Goal: Find contact information: Find contact information

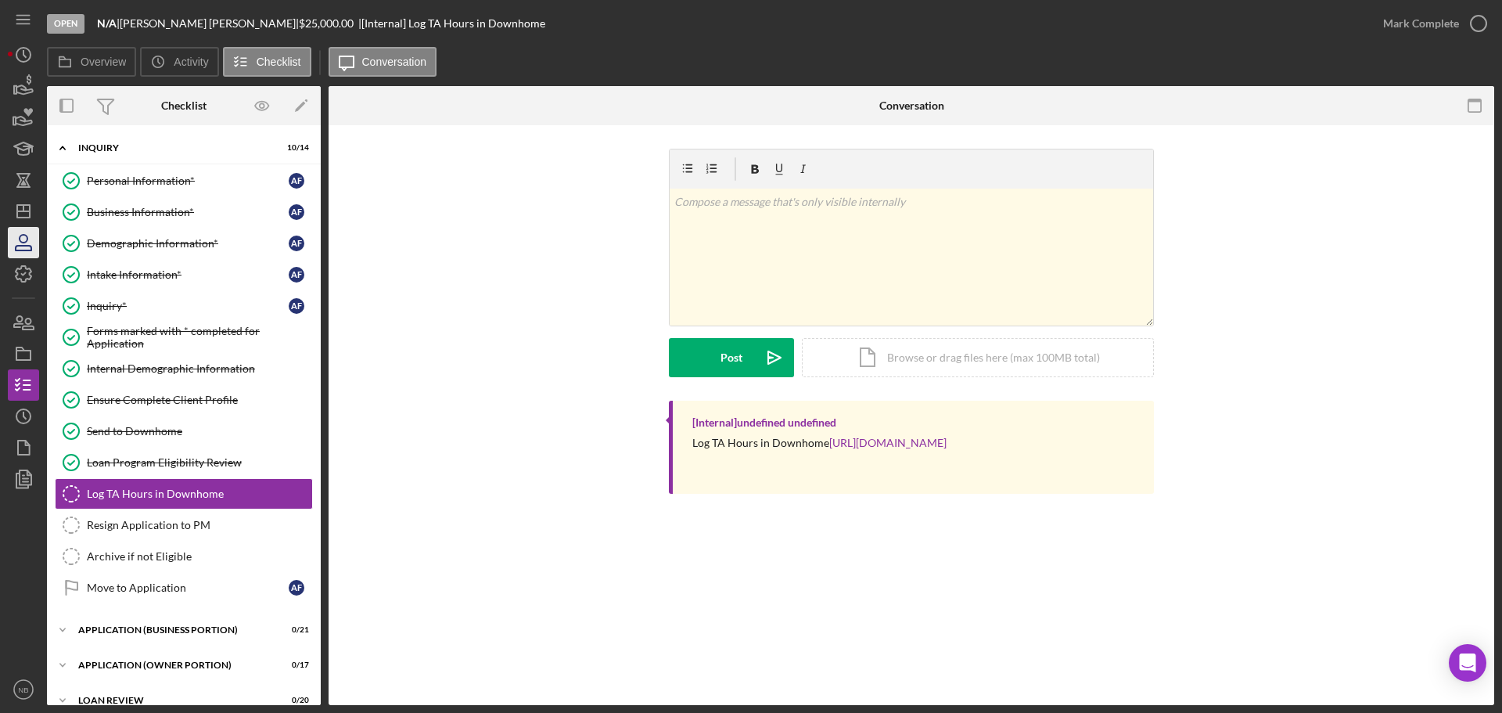
scroll to position [16, 0]
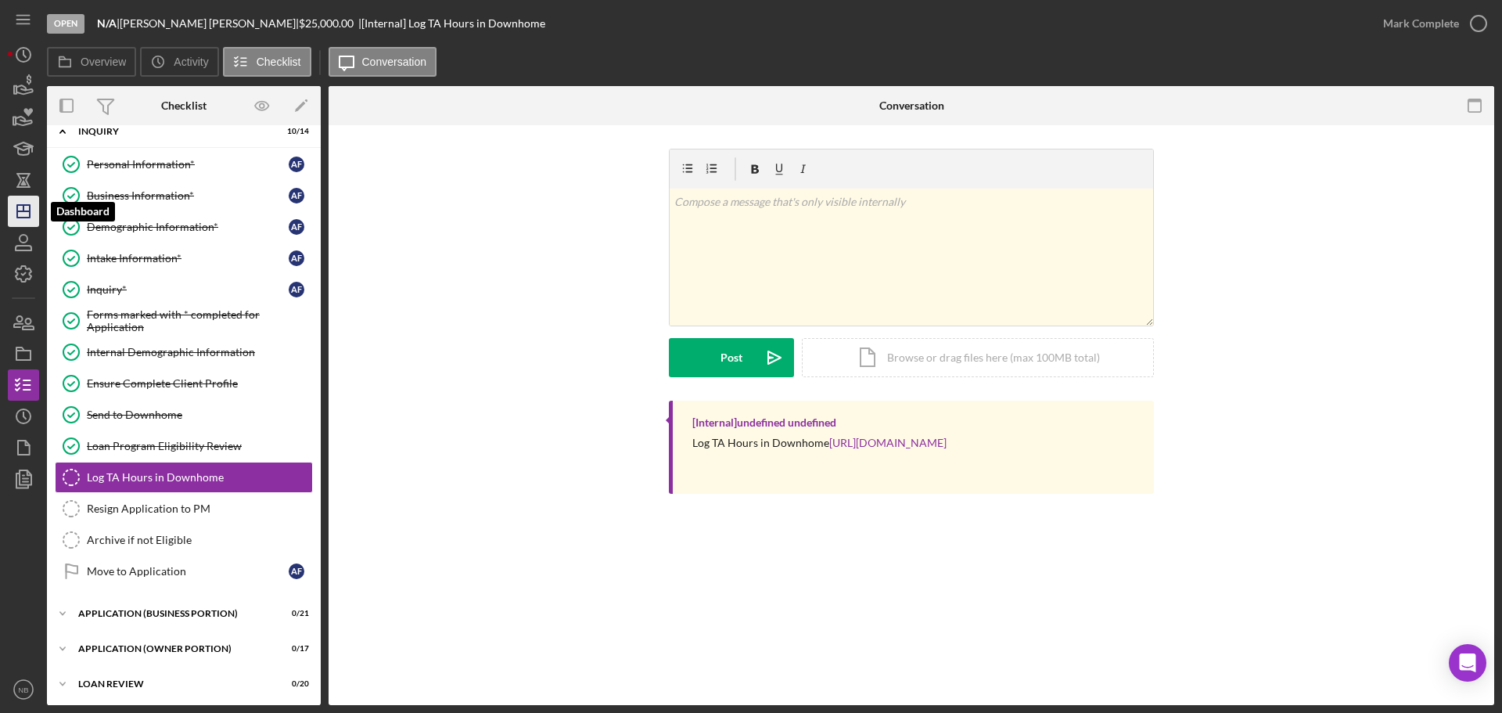
click at [19, 206] on polygon "button" at bounding box center [23, 211] width 13 height 13
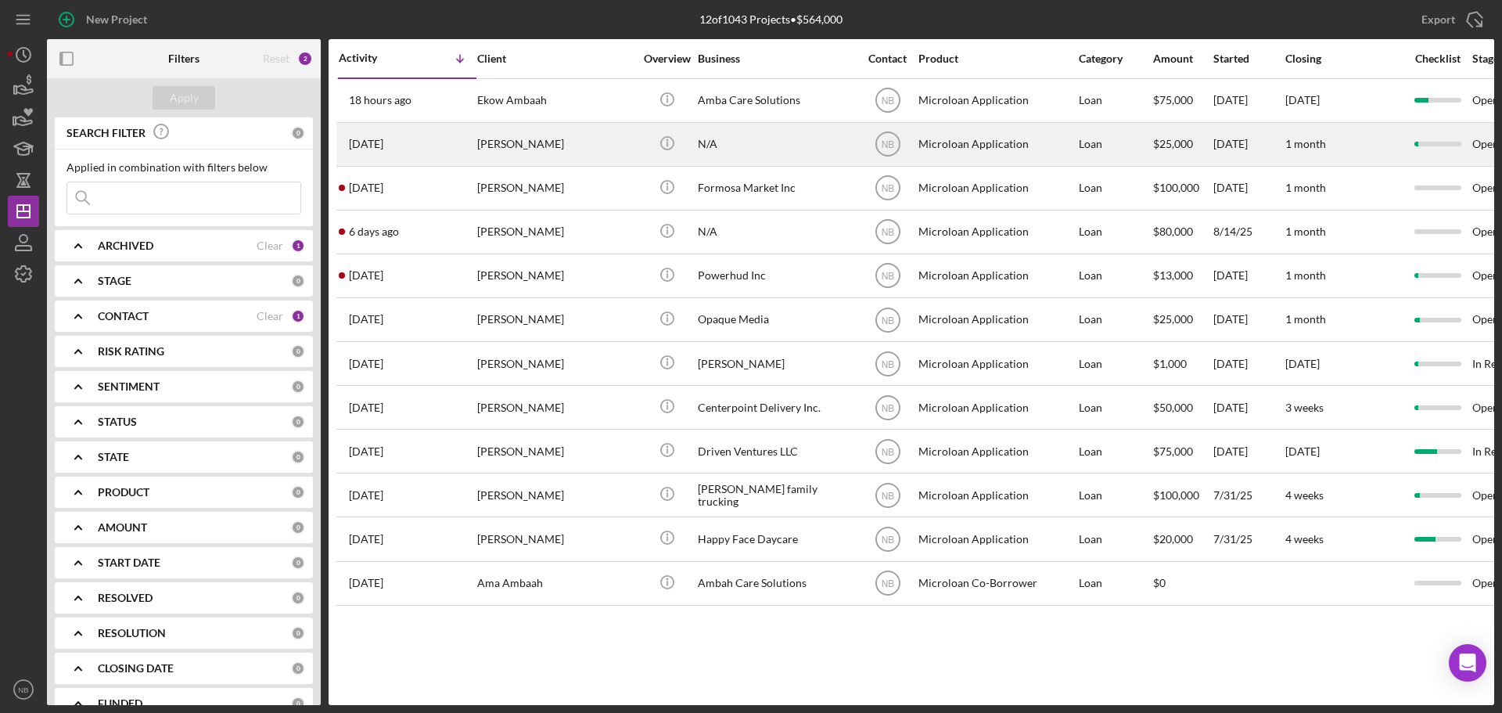
click at [524, 146] on div "[PERSON_NAME]" at bounding box center [555, 144] width 156 height 41
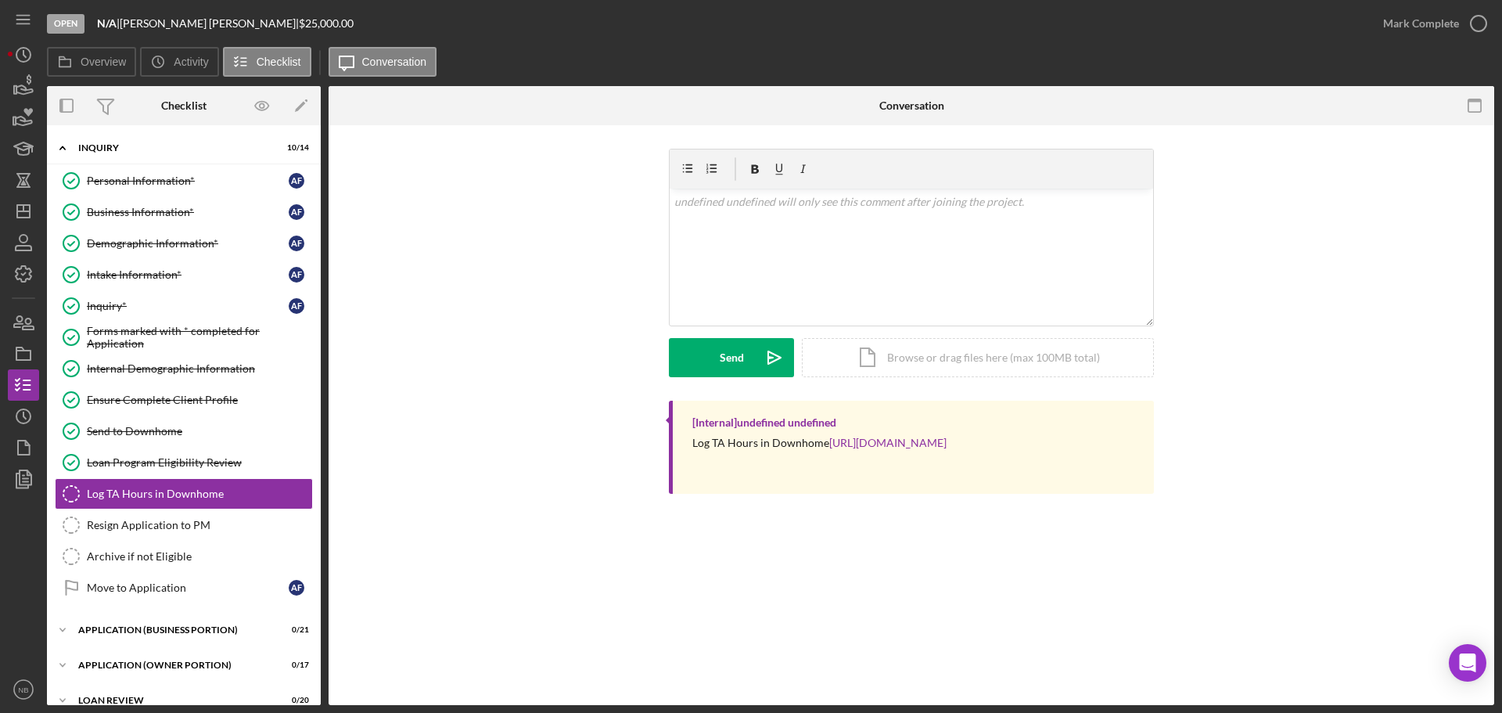
scroll to position [79, 0]
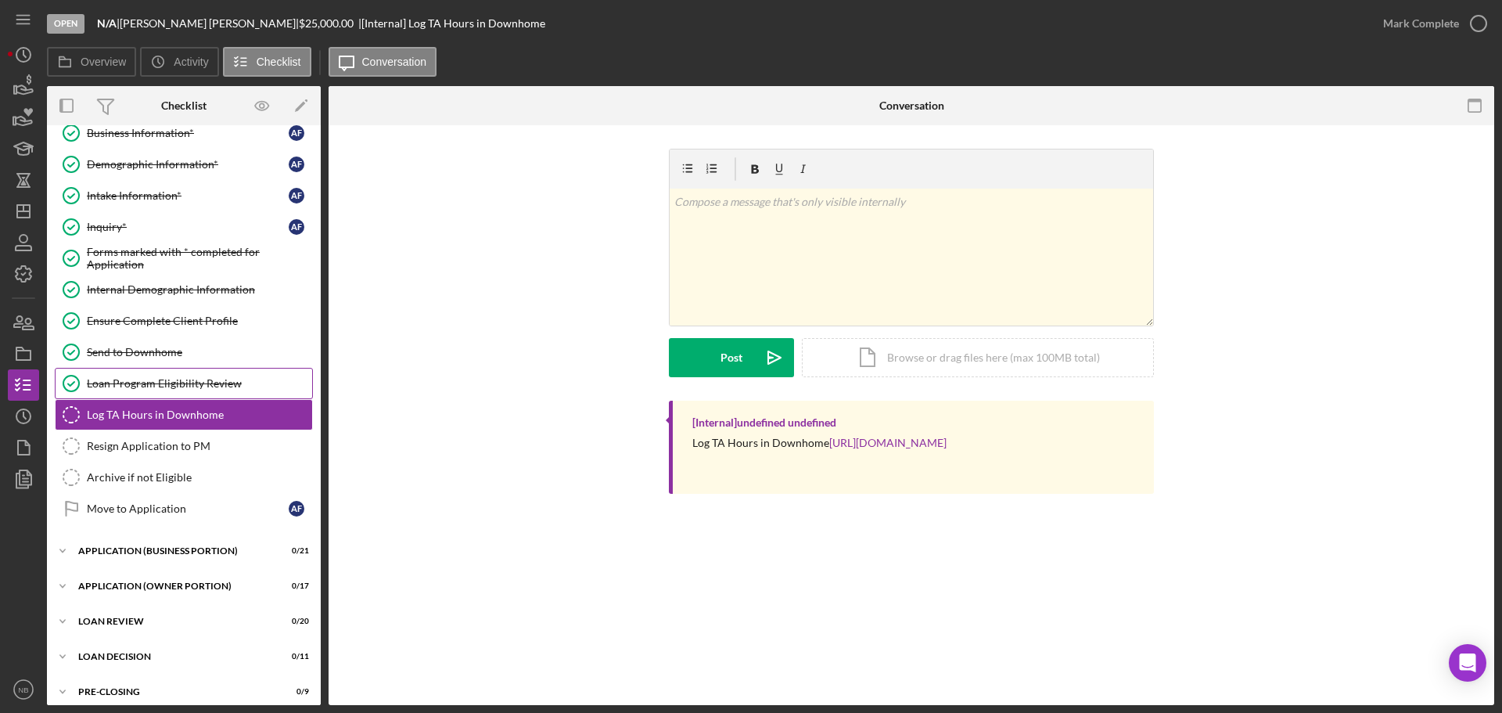
click at [173, 391] on link "Loan Program Eligibility Review Loan Program Eligibility Review" at bounding box center [184, 383] width 258 height 31
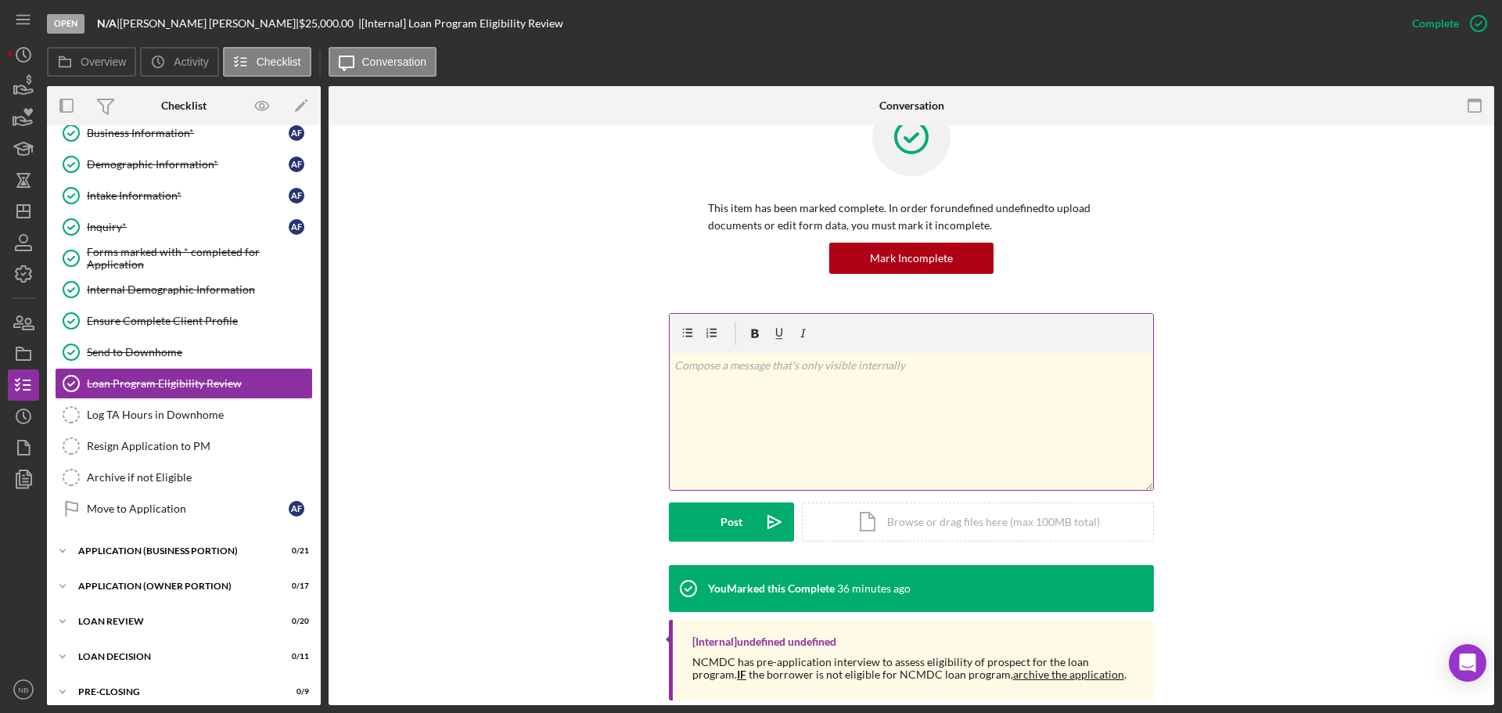
scroll to position [77, 0]
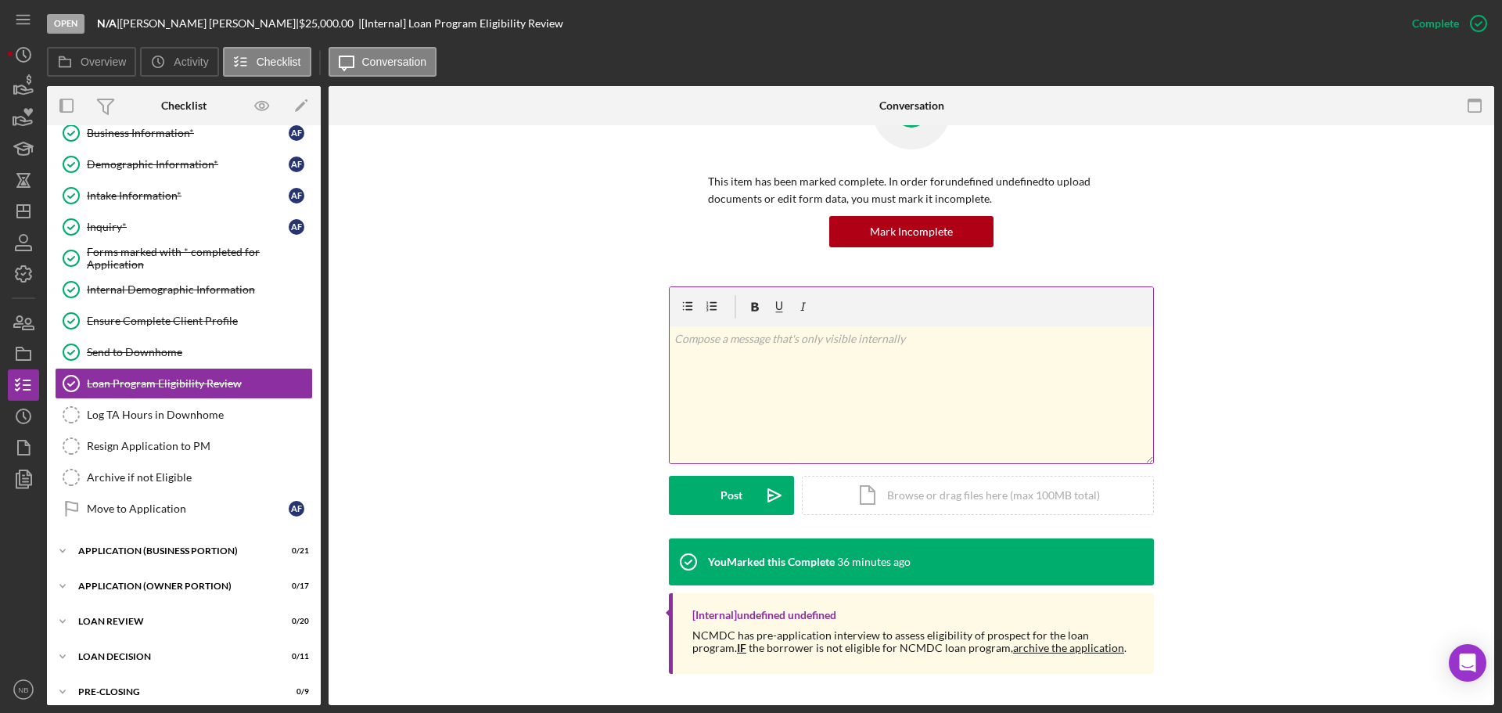
click at [825, 340] on p at bounding box center [911, 338] width 475 height 17
click at [732, 502] on div "Post" at bounding box center [732, 495] width 22 height 39
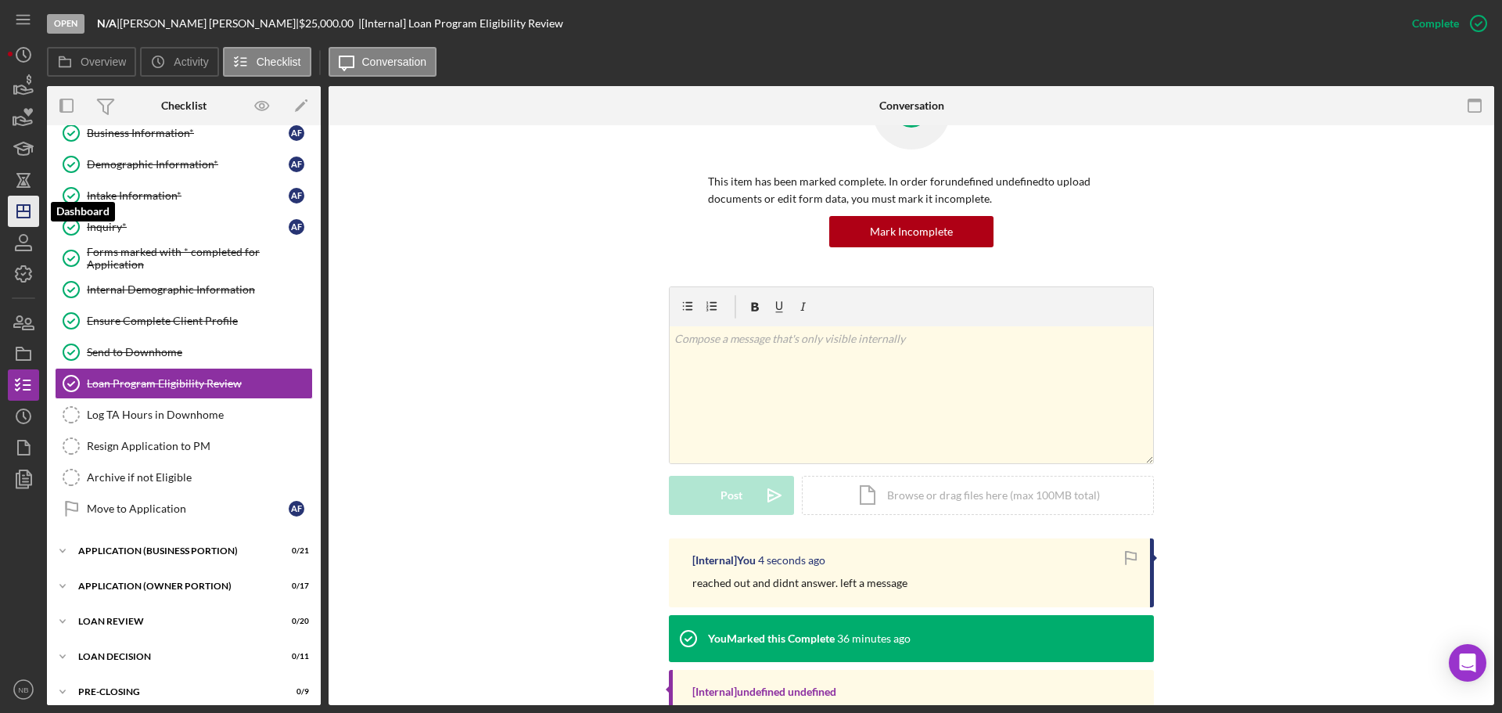
click at [28, 211] on line "button" at bounding box center [23, 211] width 13 height 0
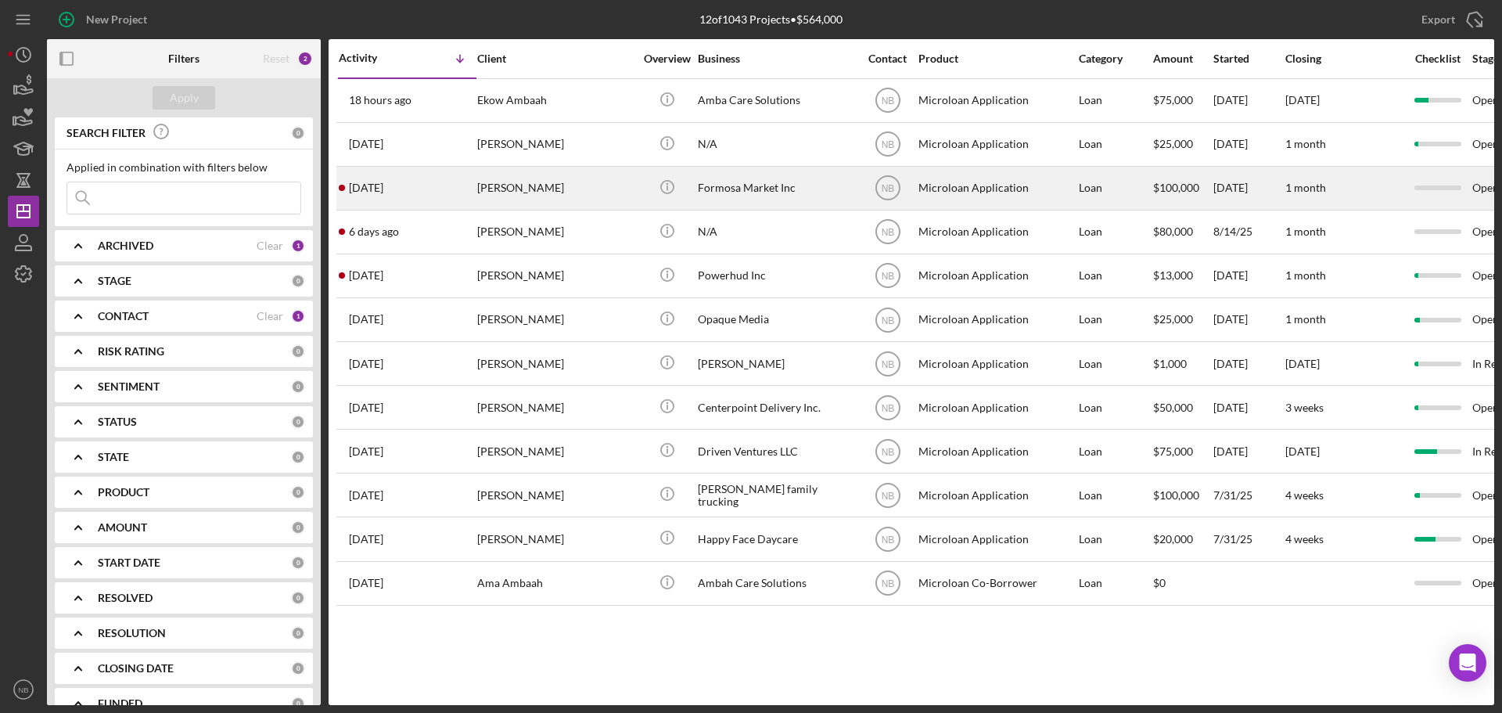
click at [571, 189] on div "[PERSON_NAME]" at bounding box center [555, 187] width 156 height 41
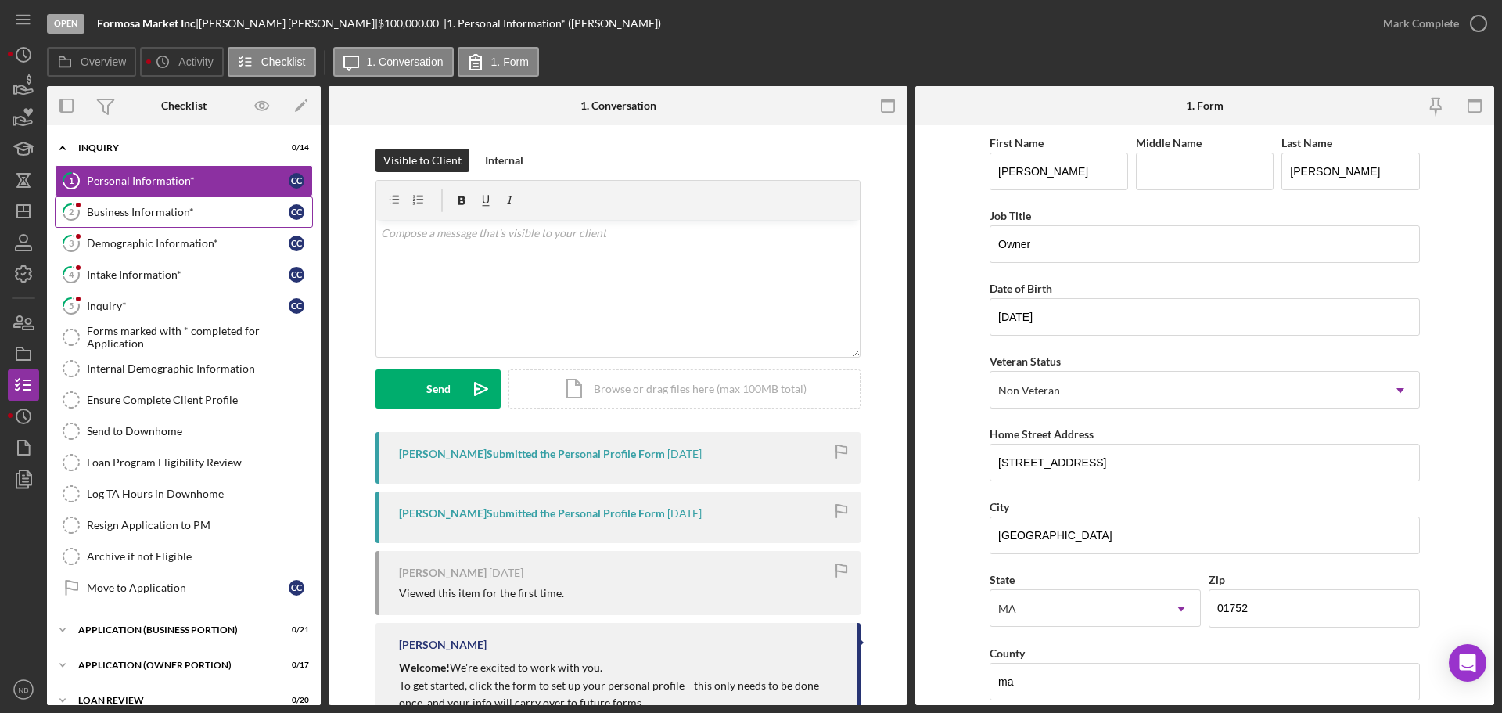
click at [138, 198] on link "2 Business Information* C C" at bounding box center [184, 211] width 258 height 31
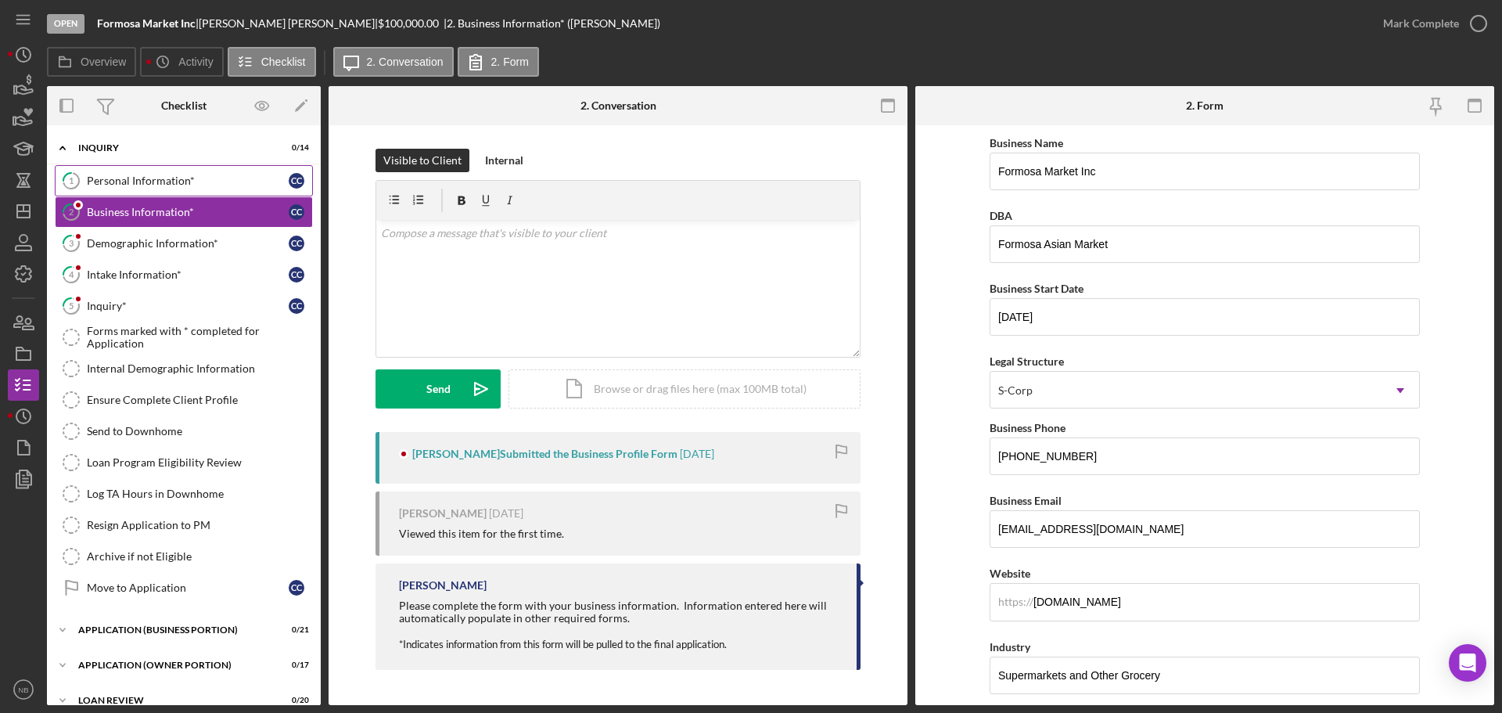
click at [149, 181] on div "Personal Information*" at bounding box center [188, 180] width 202 height 13
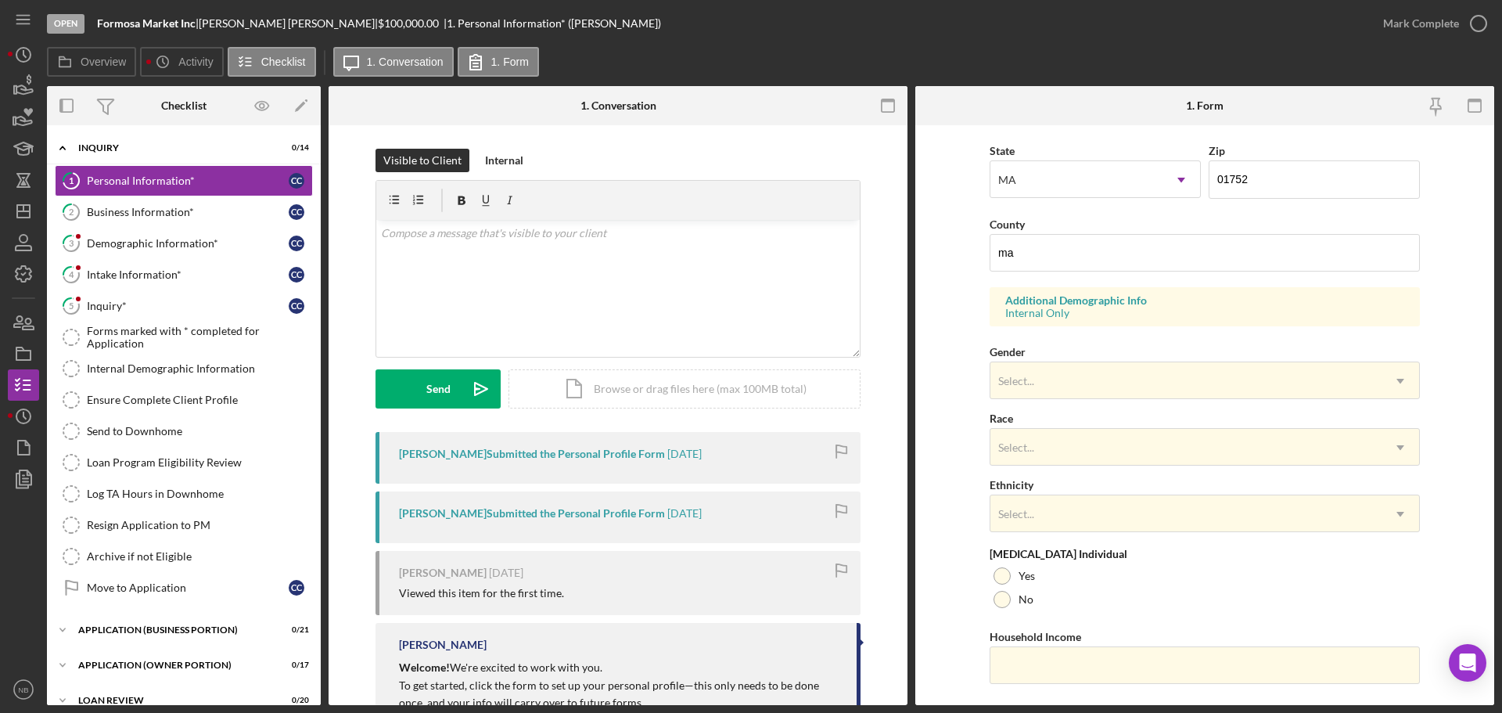
scroll to position [465, 0]
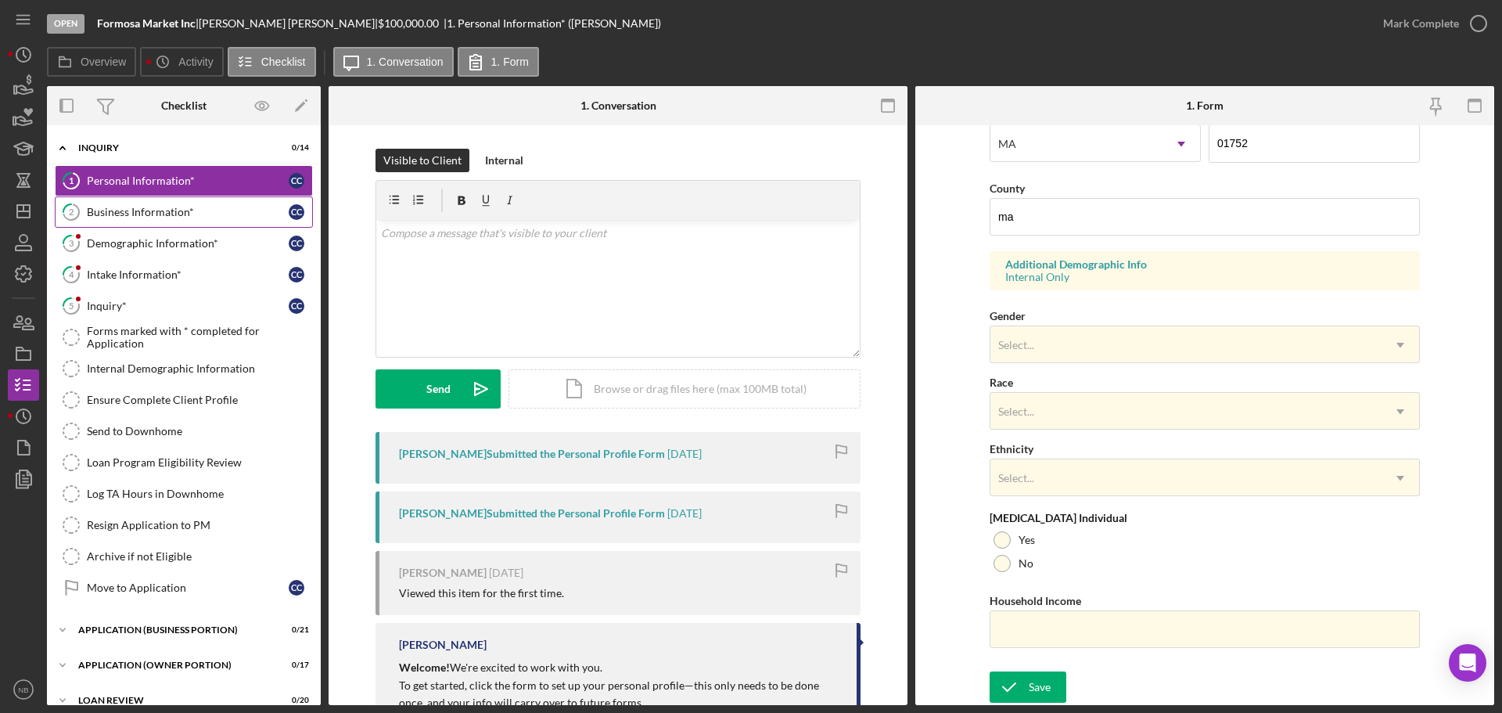
click at [125, 219] on link "2 Business Information* C C" at bounding box center [184, 211] width 258 height 31
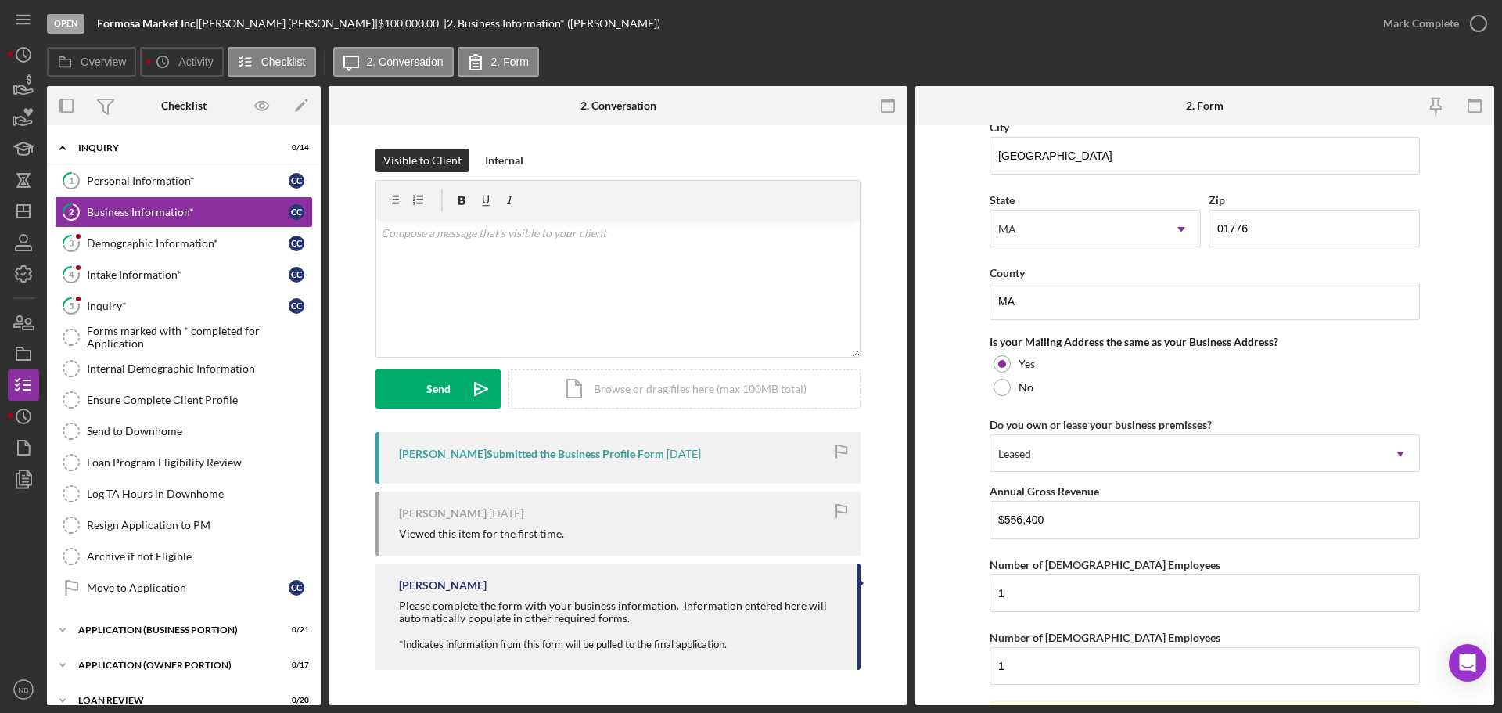
scroll to position [1157, 0]
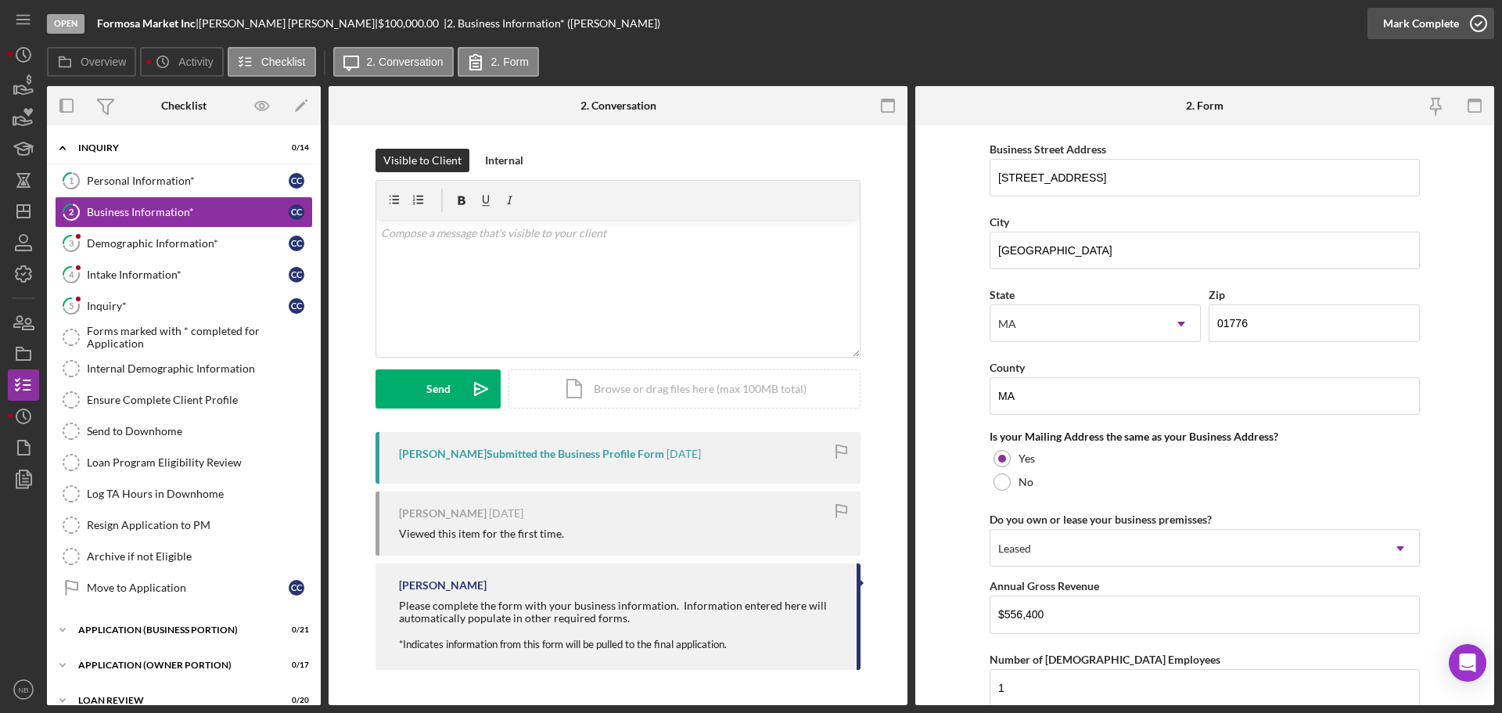
click at [1407, 21] on div "Mark Complete" at bounding box center [1421, 23] width 76 height 31
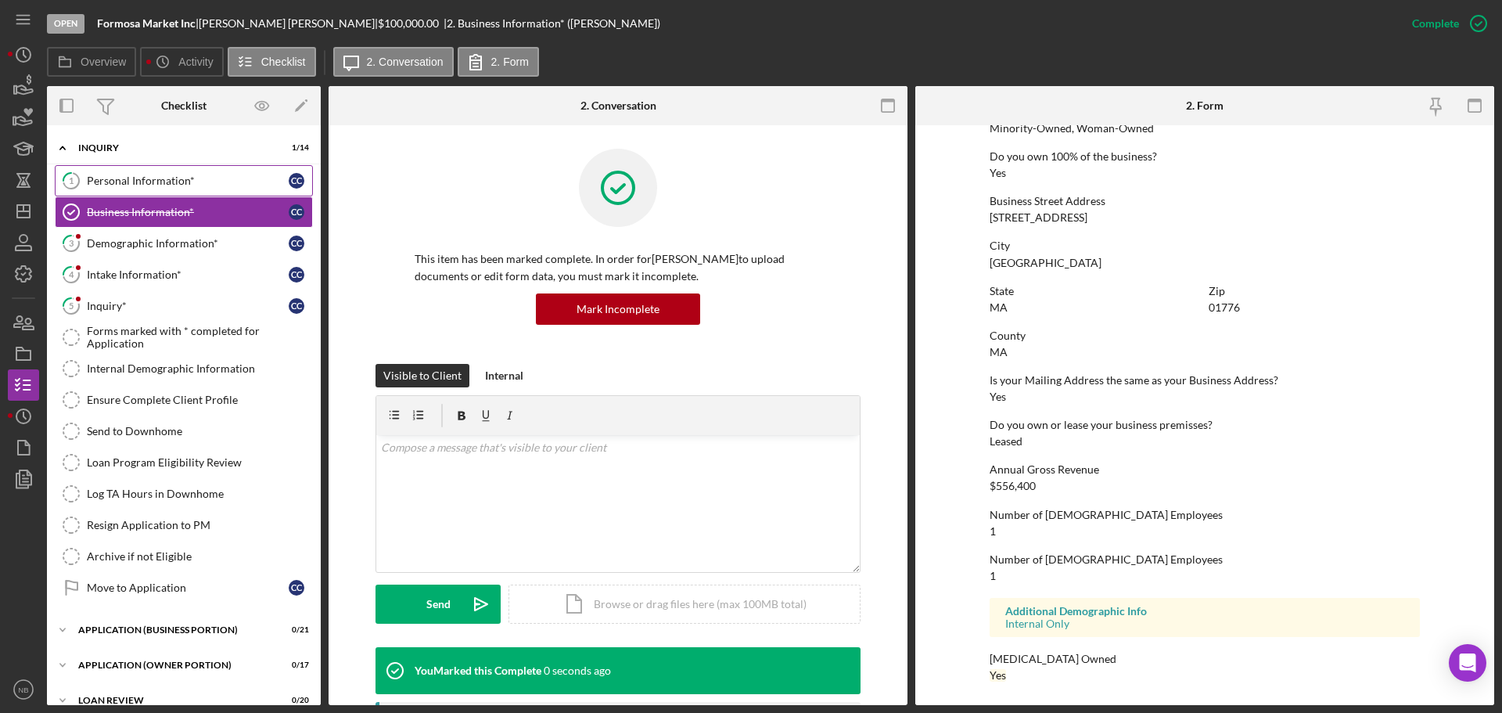
scroll to position [600, 0]
click at [190, 187] on div "Personal Information*" at bounding box center [188, 180] width 202 height 13
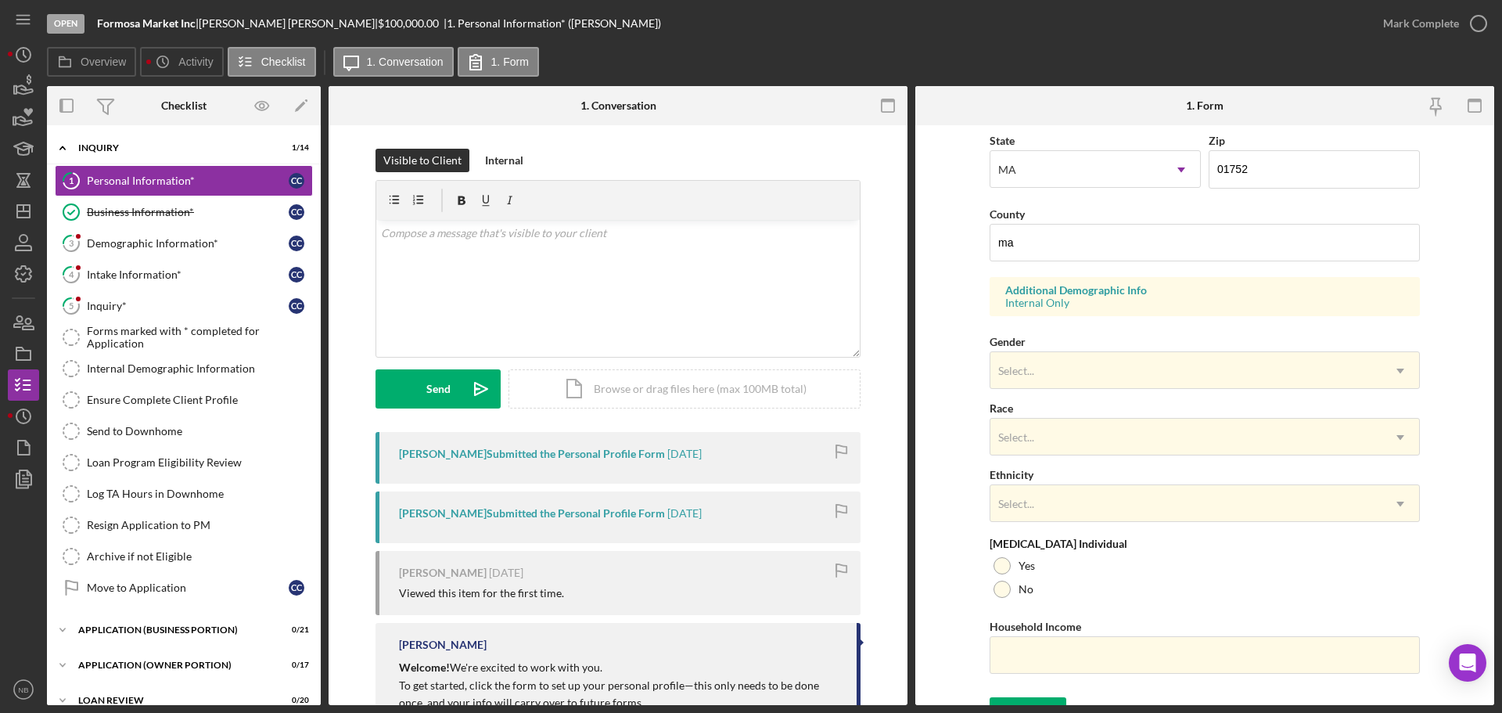
scroll to position [465, 0]
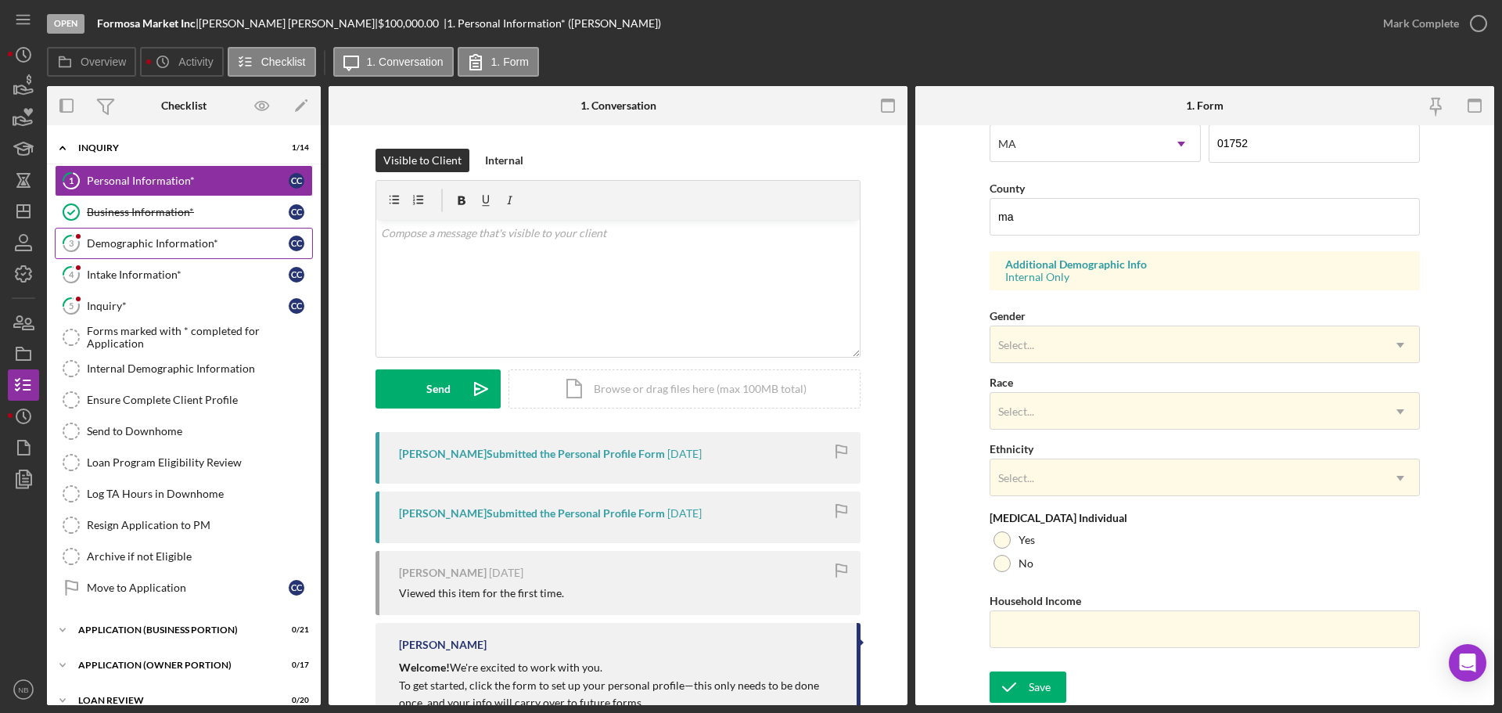
click at [146, 238] on div "Demographic Information*" at bounding box center [188, 243] width 202 height 13
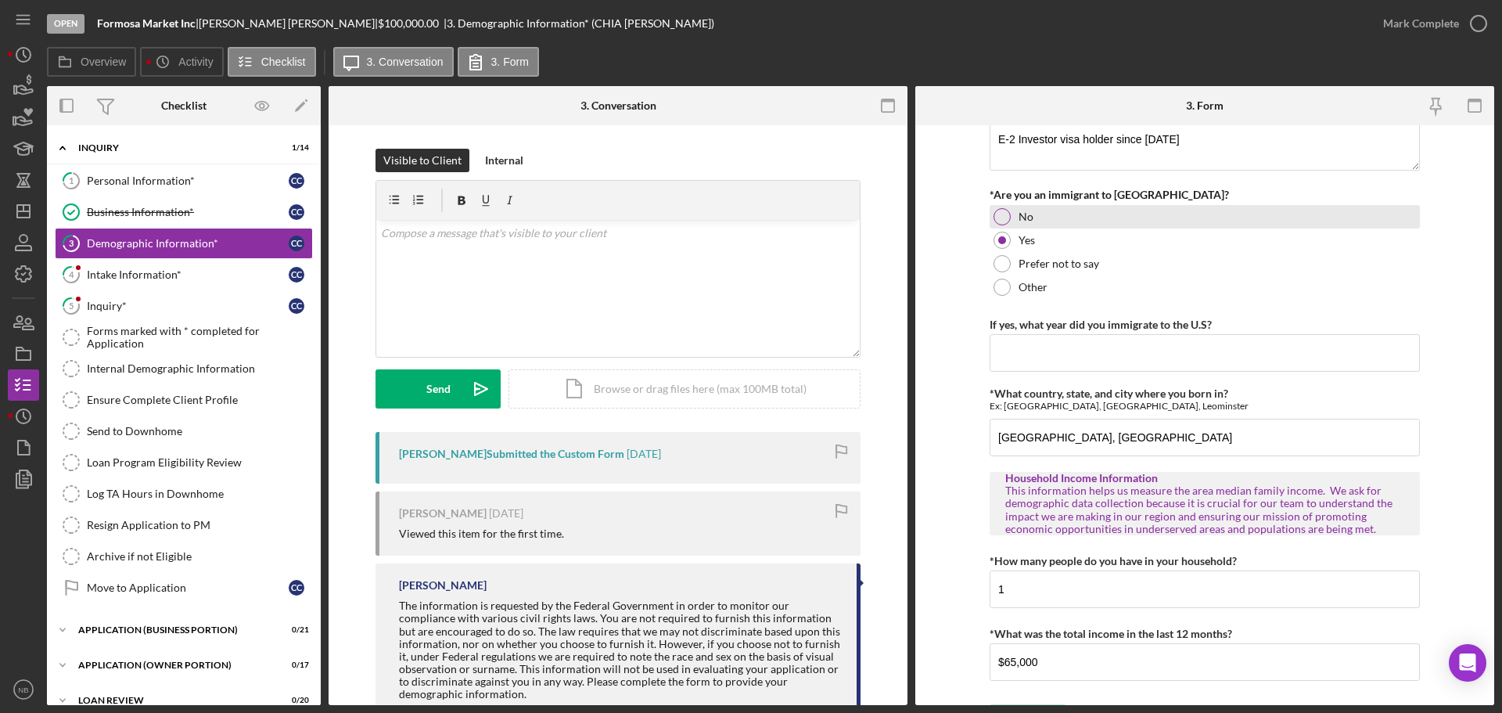
scroll to position [1593, 0]
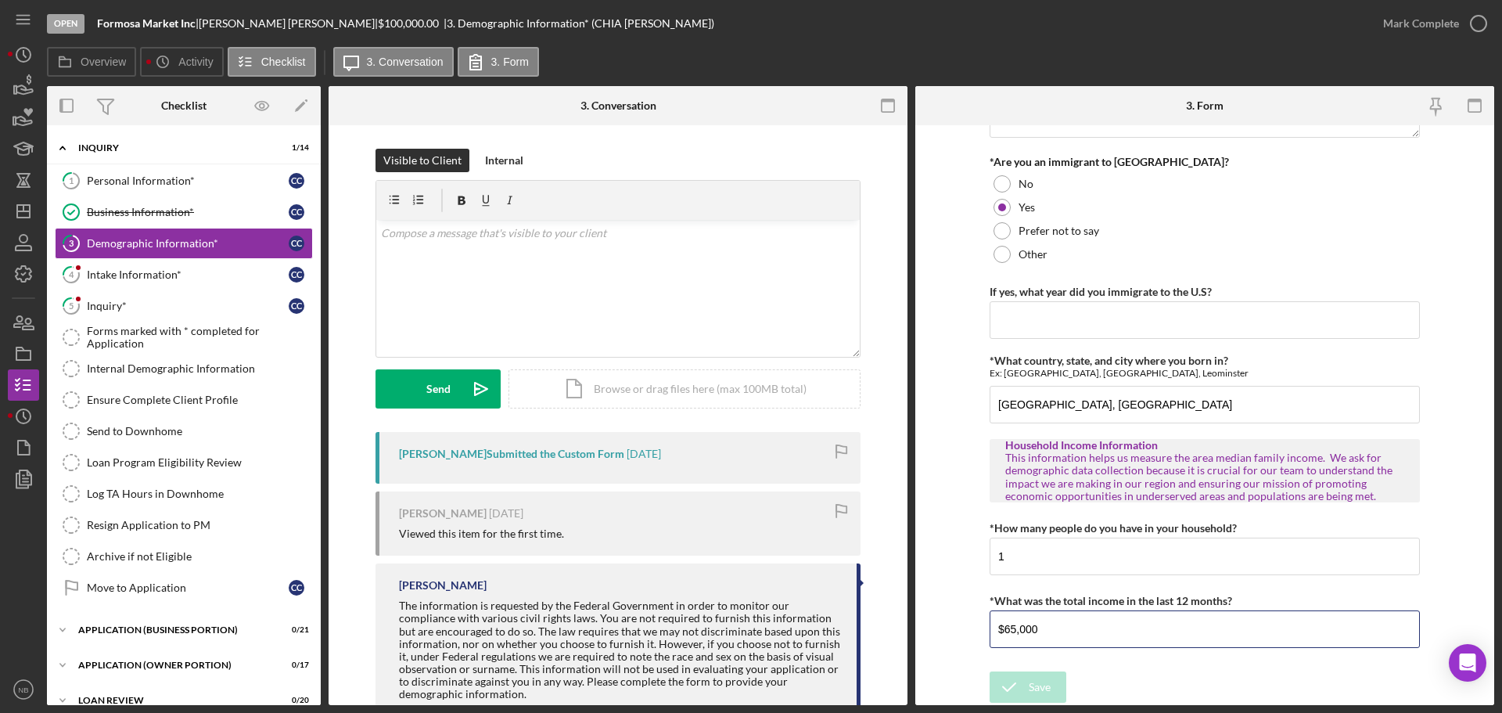
drag, startPoint x: 1086, startPoint y: 631, endPoint x: 882, endPoint y: 592, distance: 207.9
click at [882, 592] on div "Overview Internal Workflow Stage Open Icon/Dropdown Arrow Archive (can unarchiv…" at bounding box center [771, 395] width 1448 height 619
click at [187, 216] on div "Business Information*" at bounding box center [188, 212] width 202 height 13
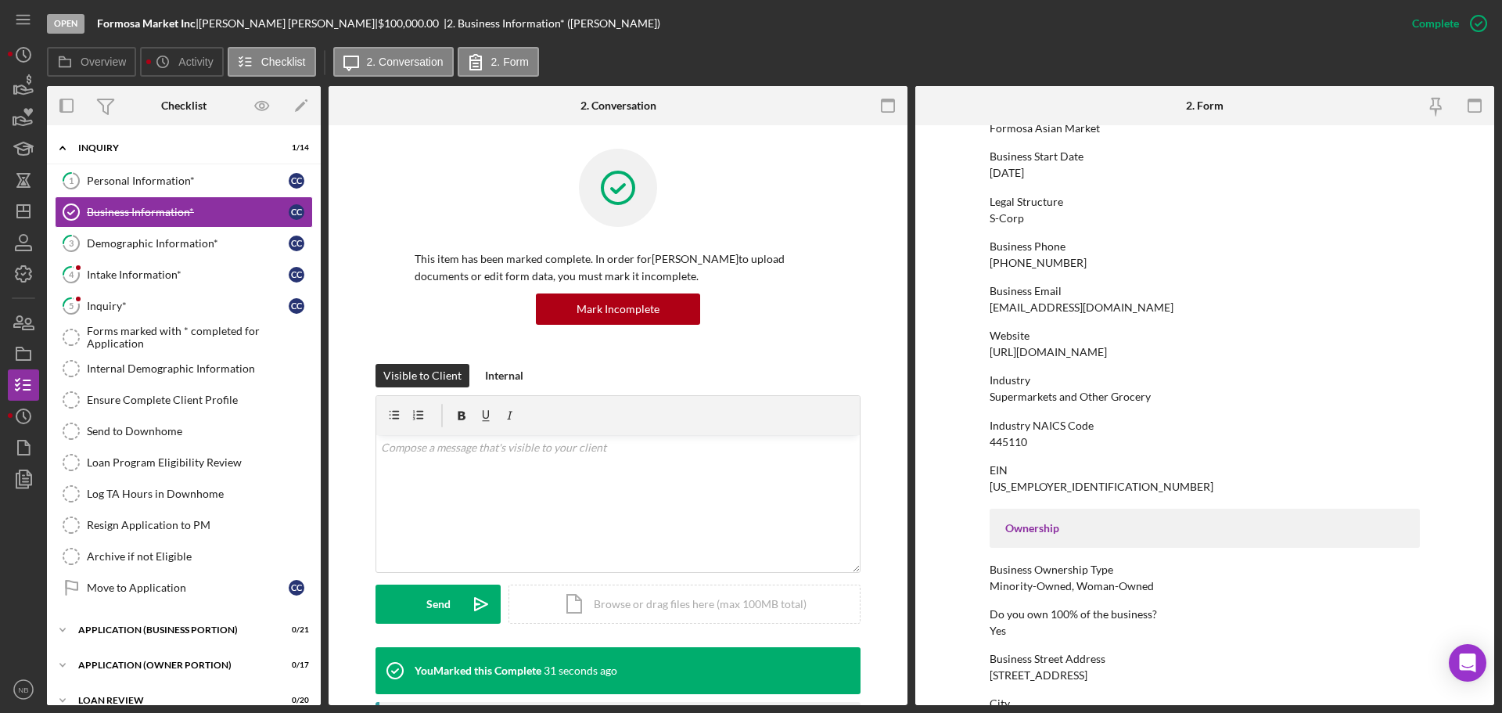
scroll to position [313, 0]
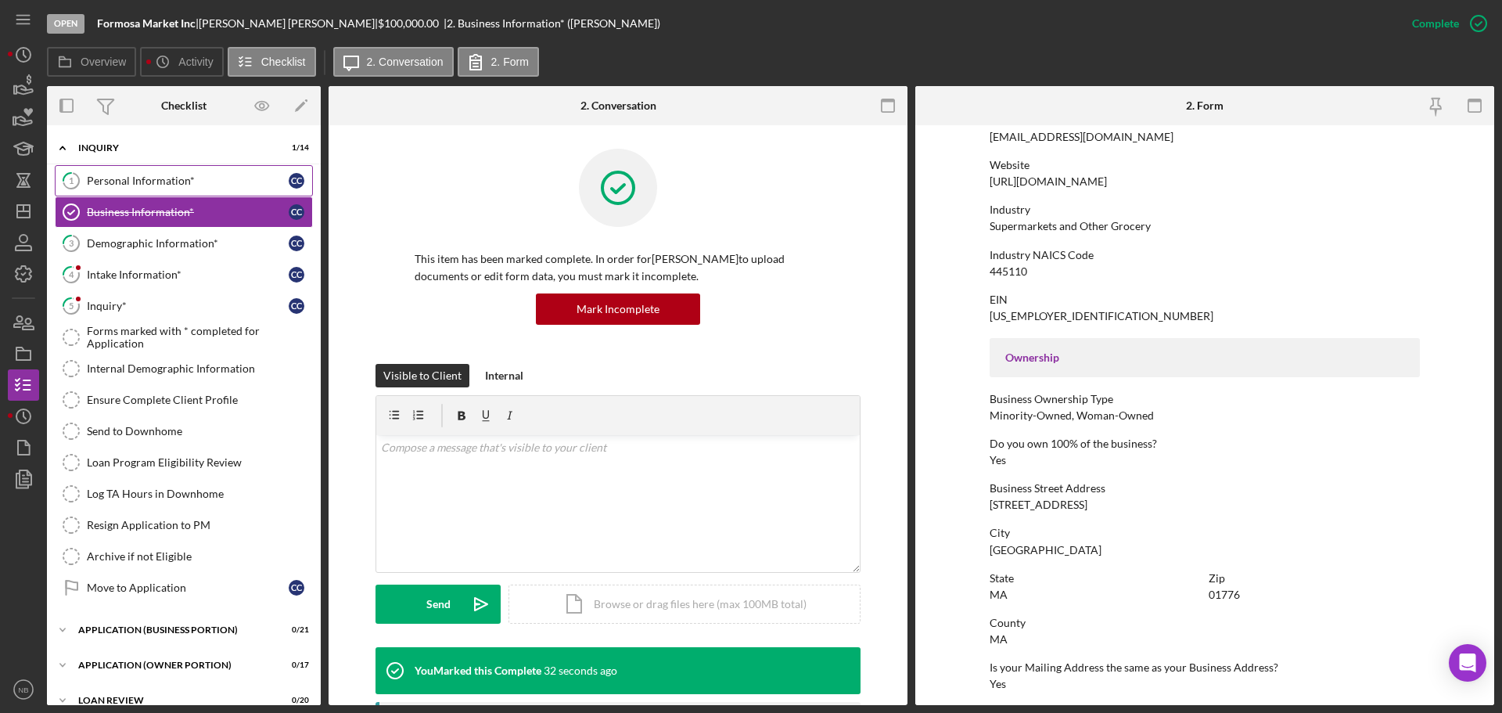
click at [132, 171] on link "1 Personal Information* C C" at bounding box center [184, 180] width 258 height 31
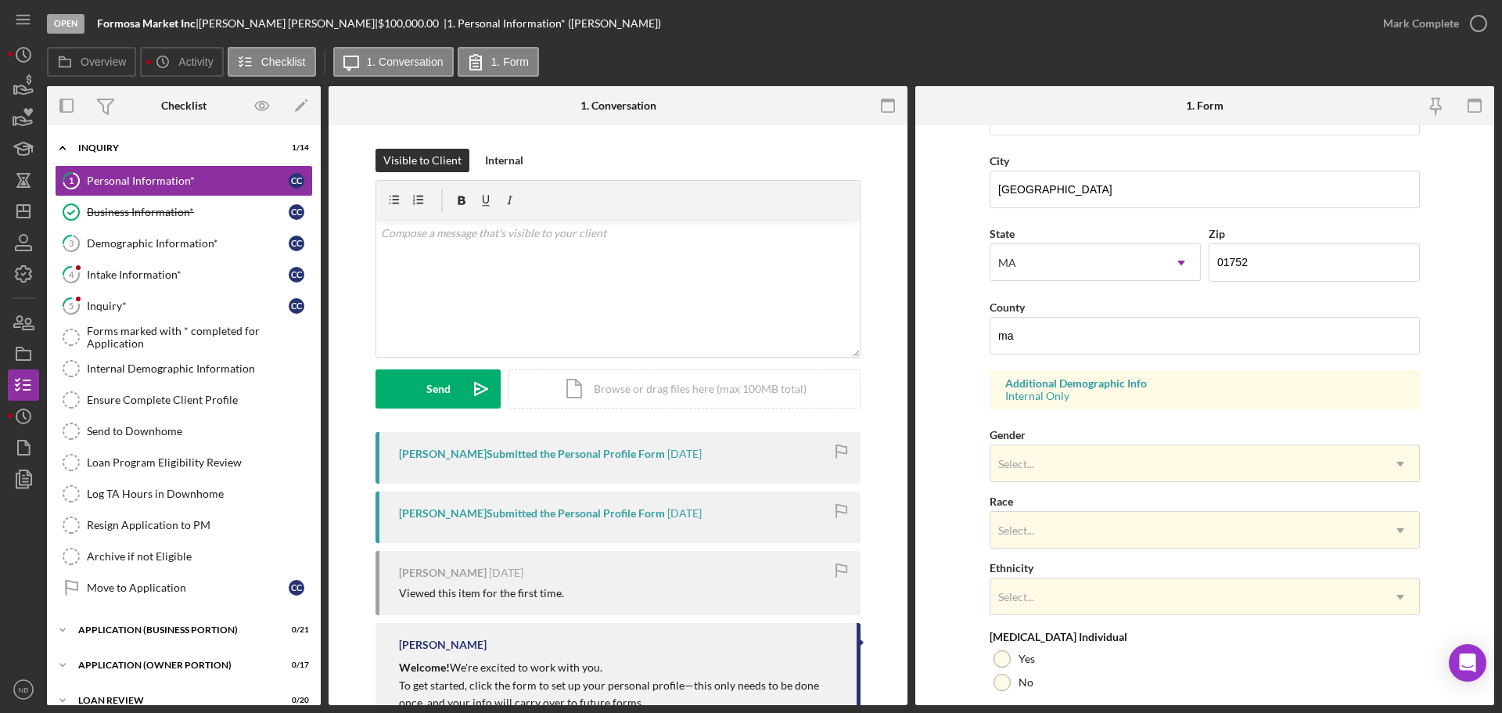
scroll to position [465, 0]
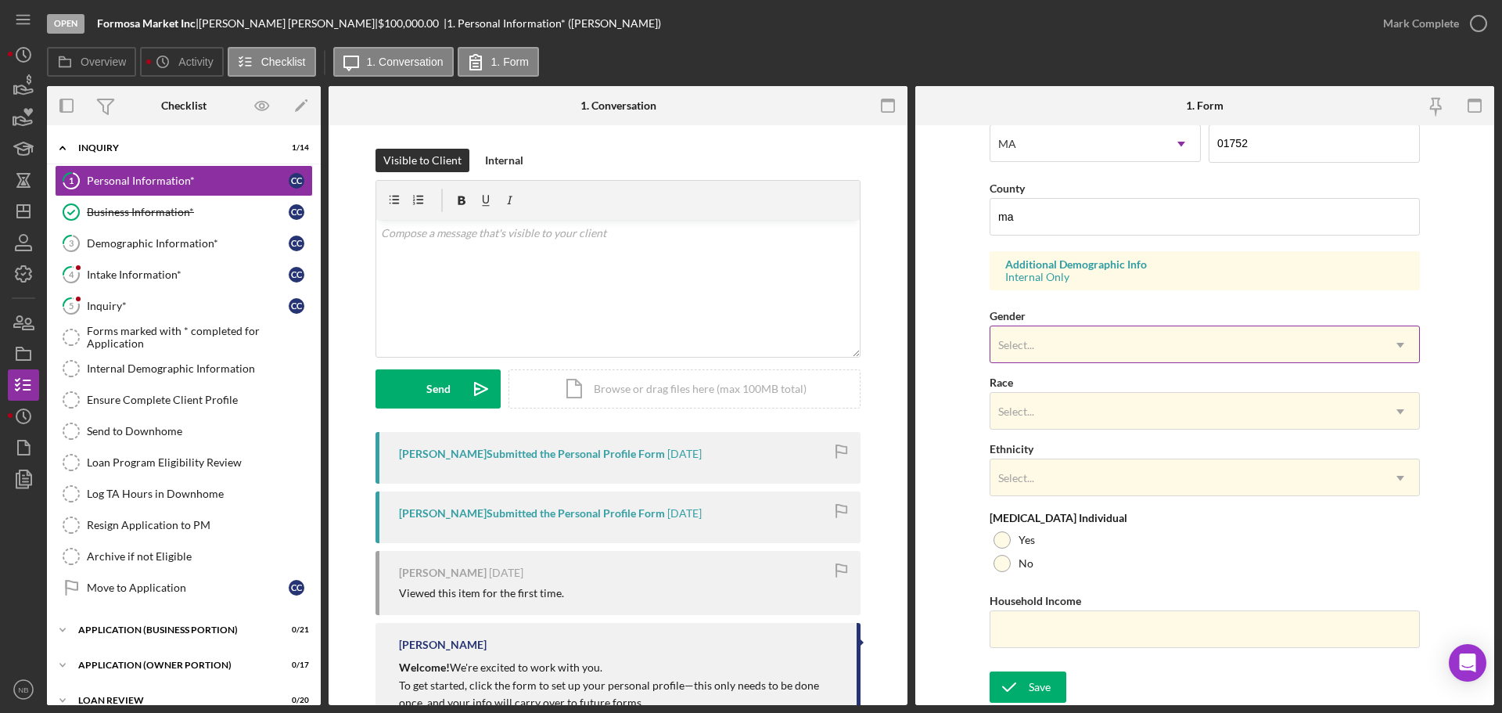
click at [1034, 358] on div "Select..." at bounding box center [1186, 345] width 391 height 36
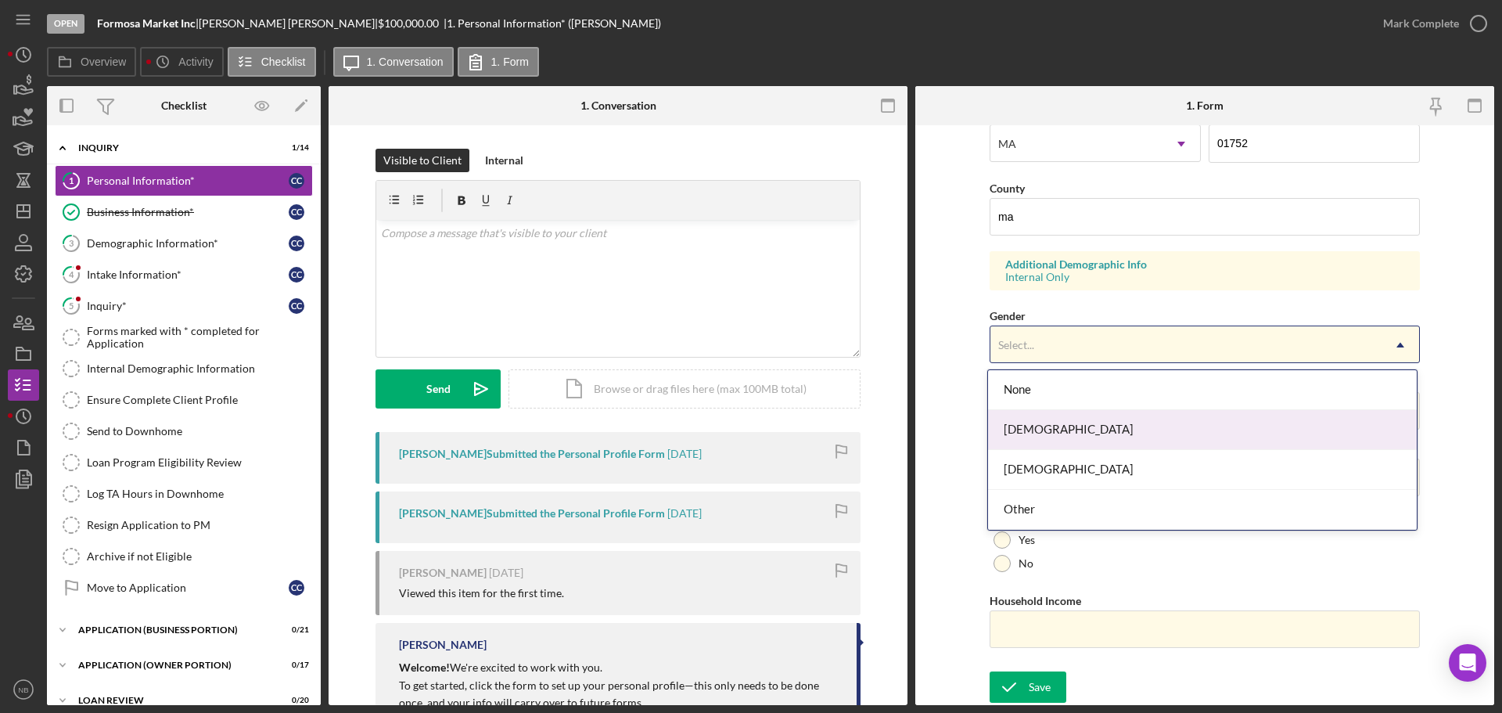
click at [1062, 433] on div "[DEMOGRAPHIC_DATA]" at bounding box center [1202, 430] width 429 height 40
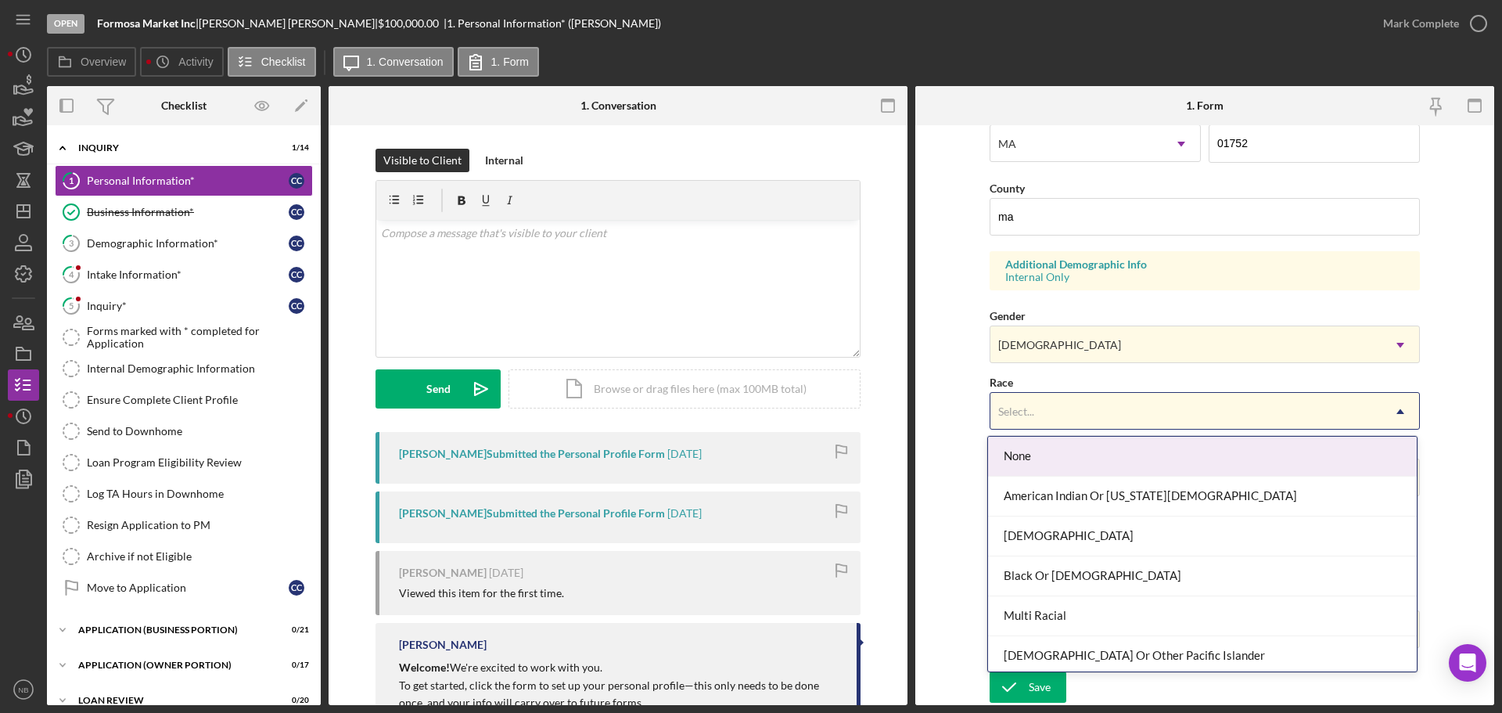
click at [1056, 416] on div "Select..." at bounding box center [1186, 412] width 391 height 36
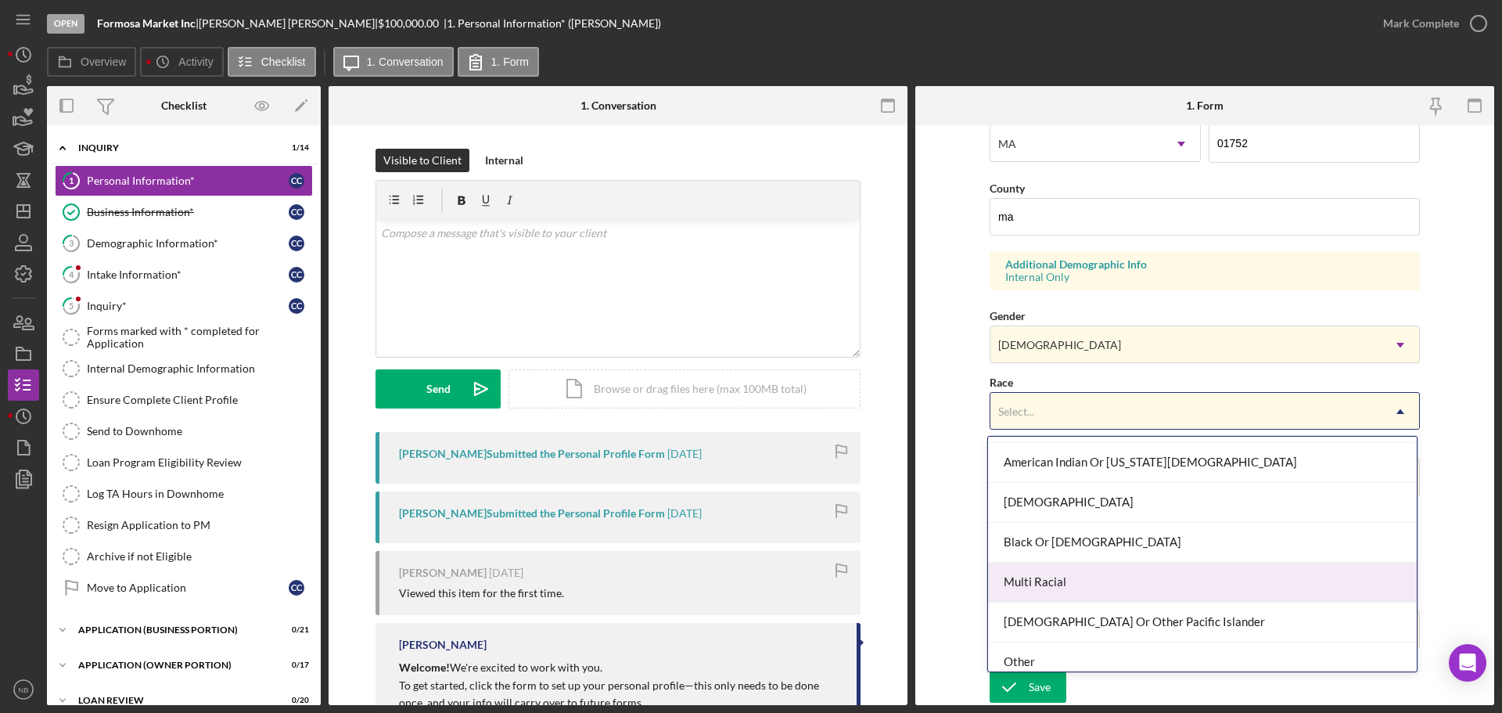
scroll to position [0, 0]
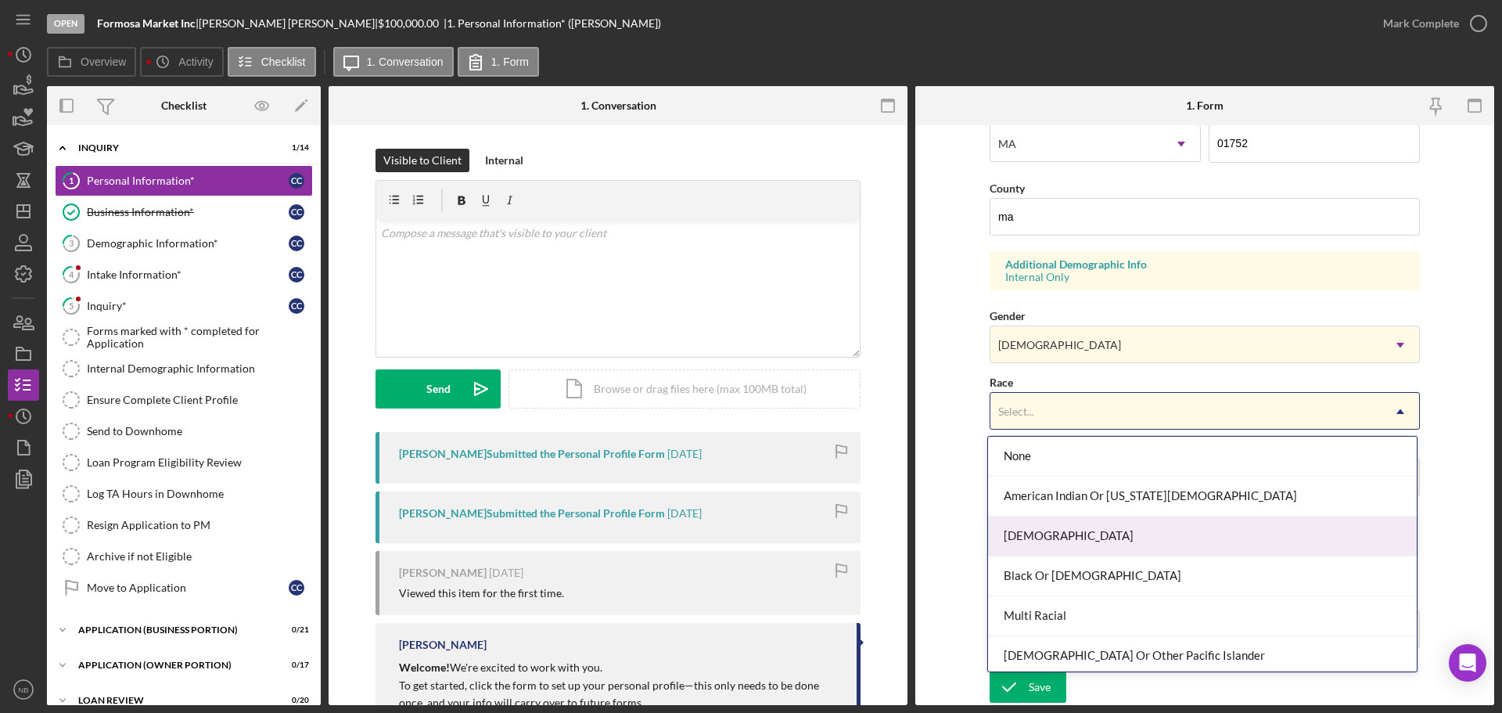
click at [1086, 526] on div "[DEMOGRAPHIC_DATA]" at bounding box center [1202, 536] width 429 height 40
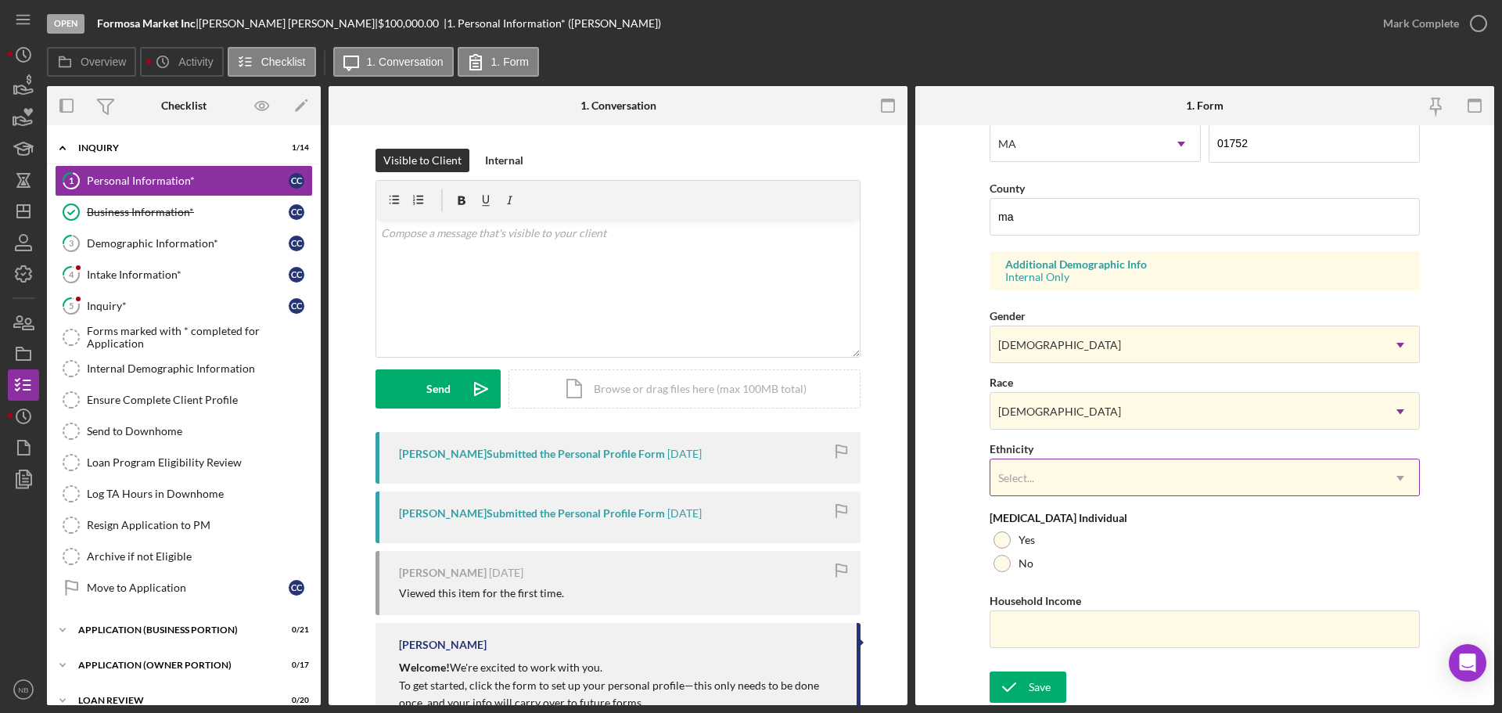
click at [1042, 482] on div "Select..." at bounding box center [1186, 478] width 391 height 36
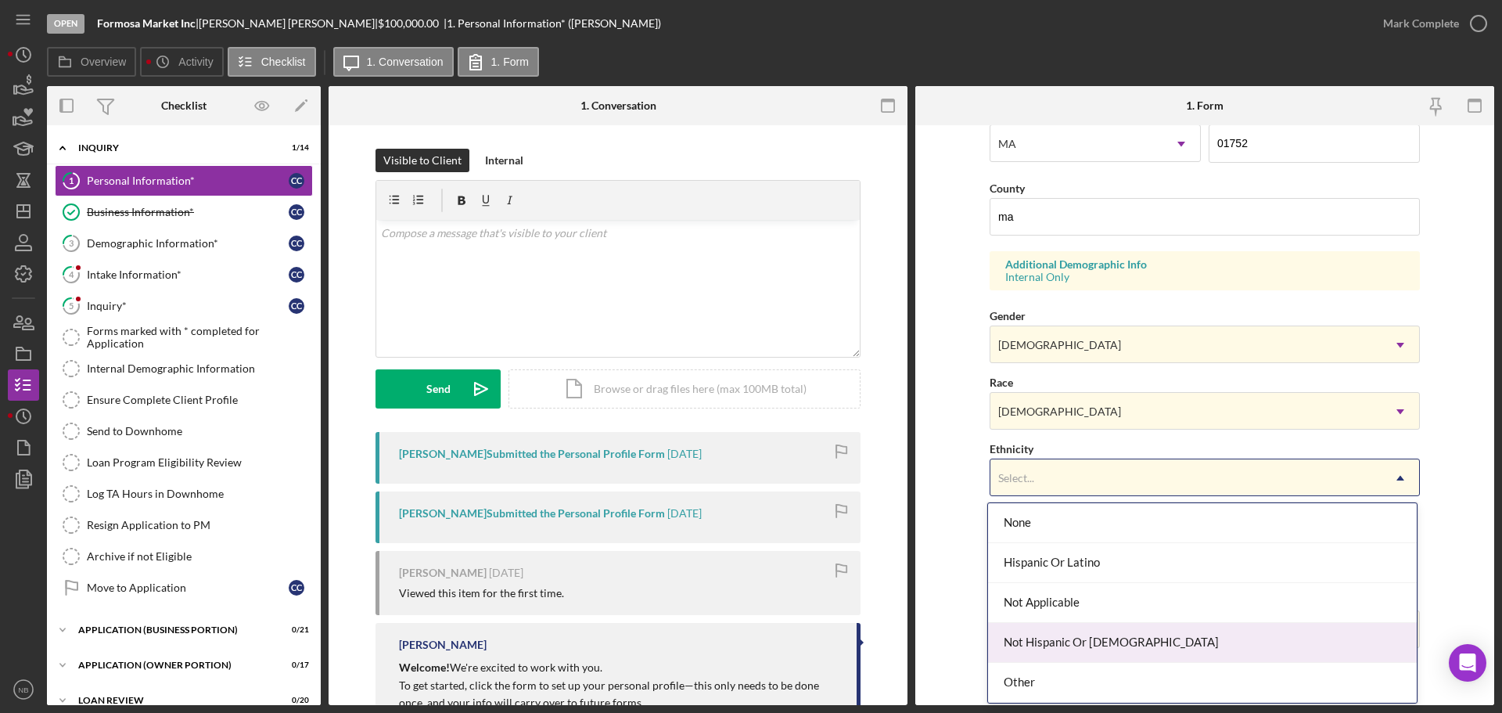
click at [1128, 650] on div "Not Hispanic Or [DEMOGRAPHIC_DATA]" at bounding box center [1202, 643] width 429 height 40
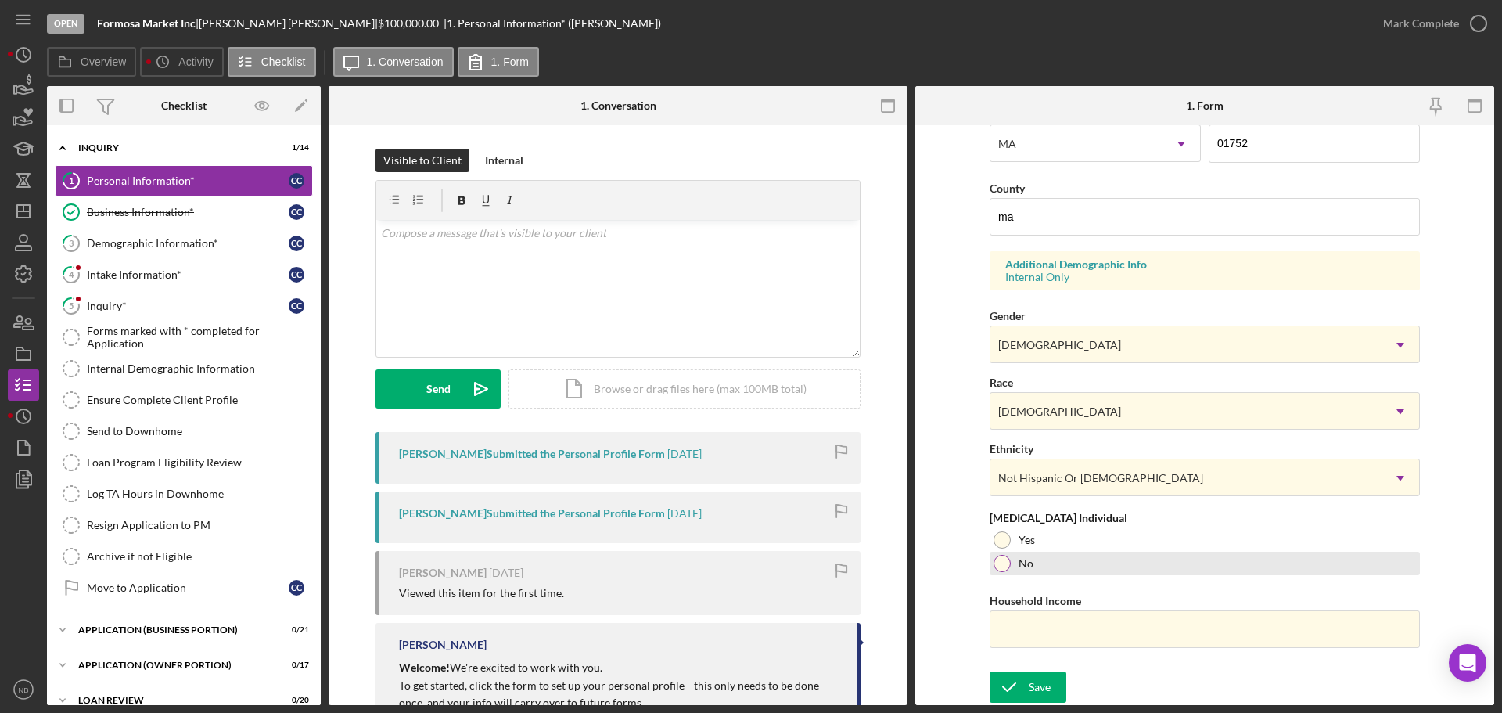
click at [1009, 564] on div "No" at bounding box center [1205, 563] width 430 height 23
click at [1093, 631] on input "Household Income" at bounding box center [1205, 629] width 430 height 38
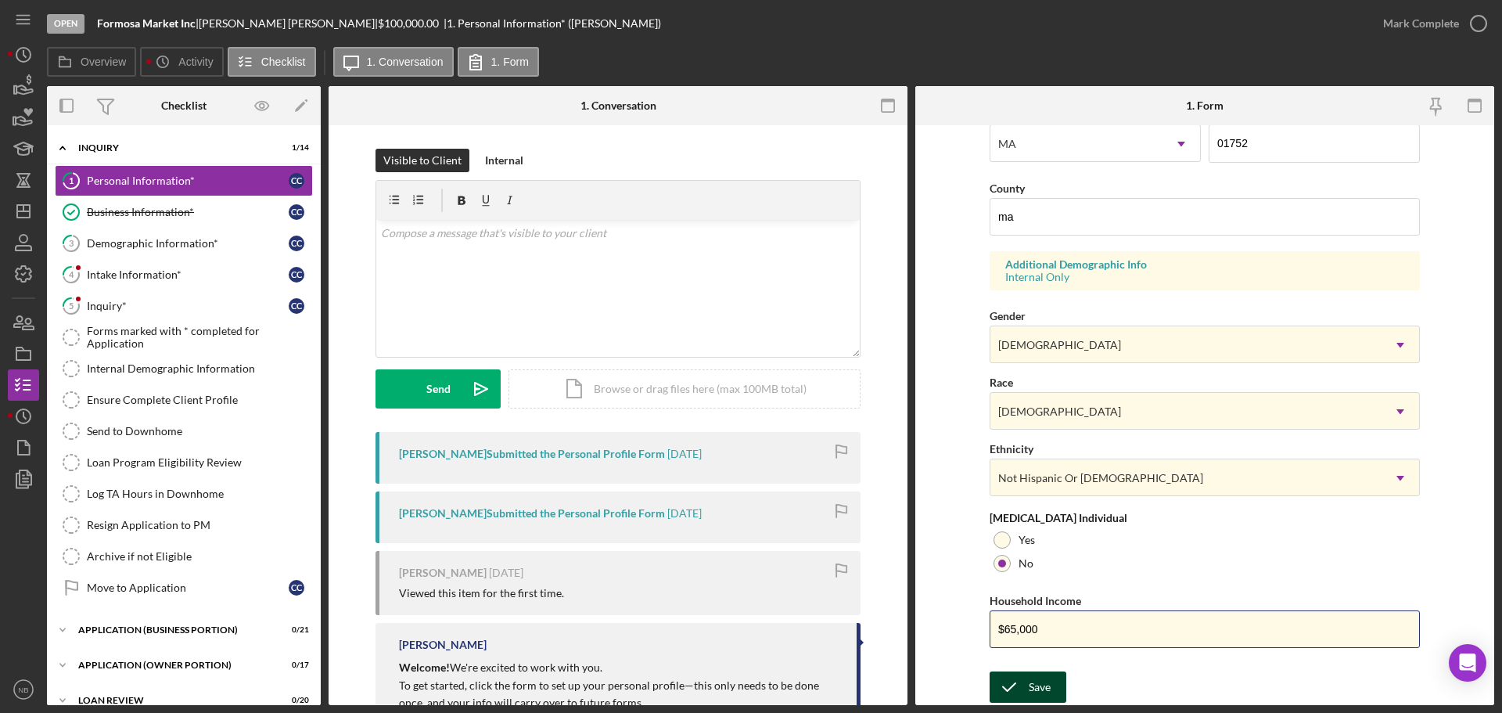
type input "$65,000"
click at [1045, 689] on div "Save" at bounding box center [1040, 686] width 22 height 31
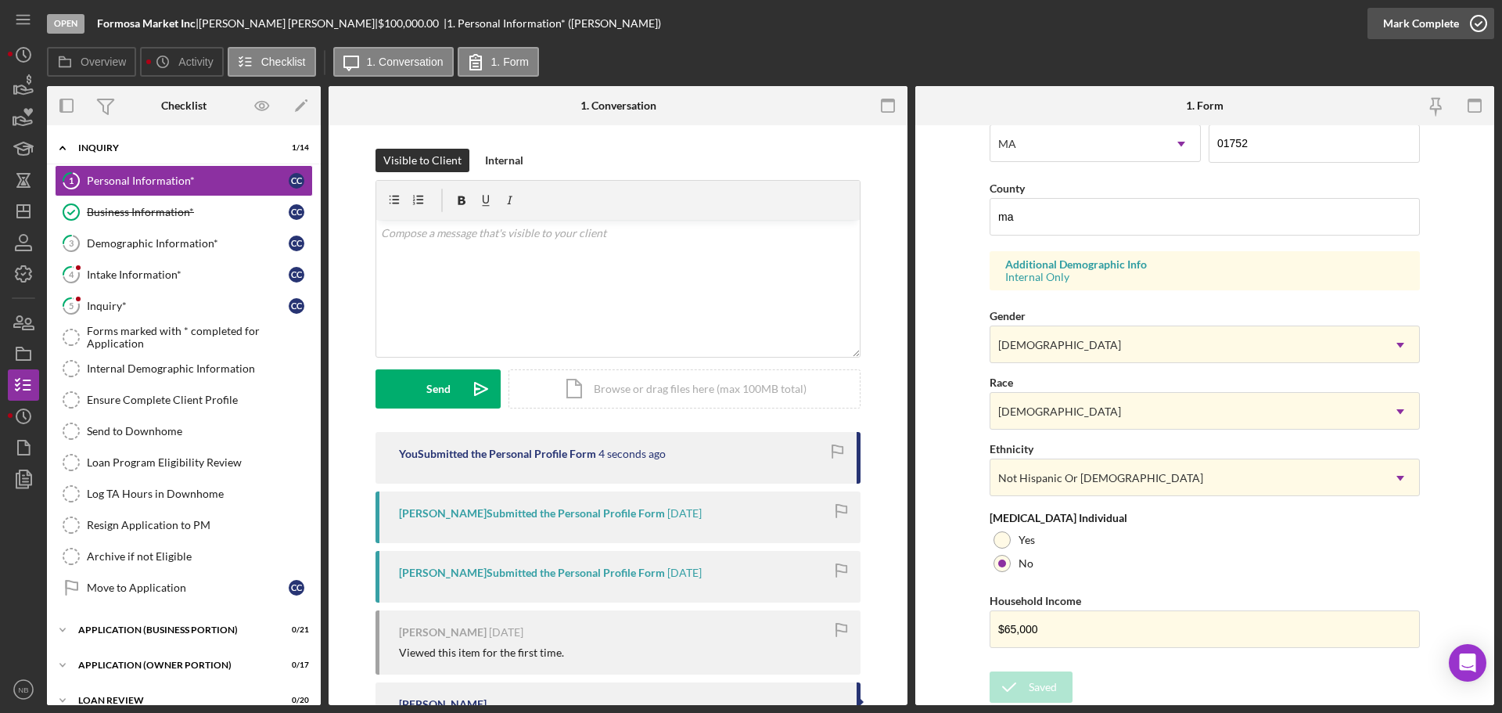
click at [1408, 17] on div "Mark Complete" at bounding box center [1421, 23] width 76 height 31
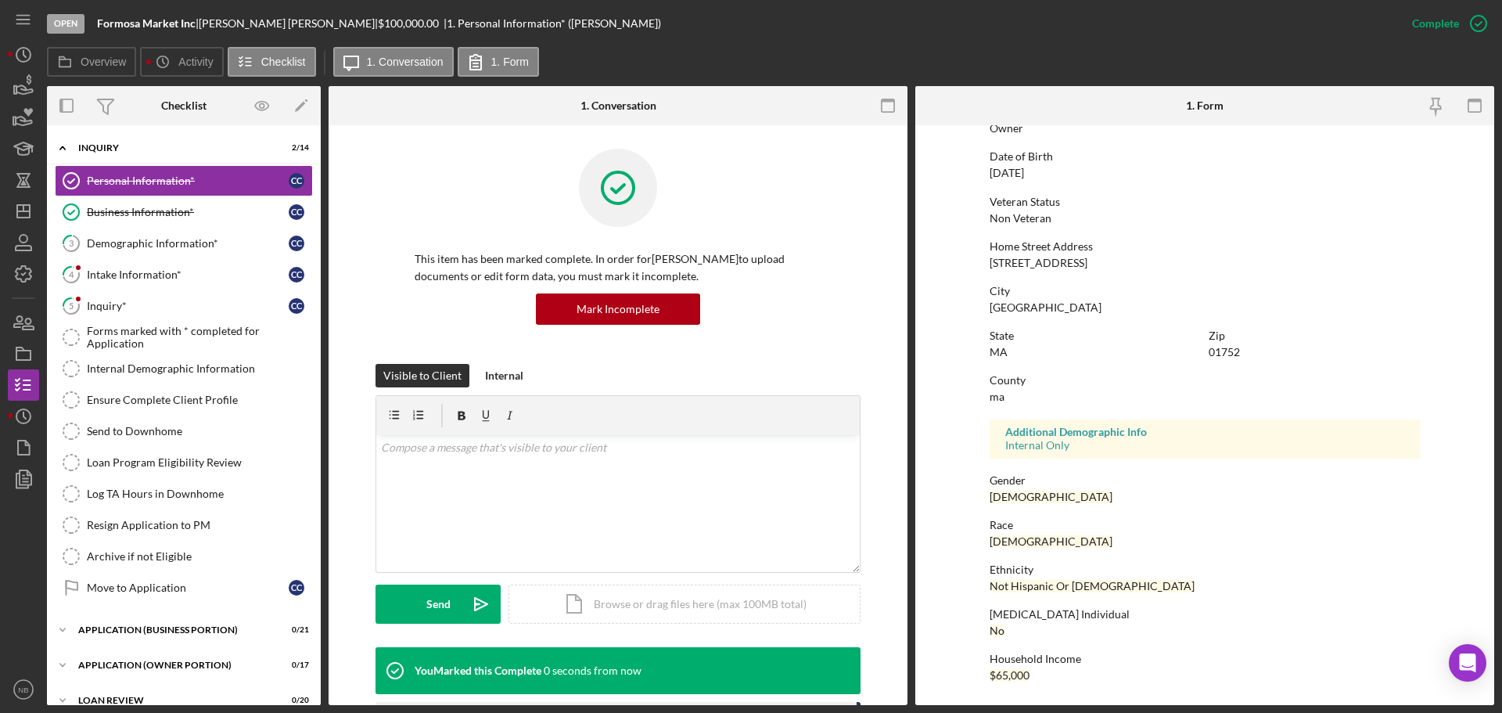
scroll to position [150, 0]
click at [127, 243] on div "Demographic Information*" at bounding box center [188, 243] width 202 height 13
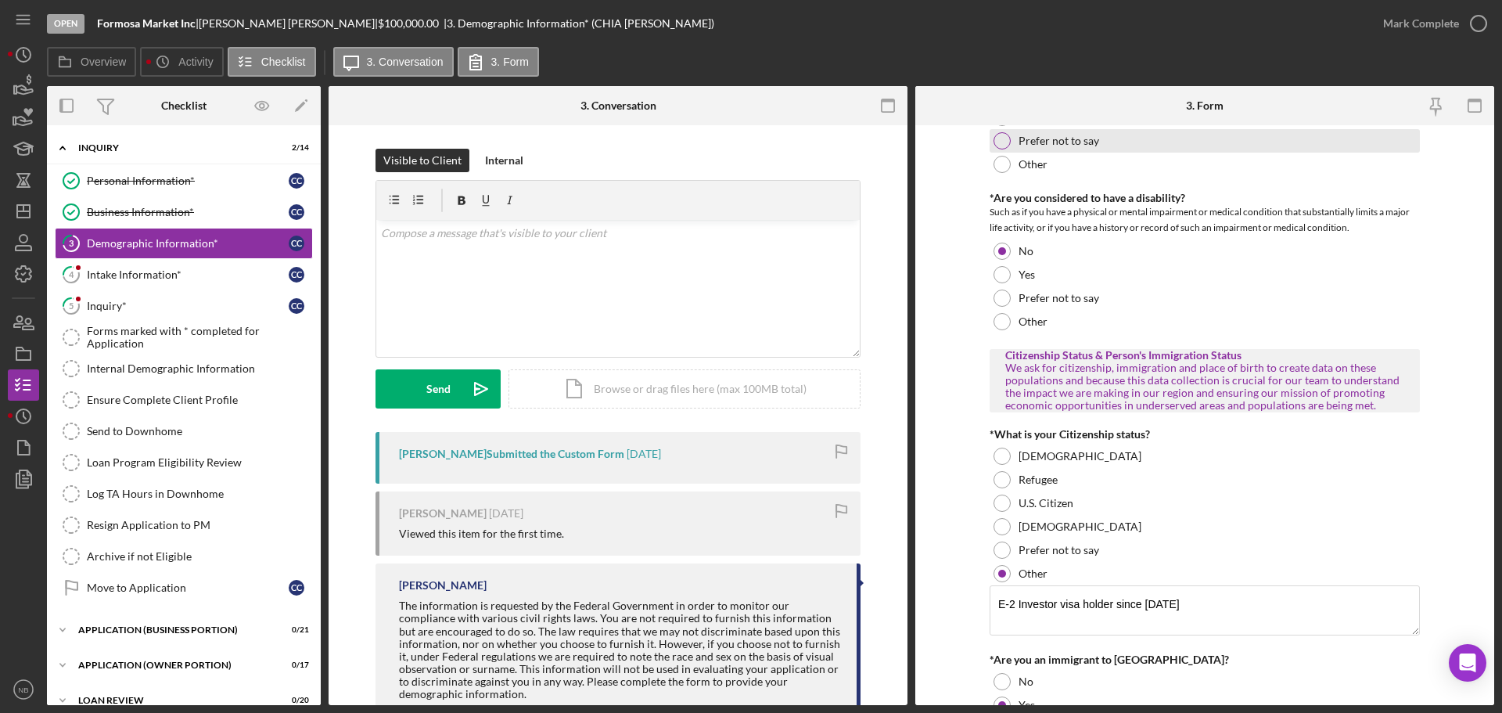
scroll to position [1330, 0]
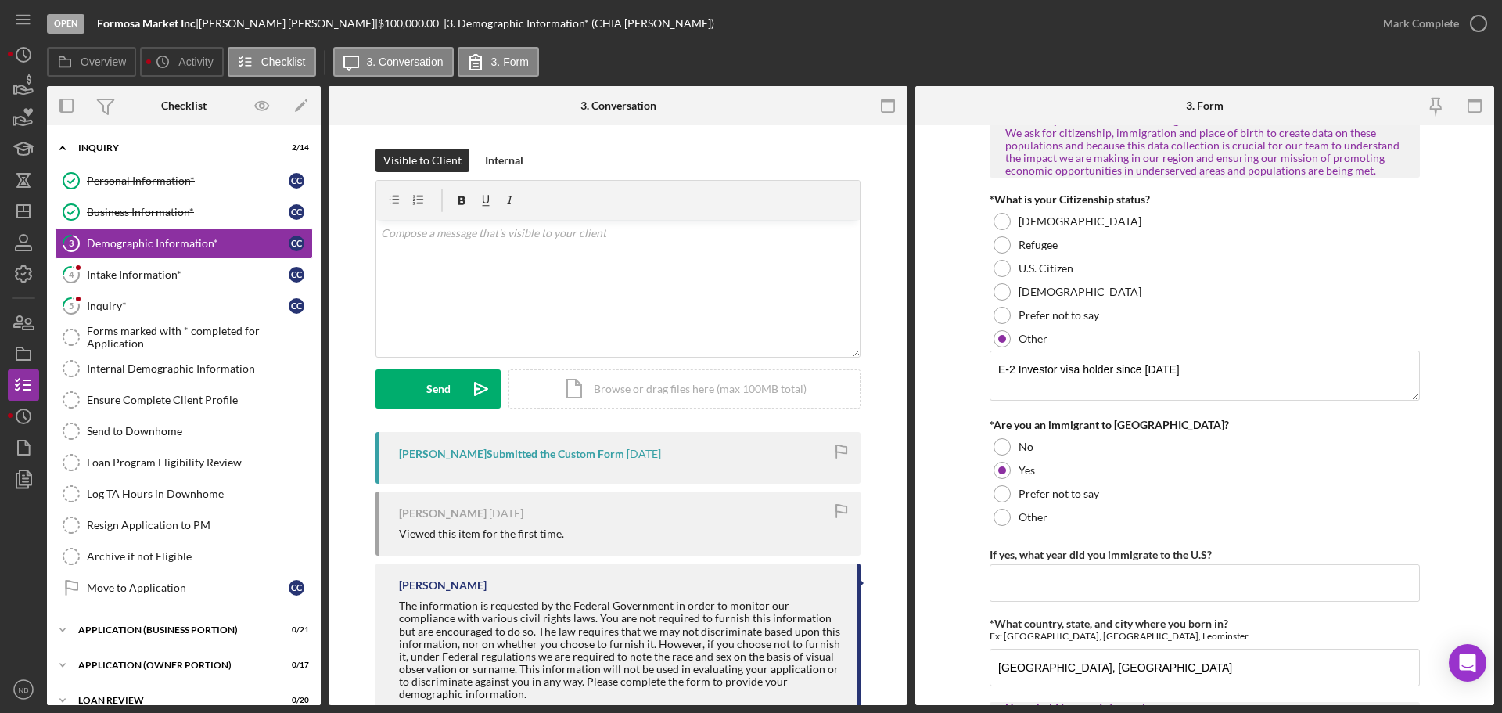
click at [1443, 2] on div "Mark Complete" at bounding box center [1431, 23] width 127 height 47
click at [1443, 5] on div "Mark Complete" at bounding box center [1431, 23] width 127 height 47
click at [1444, 12] on div "Mark Complete" at bounding box center [1421, 23] width 76 height 31
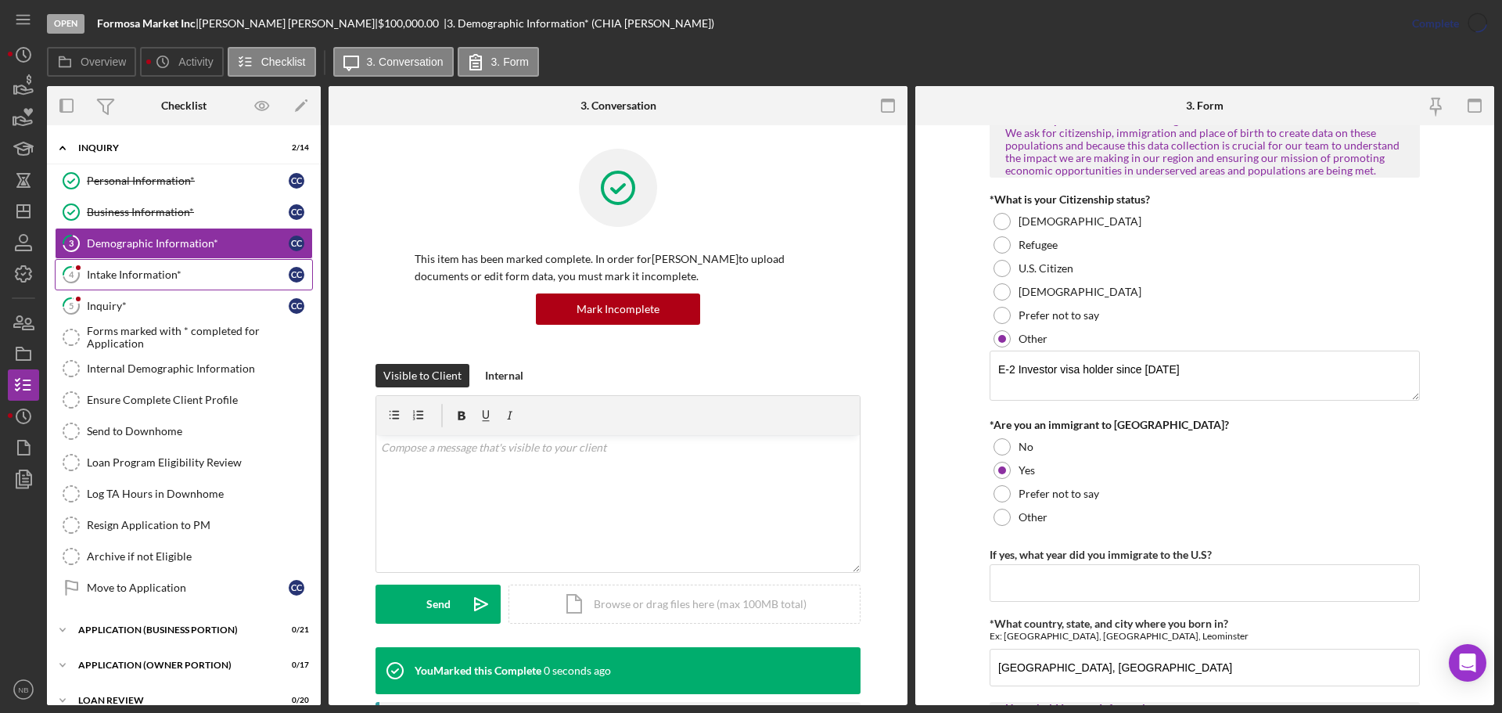
click at [127, 268] on div "Intake Information*" at bounding box center [188, 274] width 202 height 13
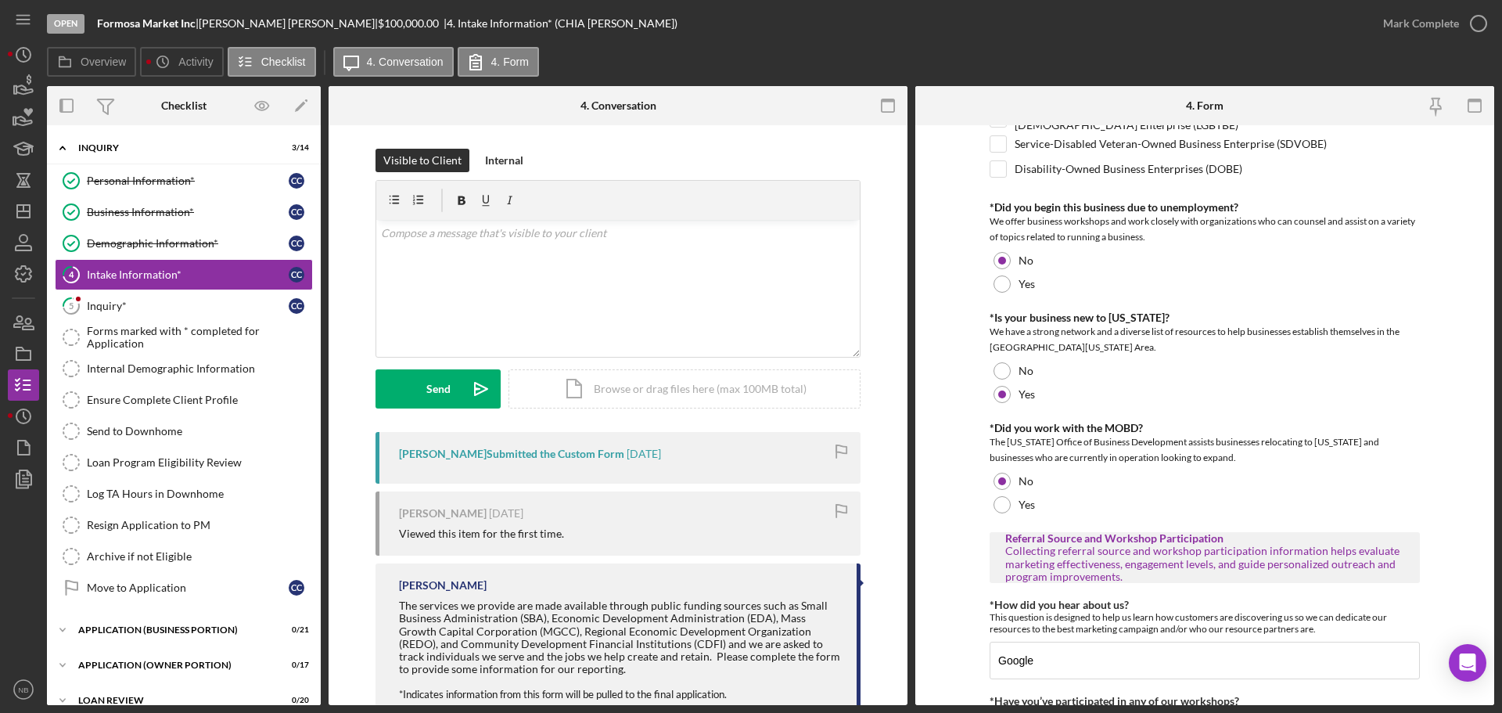
scroll to position [910, 0]
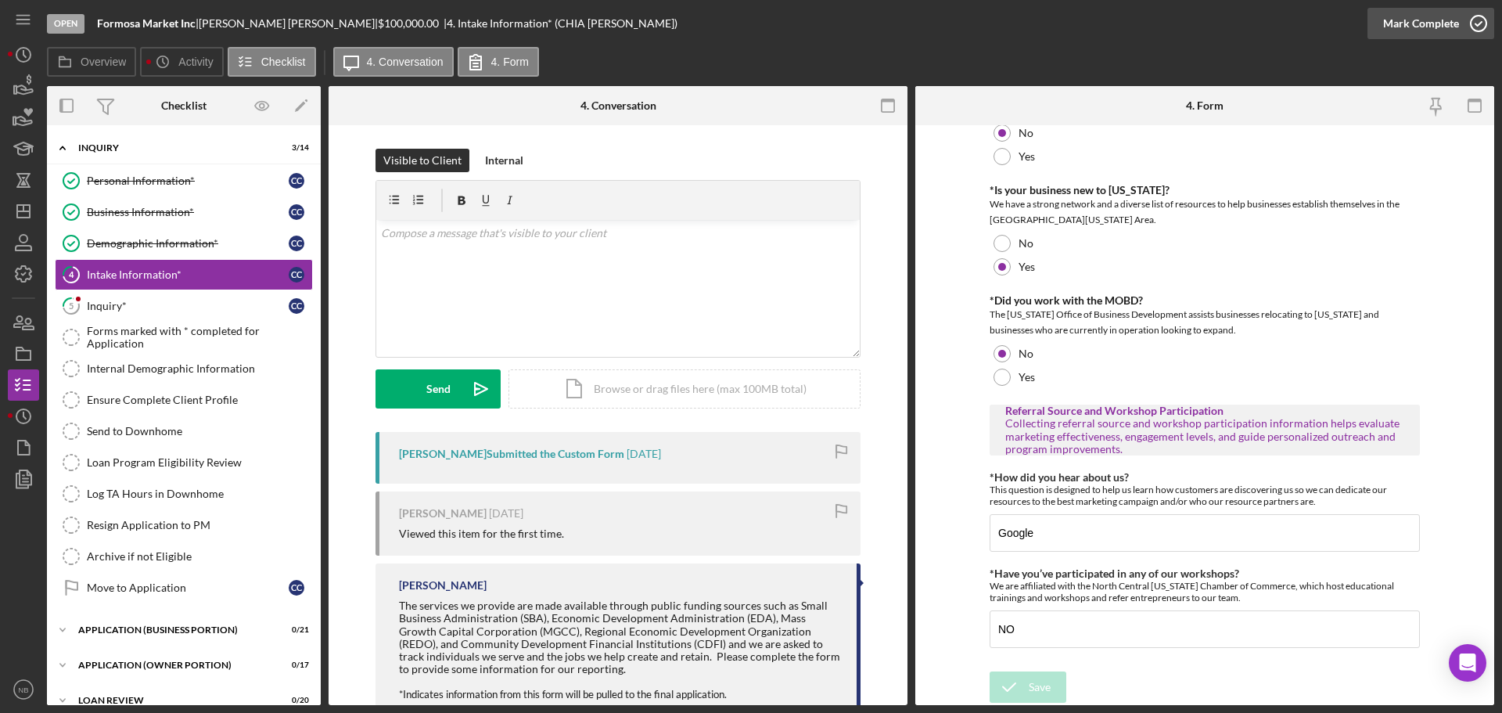
click at [1406, 32] on div "Mark Complete" at bounding box center [1421, 23] width 76 height 31
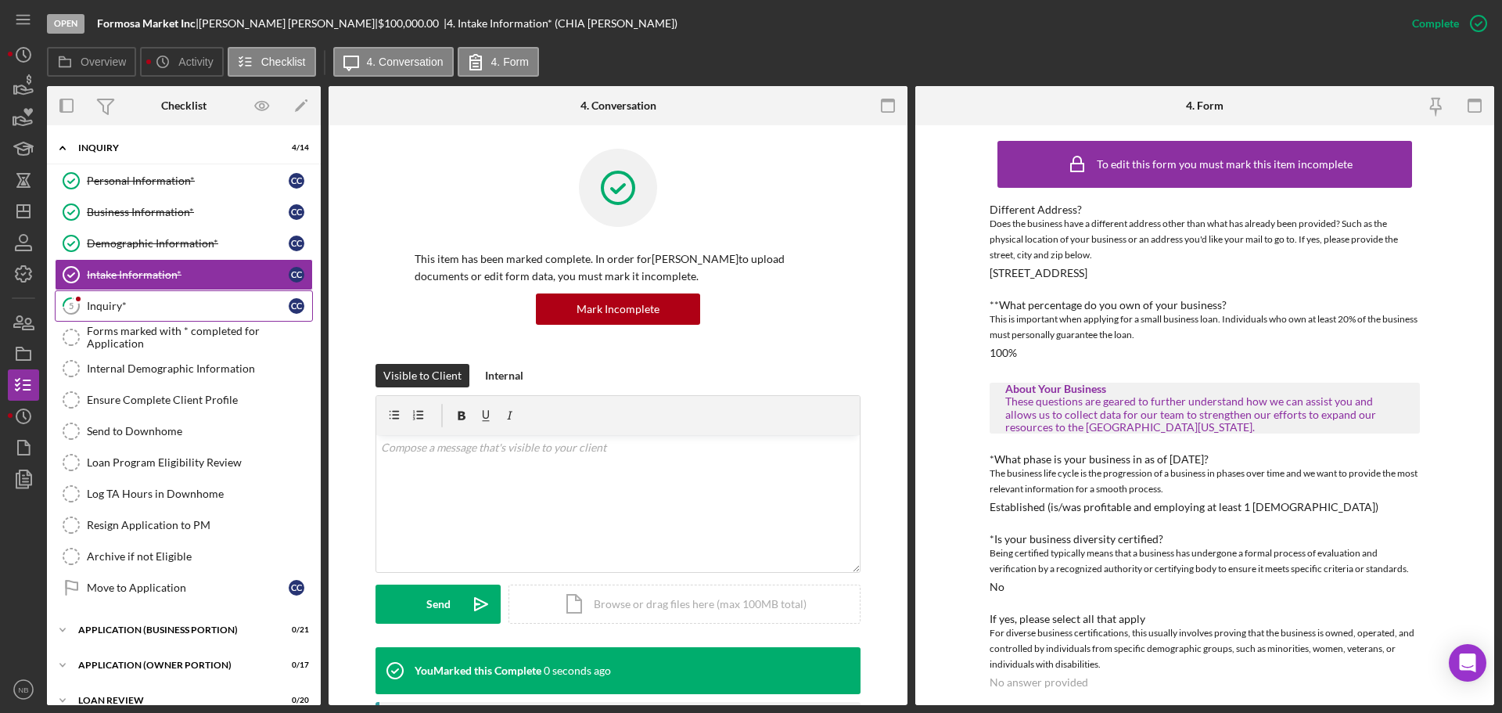
click at [71, 309] on tspan "5" at bounding box center [71, 305] width 5 height 10
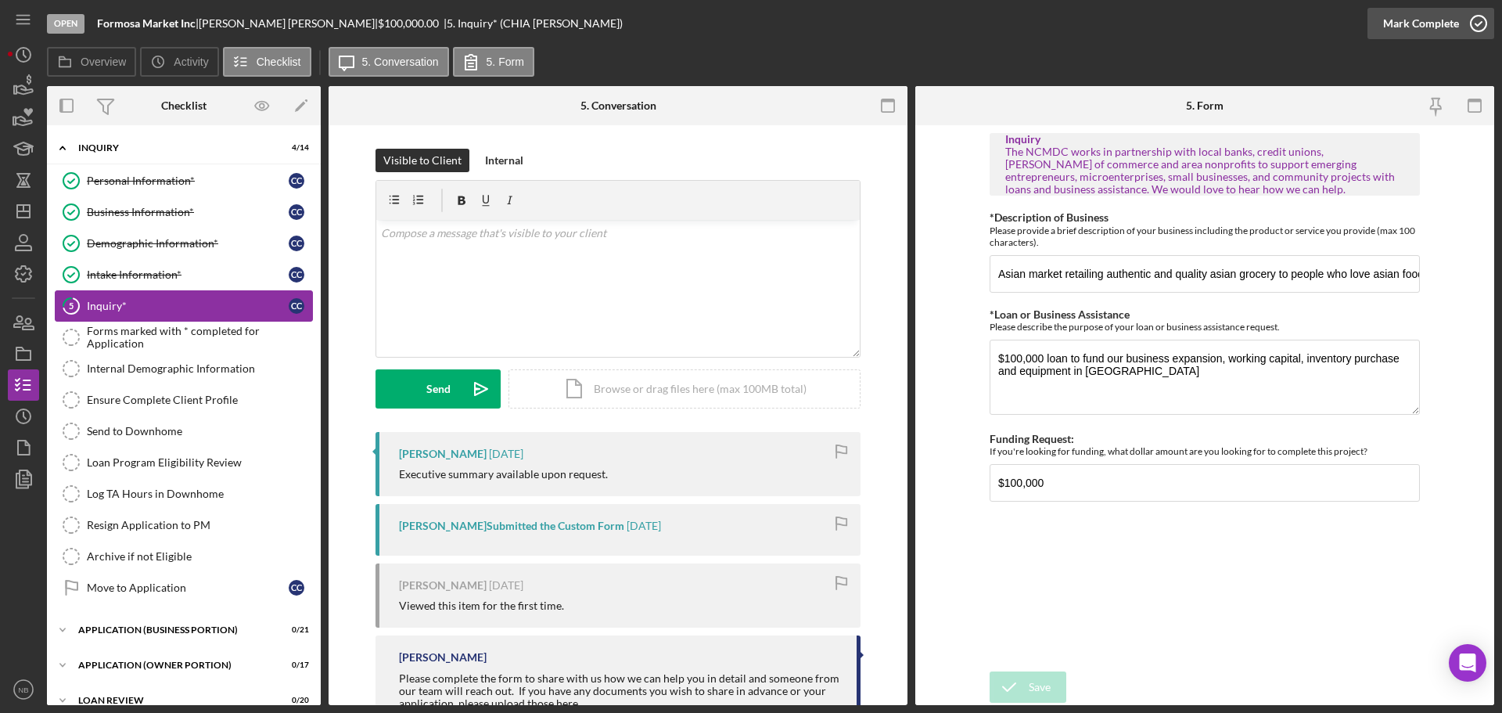
click at [1469, 25] on icon "button" at bounding box center [1478, 23] width 39 height 39
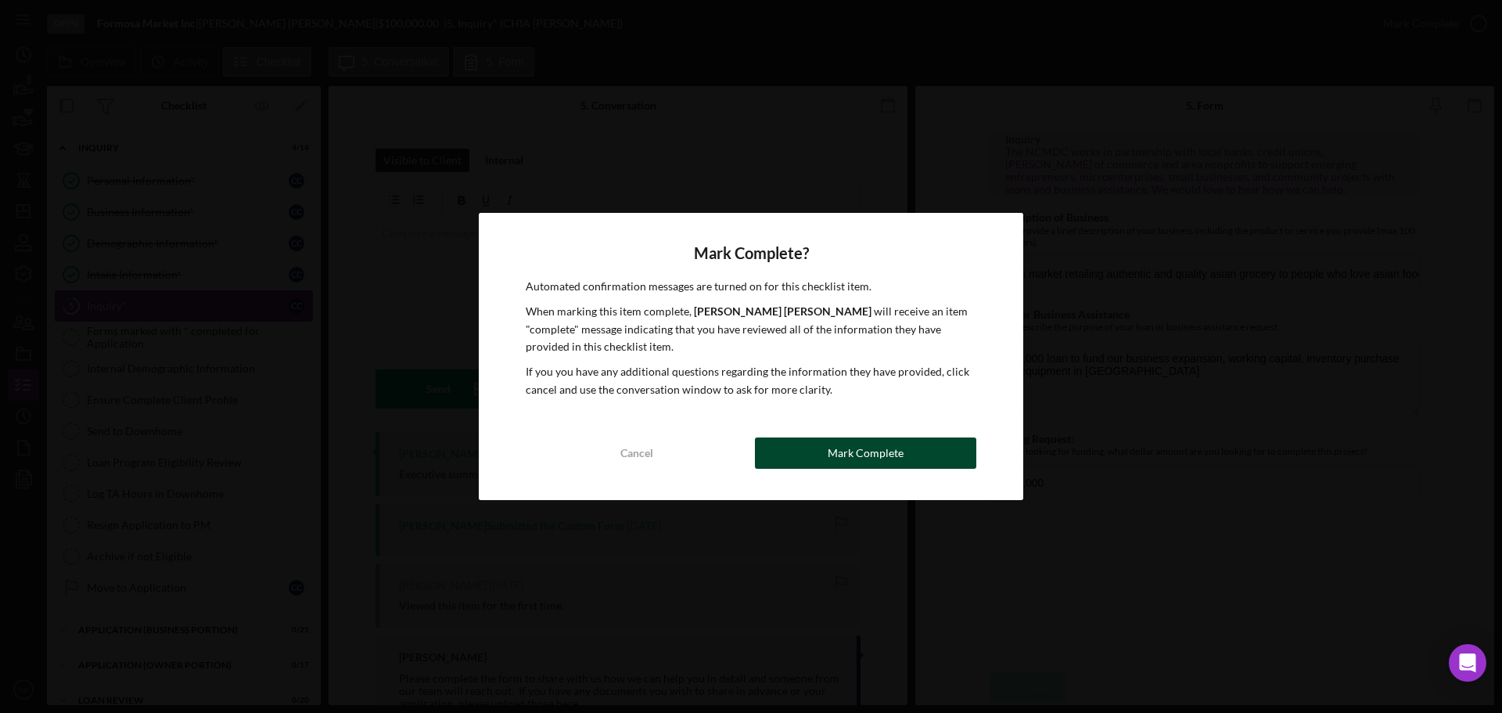
click at [890, 461] on div "Mark Complete" at bounding box center [866, 452] width 76 height 31
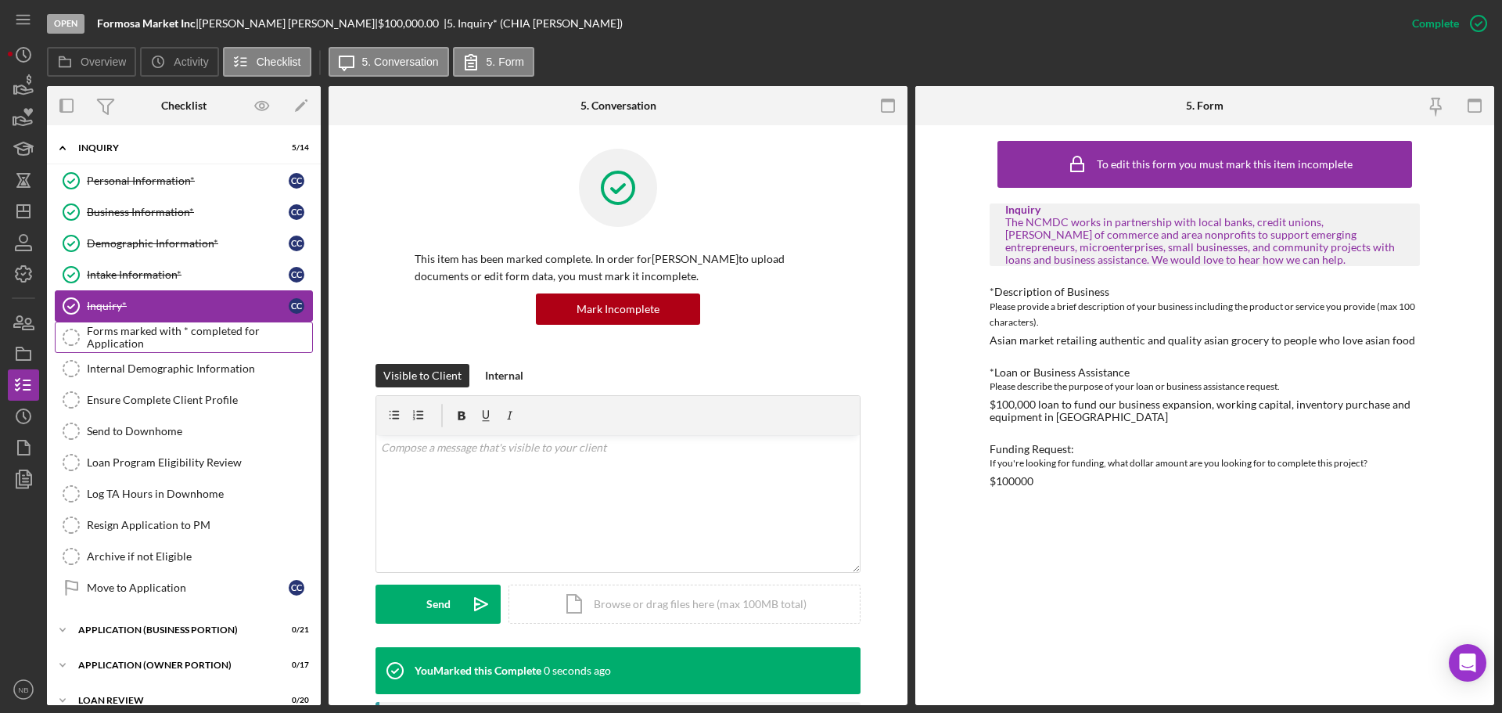
click at [166, 339] on div "Forms marked with * completed for Application" at bounding box center [199, 337] width 225 height 25
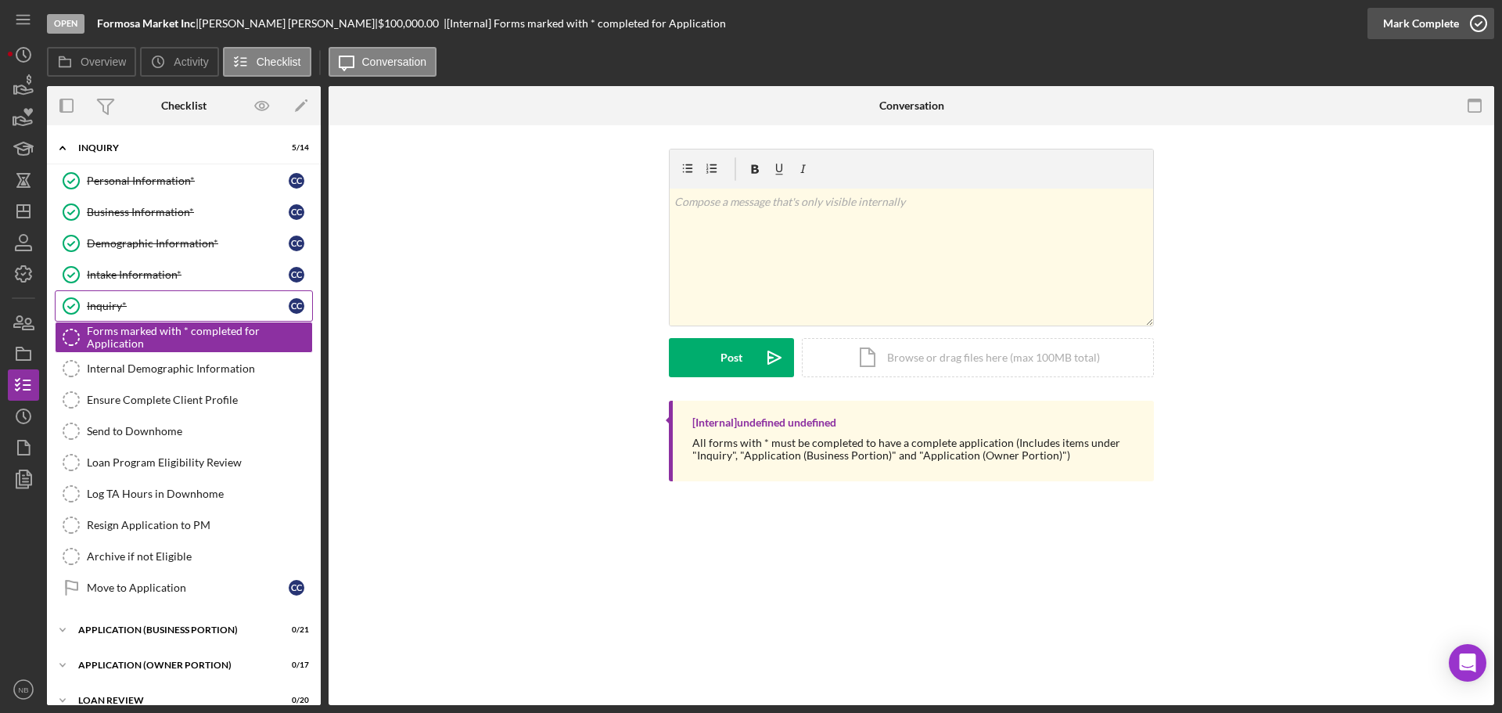
click at [1443, 20] on div "Mark Complete" at bounding box center [1421, 23] width 76 height 31
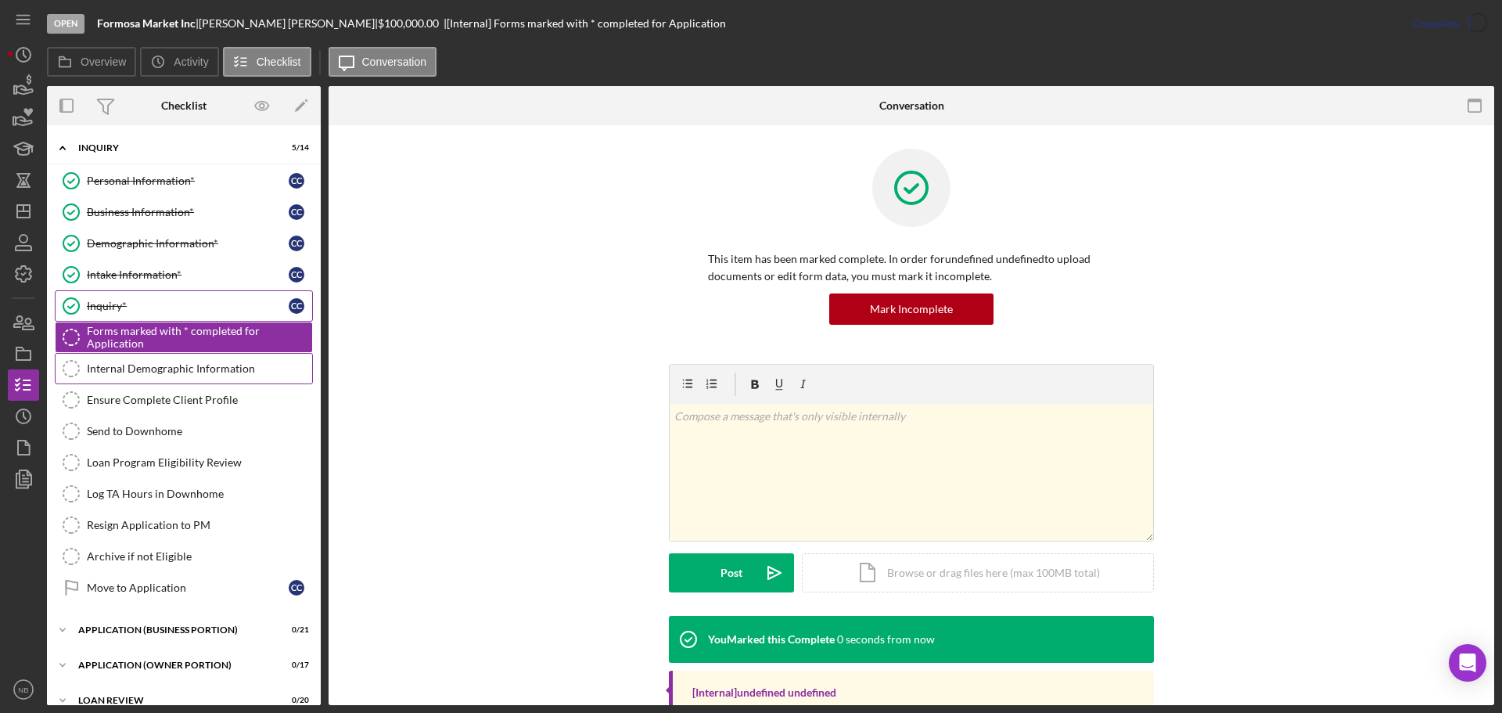
click at [164, 374] on div "Internal Demographic Information" at bounding box center [199, 368] width 225 height 13
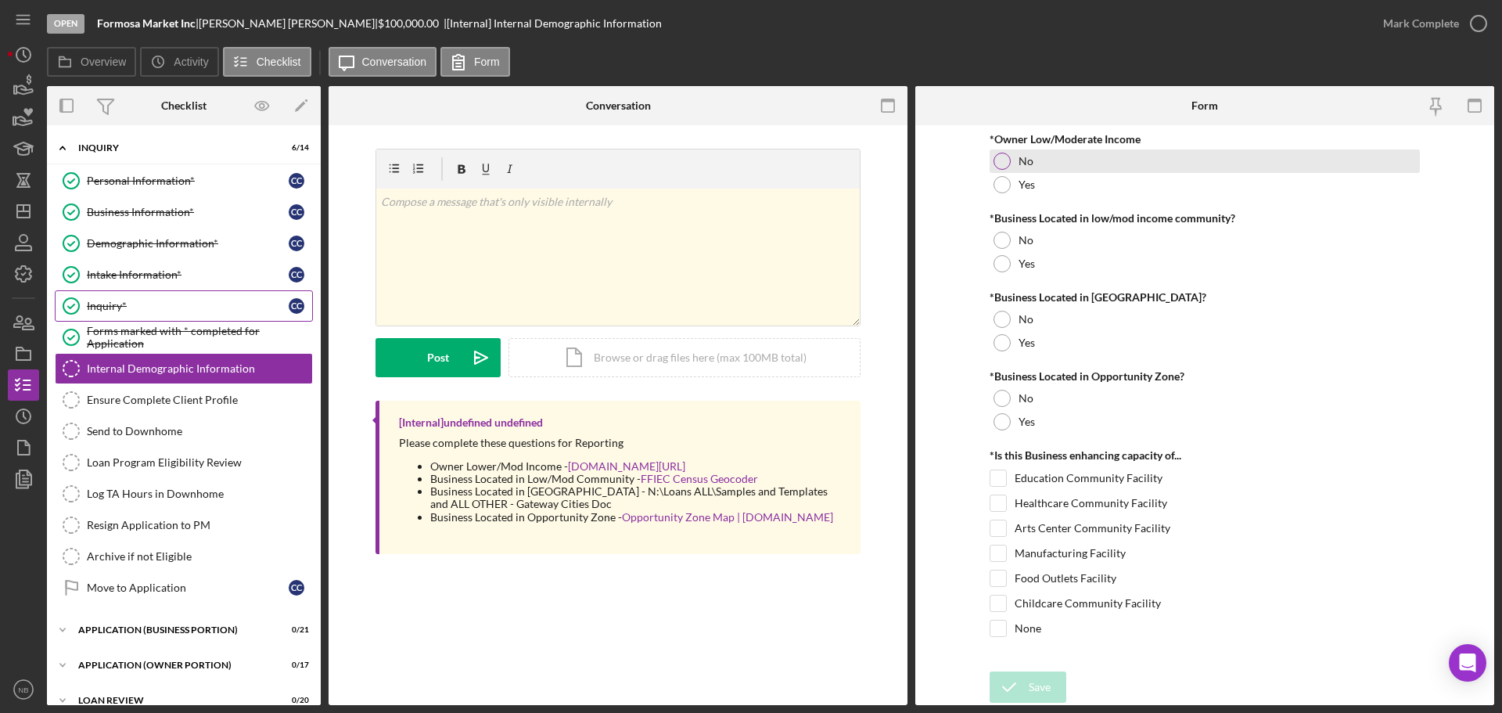
click at [1026, 155] on label "No" at bounding box center [1026, 161] width 15 height 13
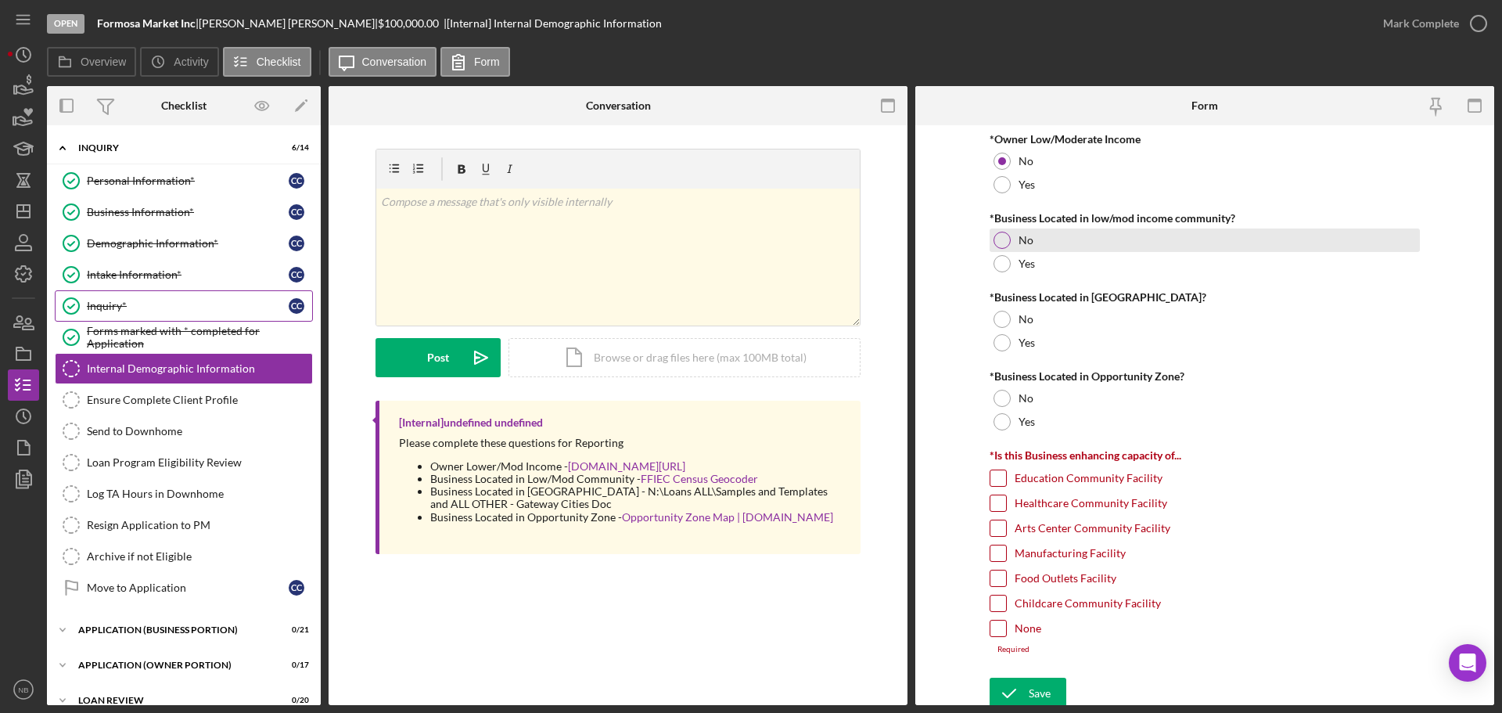
click at [1023, 244] on label "No" at bounding box center [1026, 240] width 15 height 13
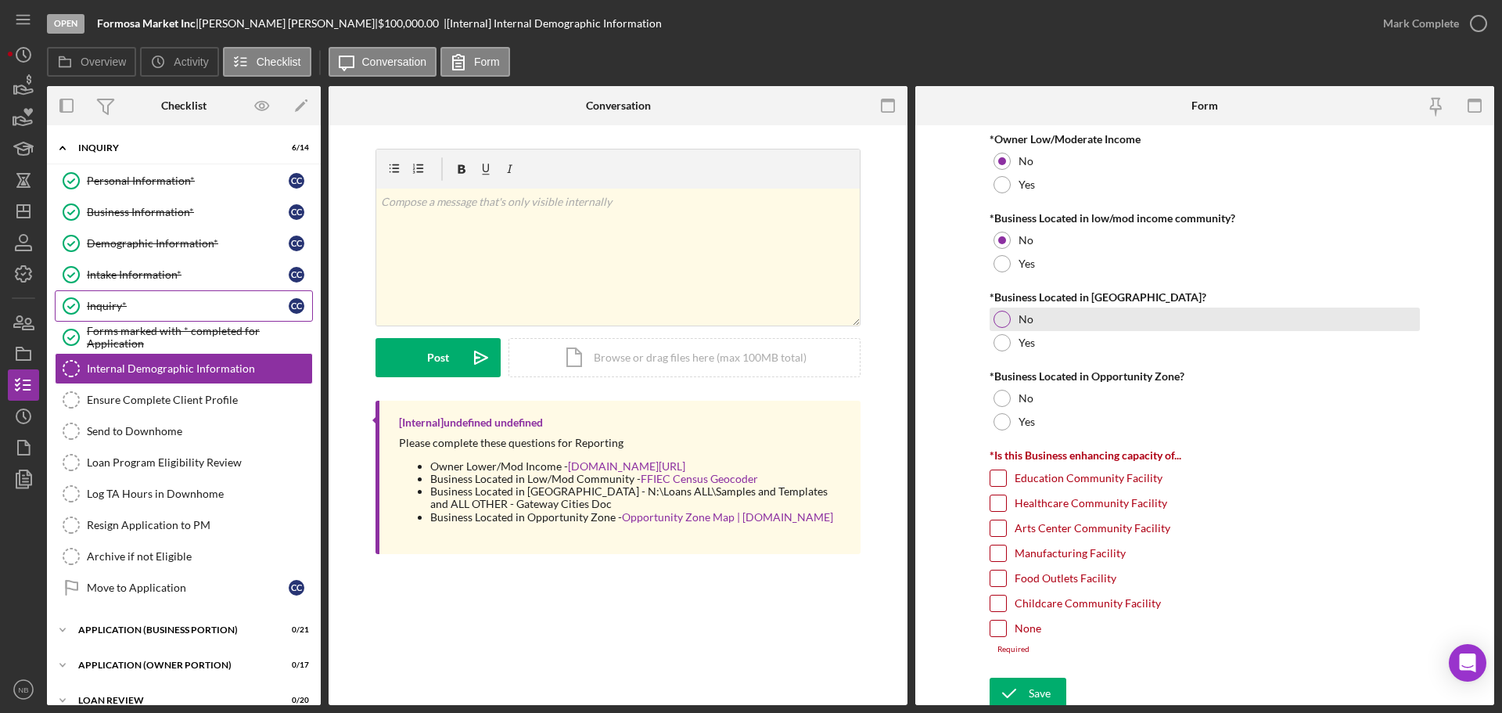
click at [997, 325] on div at bounding box center [1002, 319] width 17 height 17
click at [1011, 344] on div "Yes" at bounding box center [1205, 342] width 430 height 23
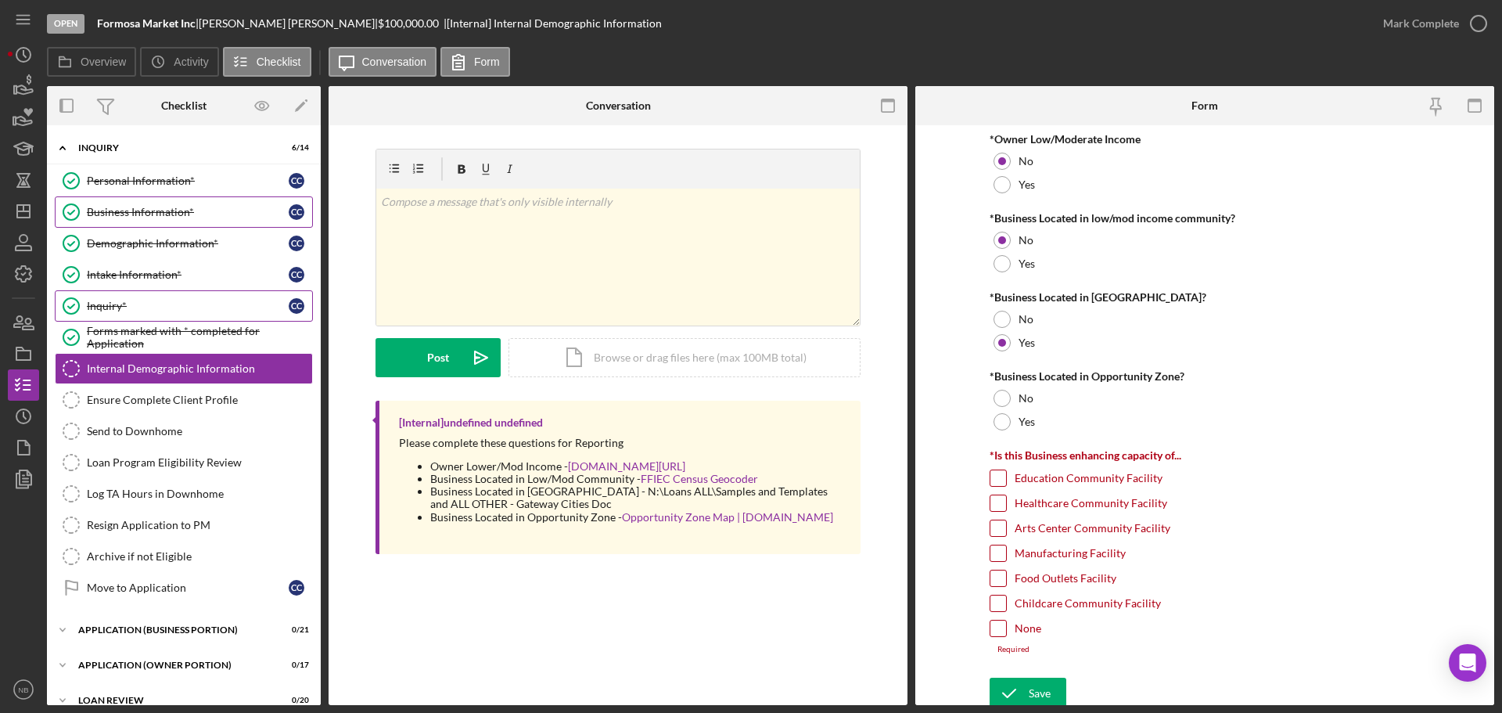
click at [153, 224] on link "Business Information* Business Information* C C" at bounding box center [184, 211] width 258 height 31
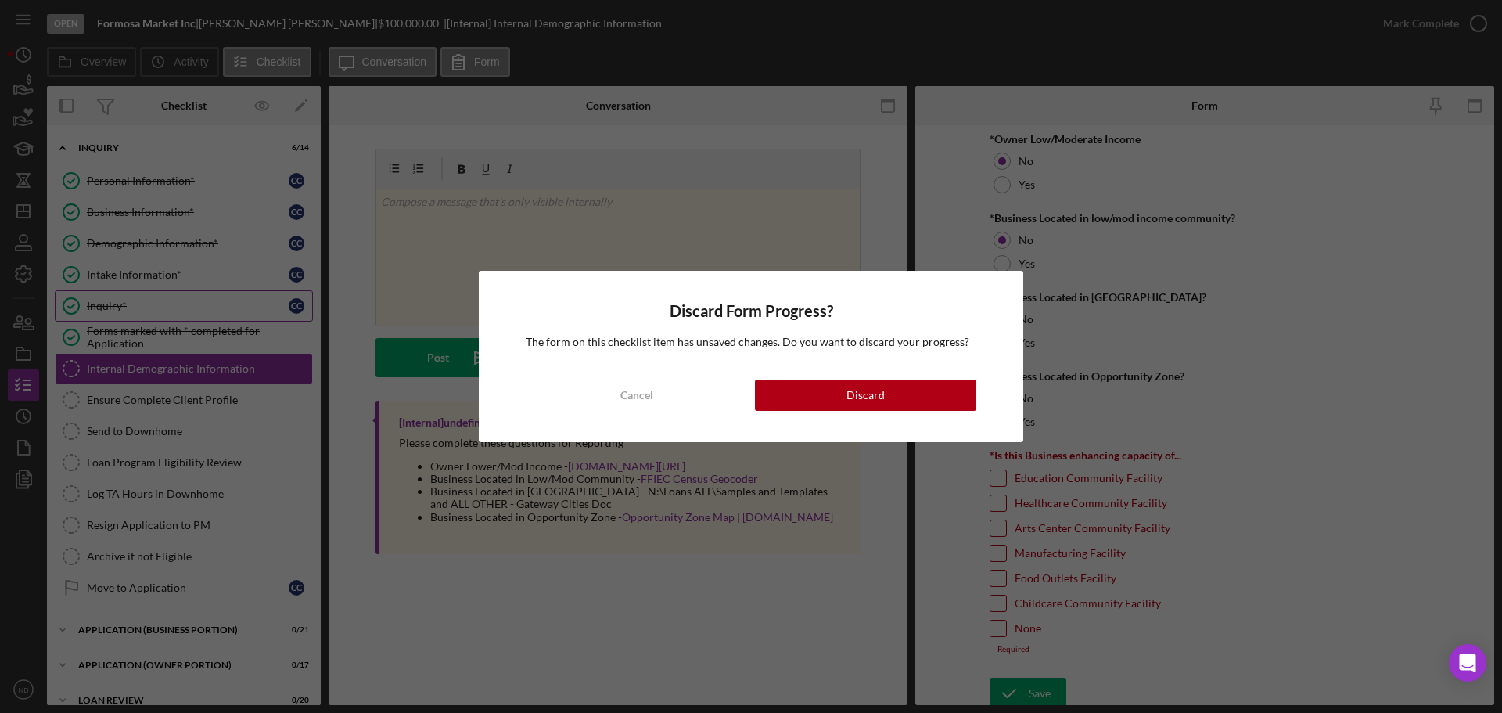
click at [955, 413] on div "Discard Form Progress? The form on this checklist item has unsaved changes. Do …" at bounding box center [751, 356] width 545 height 171
click at [954, 397] on button "Discard" at bounding box center [865, 394] width 221 height 31
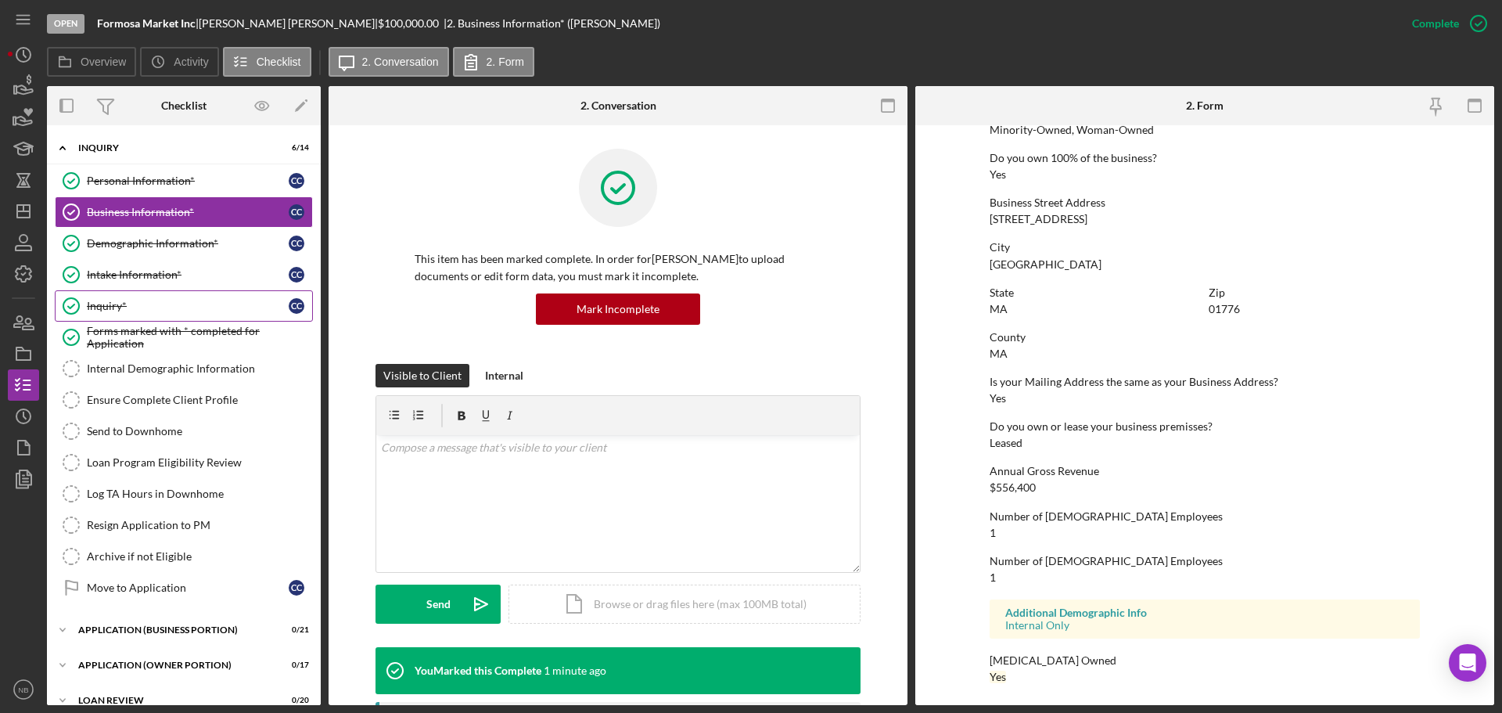
scroll to position [600, 0]
click at [185, 261] on link "Intake Information* Intake Information* C C" at bounding box center [184, 274] width 258 height 31
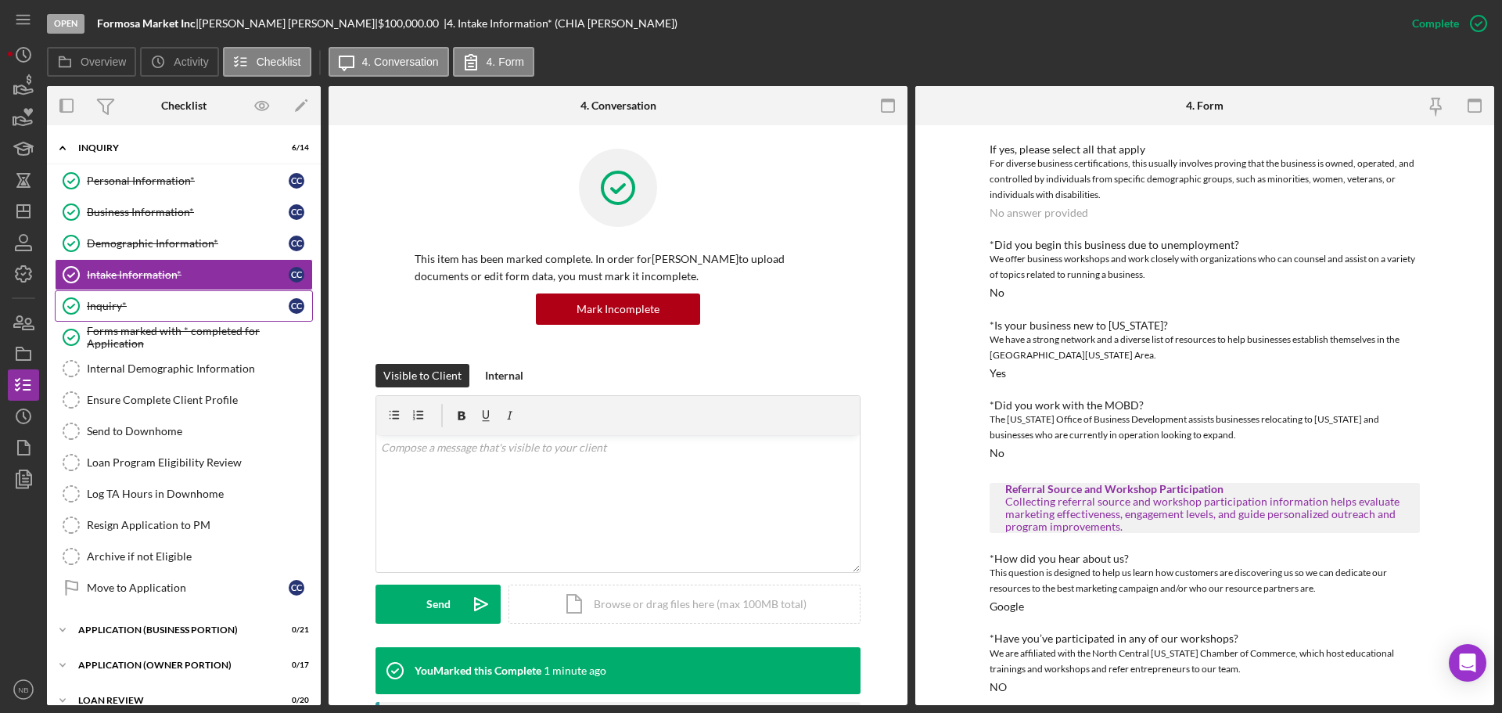
scroll to position [481, 0]
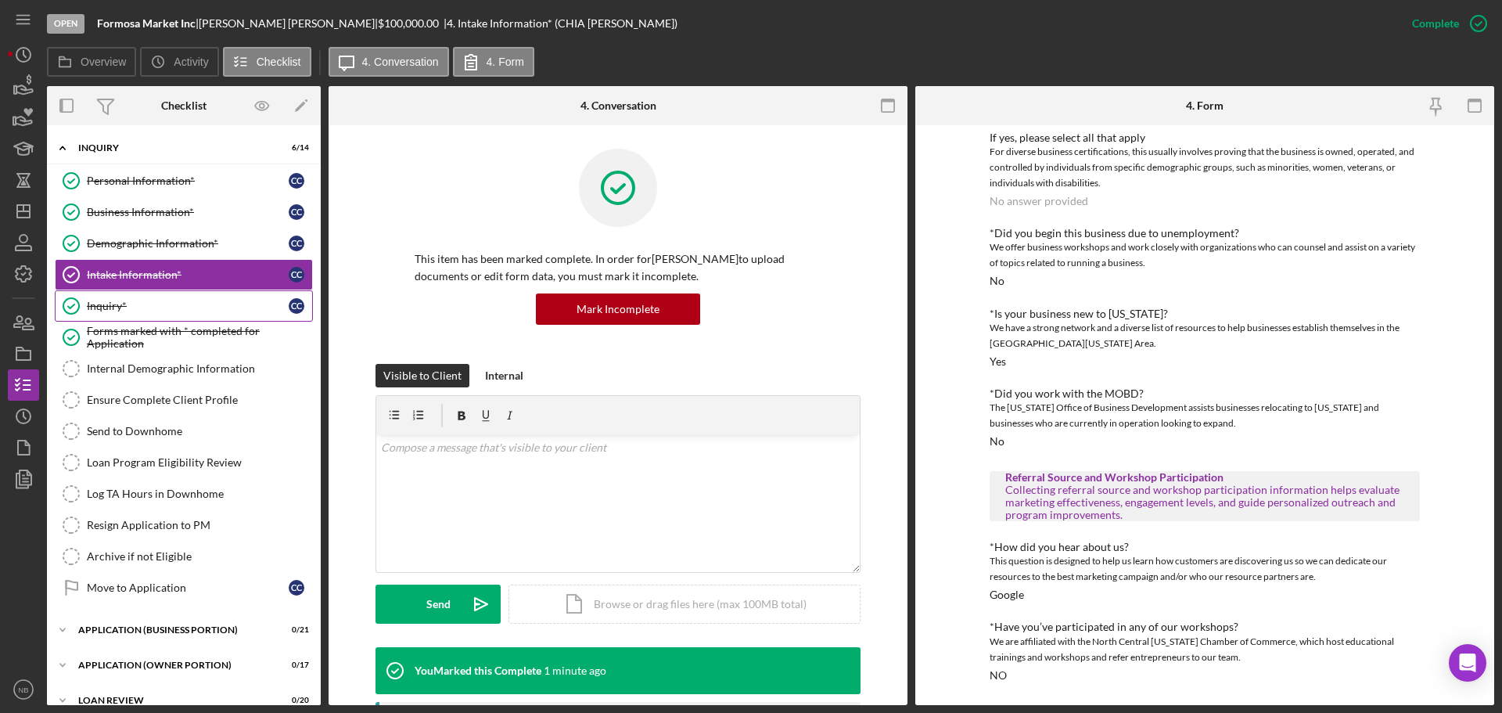
click at [1024, 592] on div "*How did you hear about us? This question is designed to help us learn how cust…" at bounding box center [1205, 571] width 430 height 60
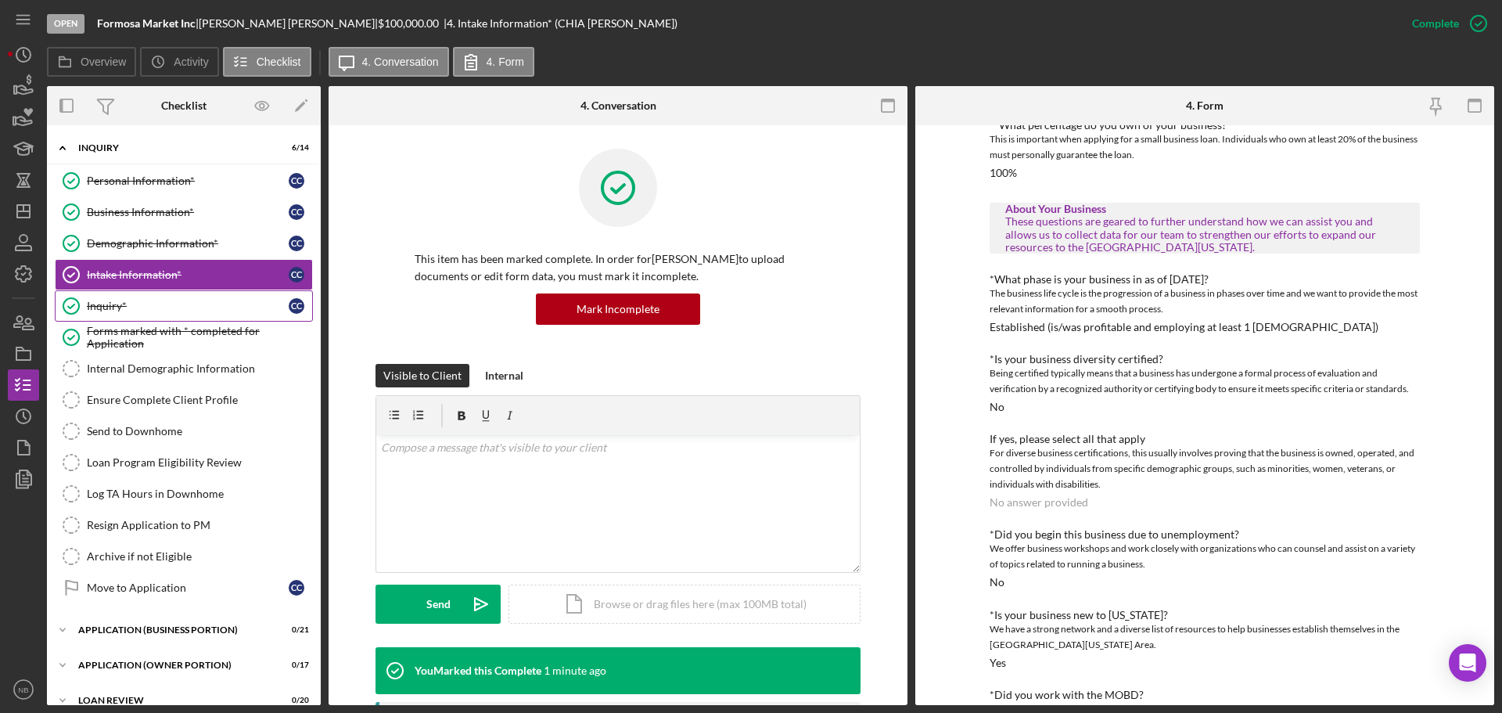
scroll to position [90, 0]
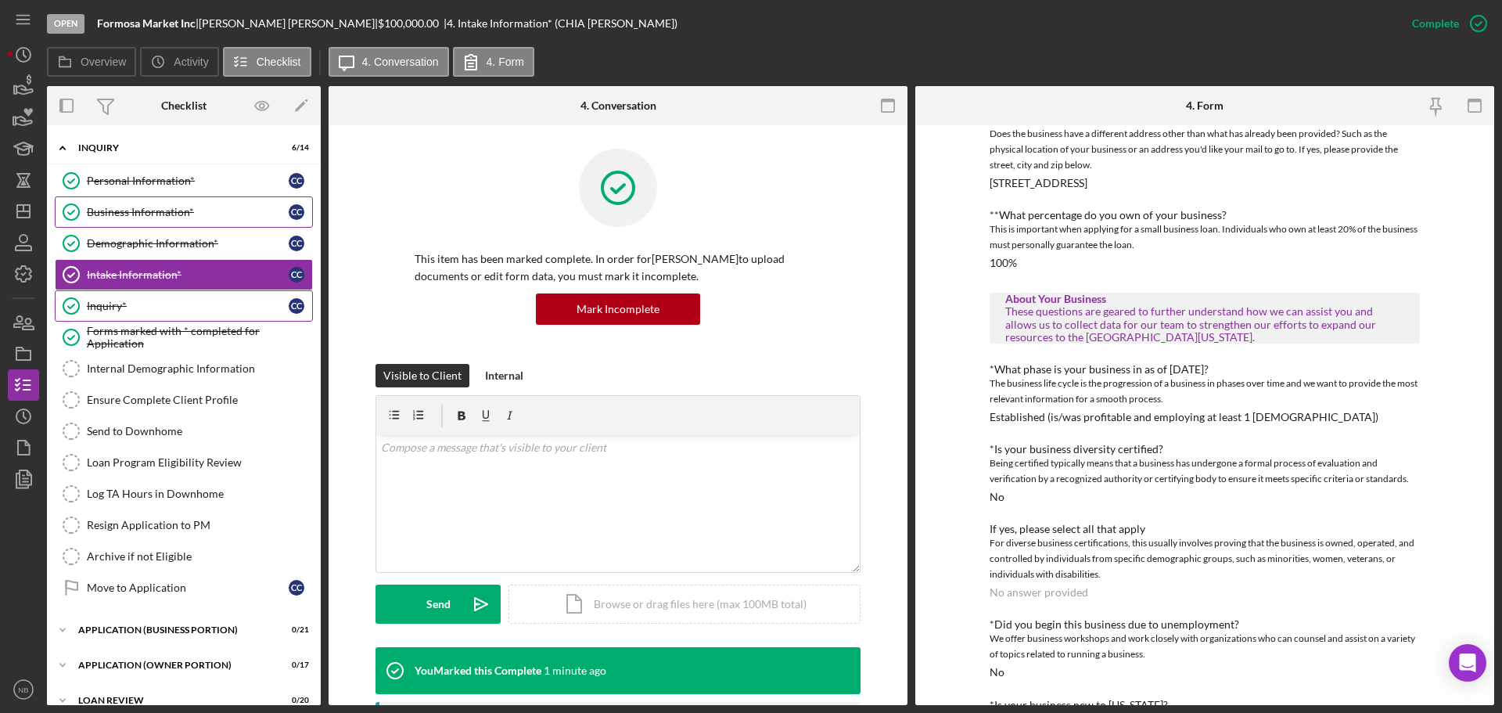
click at [126, 218] on div "Business Information*" at bounding box center [188, 212] width 202 height 13
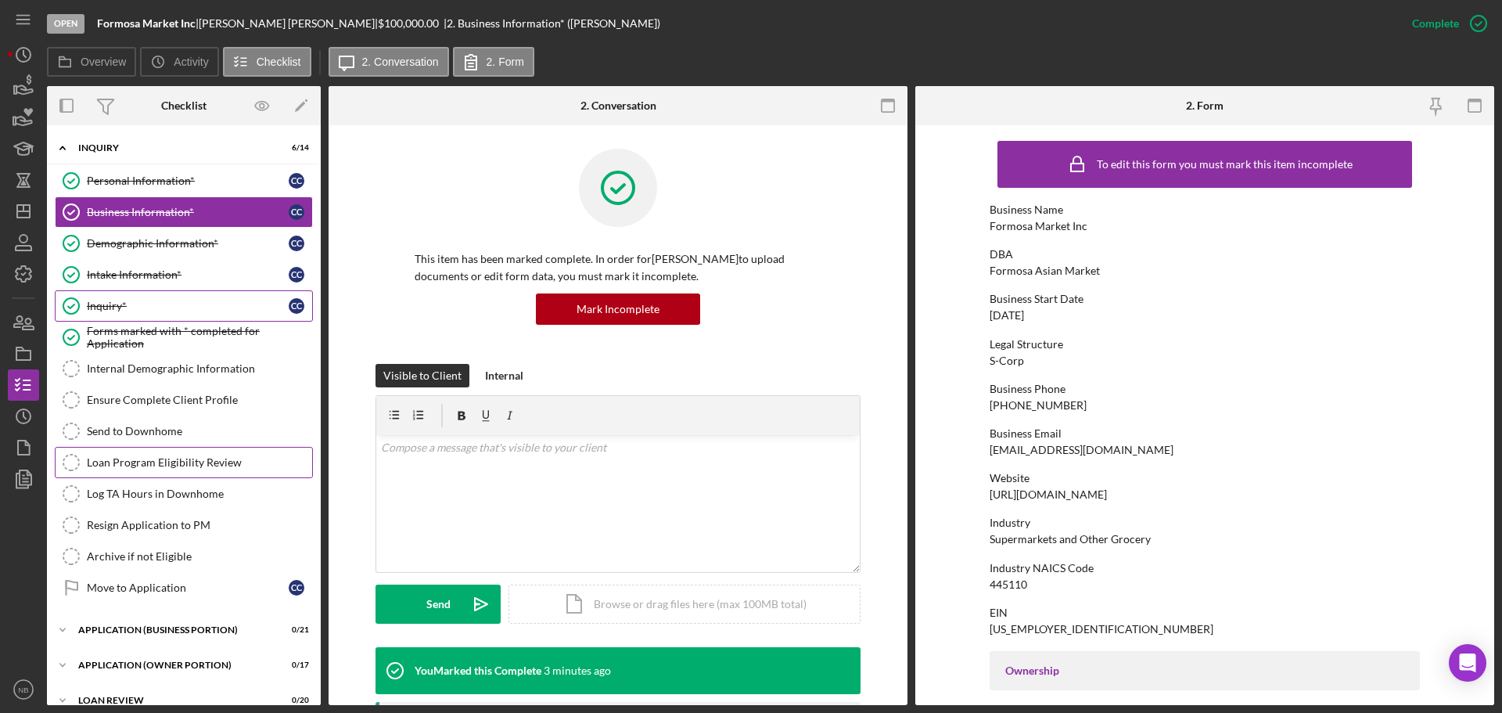
click at [188, 468] on div "Loan Program Eligibility Review" at bounding box center [199, 462] width 225 height 13
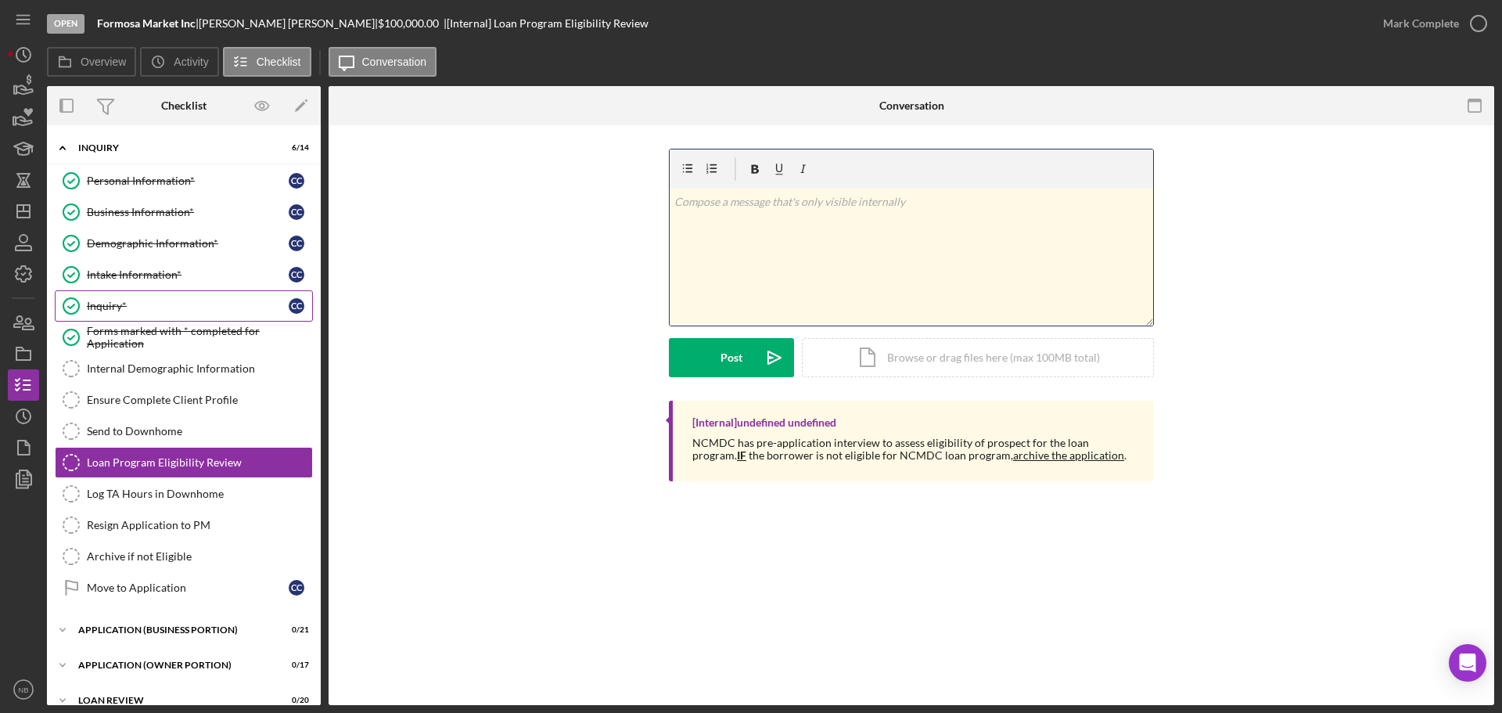
click at [930, 244] on div "v Color teal Color pink Remove color Add row above Add row below Add column bef…" at bounding box center [912, 257] width 484 height 137
click at [695, 361] on button "Post Icon/icon-invite-send" at bounding box center [731, 357] width 125 height 39
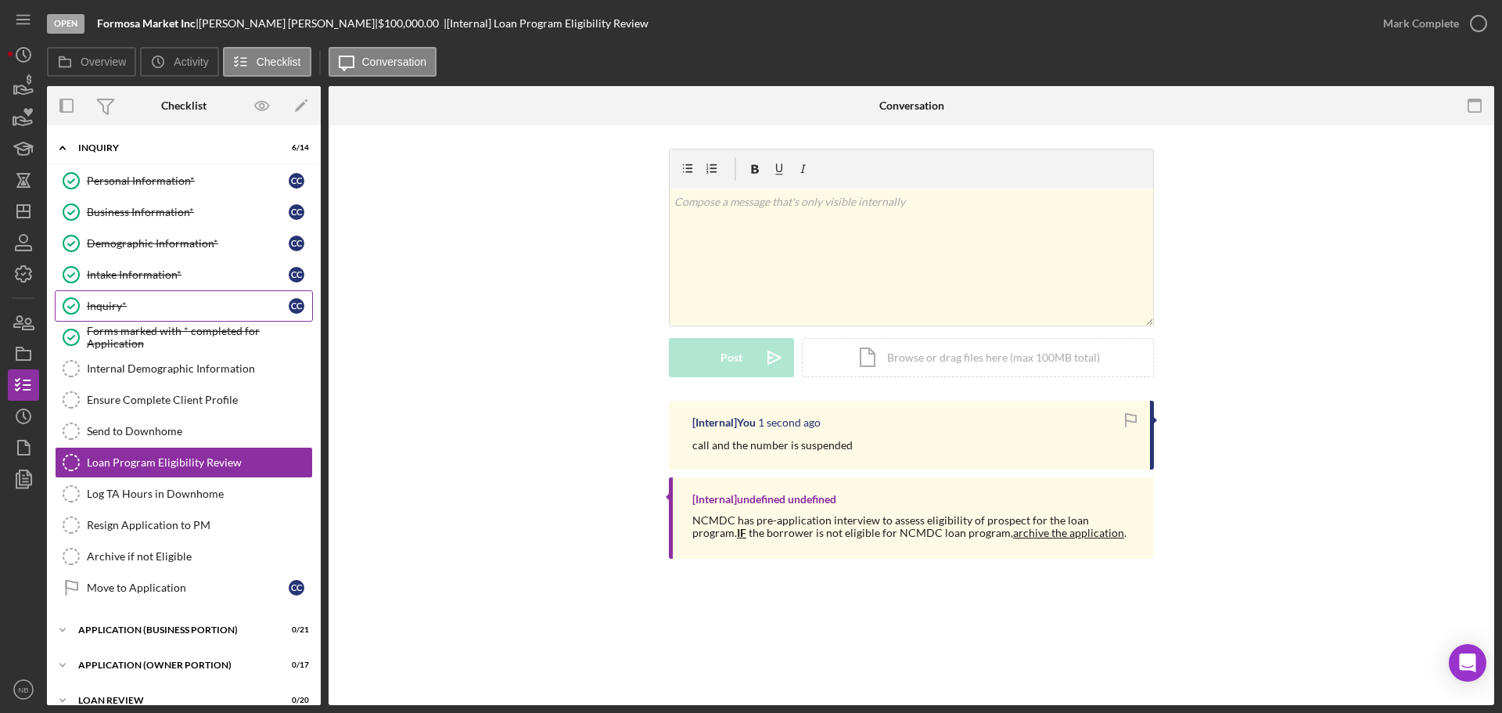
click at [771, 442] on p "call and the number is suspended" at bounding box center [772, 445] width 160 height 17
click at [1445, 23] on div "Mark Complete" at bounding box center [1421, 23] width 76 height 31
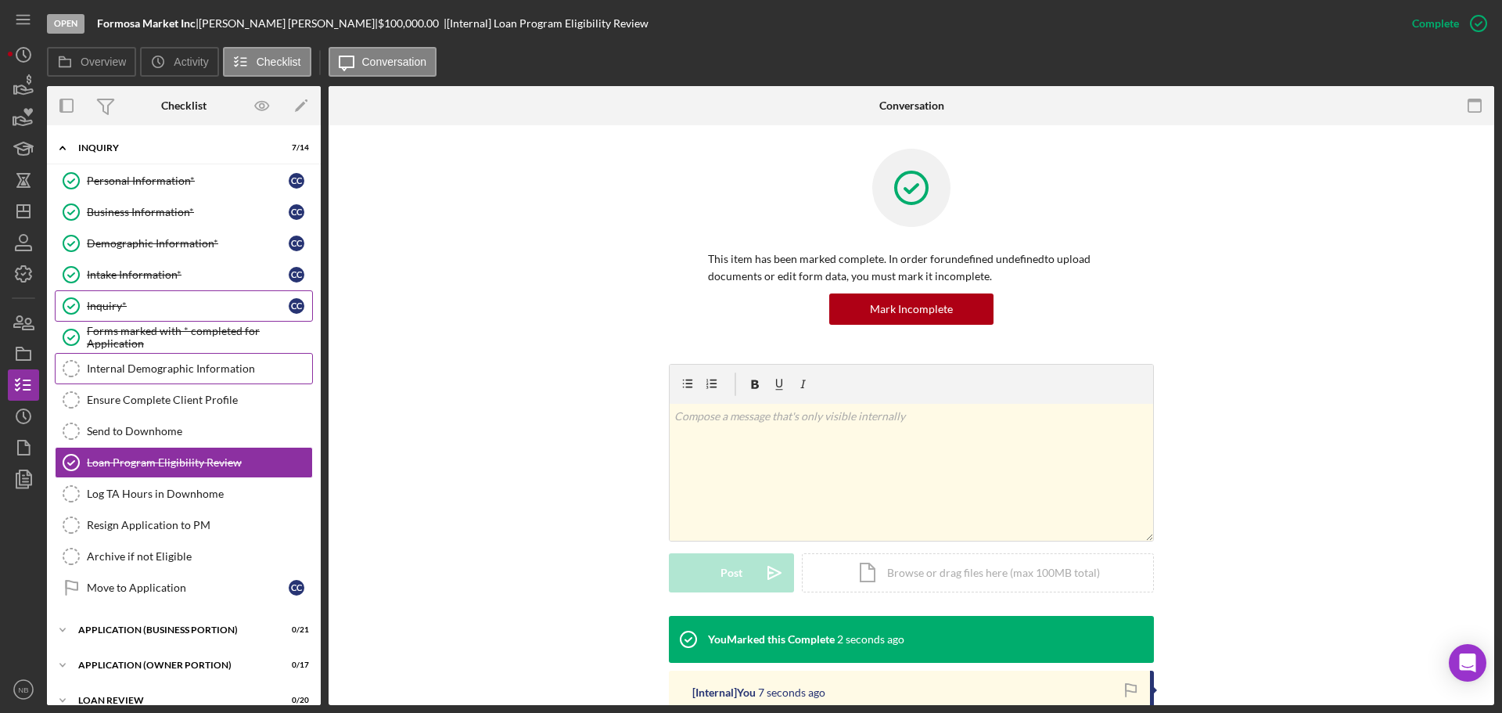
click at [272, 373] on div "Internal Demographic Information" at bounding box center [199, 368] width 225 height 13
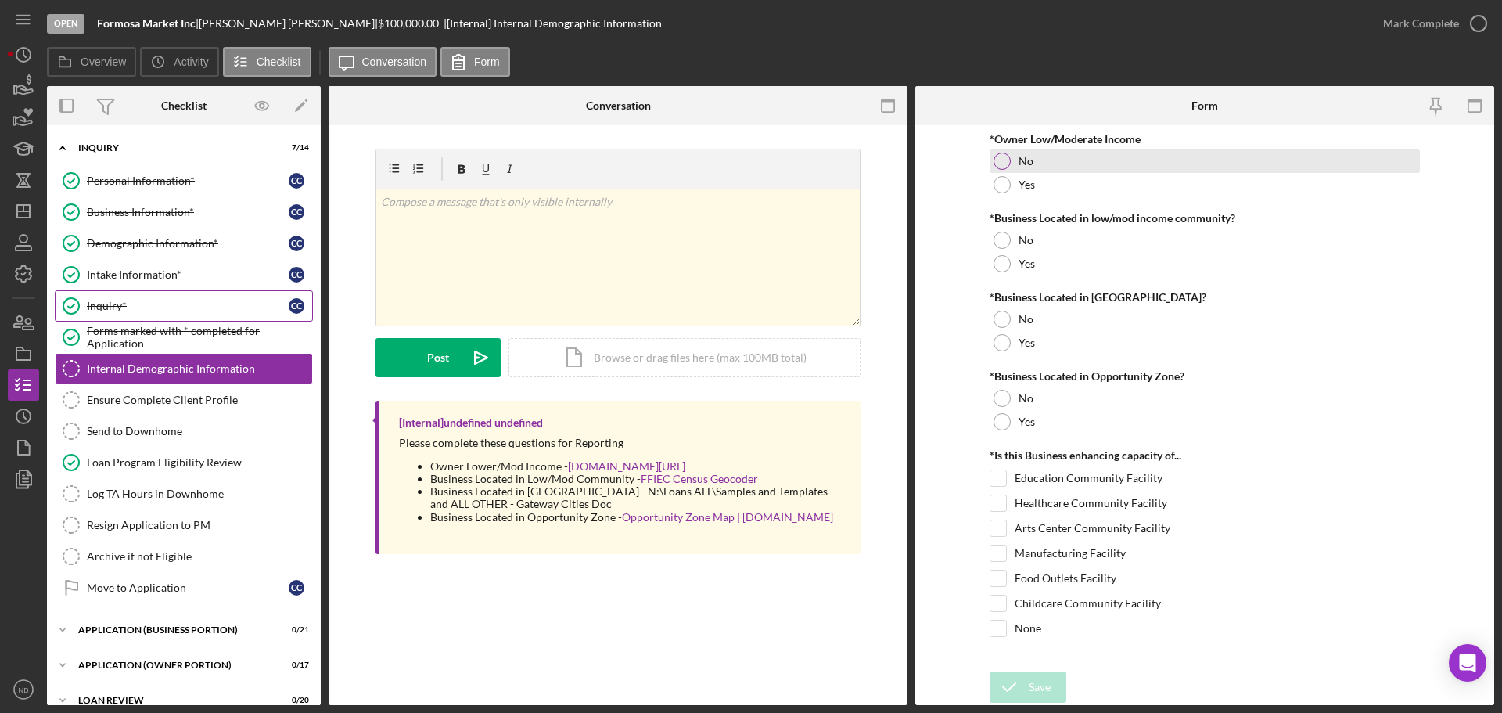
click at [1022, 161] on label "No" at bounding box center [1026, 161] width 15 height 13
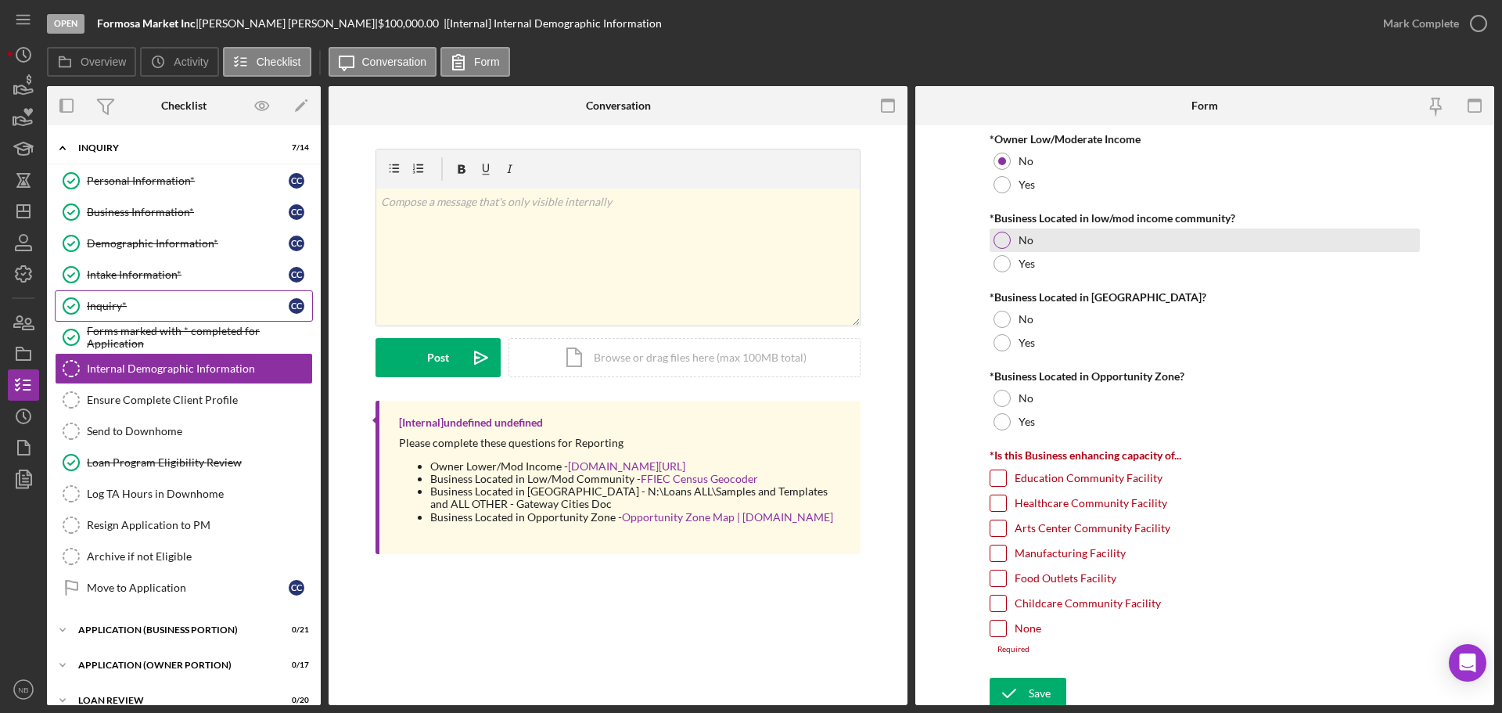
click at [1009, 234] on div "No" at bounding box center [1205, 239] width 430 height 23
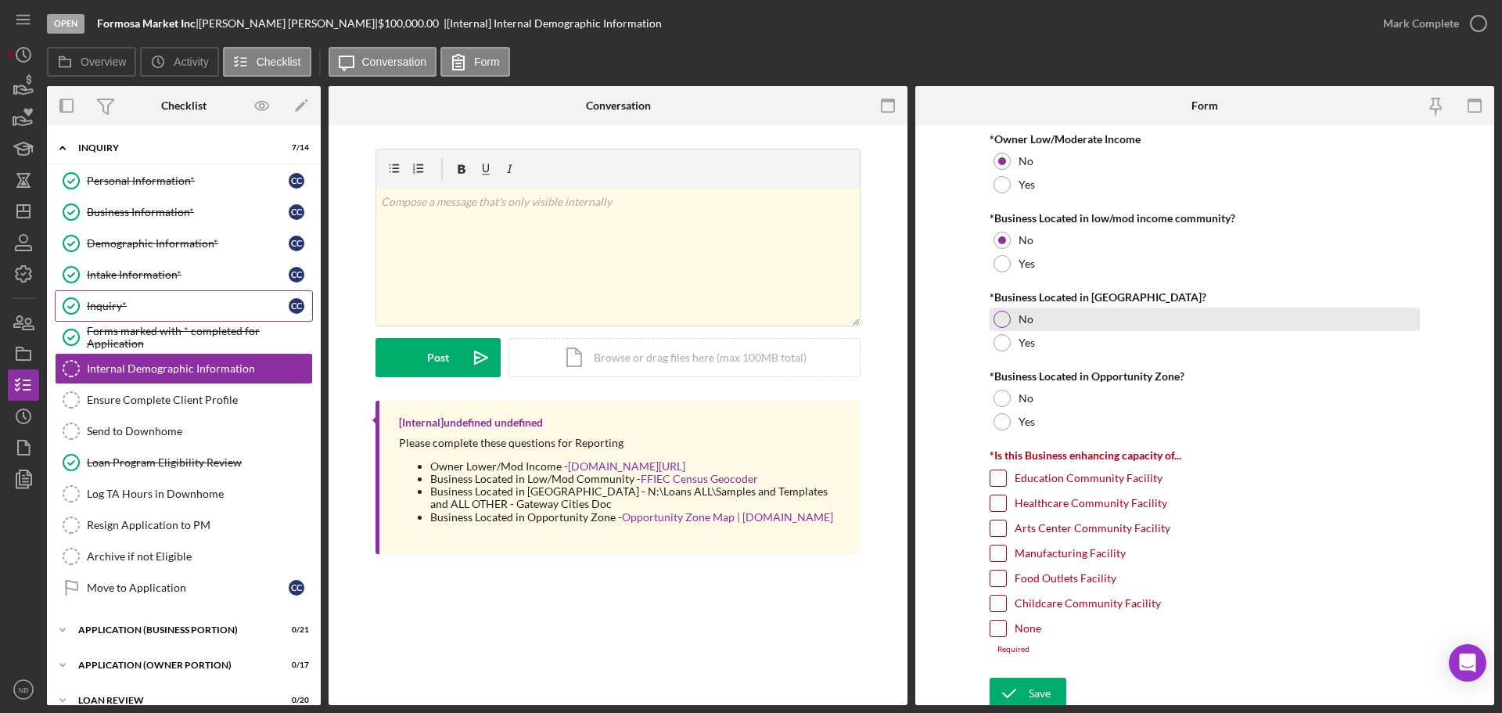
click at [1020, 326] on div "No" at bounding box center [1205, 319] width 430 height 23
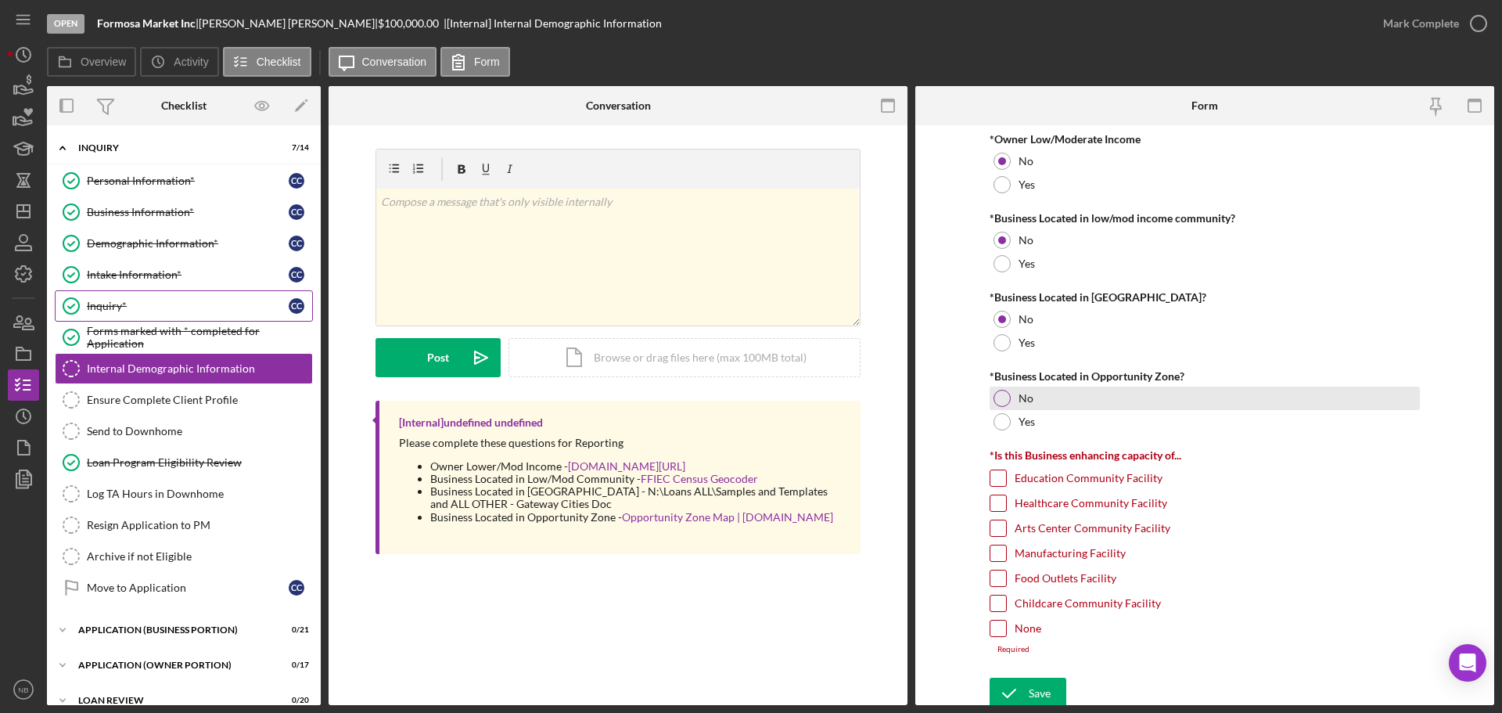
click at [1010, 396] on div "No" at bounding box center [1205, 398] width 430 height 23
click at [1021, 632] on label "None" at bounding box center [1028, 628] width 27 height 16
click at [1006, 632] on input "None" at bounding box center [999, 628] width 16 height 16
checkbox input "true"
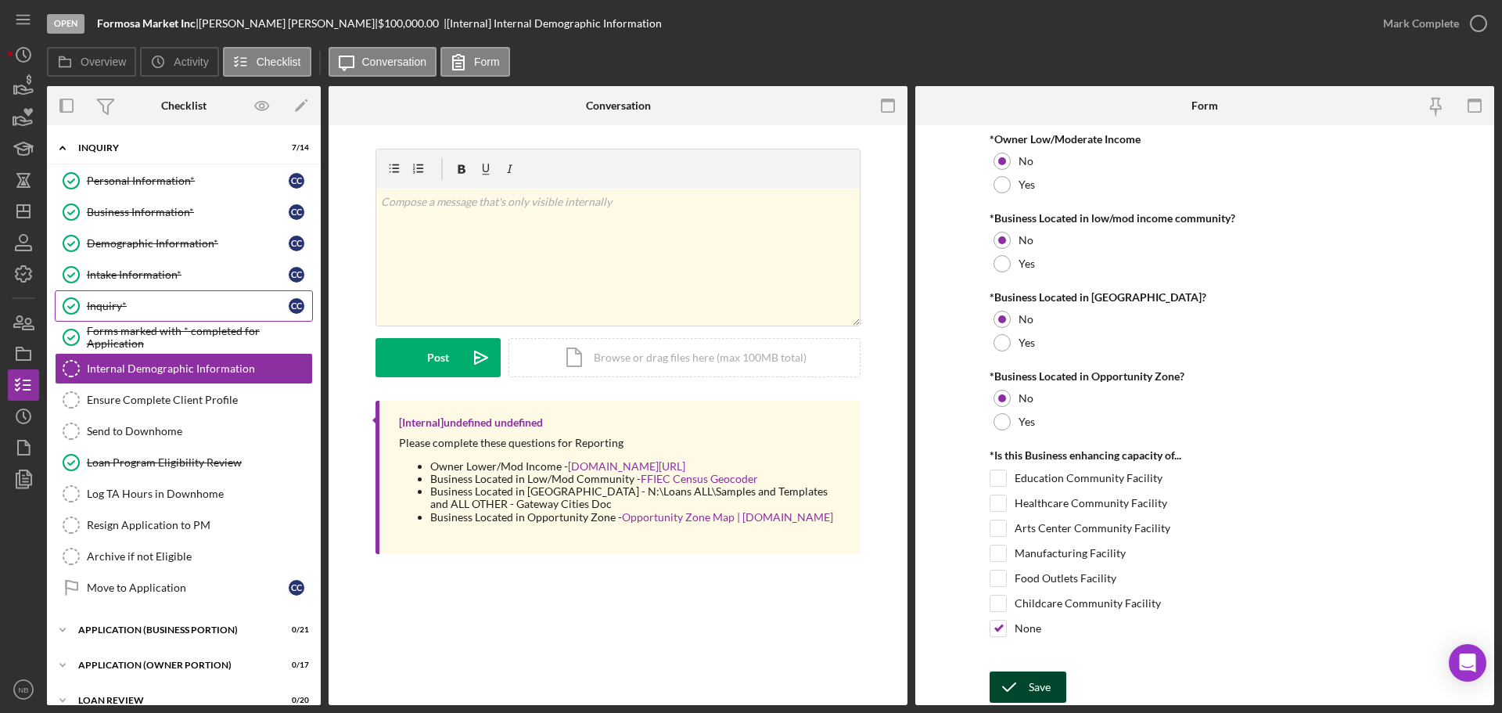
click at [1032, 675] on div "Save" at bounding box center [1040, 686] width 22 height 31
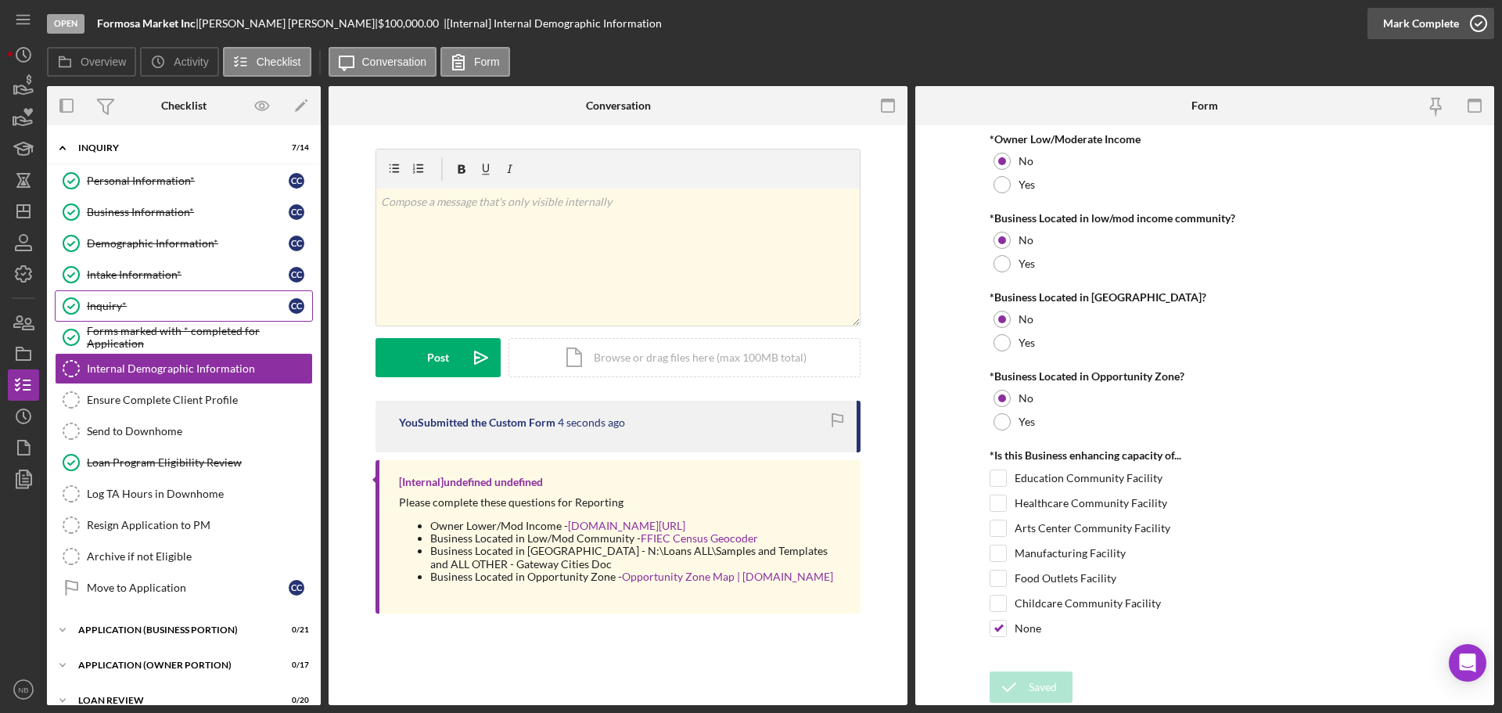
click at [1487, 21] on icon "button" at bounding box center [1478, 23] width 39 height 39
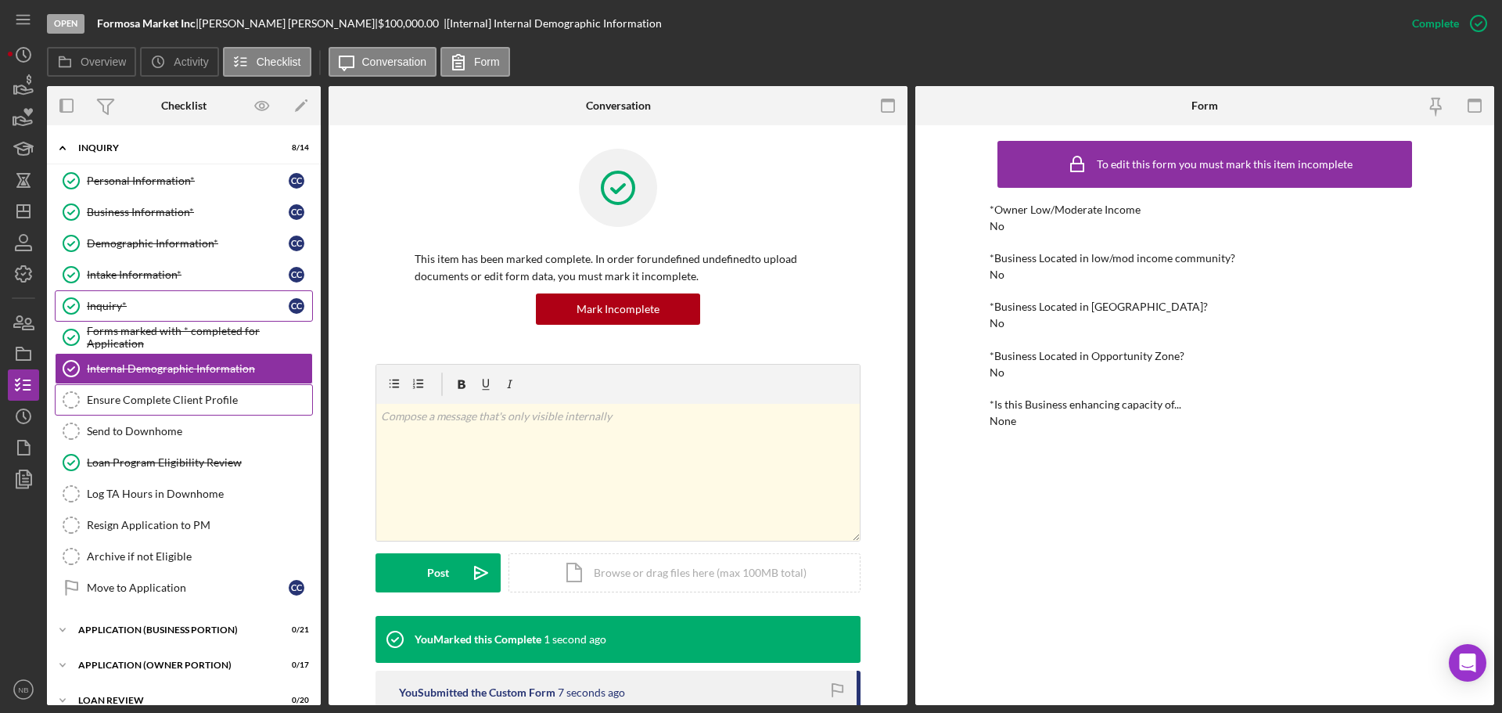
click at [185, 401] on div "Ensure Complete Client Profile" at bounding box center [199, 400] width 225 height 13
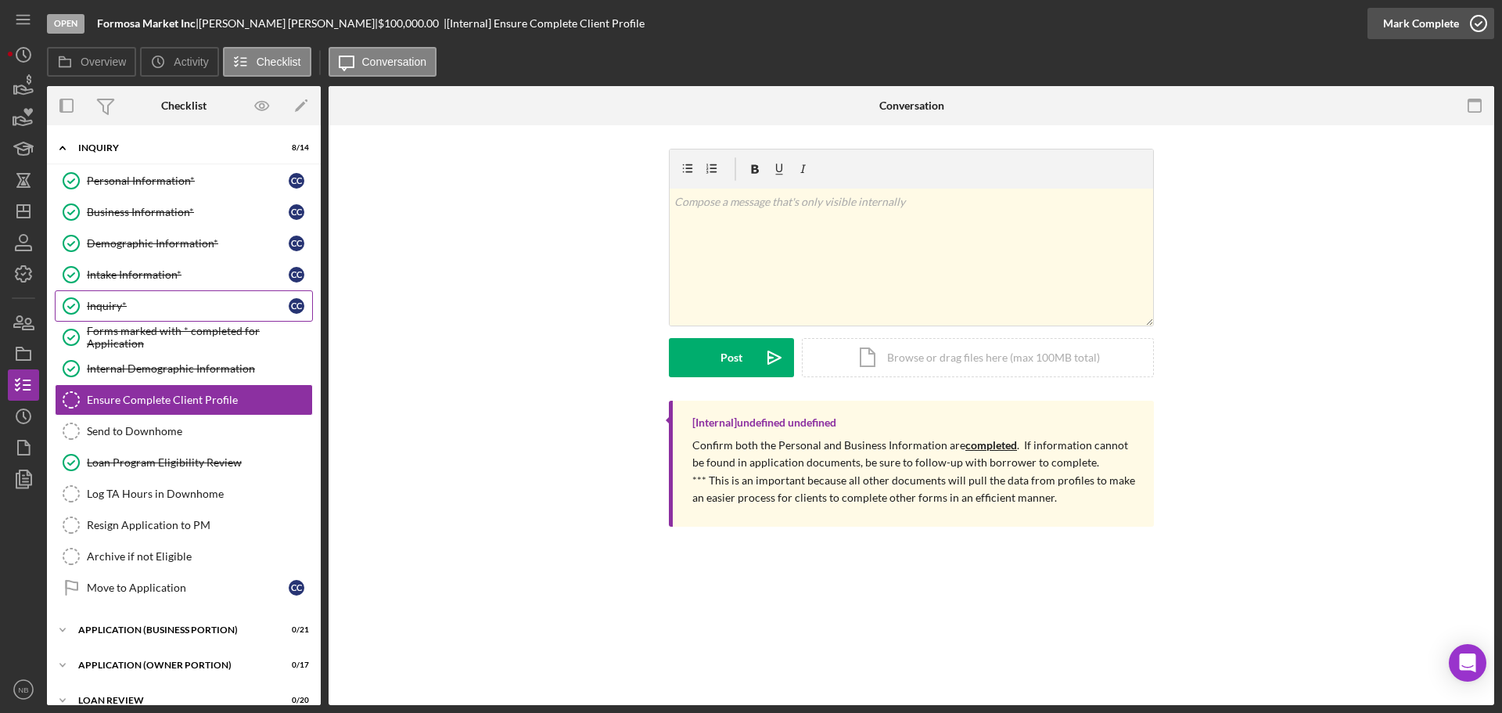
click at [1423, 30] on div "Mark Complete" at bounding box center [1421, 23] width 76 height 31
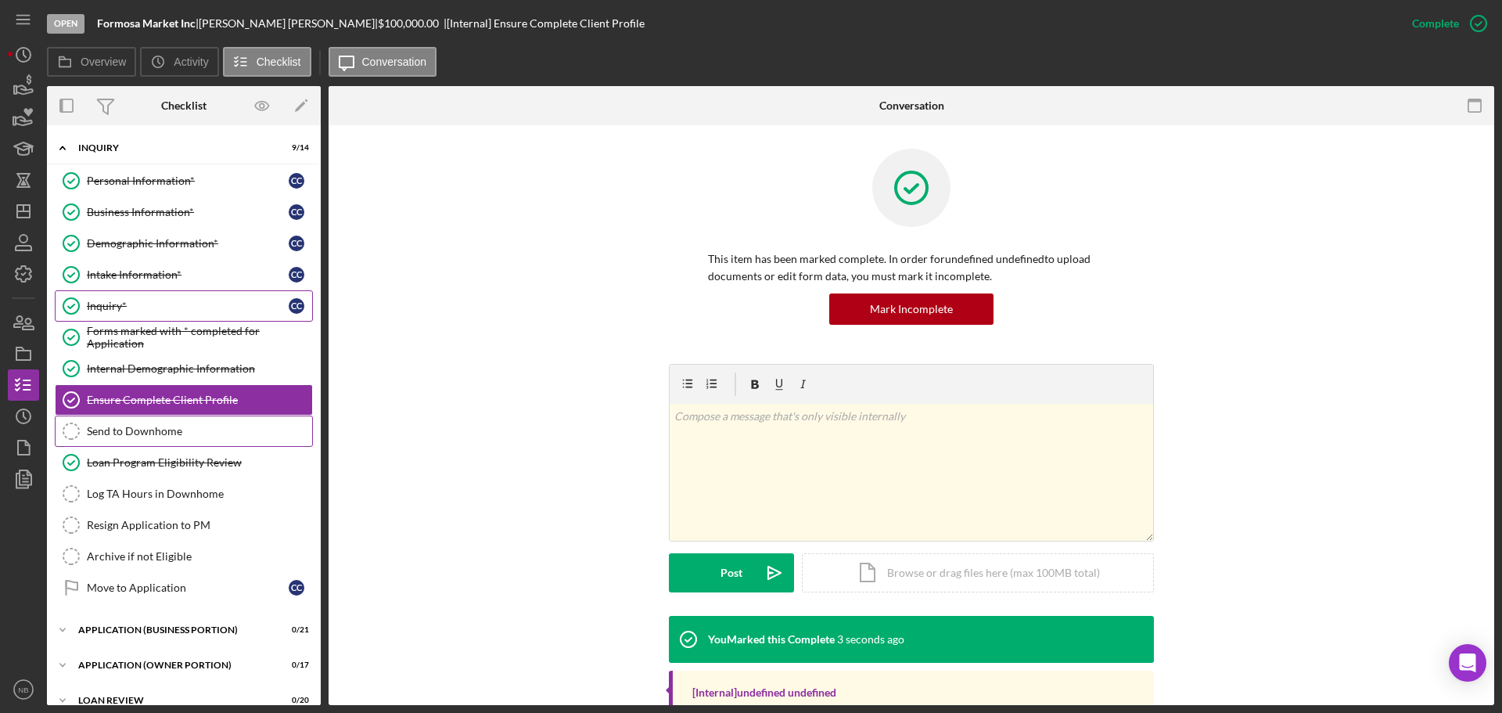
click at [185, 440] on link "Send to Downhome Send to Downhome" at bounding box center [184, 430] width 258 height 31
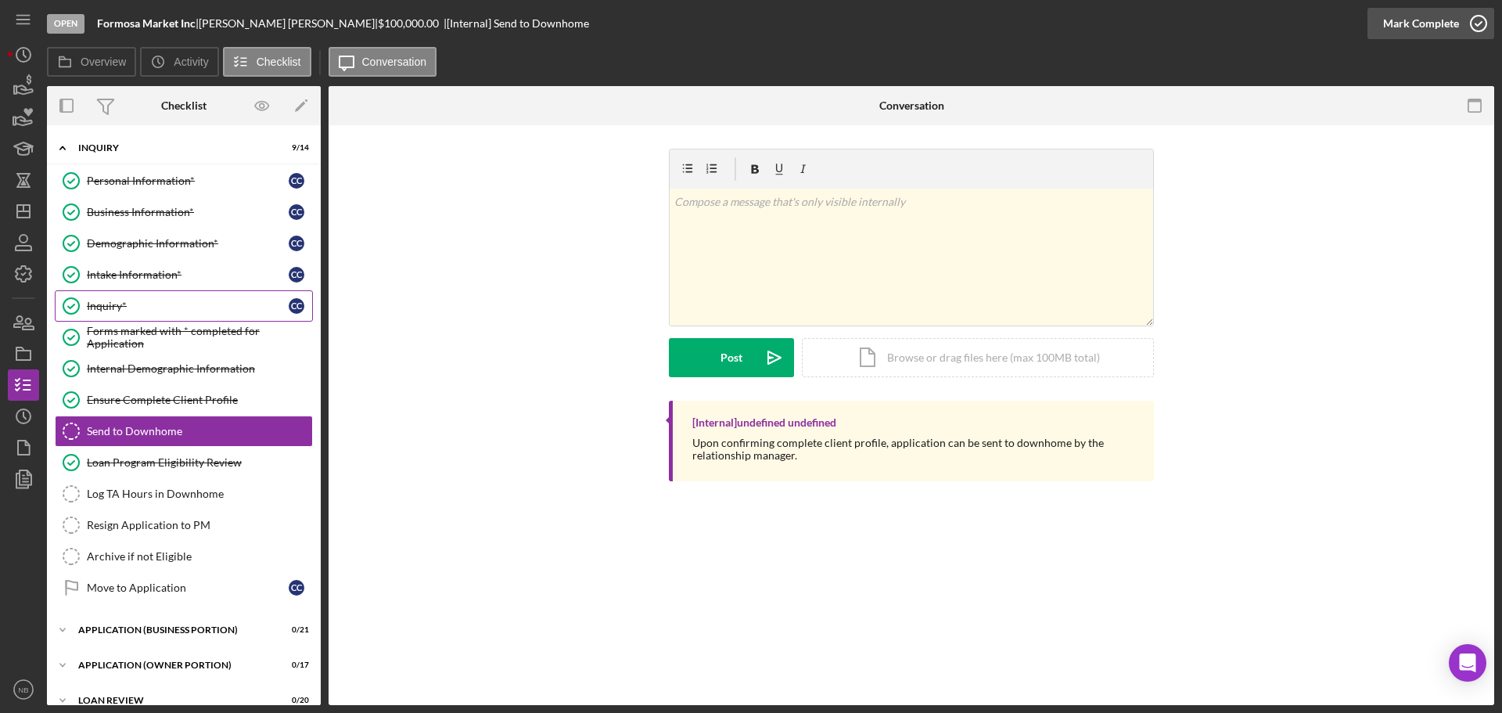
click at [1459, 31] on button "Mark Complete" at bounding box center [1431, 23] width 127 height 31
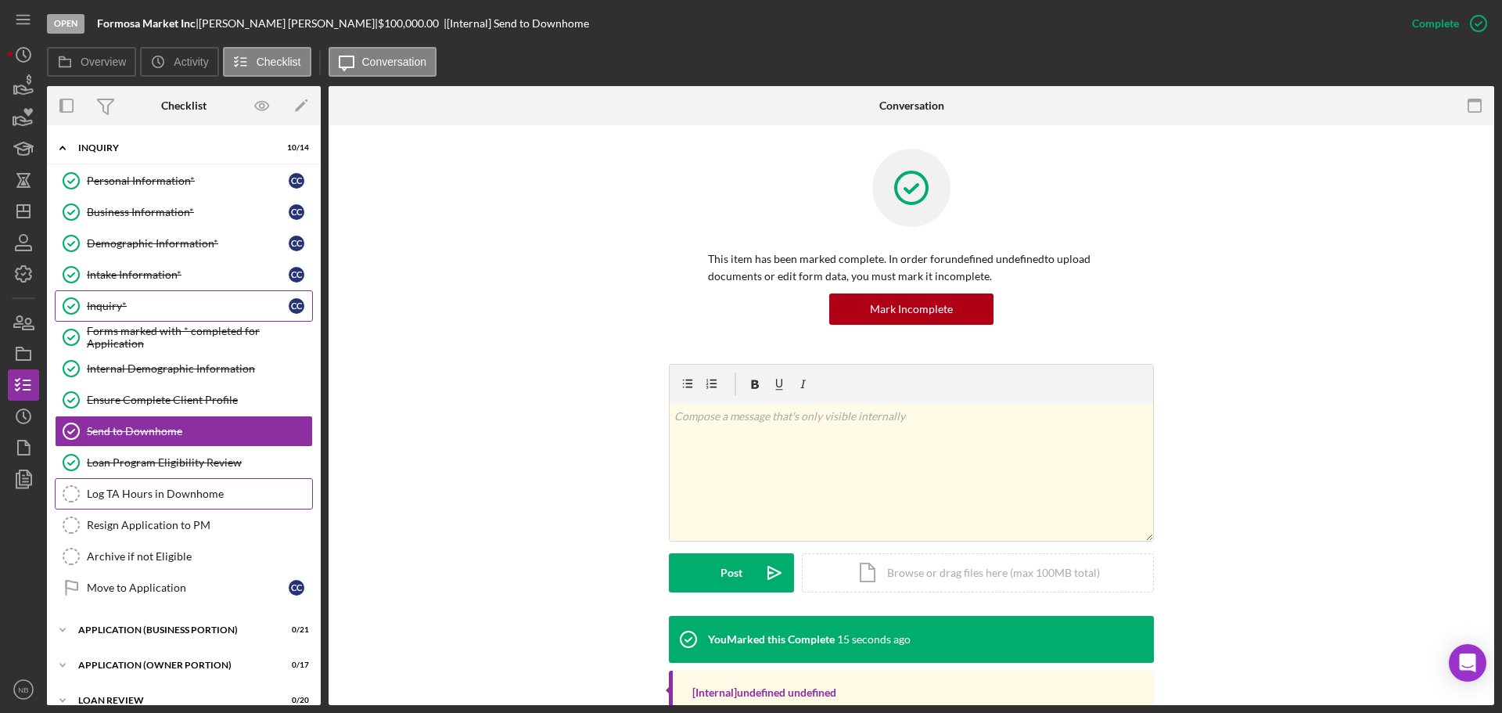
click at [97, 504] on link "Log TA Hours in Downhome Log TA Hours in [GEOGRAPHIC_DATA]" at bounding box center [184, 493] width 258 height 31
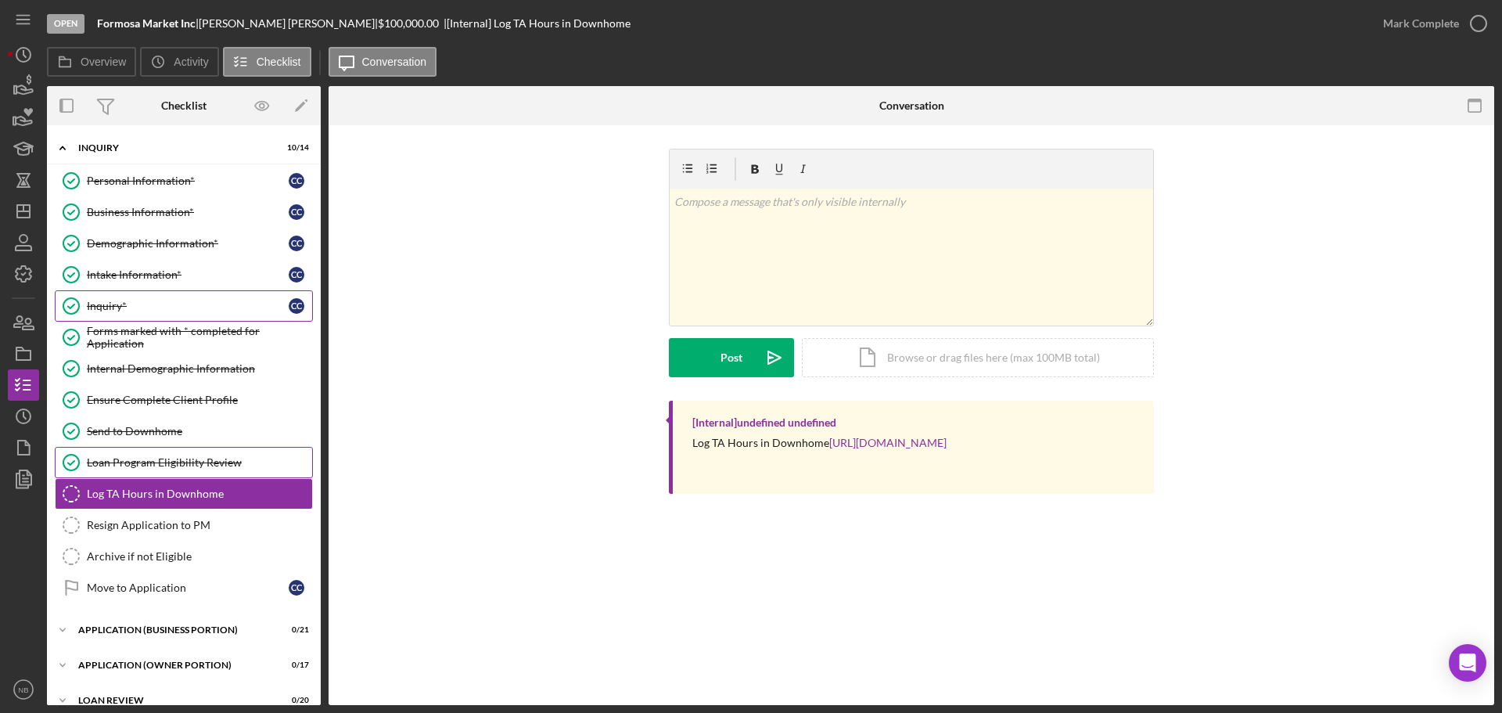
click at [197, 470] on link "Loan Program Eligibility Review Loan Program Eligibility Review" at bounding box center [184, 462] width 258 height 31
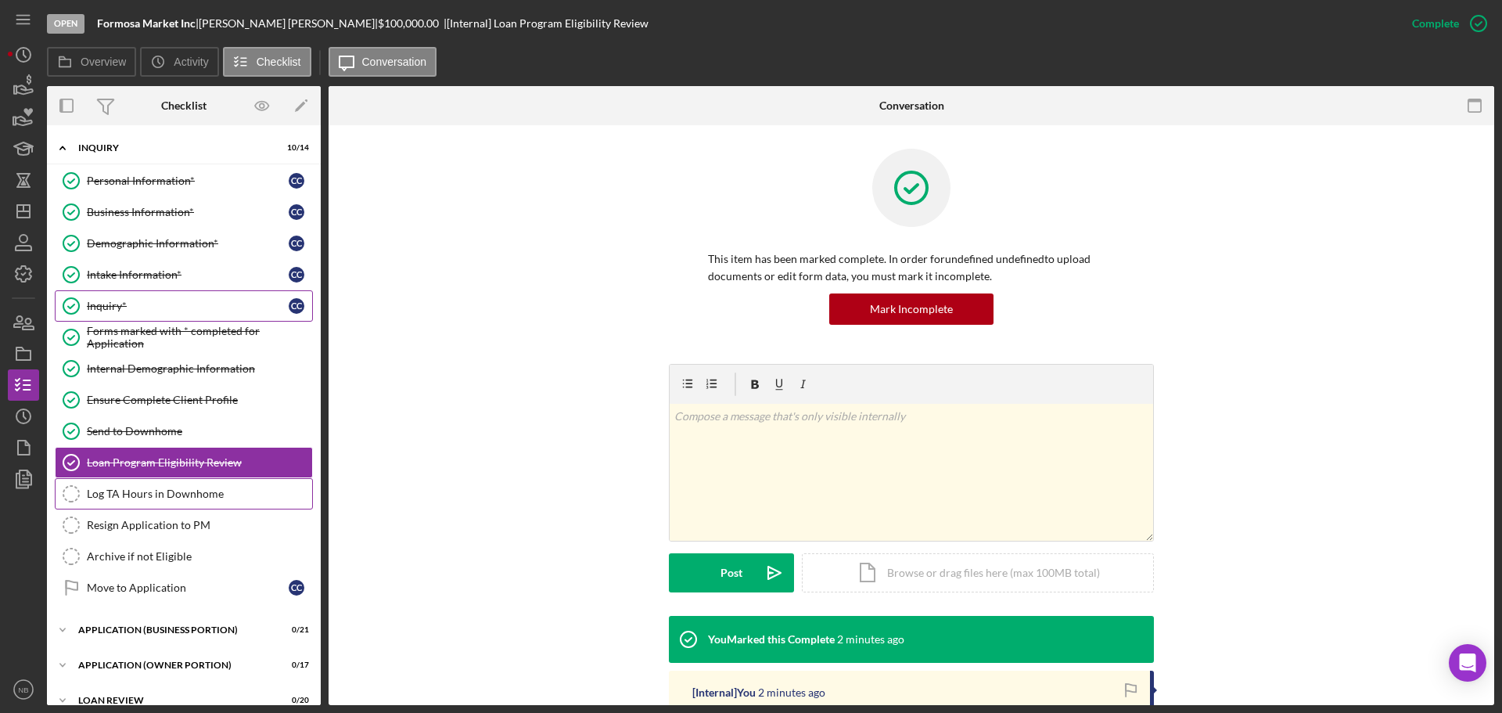
click at [186, 496] on div "Log TA Hours in Downhome" at bounding box center [199, 493] width 225 height 13
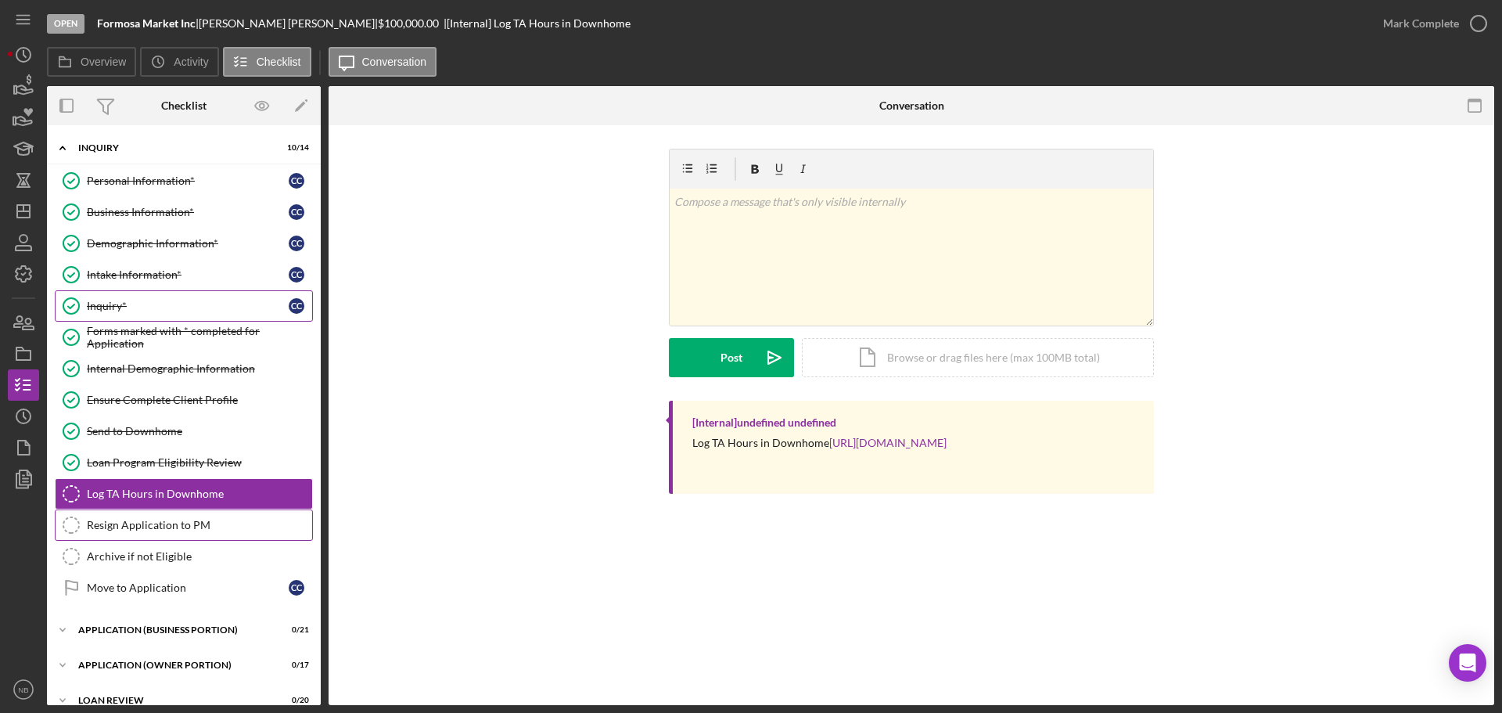
click at [164, 524] on div "Resign Application to PM" at bounding box center [199, 525] width 225 height 13
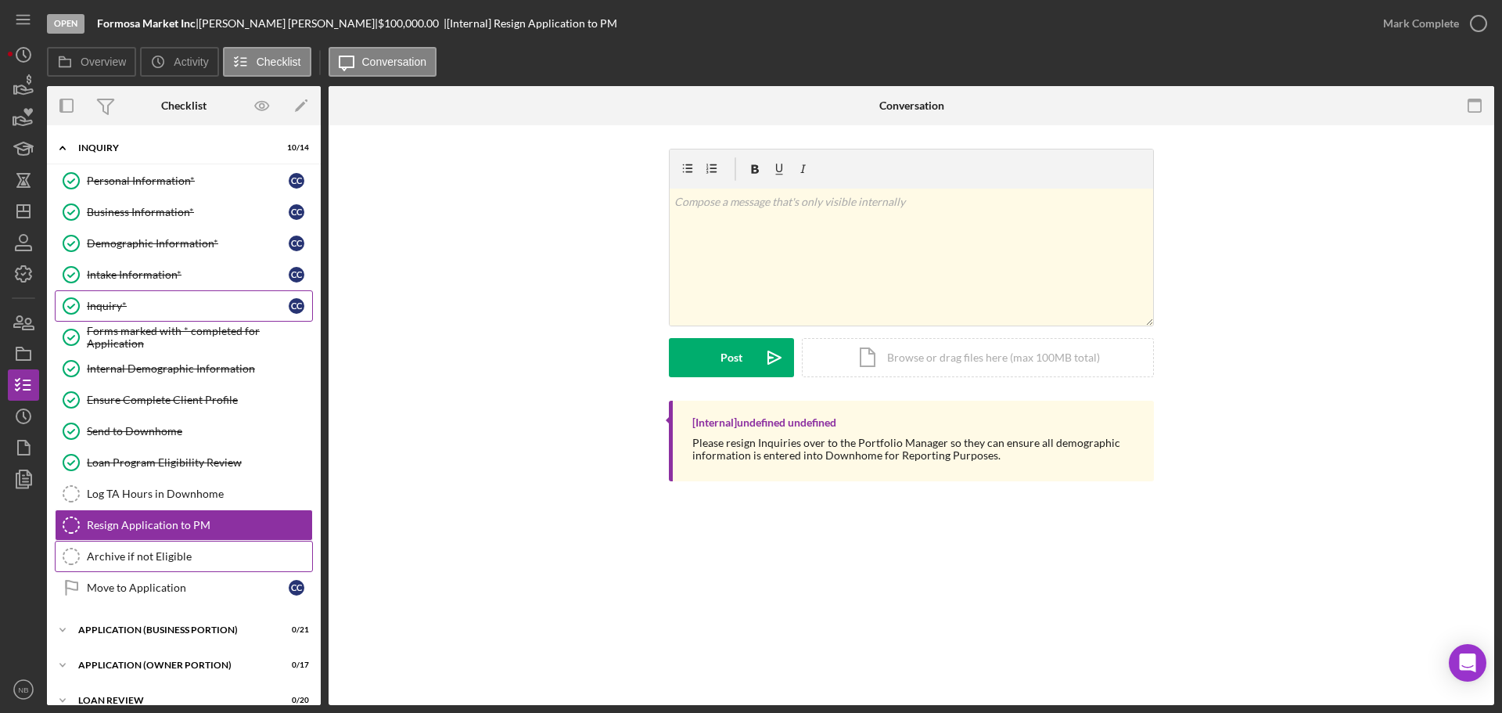
click at [167, 565] on link "Archive if not Eligible Archive if not Eligible" at bounding box center [184, 556] width 258 height 31
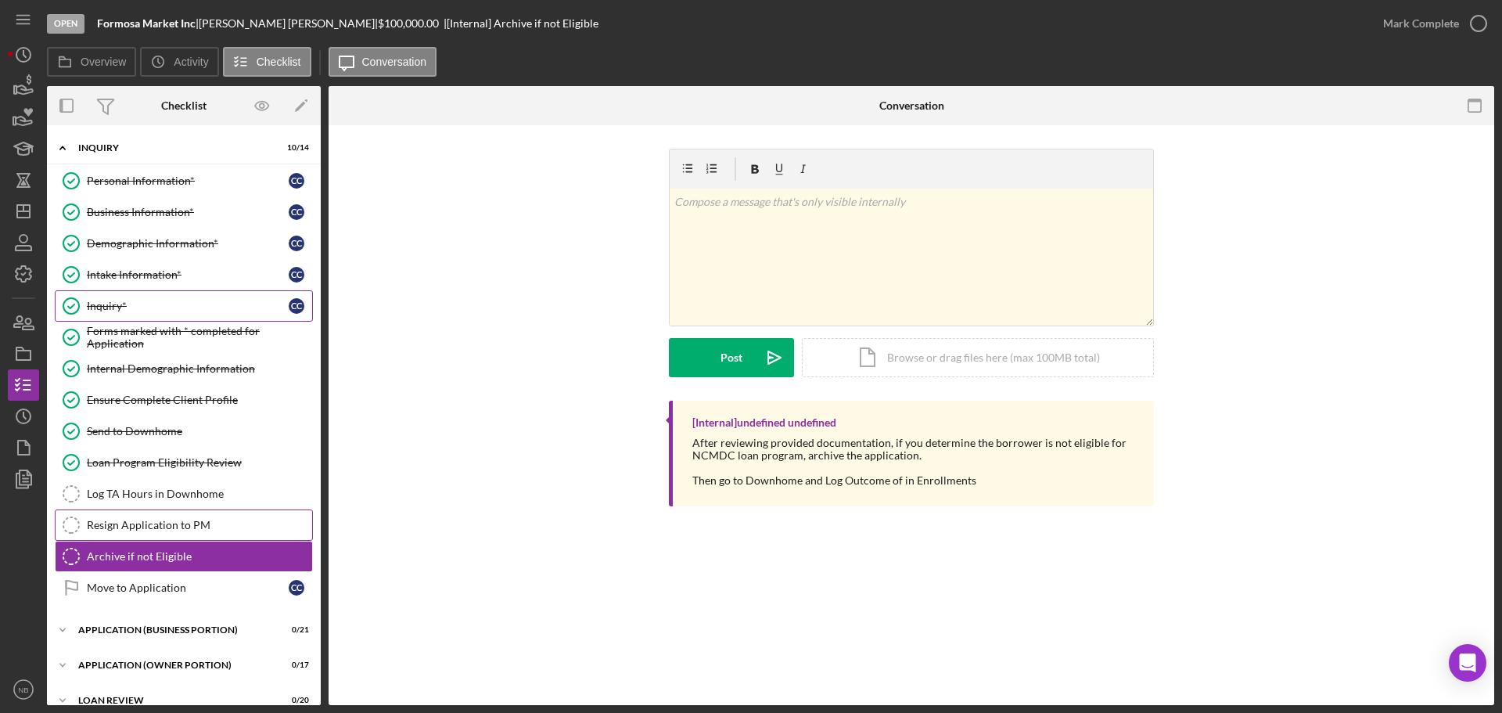
click at [146, 531] on div "Resign Application to PM" at bounding box center [199, 525] width 225 height 13
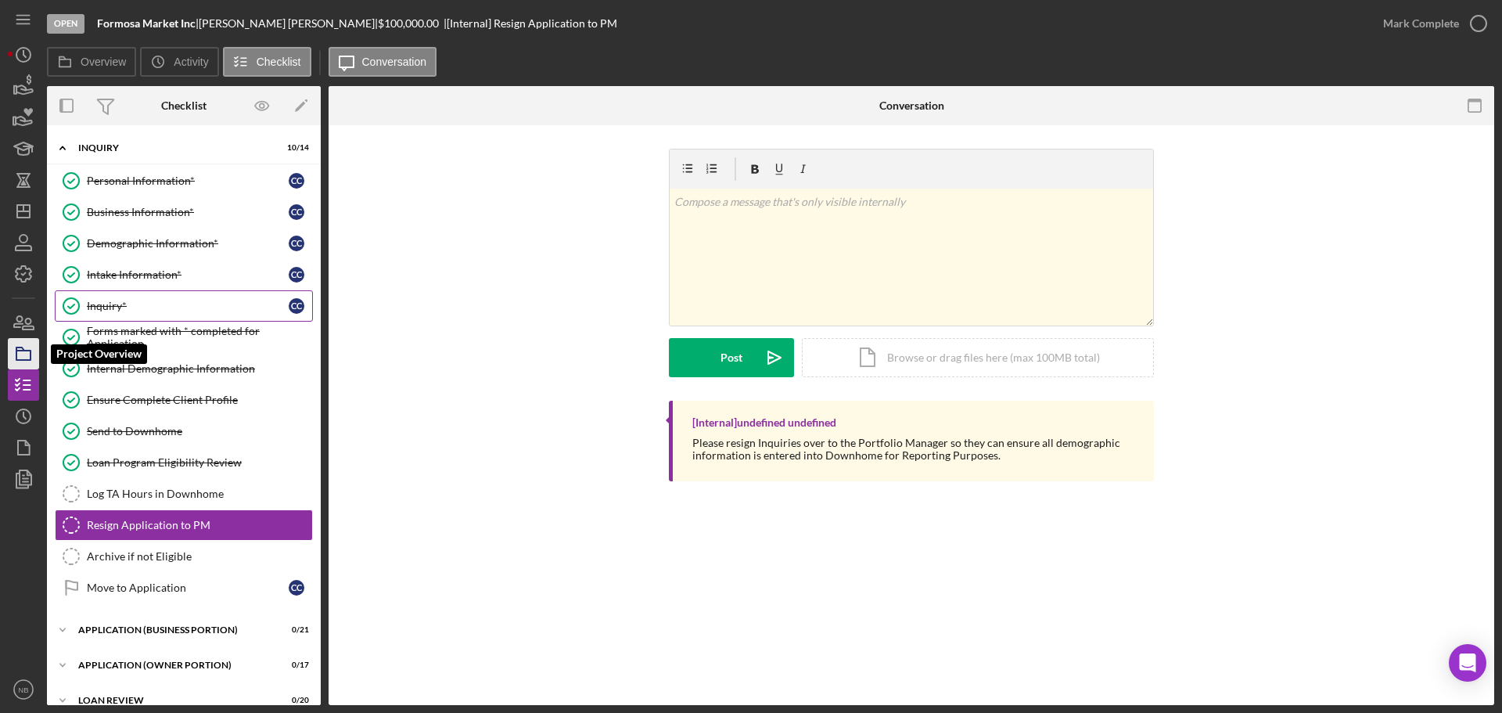
click at [16, 353] on rect "button" at bounding box center [23, 355] width 14 height 9
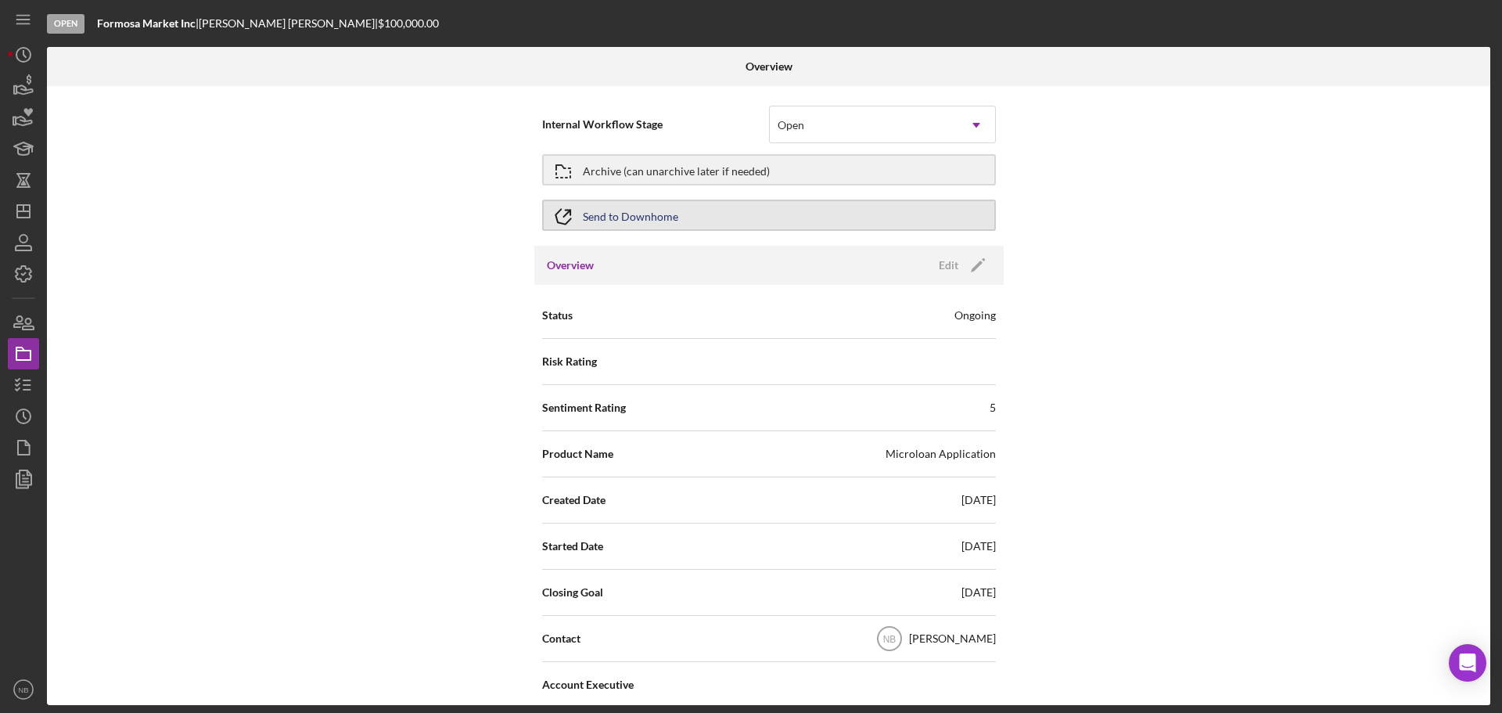
click at [687, 224] on button "Send to Downhome" at bounding box center [769, 215] width 454 height 31
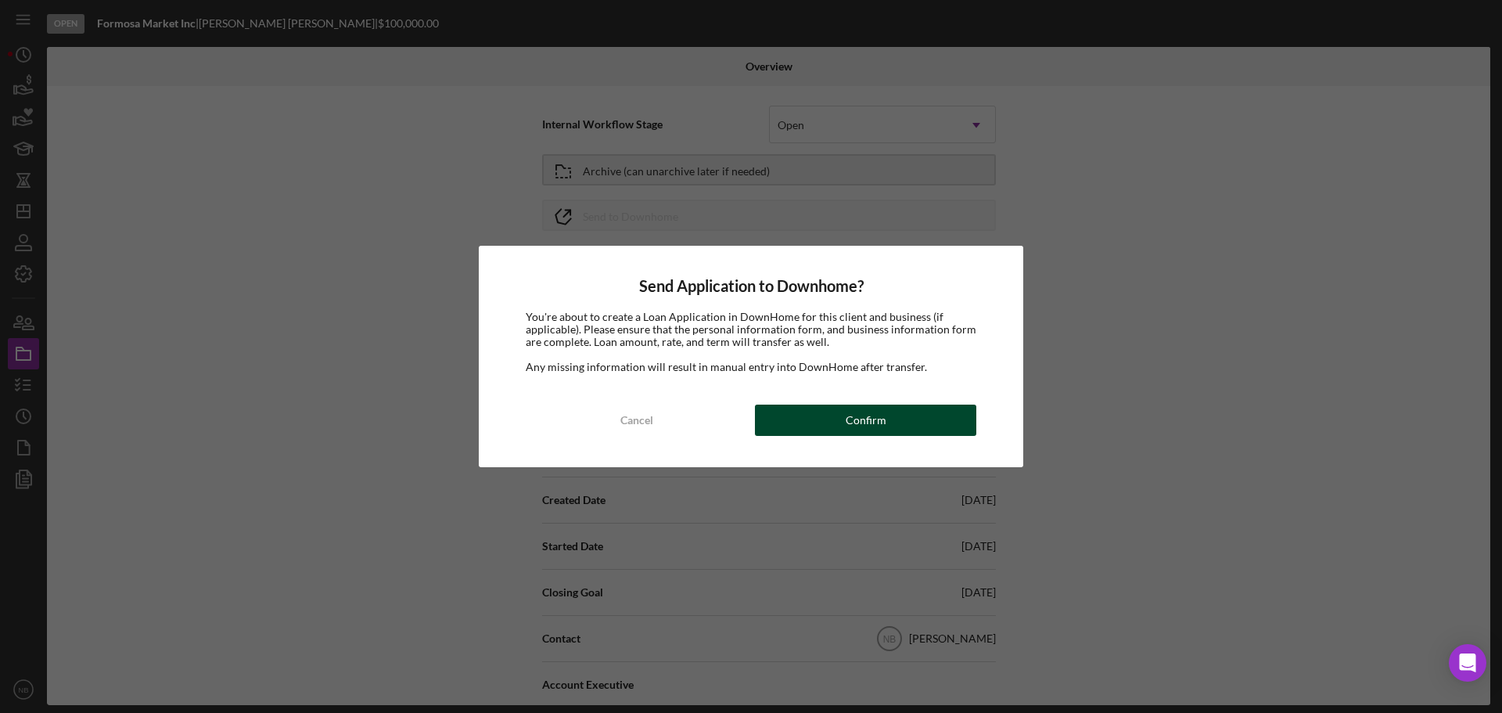
click at [885, 405] on button "Confirm" at bounding box center [865, 420] width 221 height 31
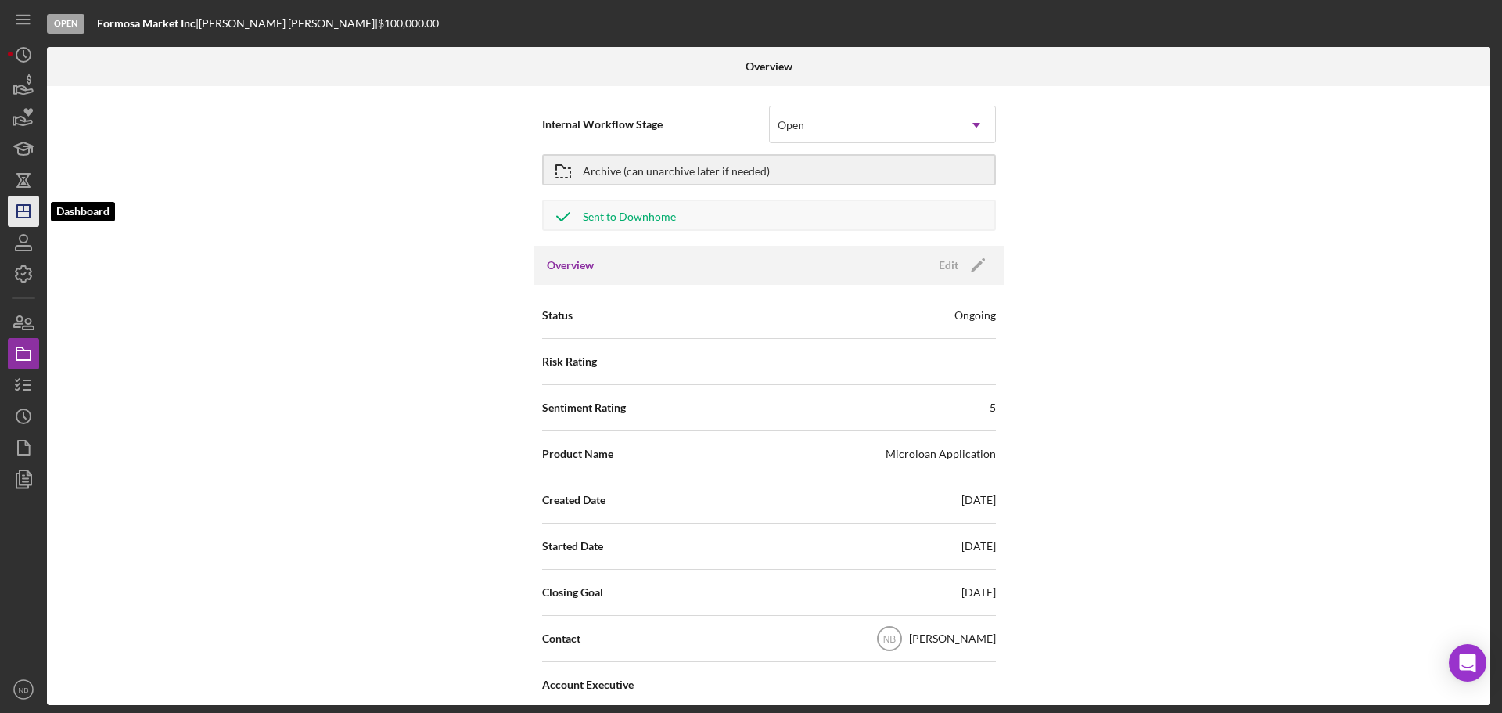
click at [13, 203] on icon "Icon/Dashboard" at bounding box center [23, 211] width 39 height 39
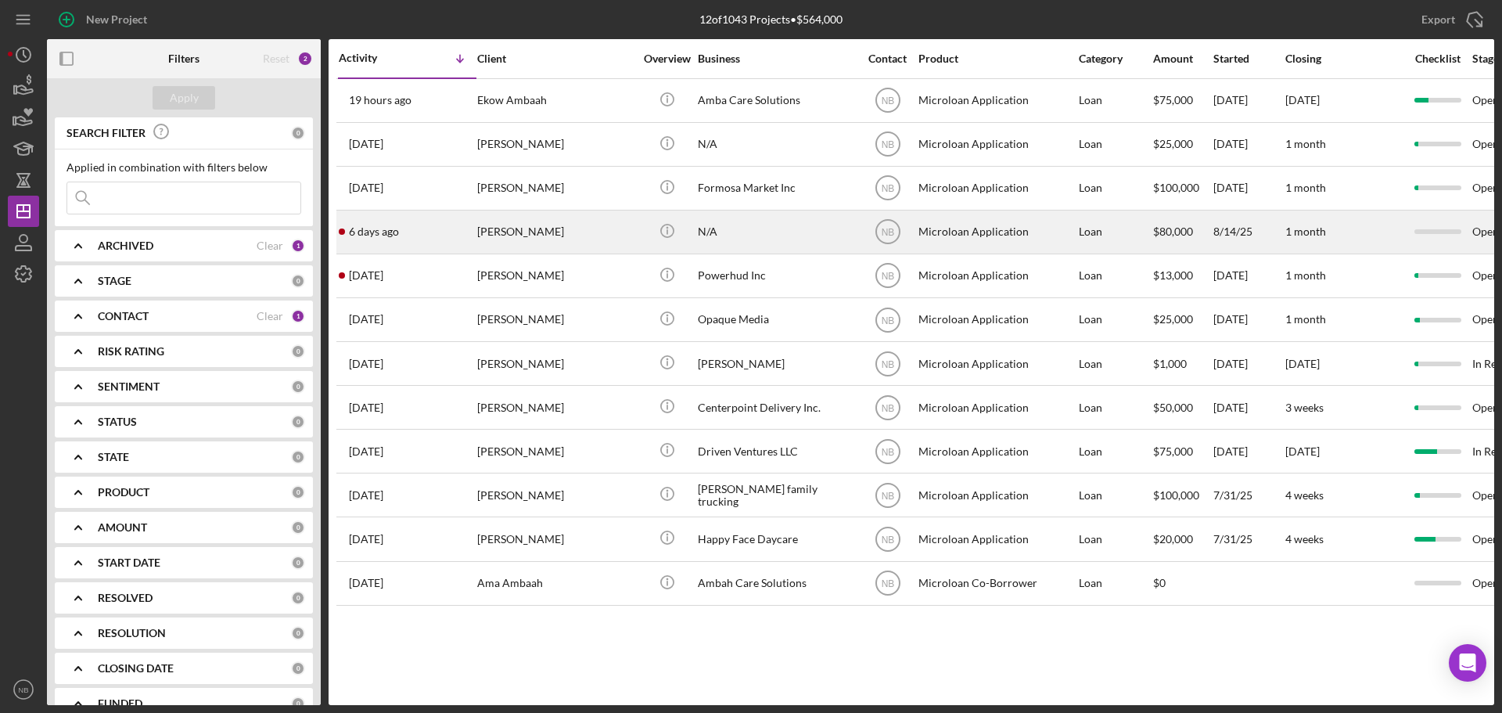
click at [583, 223] on div "[PERSON_NAME]" at bounding box center [555, 231] width 156 height 41
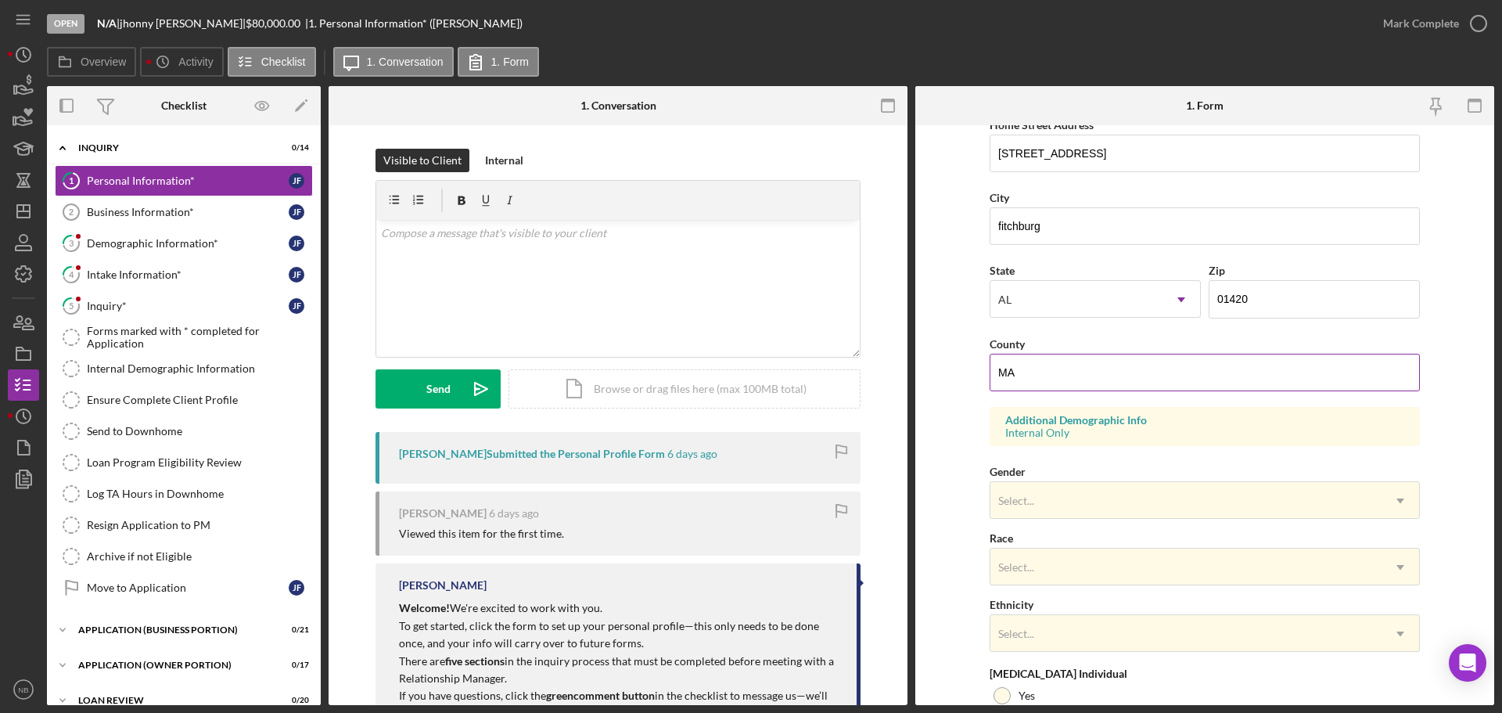
scroll to position [313, 0]
click at [152, 304] on div "Inquiry*" at bounding box center [188, 306] width 202 height 13
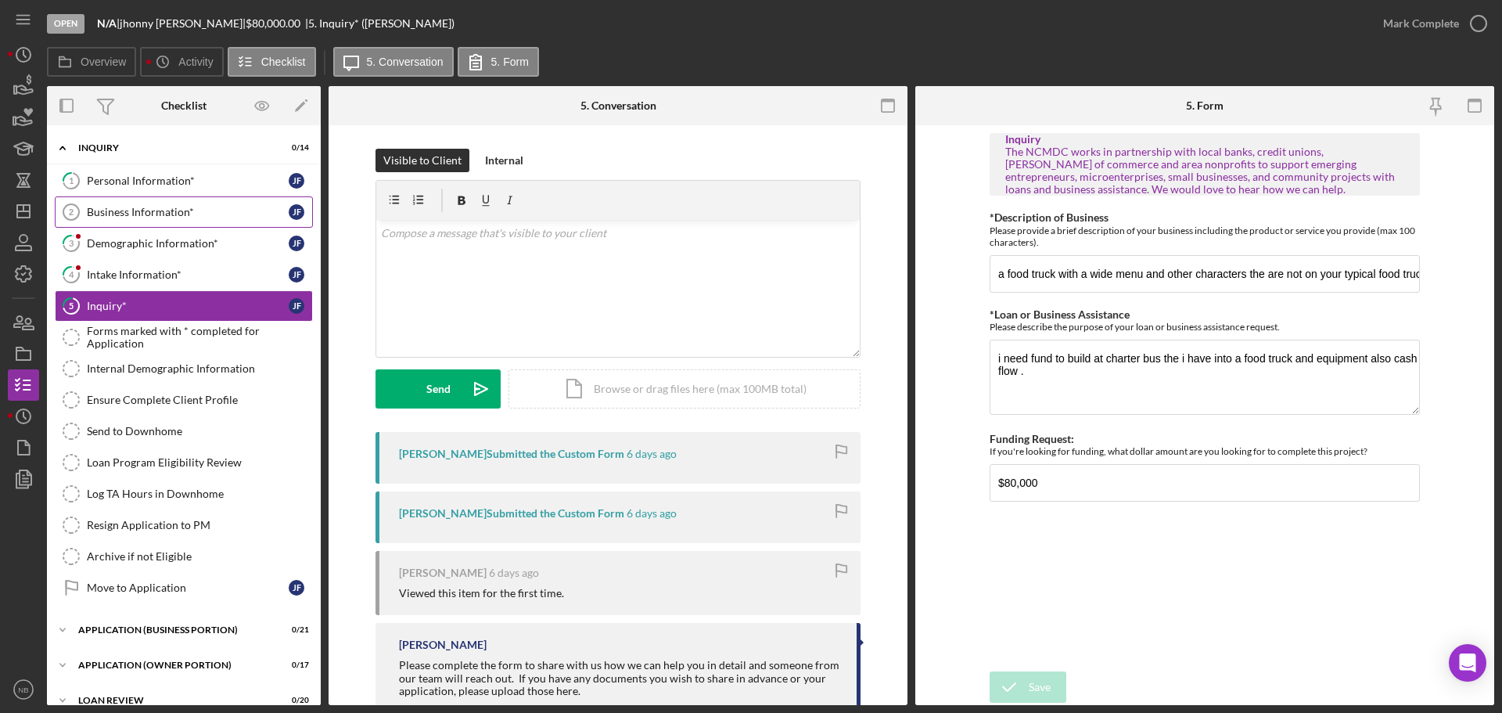
click at [140, 217] on div "Business Information*" at bounding box center [188, 212] width 202 height 13
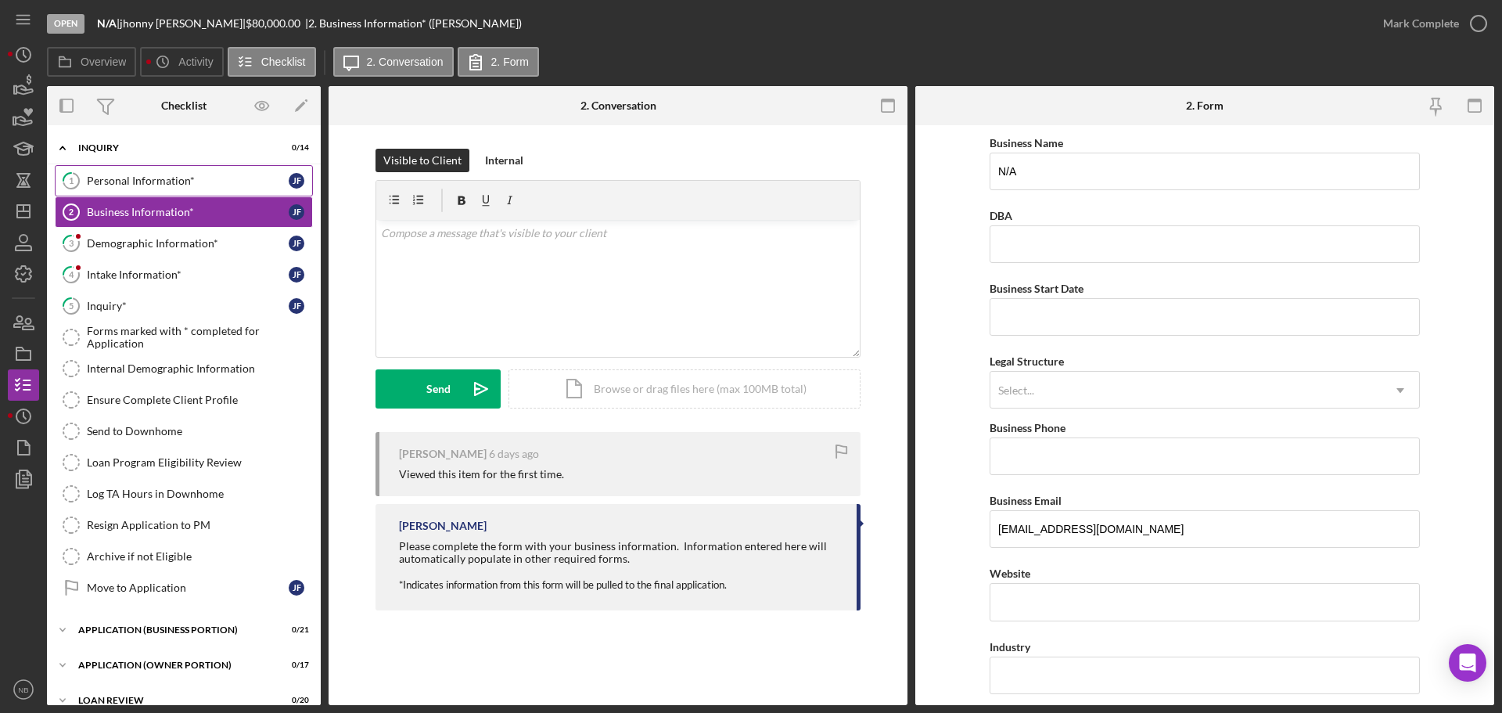
click at [171, 189] on link "1 Personal Information* [PERSON_NAME]" at bounding box center [184, 180] width 258 height 31
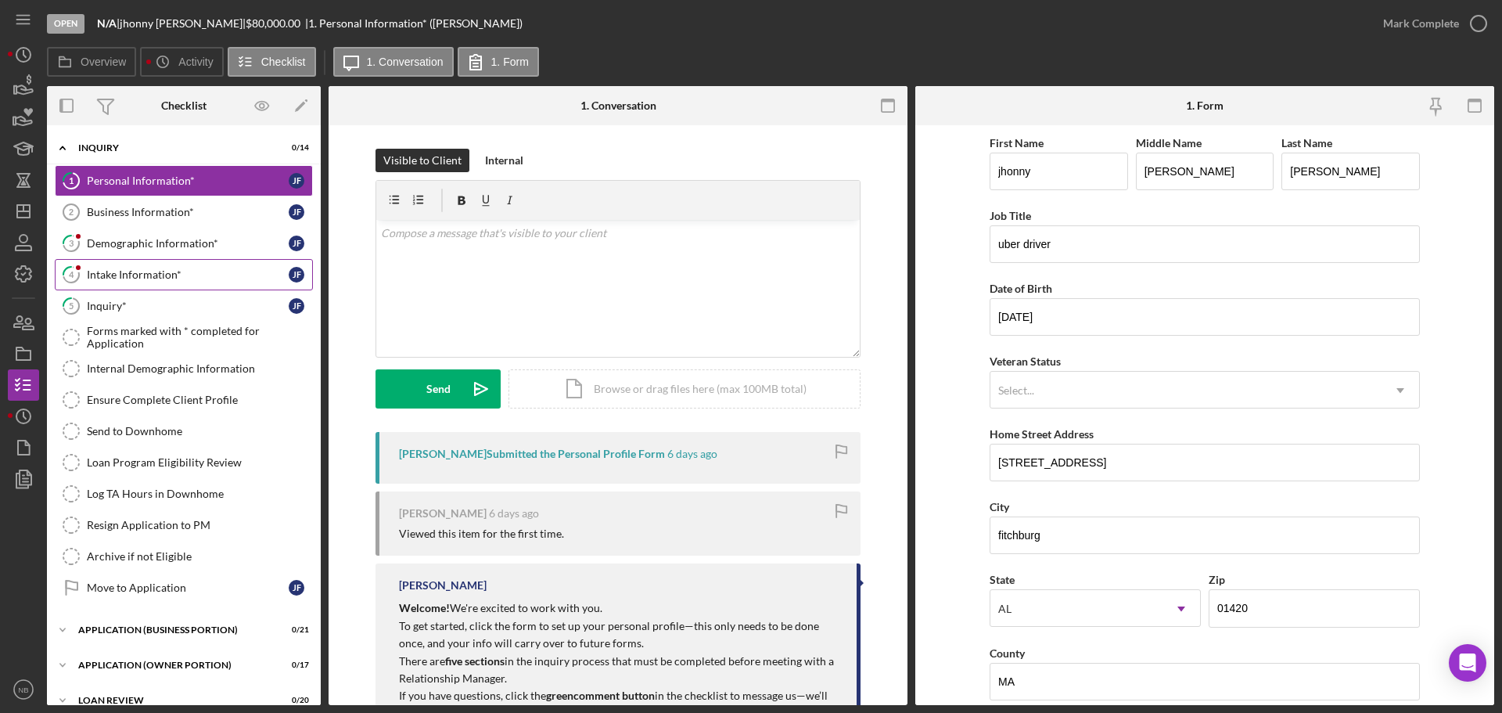
click at [202, 279] on div "Intake Information*" at bounding box center [188, 274] width 202 height 13
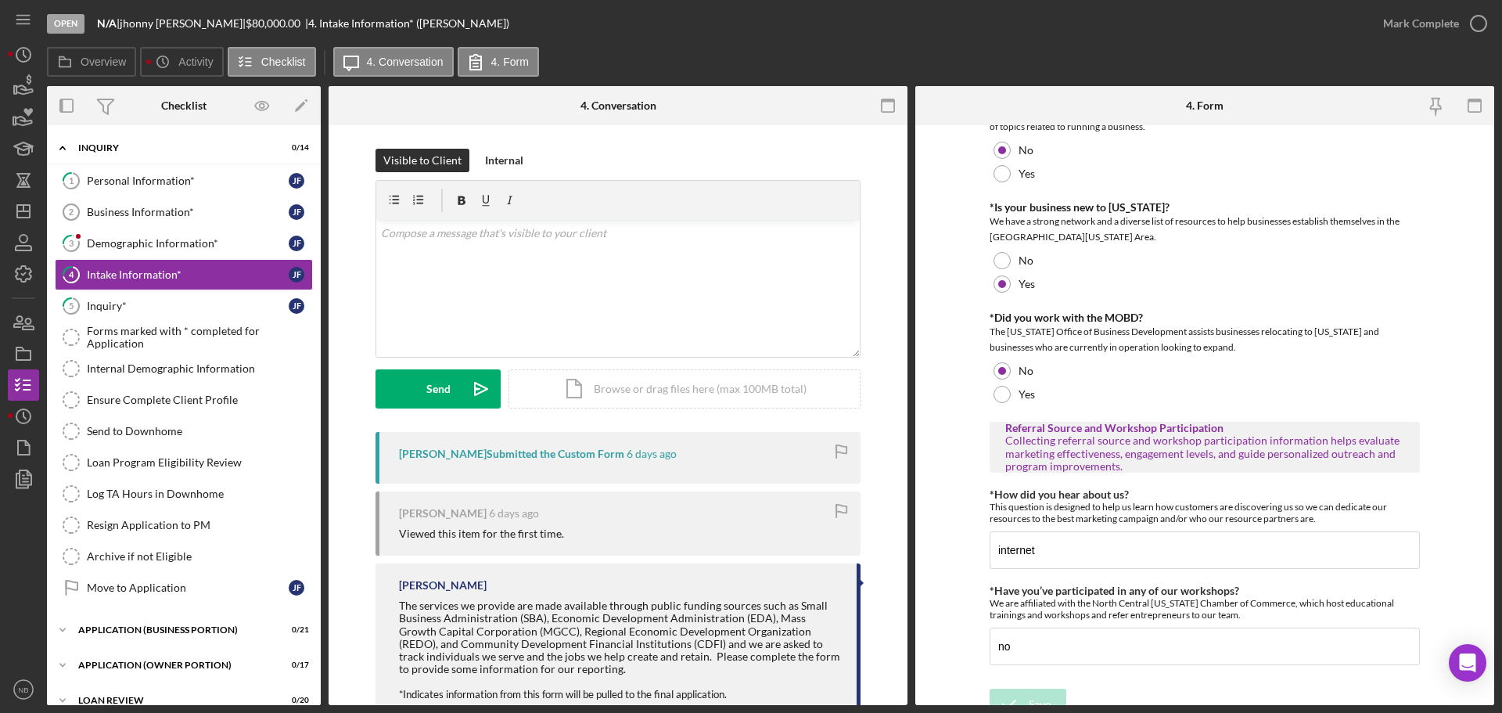
scroll to position [910, 0]
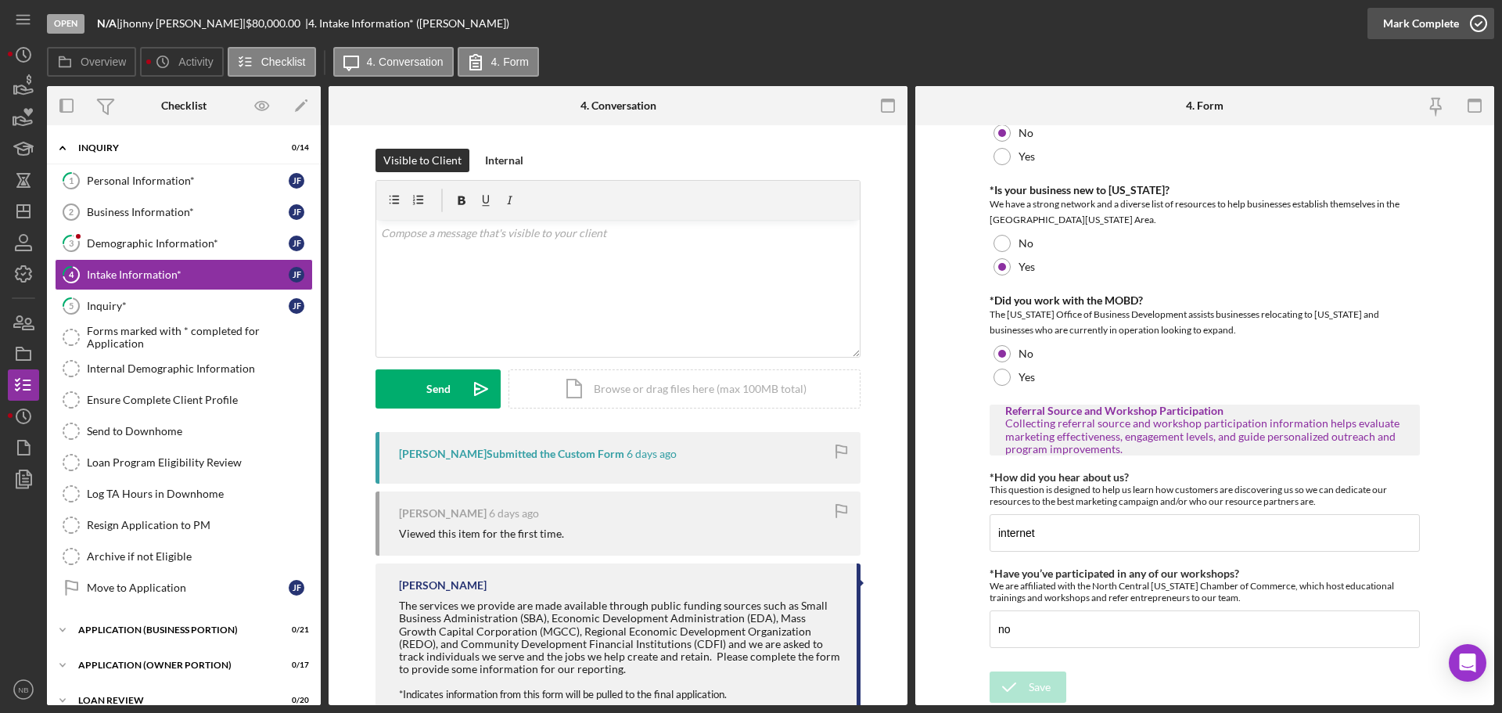
click at [1441, 32] on div "Mark Complete" at bounding box center [1421, 23] width 76 height 31
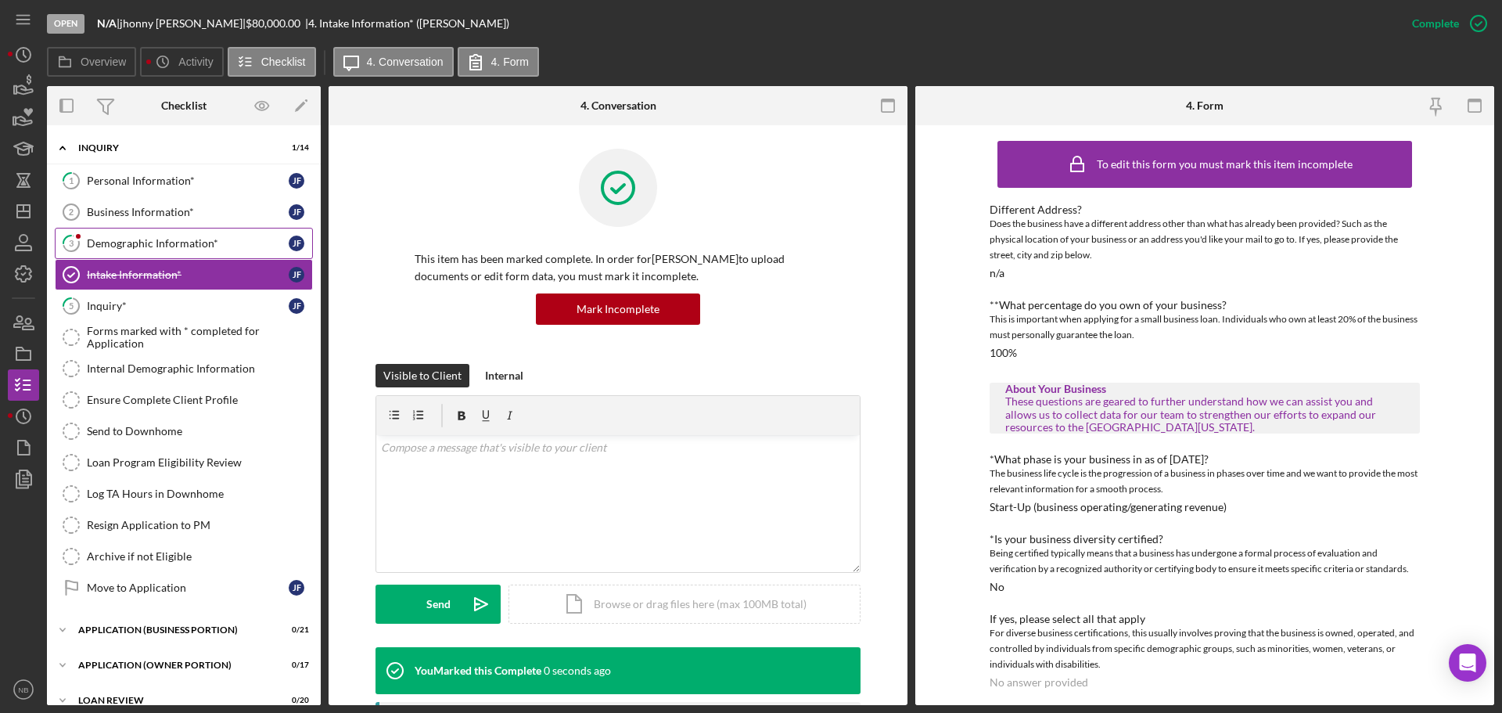
click at [162, 246] on div "Demographic Information*" at bounding box center [188, 243] width 202 height 13
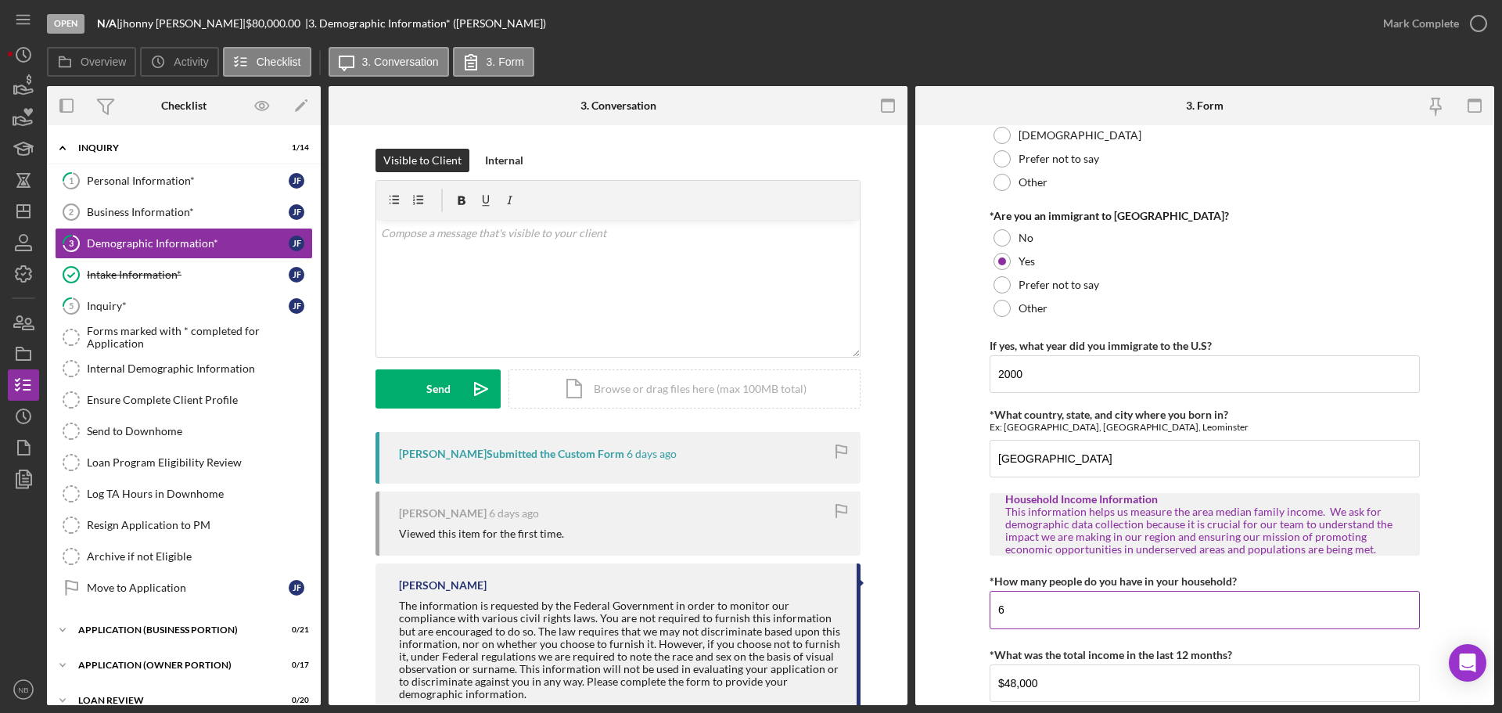
scroll to position [1541, 0]
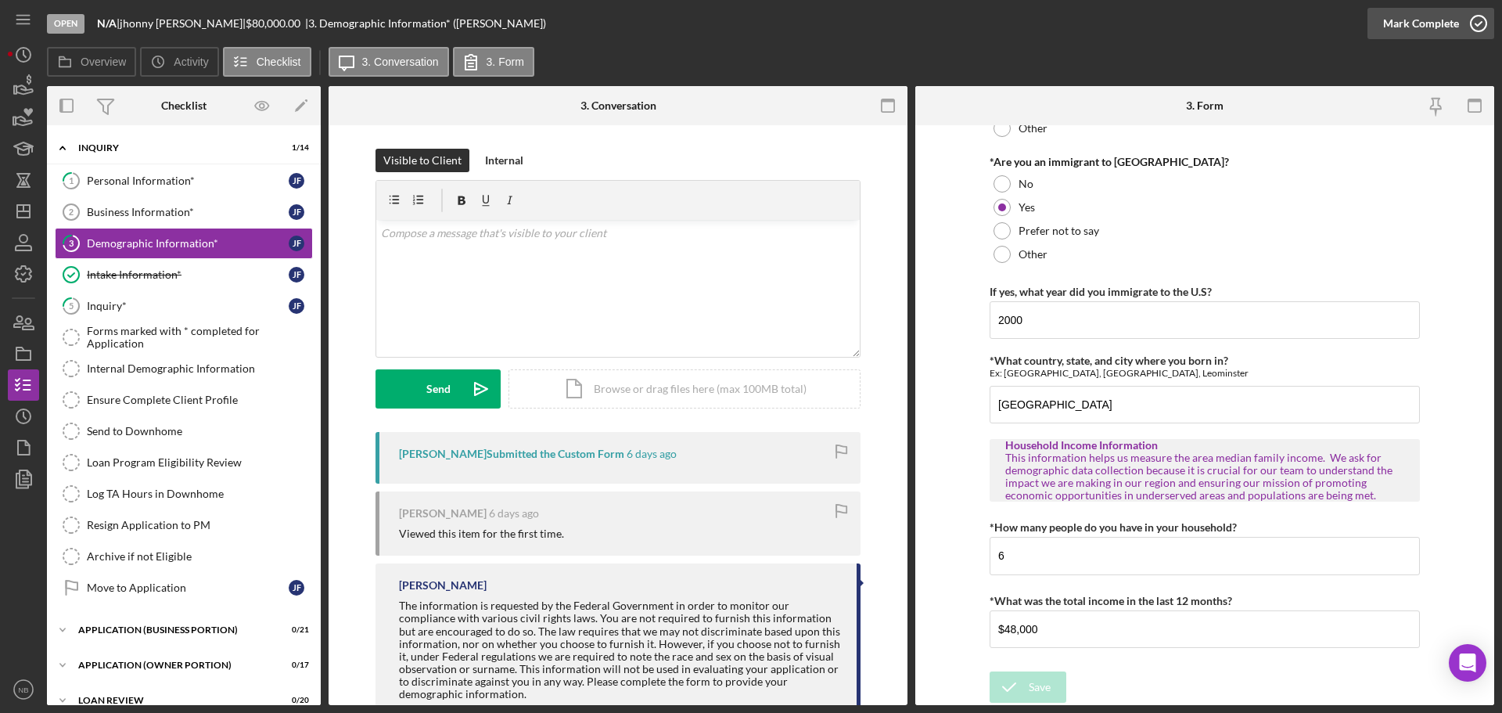
click at [1428, 18] on div "Mark Complete" at bounding box center [1421, 23] width 76 height 31
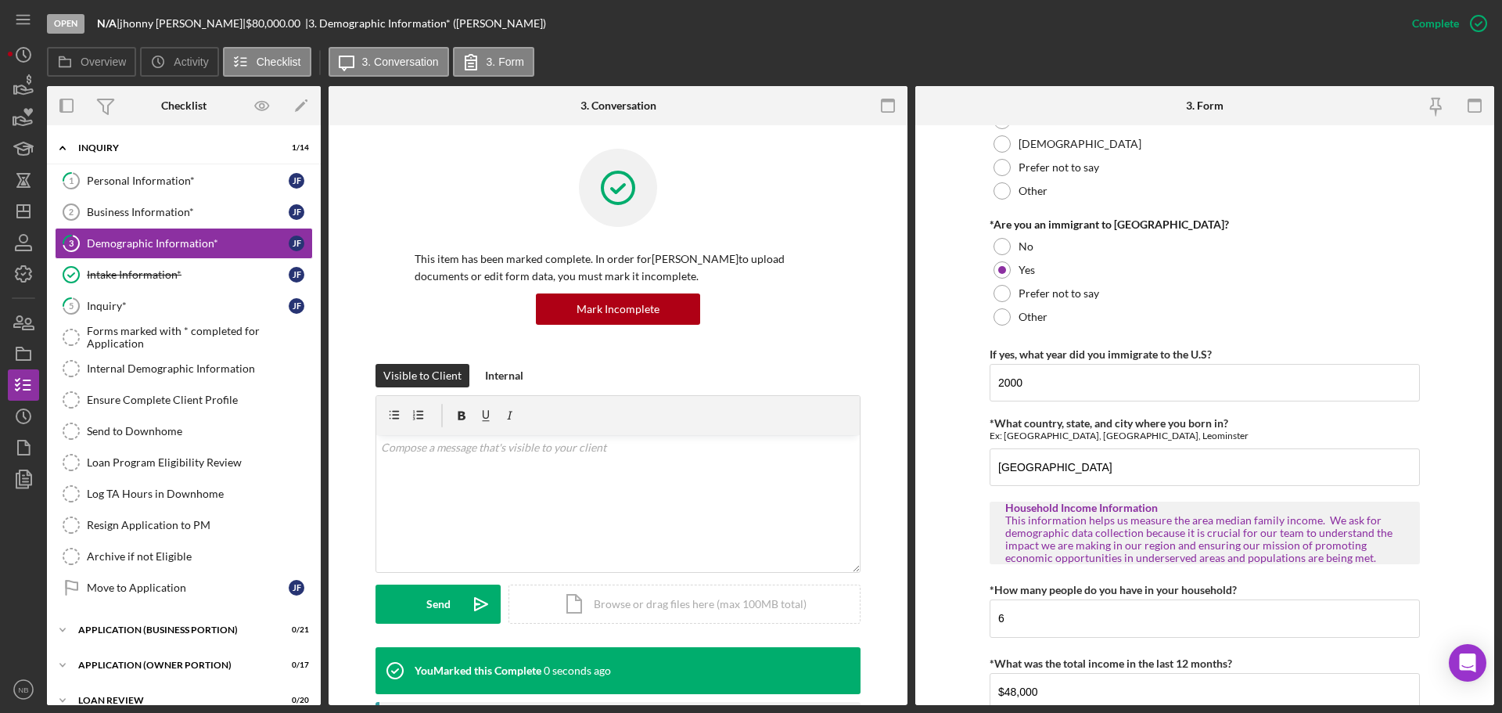
scroll to position [1603, 0]
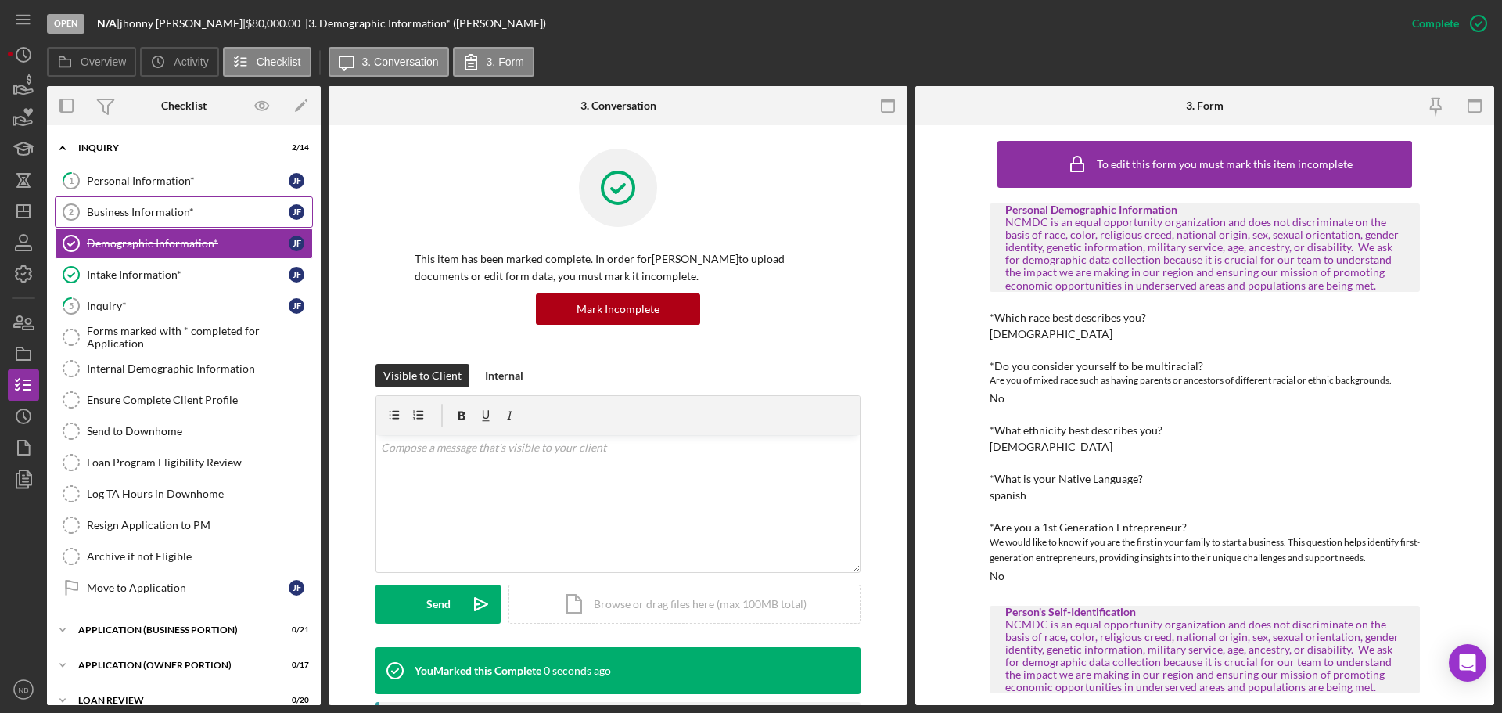
click at [177, 203] on link "Business Information* 2 Business Information* [PERSON_NAME]" at bounding box center [184, 211] width 258 height 31
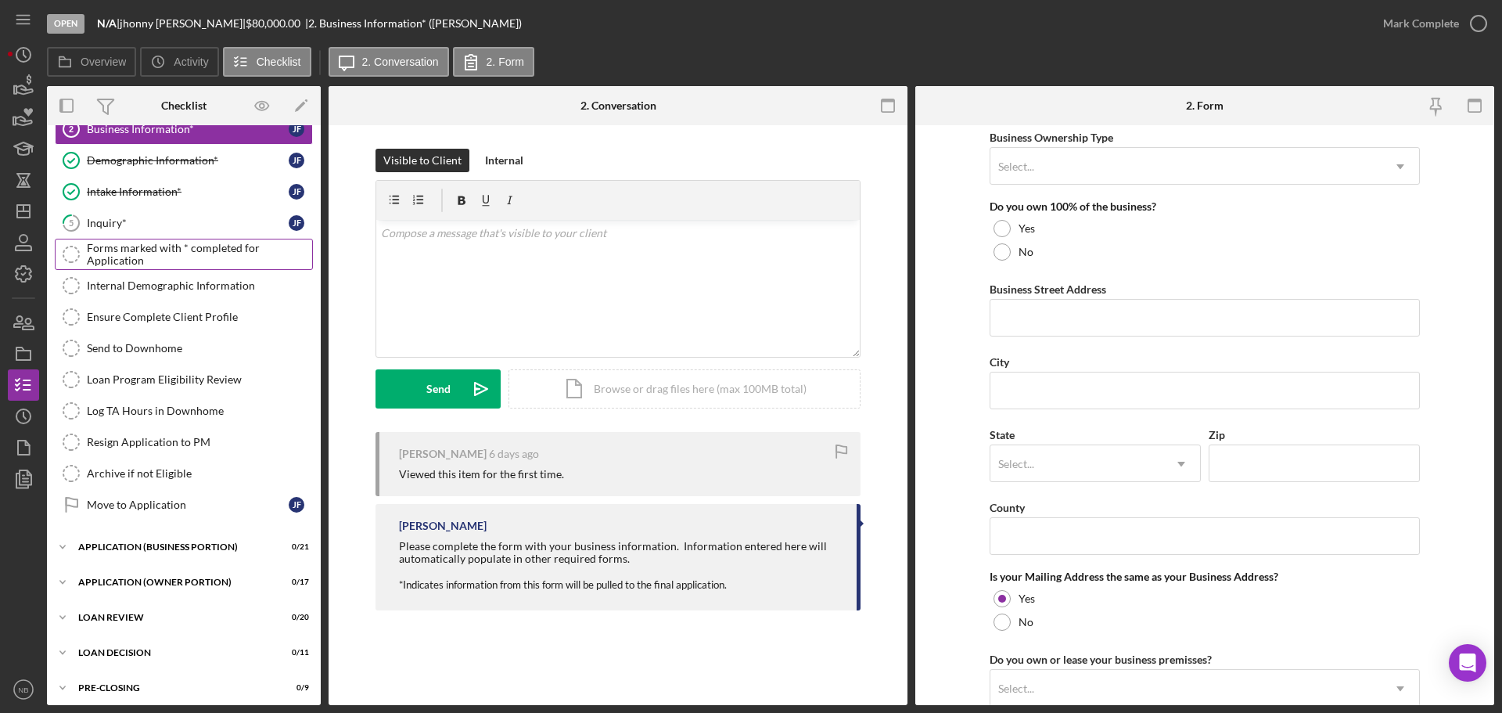
scroll to position [47, 0]
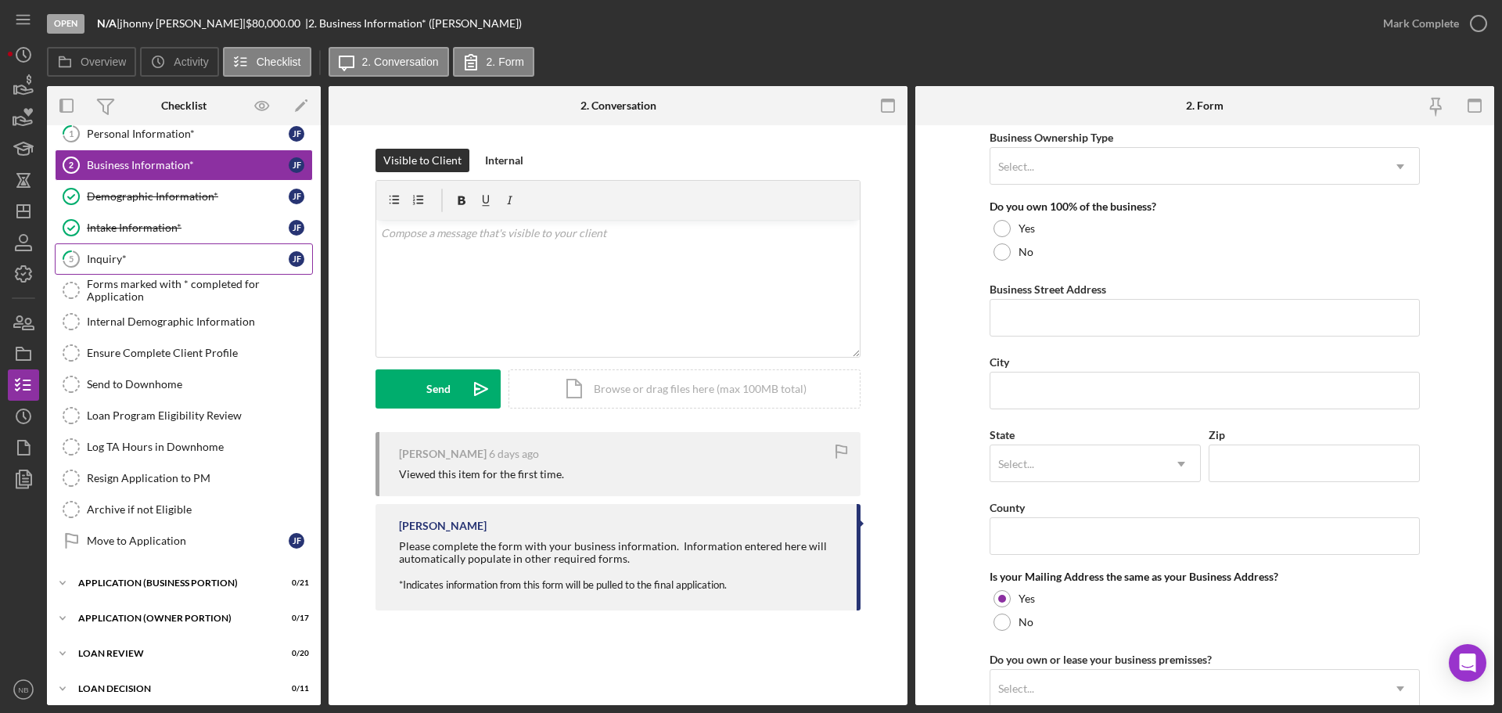
click at [146, 259] on div "Inquiry*" at bounding box center [188, 259] width 202 height 13
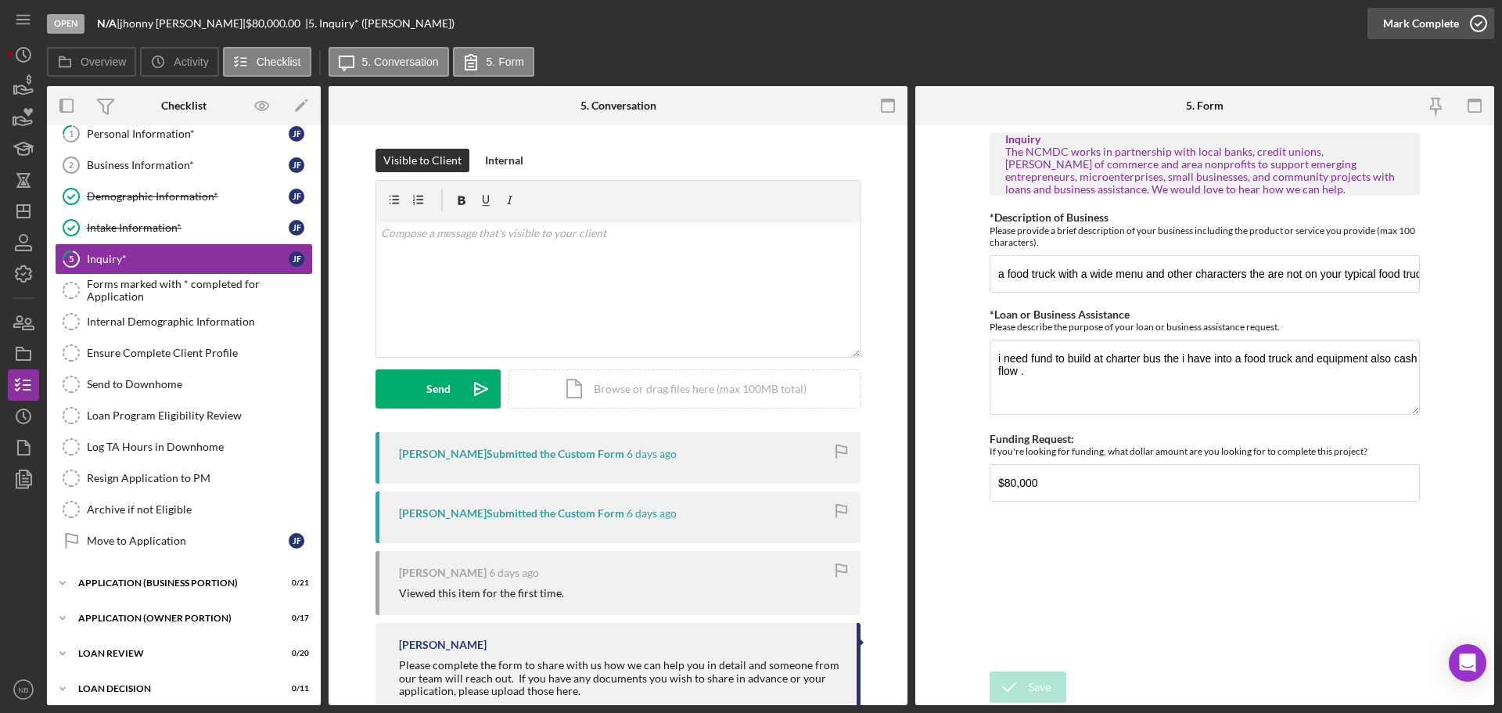
click at [1433, 28] on div "Mark Complete" at bounding box center [1421, 23] width 76 height 31
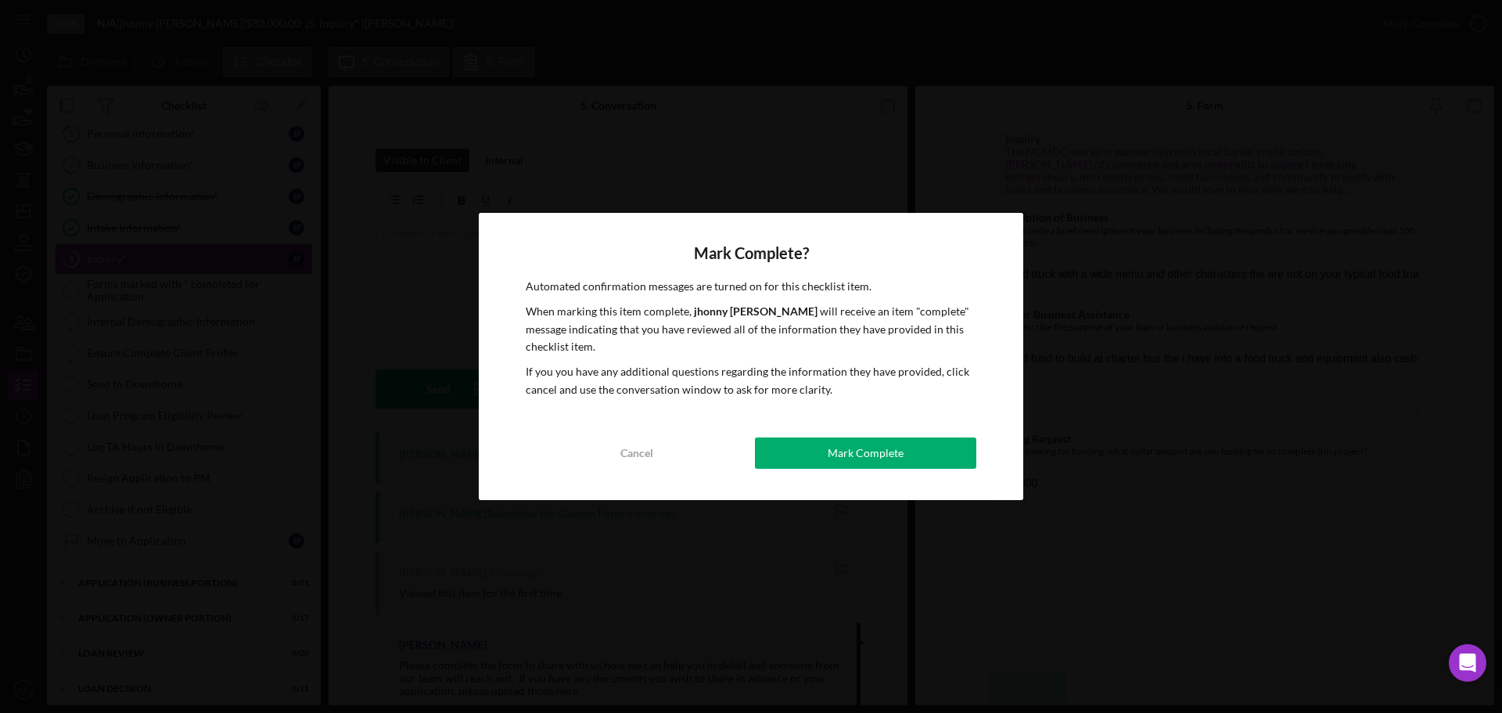
click at [853, 474] on div "Mark Complete? Automated confirmation messages are turned on for this checklist…" at bounding box center [751, 356] width 545 height 287
click at [855, 466] on div "Mark Complete" at bounding box center [866, 452] width 76 height 31
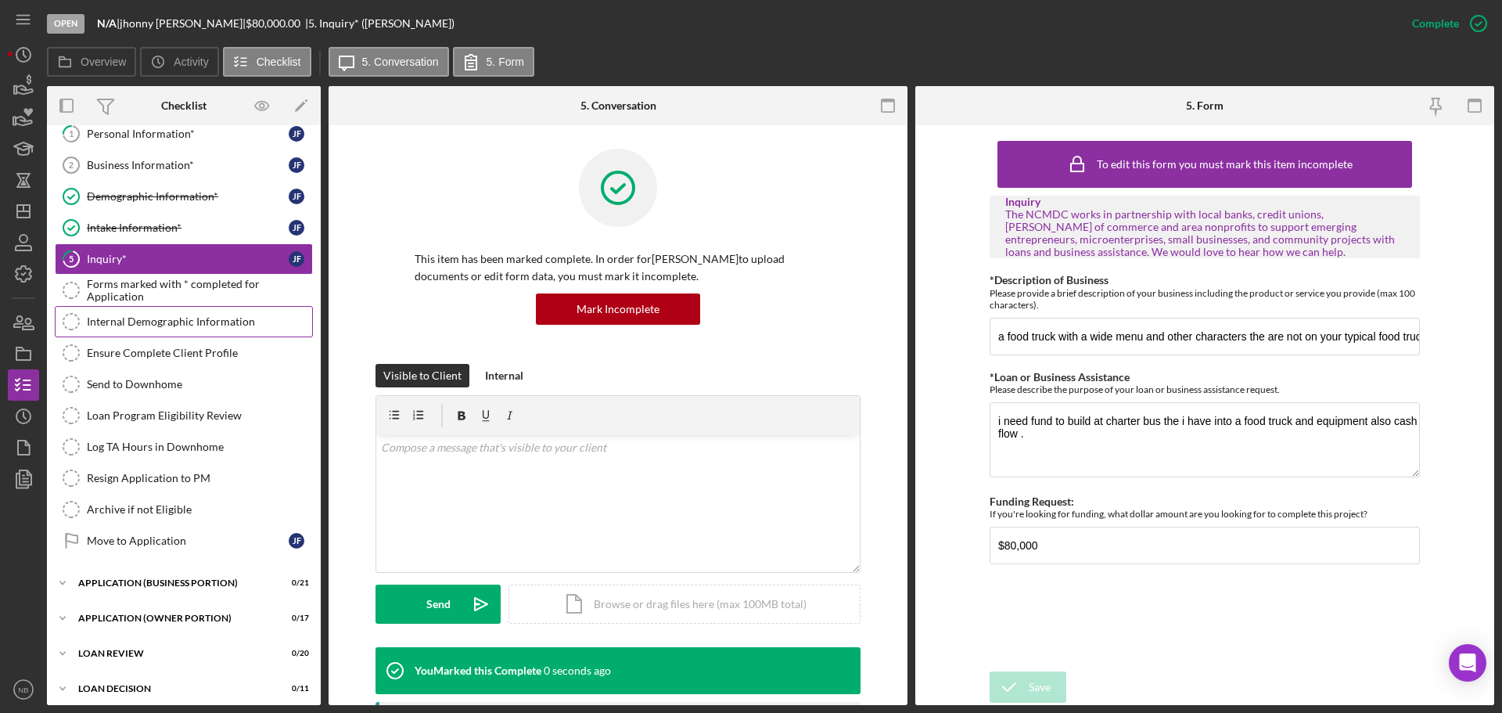
click at [164, 323] on div "Internal Demographic Information" at bounding box center [199, 321] width 225 height 13
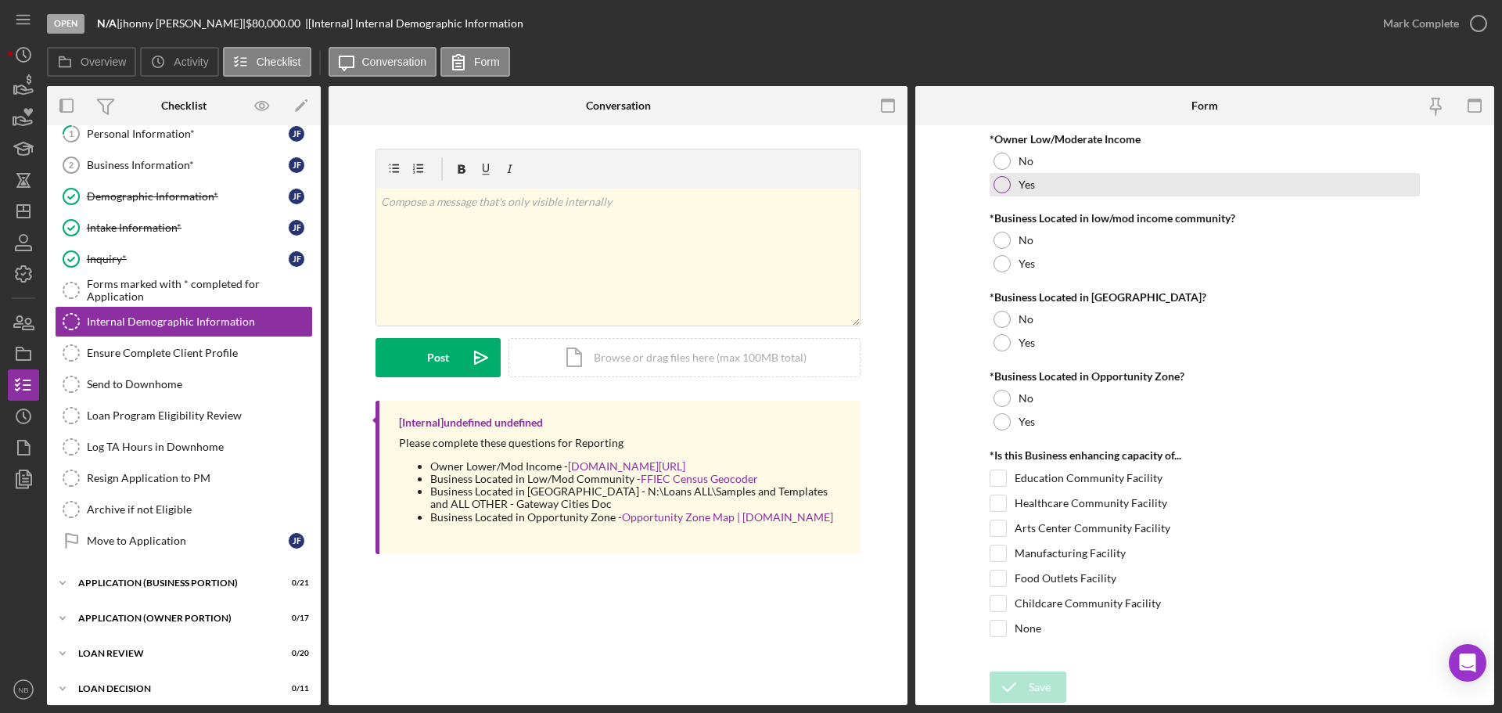
click at [1002, 193] on div at bounding box center [1002, 184] width 17 height 17
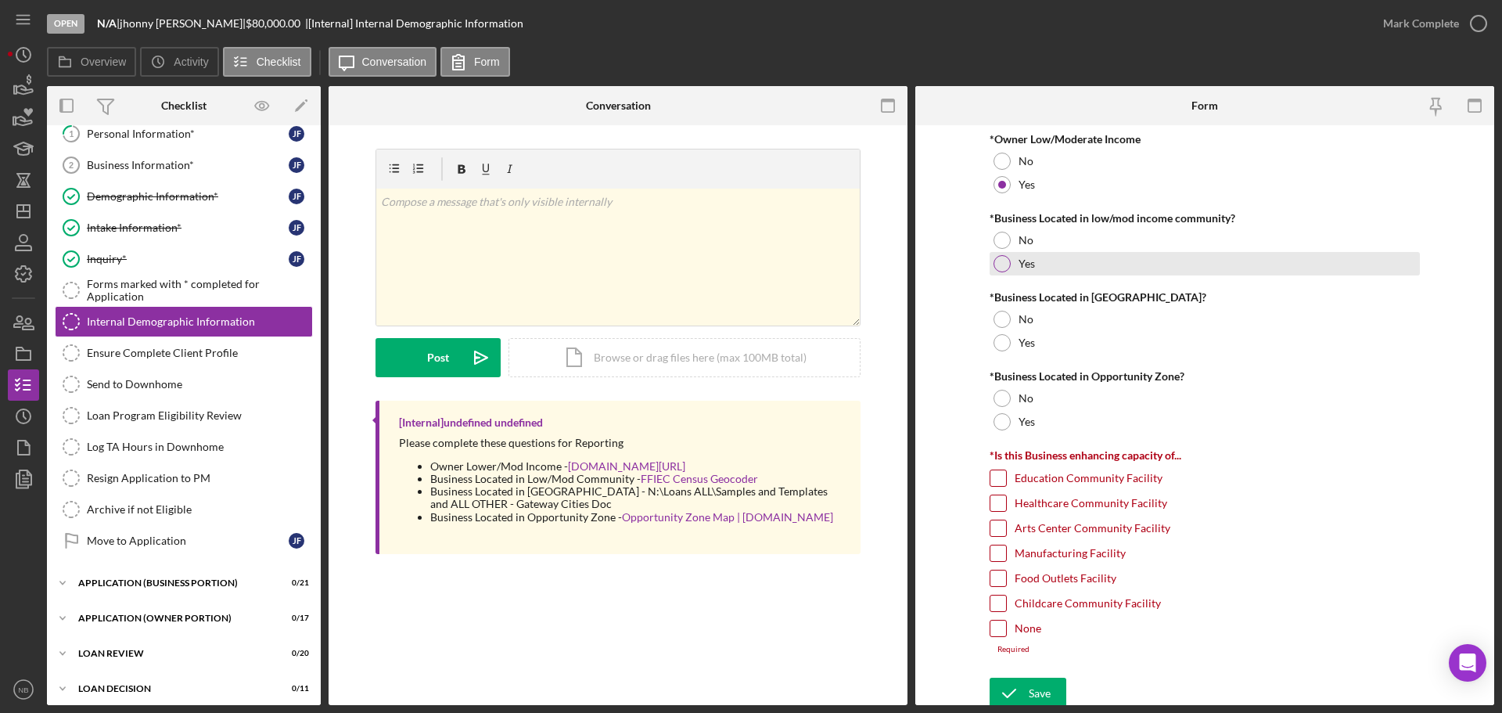
click at [1009, 259] on div "Yes" at bounding box center [1205, 263] width 430 height 23
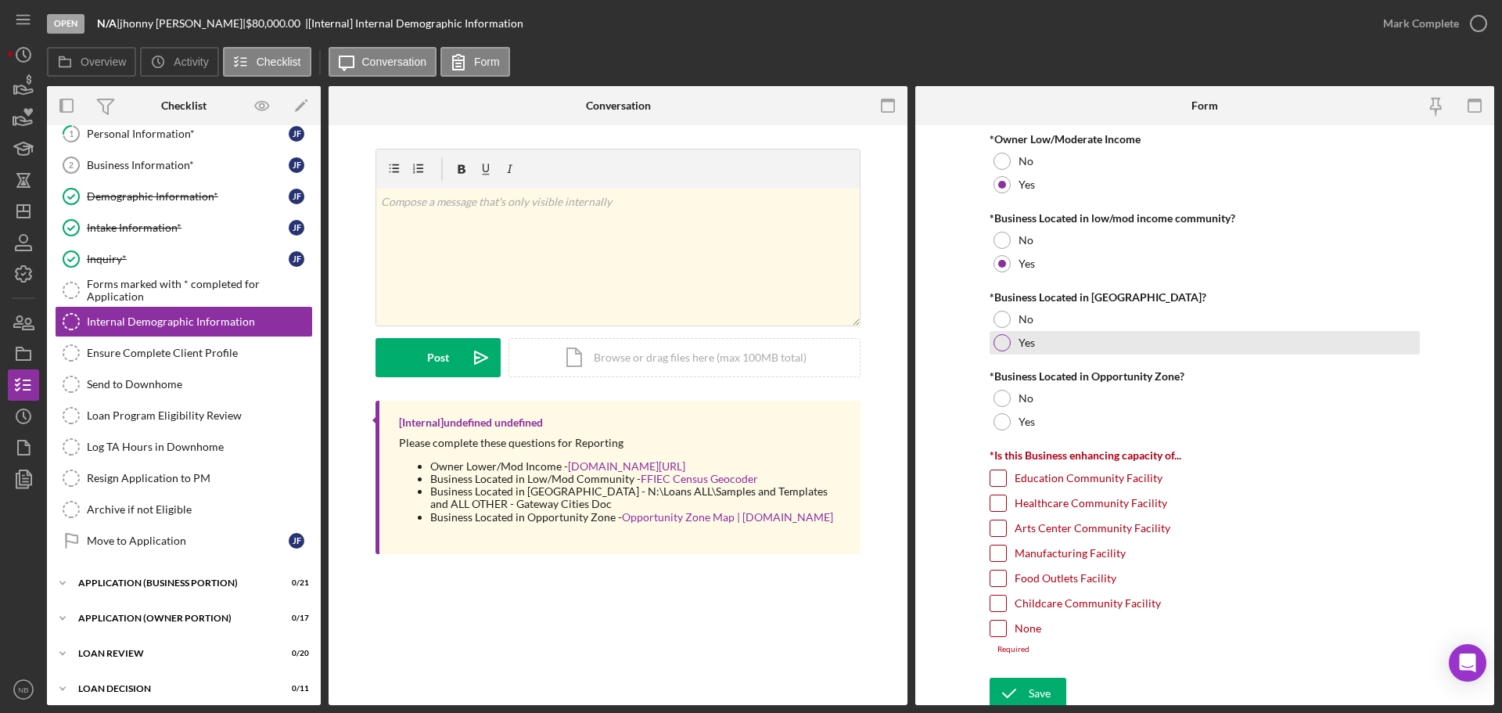
click at [1005, 340] on div at bounding box center [1002, 342] width 17 height 17
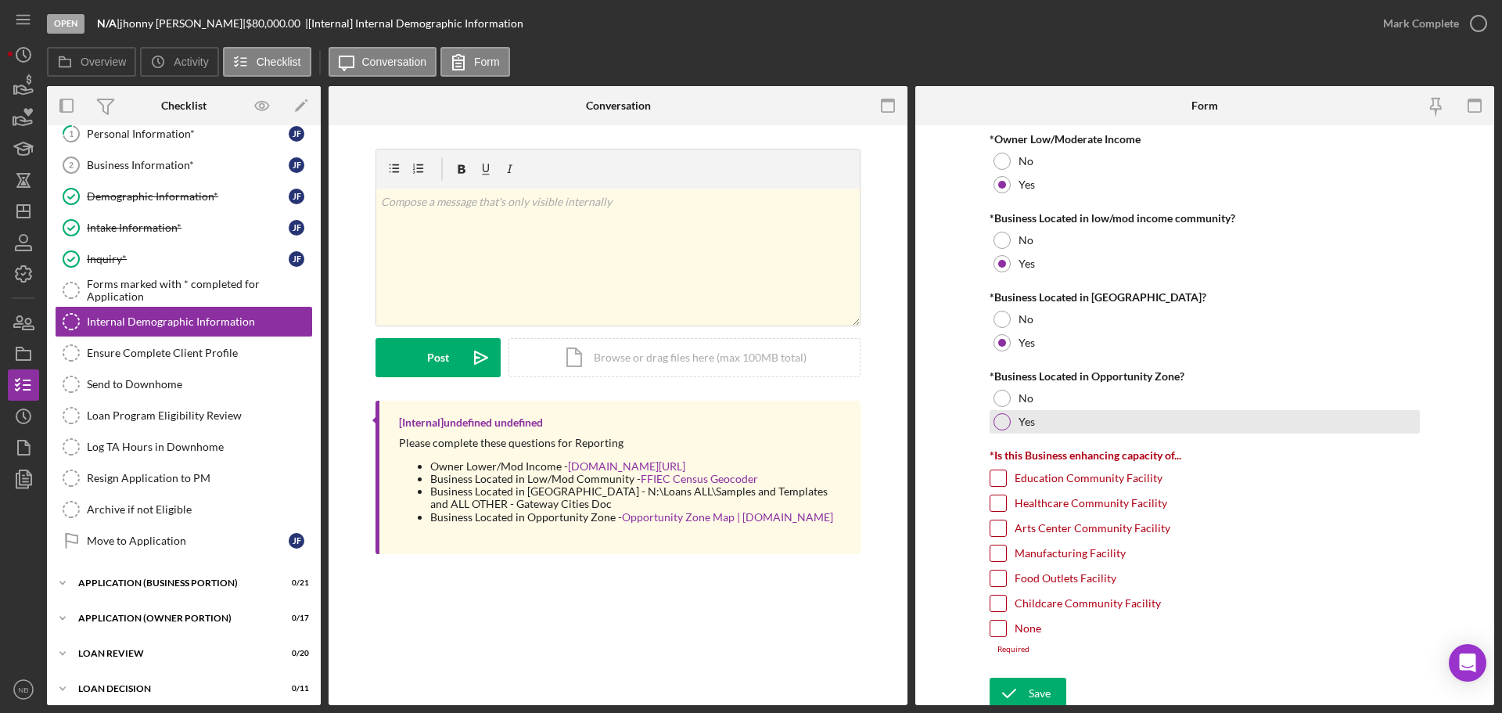
click at [998, 425] on div at bounding box center [1002, 421] width 17 height 17
click at [1015, 638] on div "None" at bounding box center [1205, 632] width 430 height 25
click at [1018, 635] on label "None" at bounding box center [1028, 628] width 27 height 16
click at [1006, 635] on input "None" at bounding box center [999, 628] width 16 height 16
checkbox input "true"
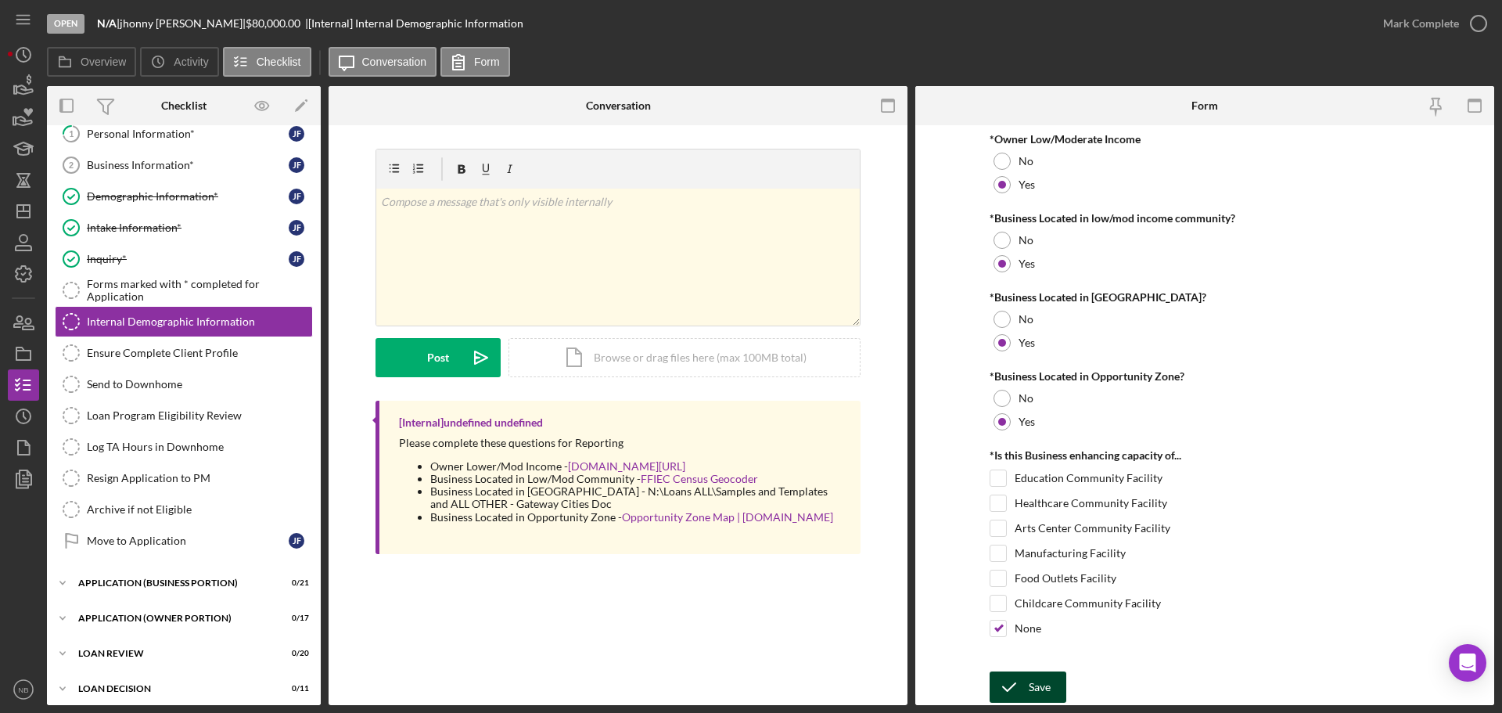
click at [1038, 698] on div "Save" at bounding box center [1040, 686] width 22 height 31
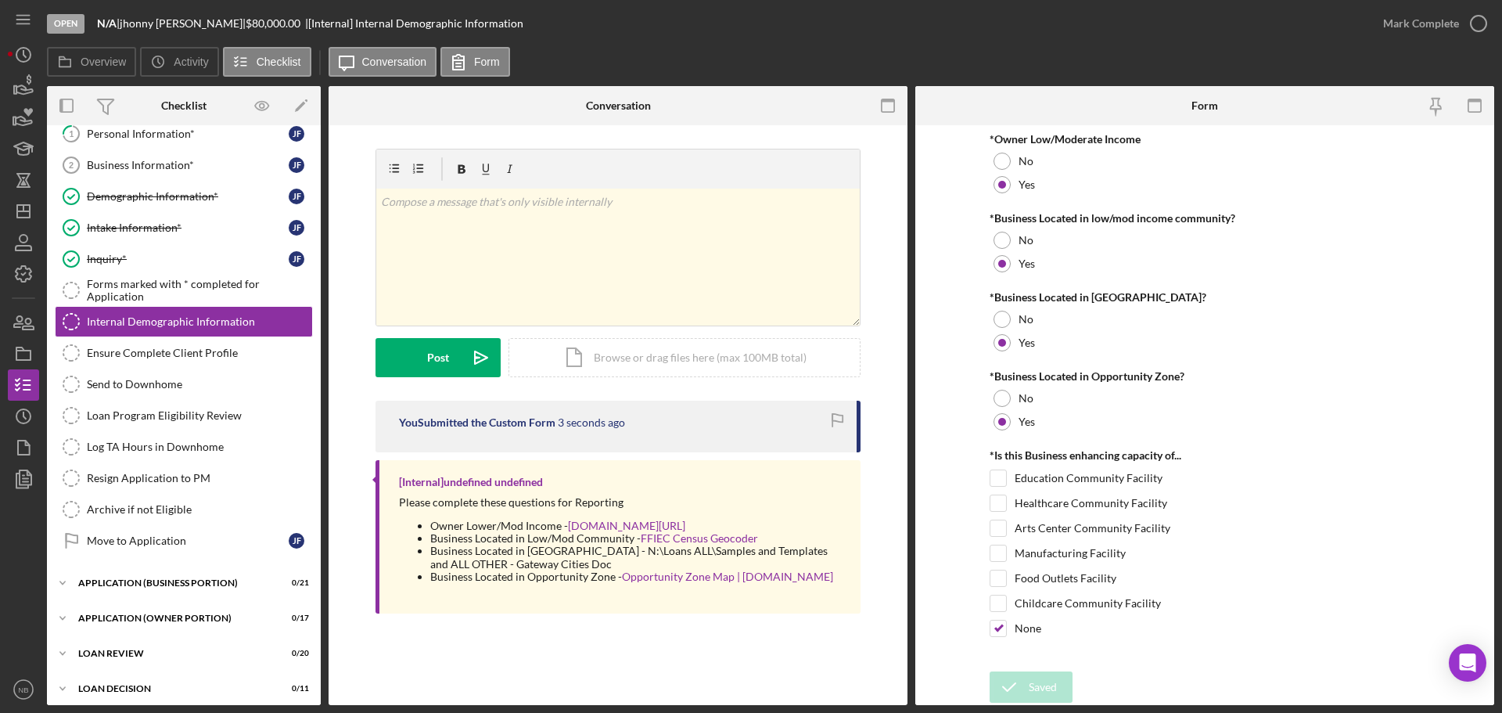
click at [1459, 34] on div "Saved" at bounding box center [1364, 47] width 250 height 69
click at [1462, 31] on icon "button" at bounding box center [1478, 23] width 39 height 39
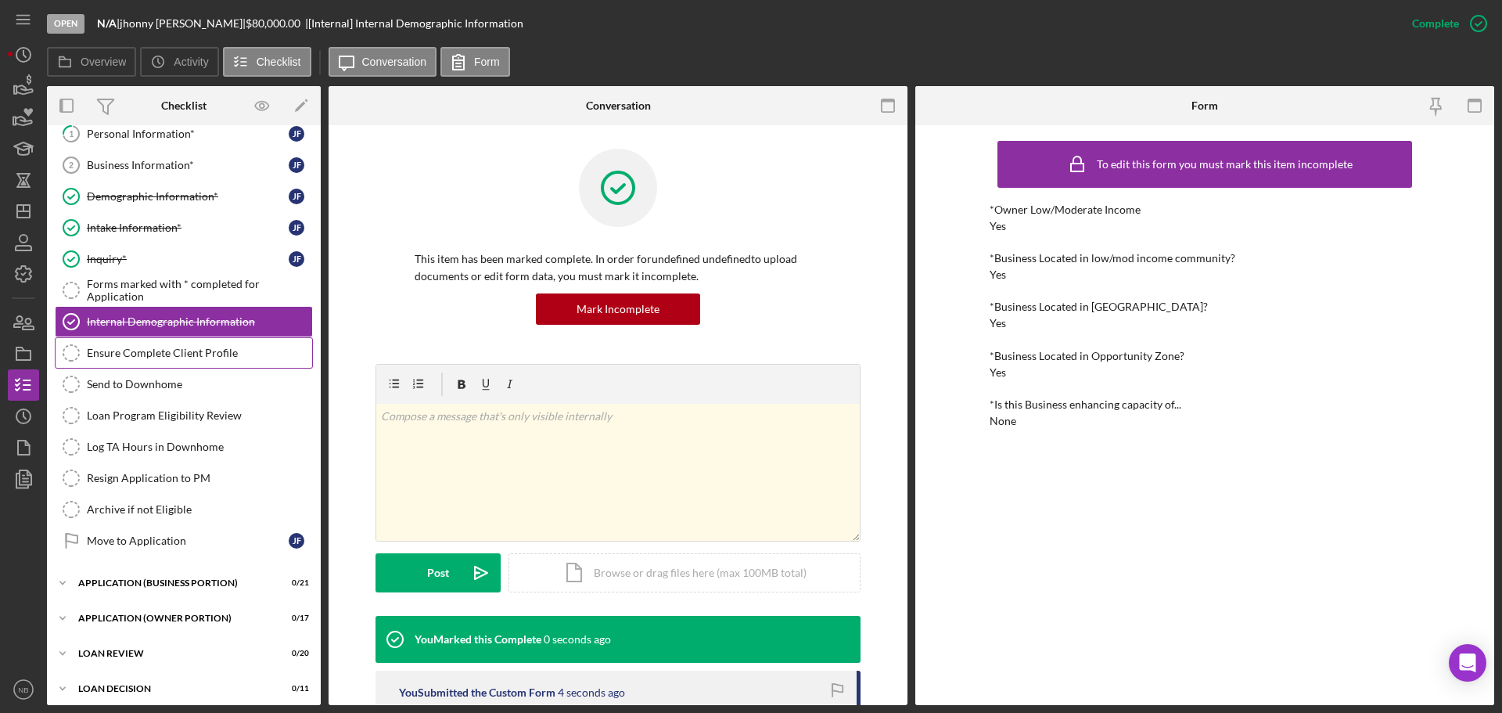
click at [118, 359] on div "Ensure Complete Client Profile" at bounding box center [199, 353] width 225 height 13
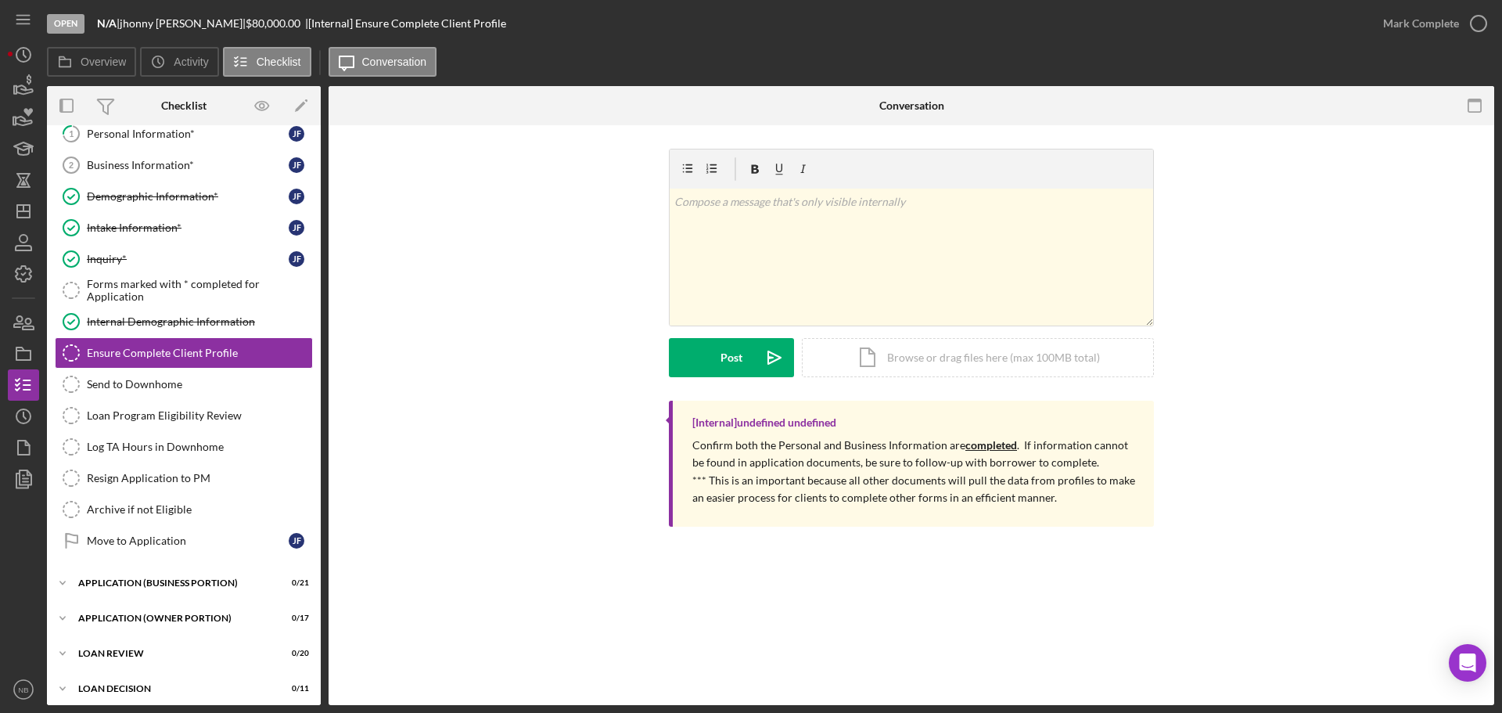
click at [1477, 6] on div "Mark Complete" at bounding box center [1431, 23] width 127 height 47
click at [1470, 21] on icon "button" at bounding box center [1478, 23] width 39 height 39
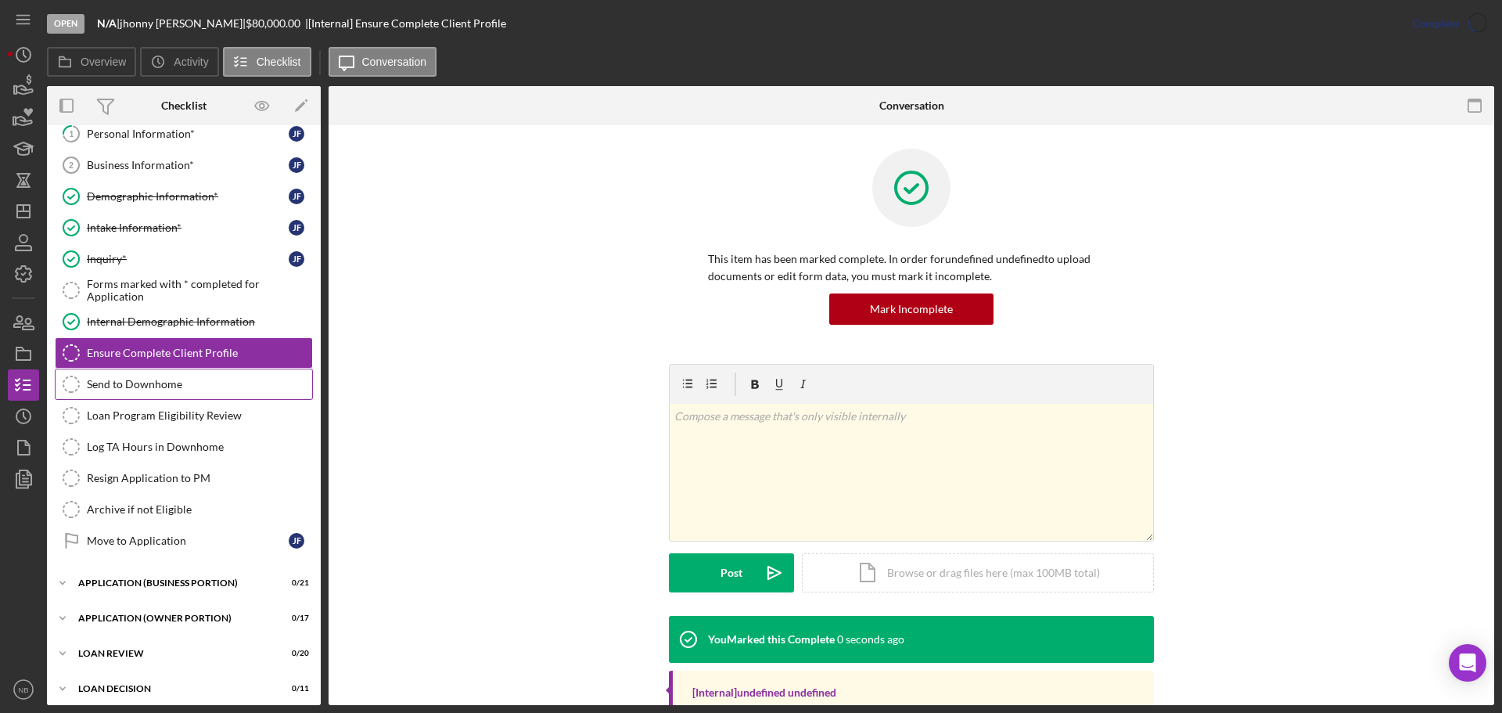
click at [156, 380] on div "Send to Downhome" at bounding box center [199, 384] width 225 height 13
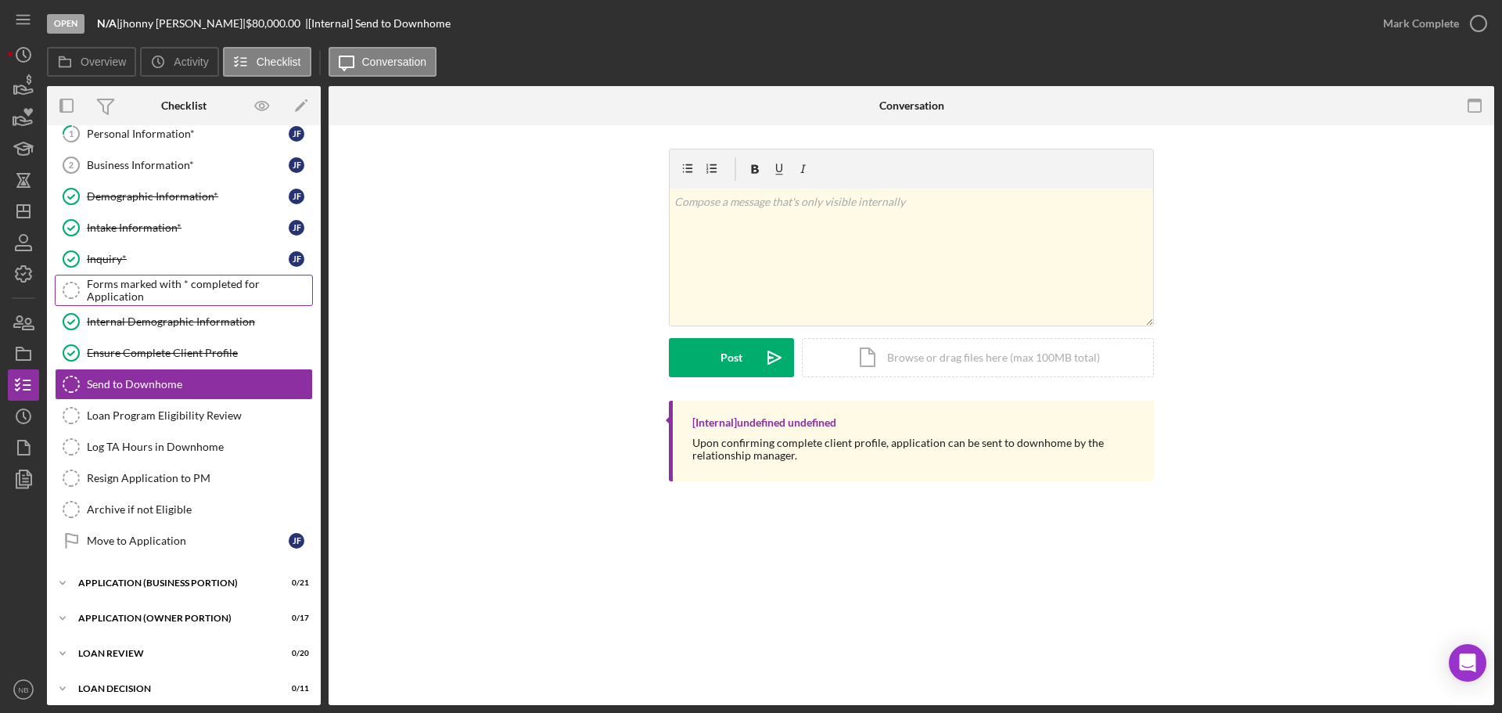
click at [153, 278] on div "Forms marked with * completed for Application" at bounding box center [199, 290] width 225 height 25
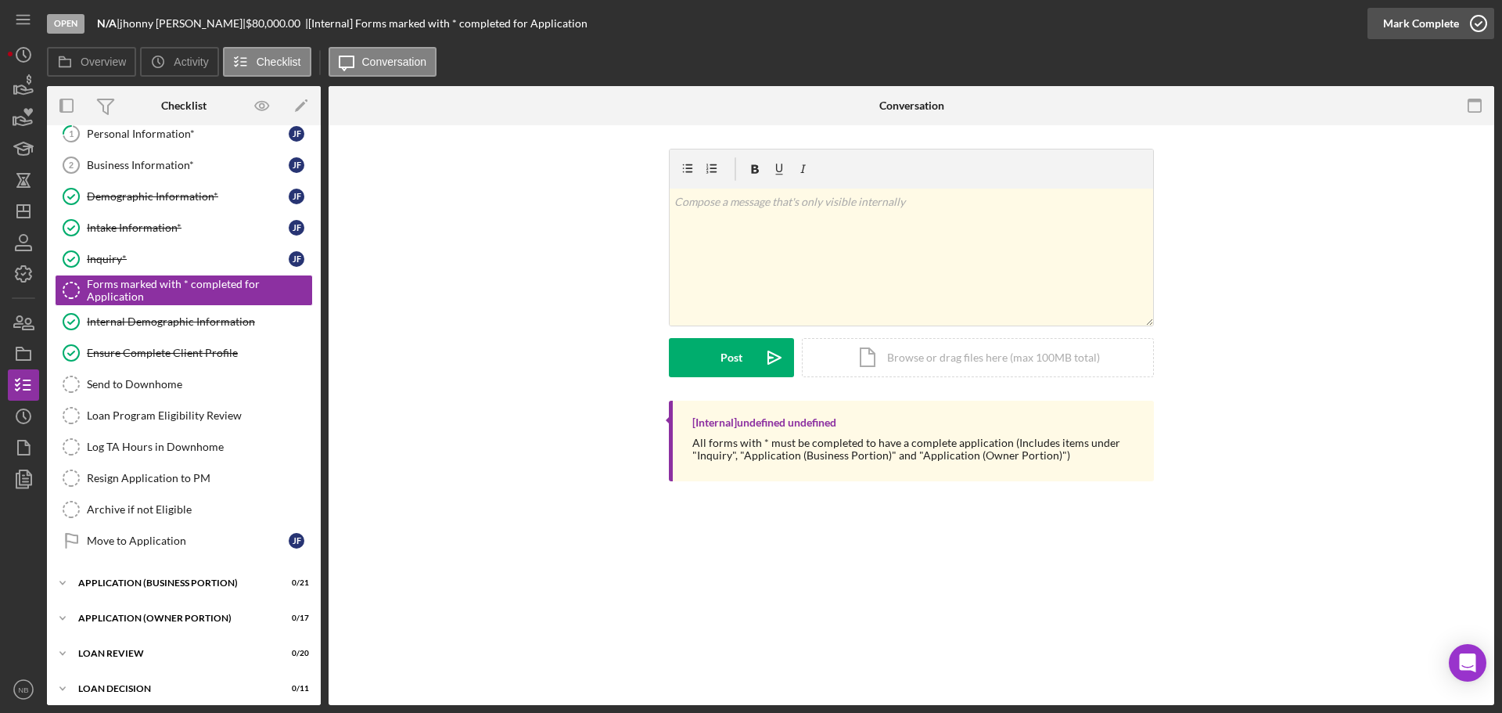
click at [1455, 26] on div "Mark Complete" at bounding box center [1421, 23] width 76 height 31
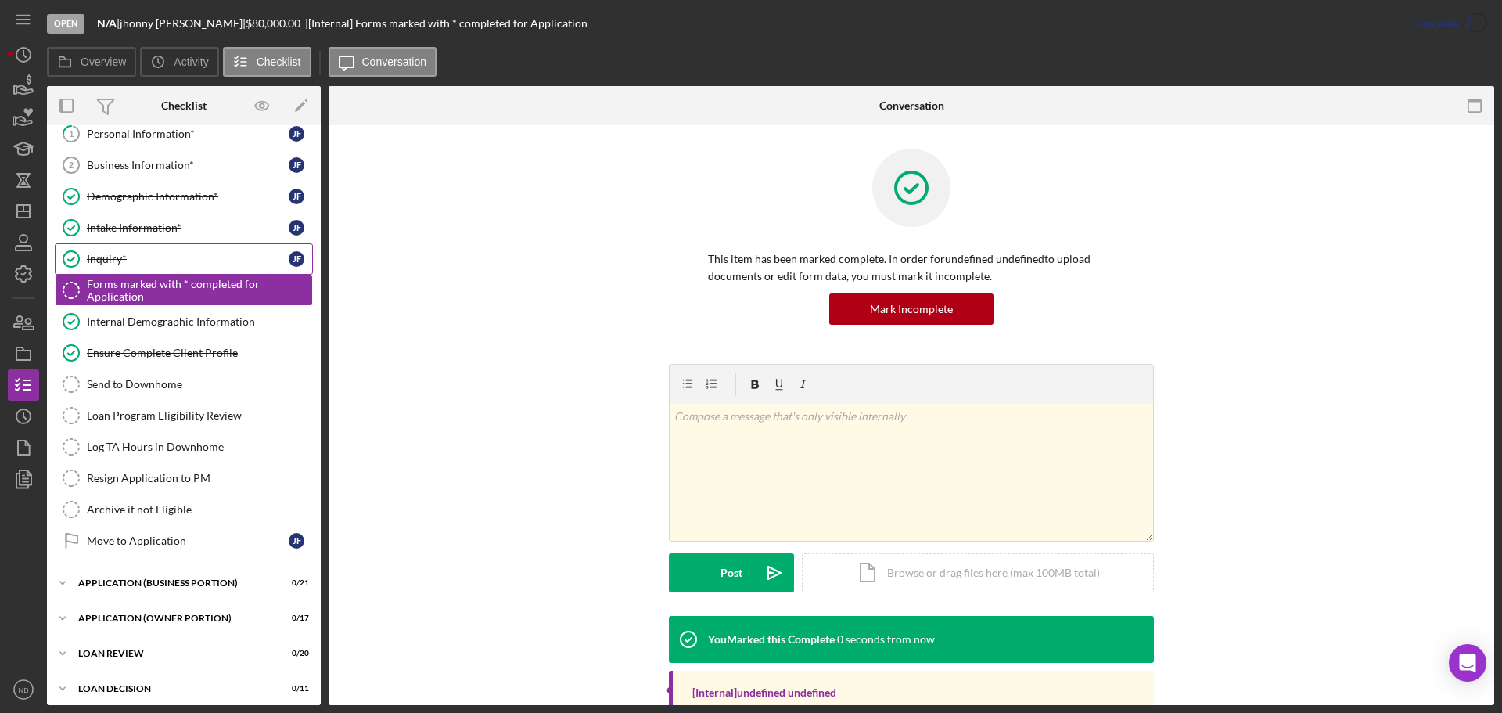
click at [115, 268] on link "Inquiry* Inquiry* [PERSON_NAME]" at bounding box center [184, 258] width 258 height 31
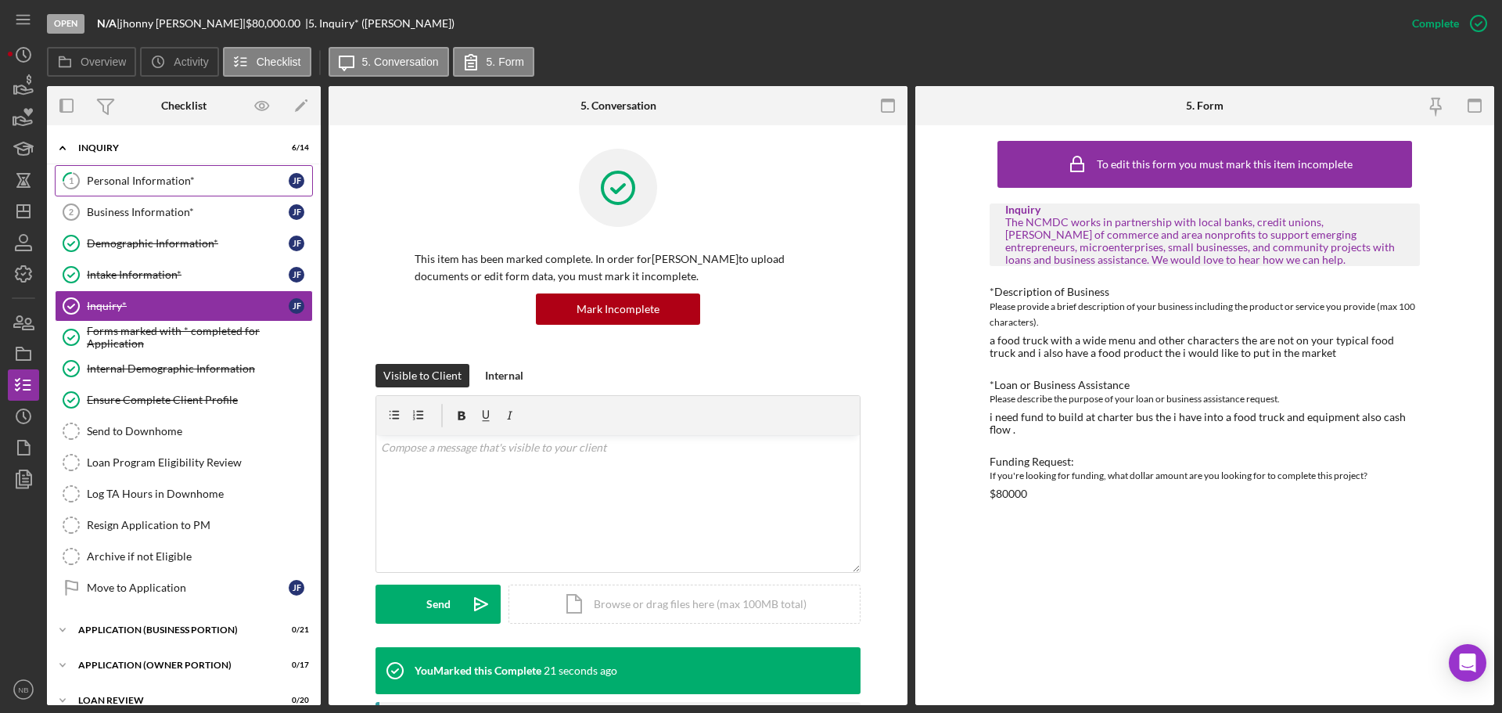
click at [179, 184] on div "Personal Information*" at bounding box center [188, 180] width 202 height 13
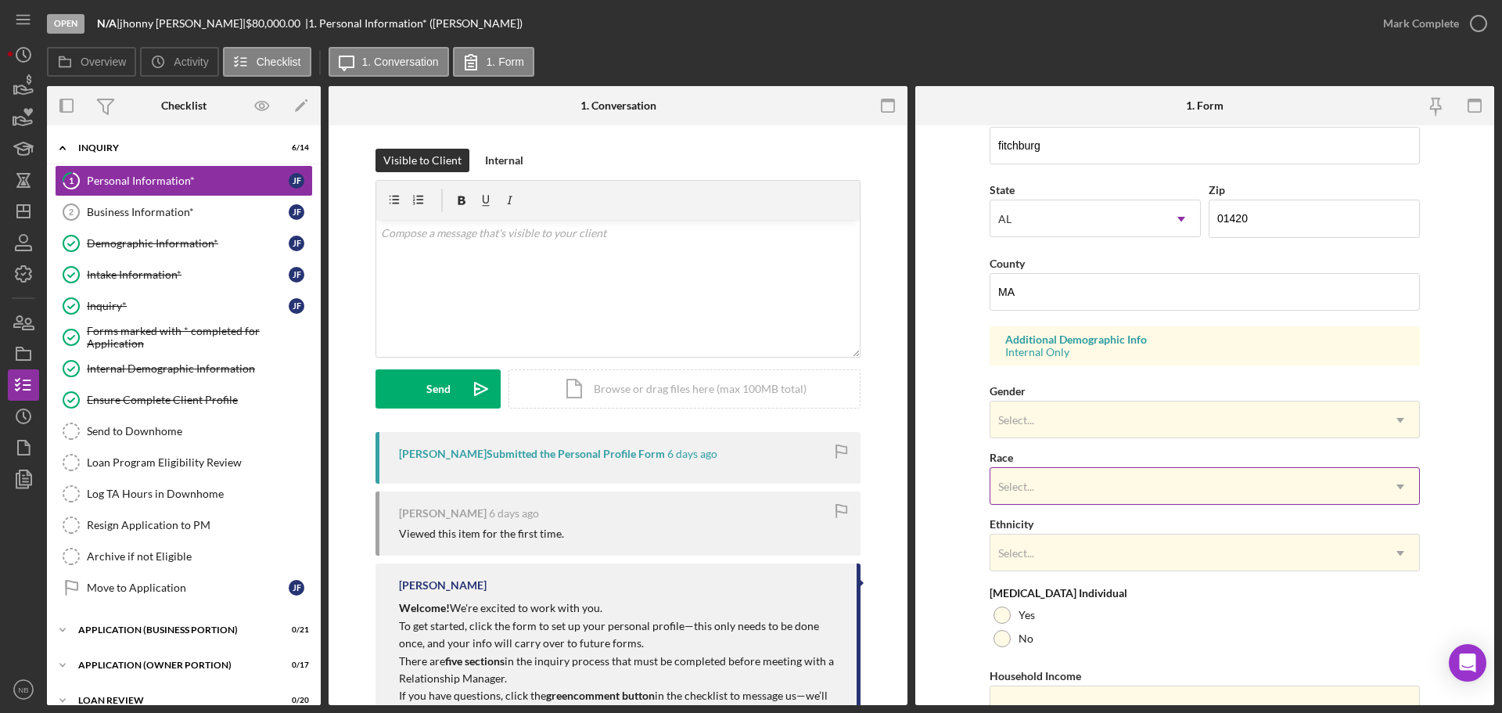
scroll to position [465, 0]
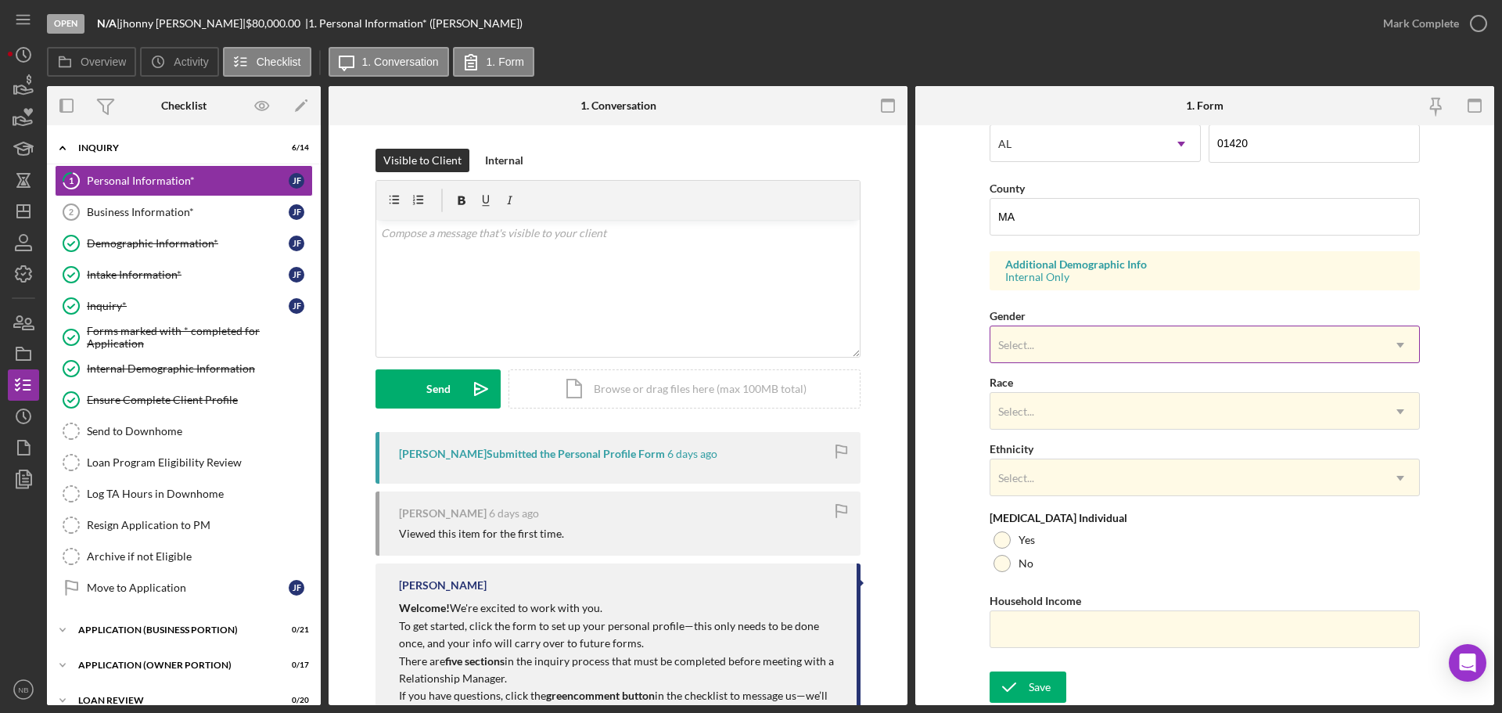
click at [1117, 350] on div "Select..." at bounding box center [1186, 345] width 391 height 36
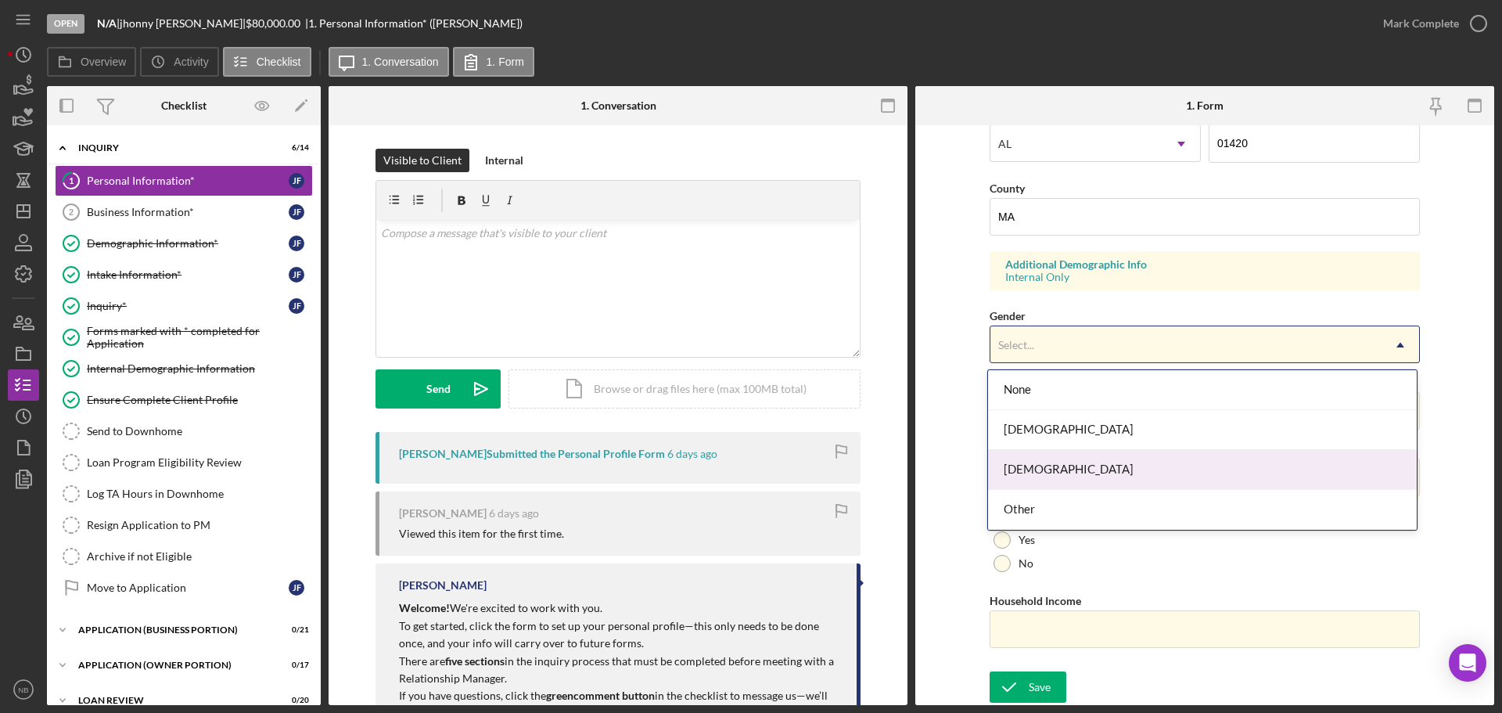
click at [1084, 478] on div "[DEMOGRAPHIC_DATA]" at bounding box center [1202, 470] width 429 height 40
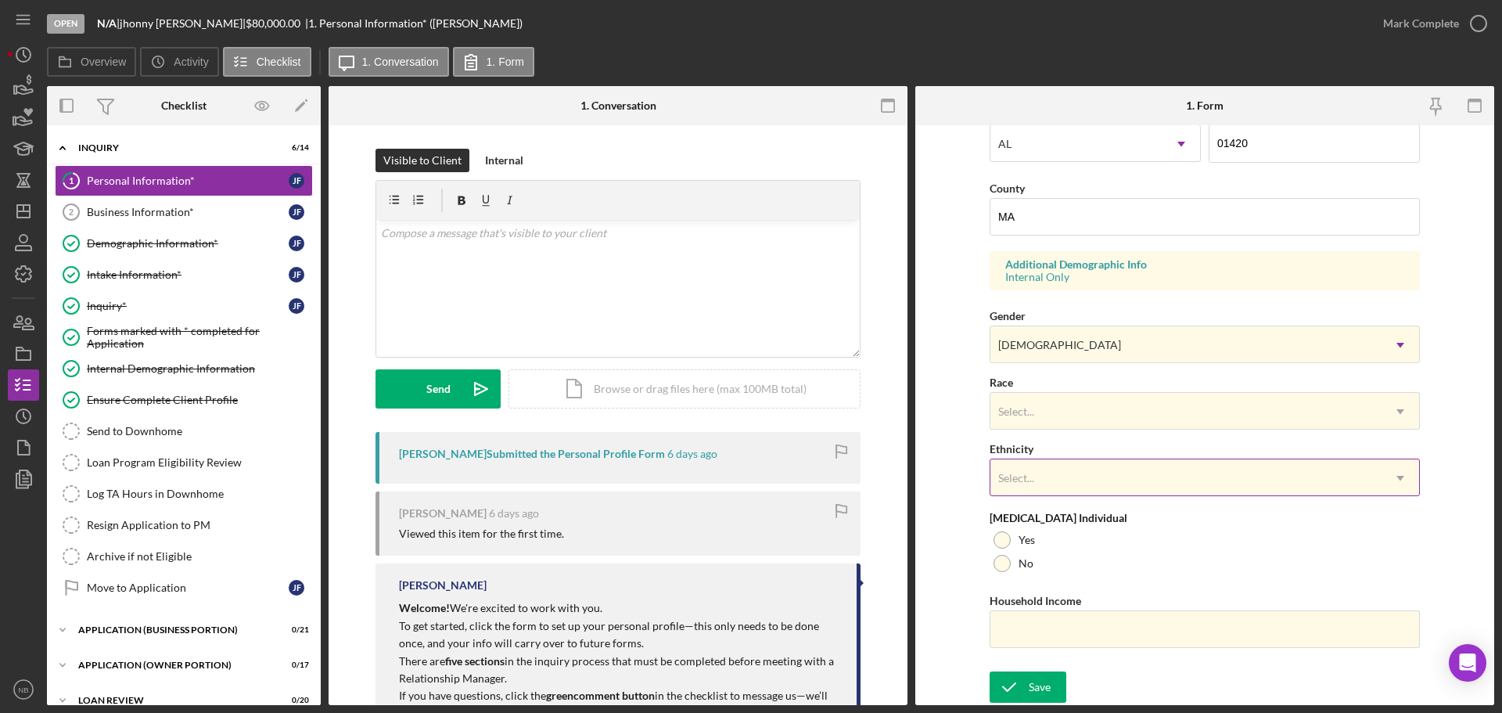
click at [1081, 484] on div "Select..." at bounding box center [1186, 478] width 391 height 36
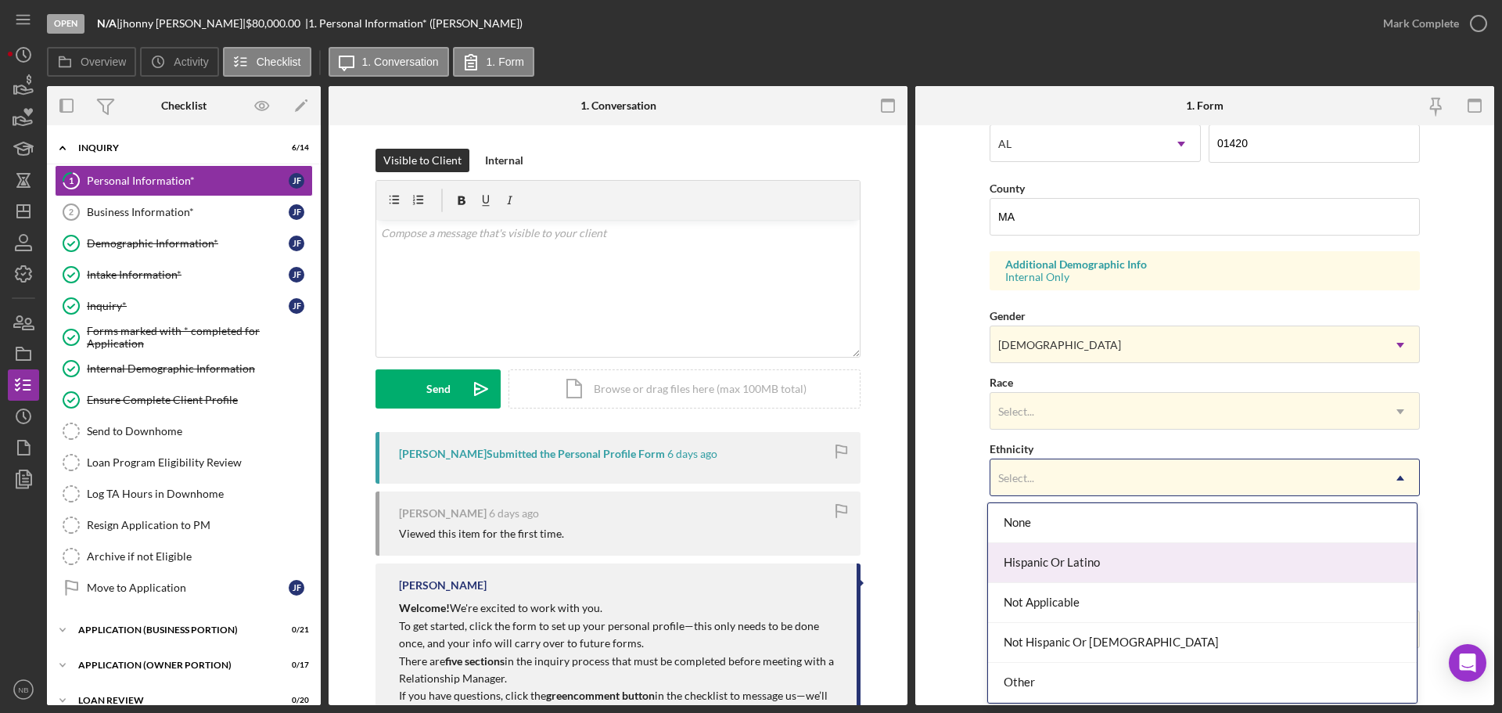
click at [1084, 570] on div "Hispanic Or Latino" at bounding box center [1202, 563] width 429 height 40
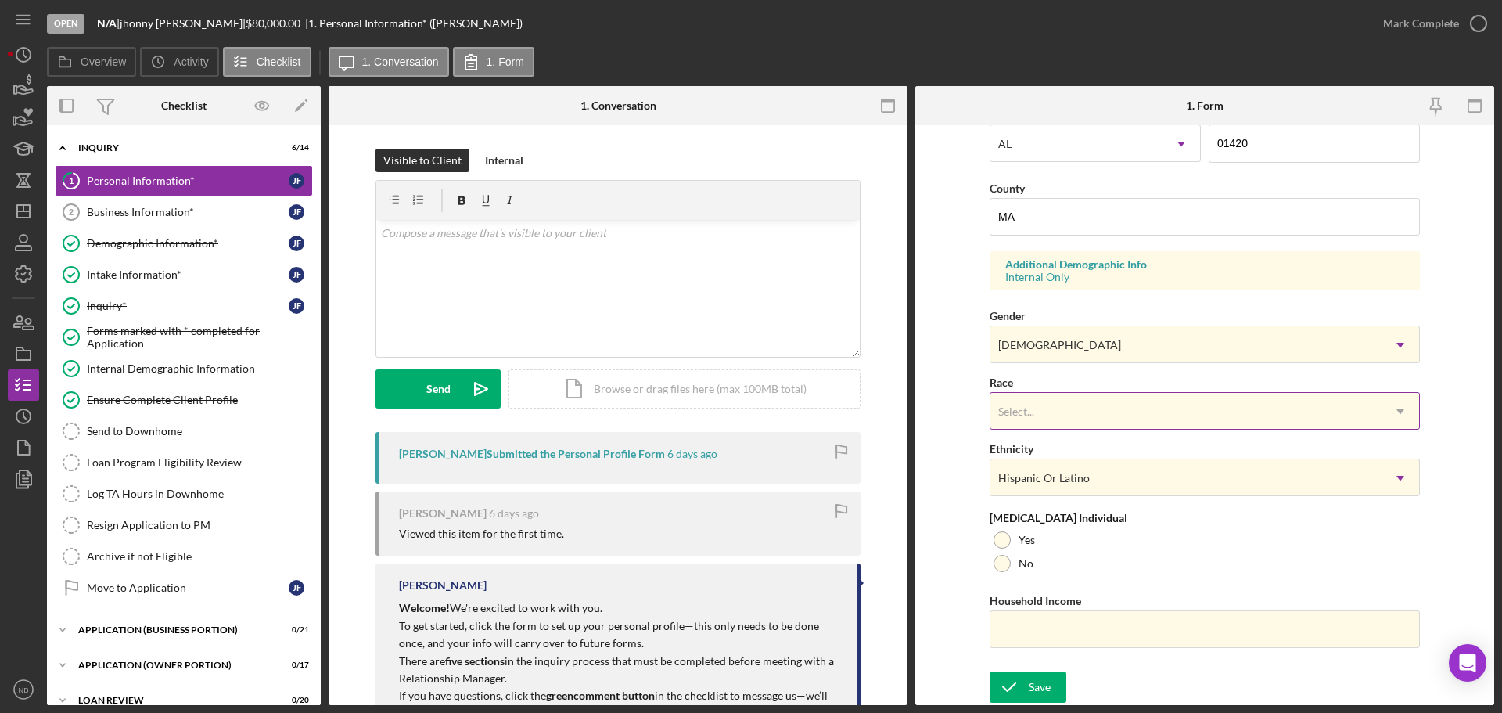
click at [1069, 410] on div "Select..." at bounding box center [1186, 412] width 391 height 36
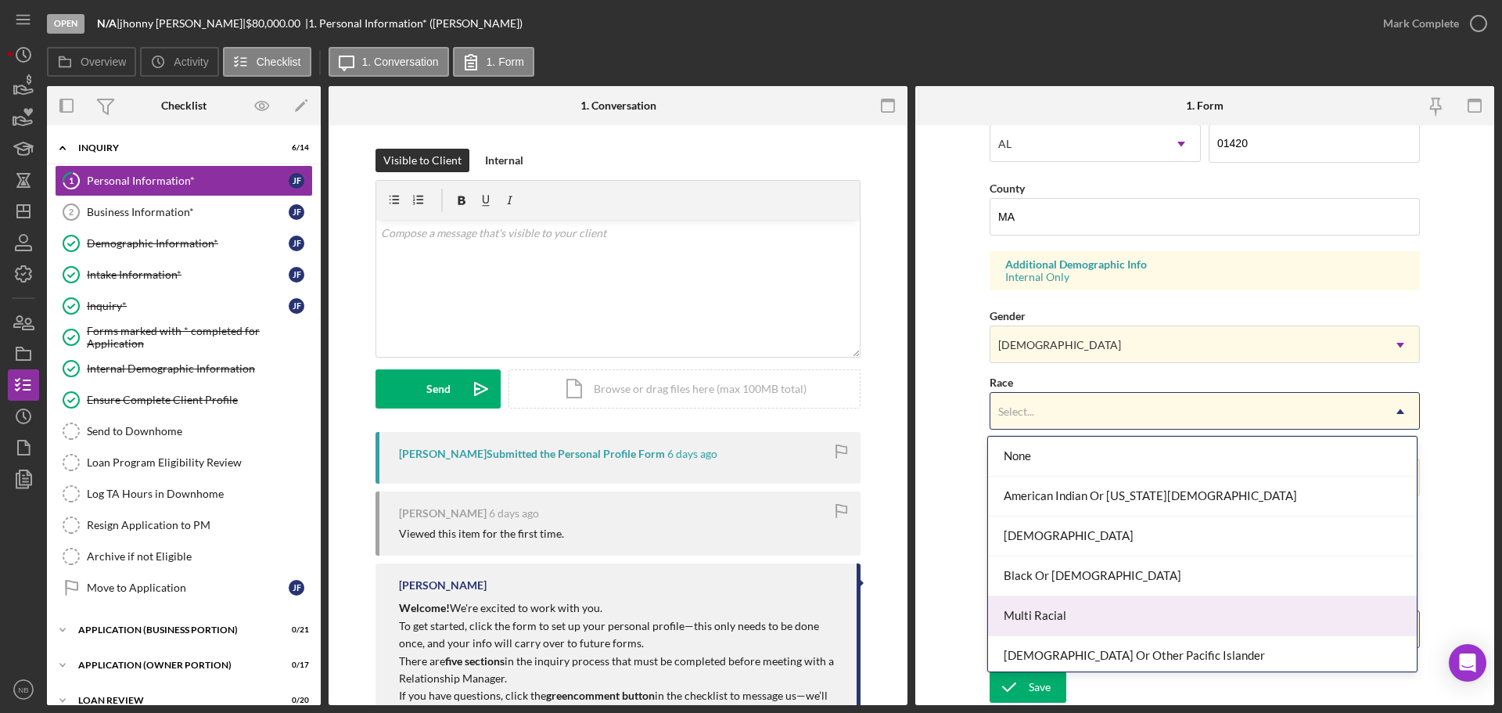
drag, startPoint x: 1078, startPoint y: 606, endPoint x: 1081, endPoint y: 595, distance: 11.4
click at [1077, 606] on div "Multi Racial" at bounding box center [1202, 616] width 429 height 40
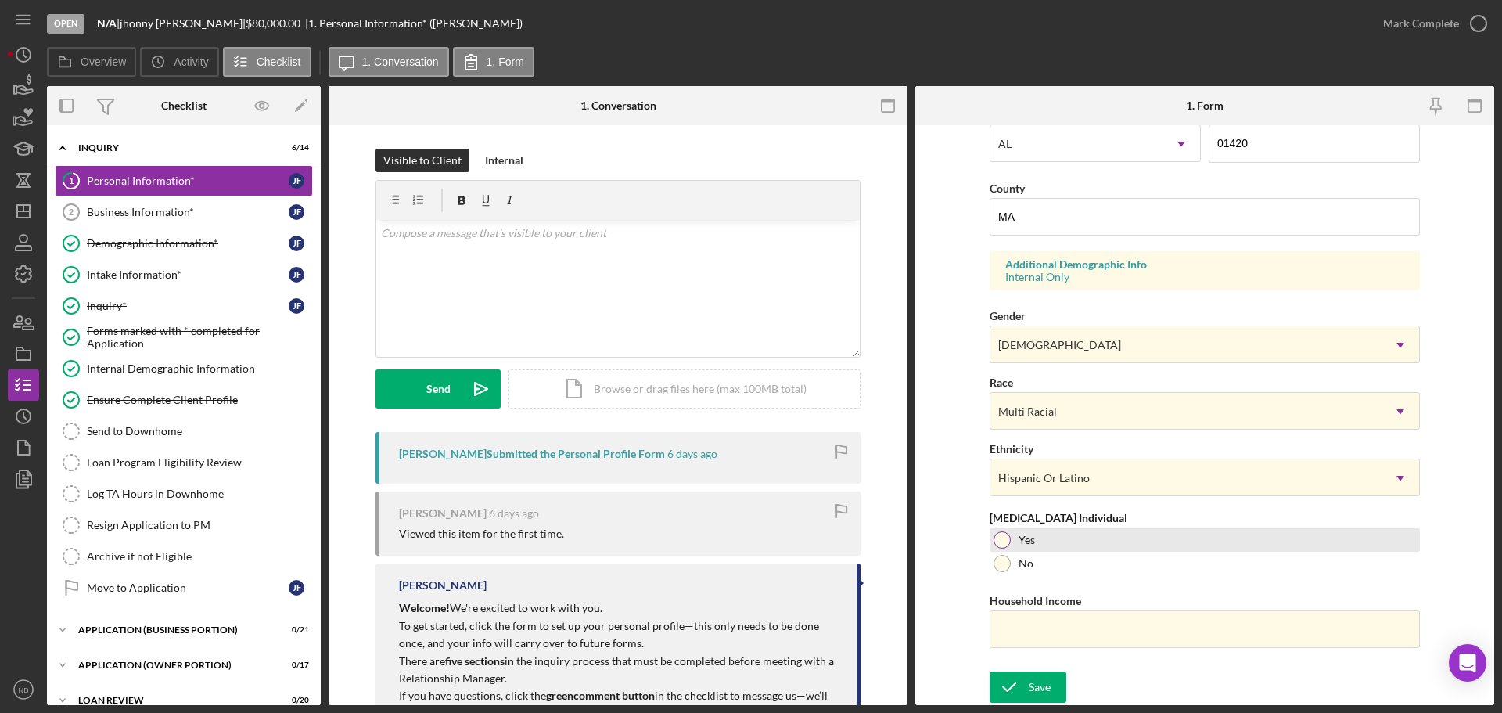
click at [1000, 540] on div at bounding box center [1002, 539] width 17 height 17
click at [1017, 624] on input "Household Income" at bounding box center [1205, 629] width 430 height 38
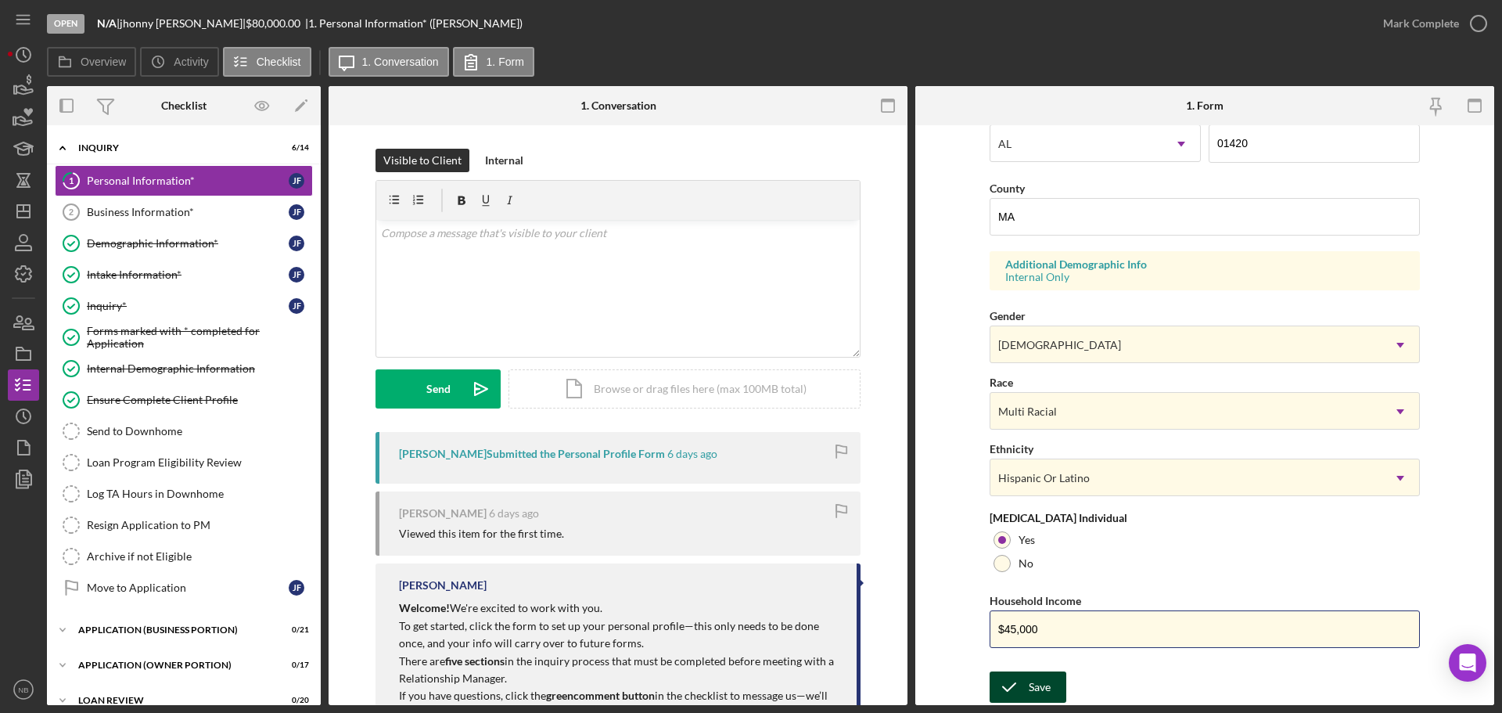
type input "$45,000"
click at [1034, 691] on div "Save" at bounding box center [1040, 686] width 22 height 31
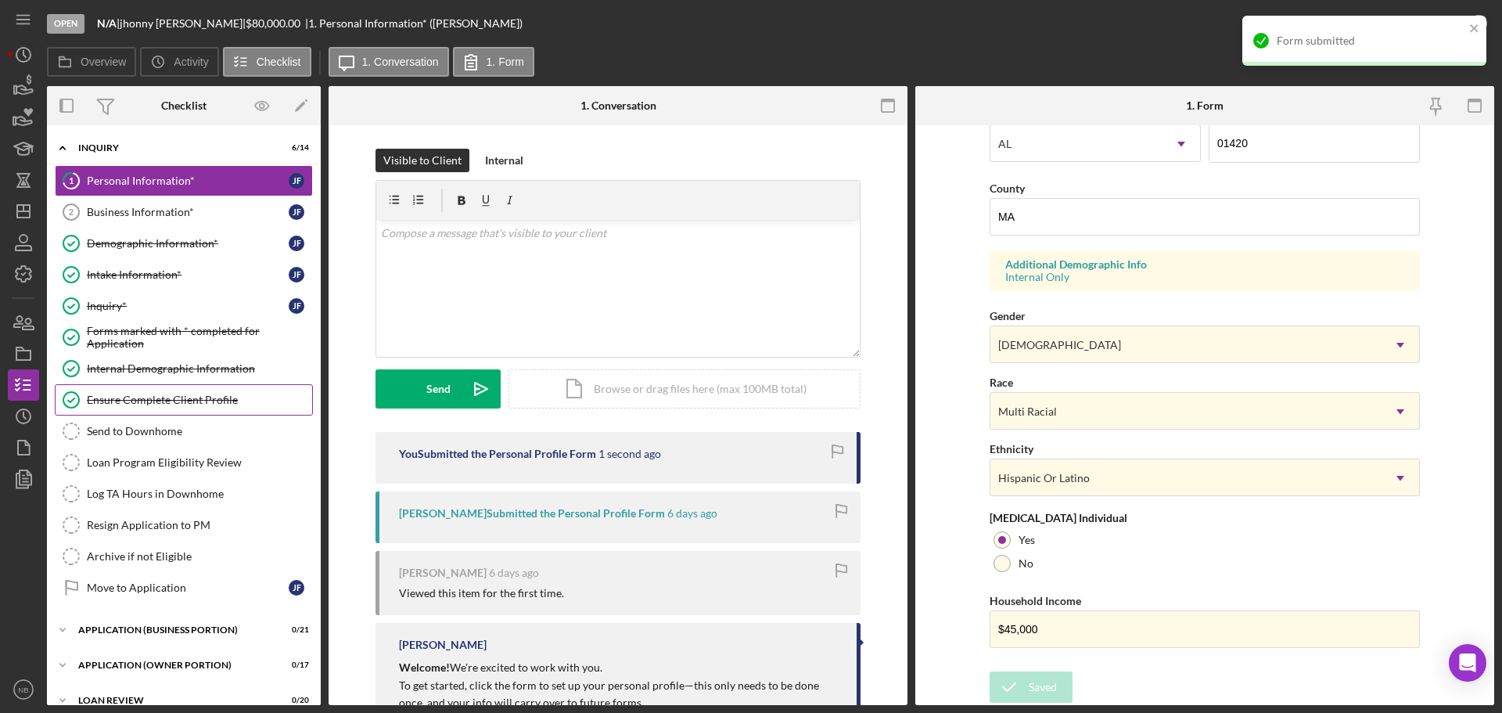
click at [191, 399] on div "Ensure Complete Client Profile" at bounding box center [199, 400] width 225 height 13
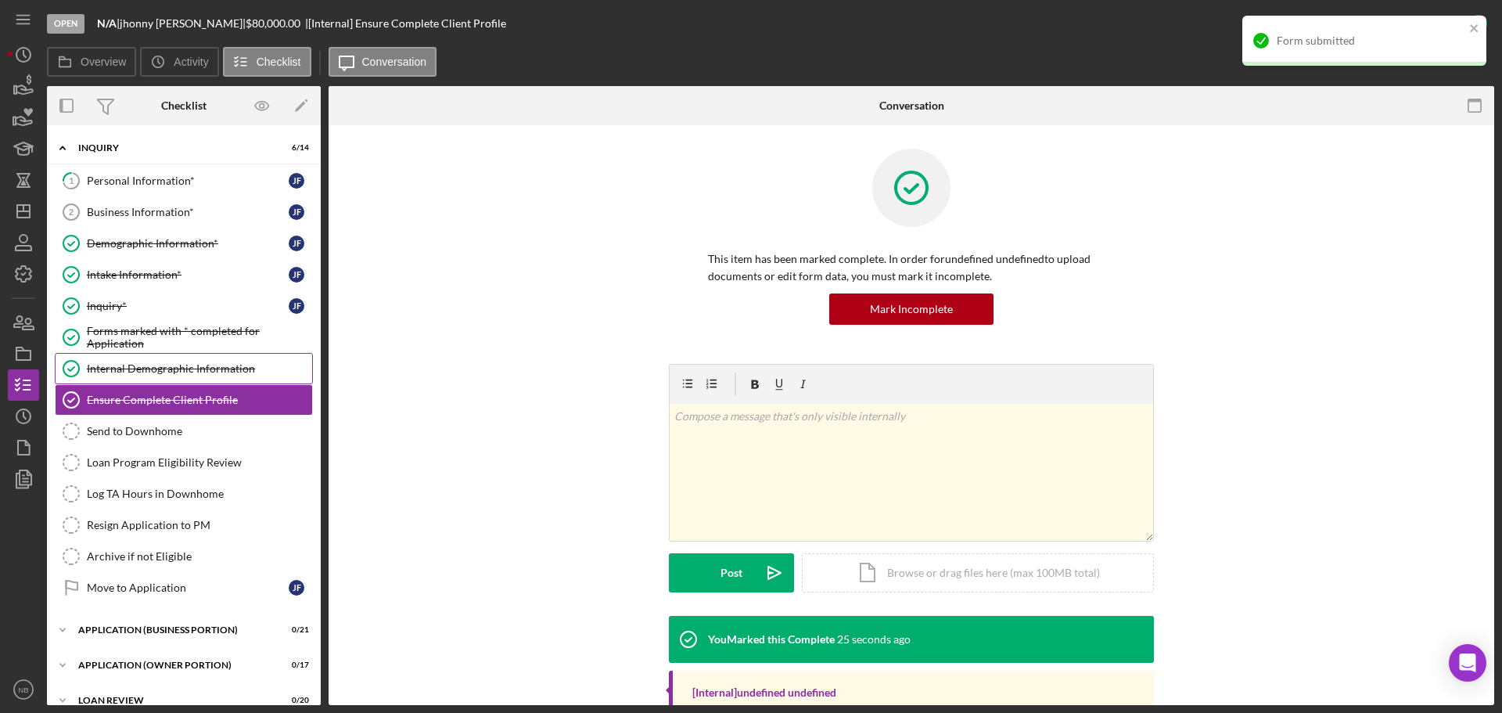
click at [198, 377] on link "Internal Demographic Information Internal Demographic Information" at bounding box center [184, 368] width 258 height 31
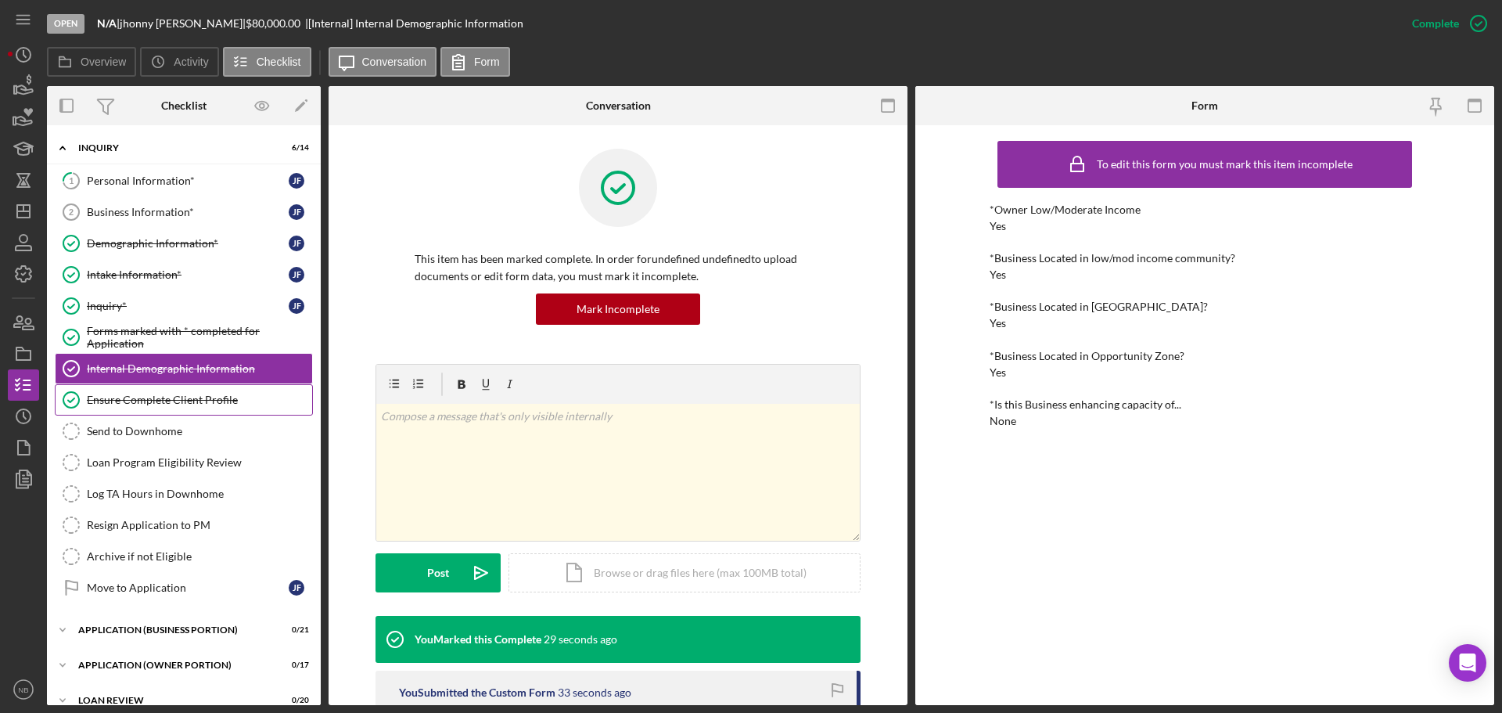
drag, startPoint x: 166, startPoint y: 389, endPoint x: 165, endPoint y: 397, distance: 7.9
click at [166, 395] on link "Ensure Complete Client Profile Ensure Complete Client Profile" at bounding box center [184, 399] width 258 height 31
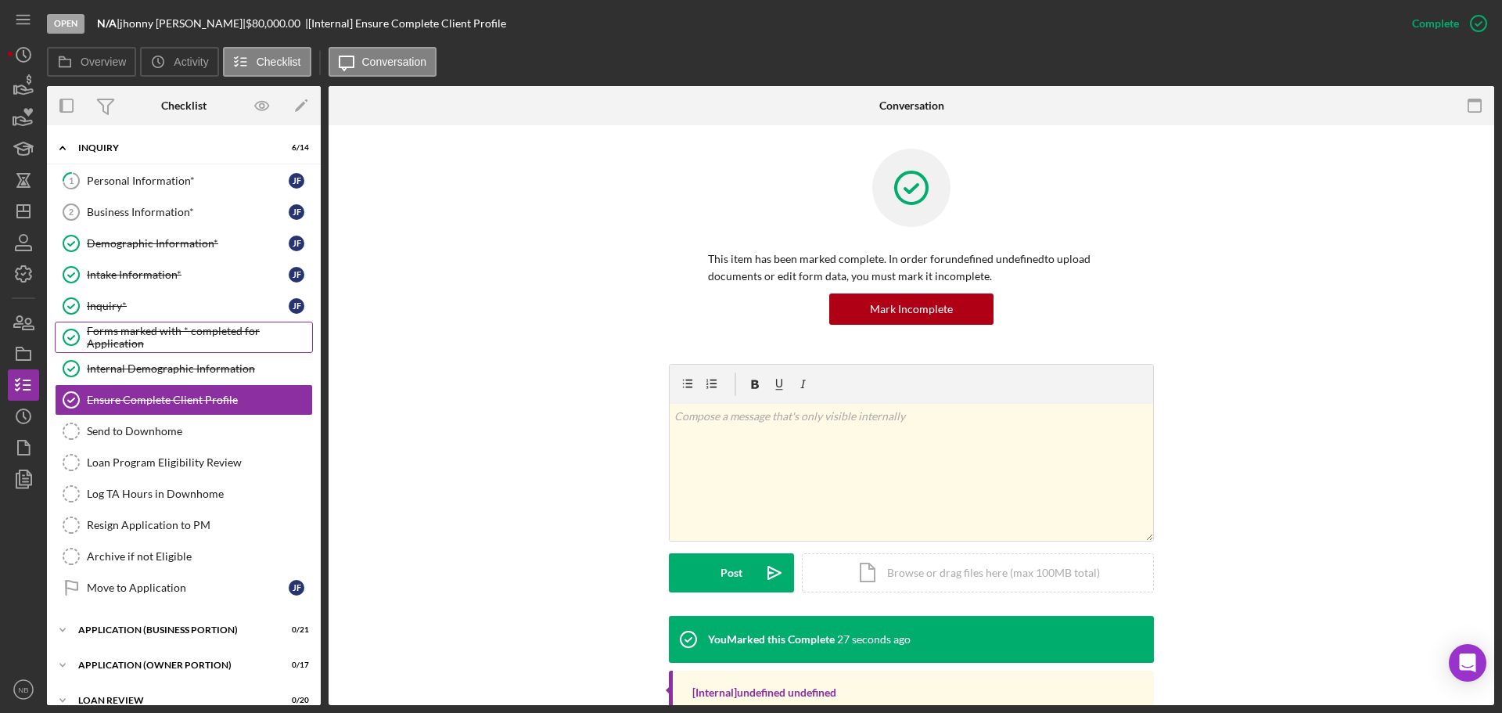
click at [176, 329] on div "Forms marked with * completed for Application" at bounding box center [199, 337] width 225 height 25
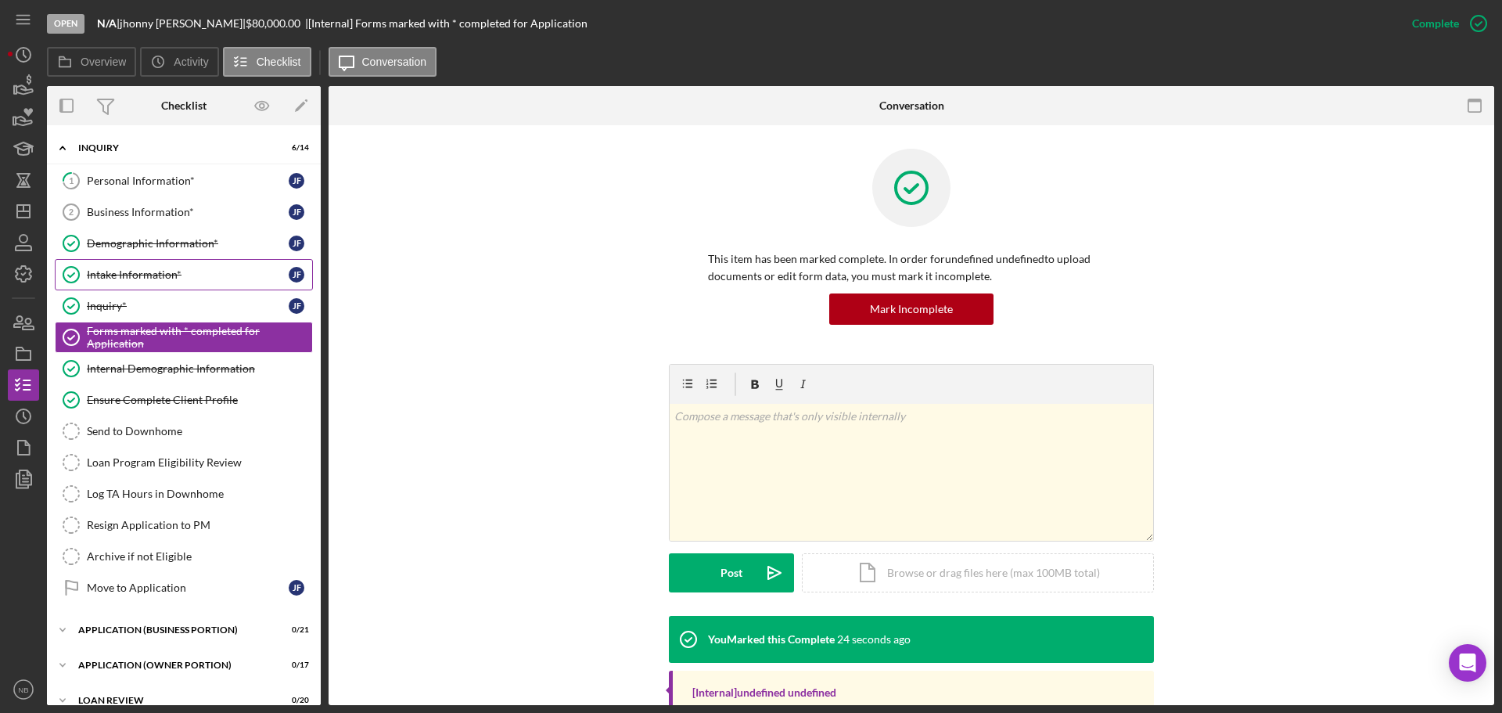
click at [161, 286] on link "Intake Information* Intake Information* [PERSON_NAME]" at bounding box center [184, 274] width 258 height 31
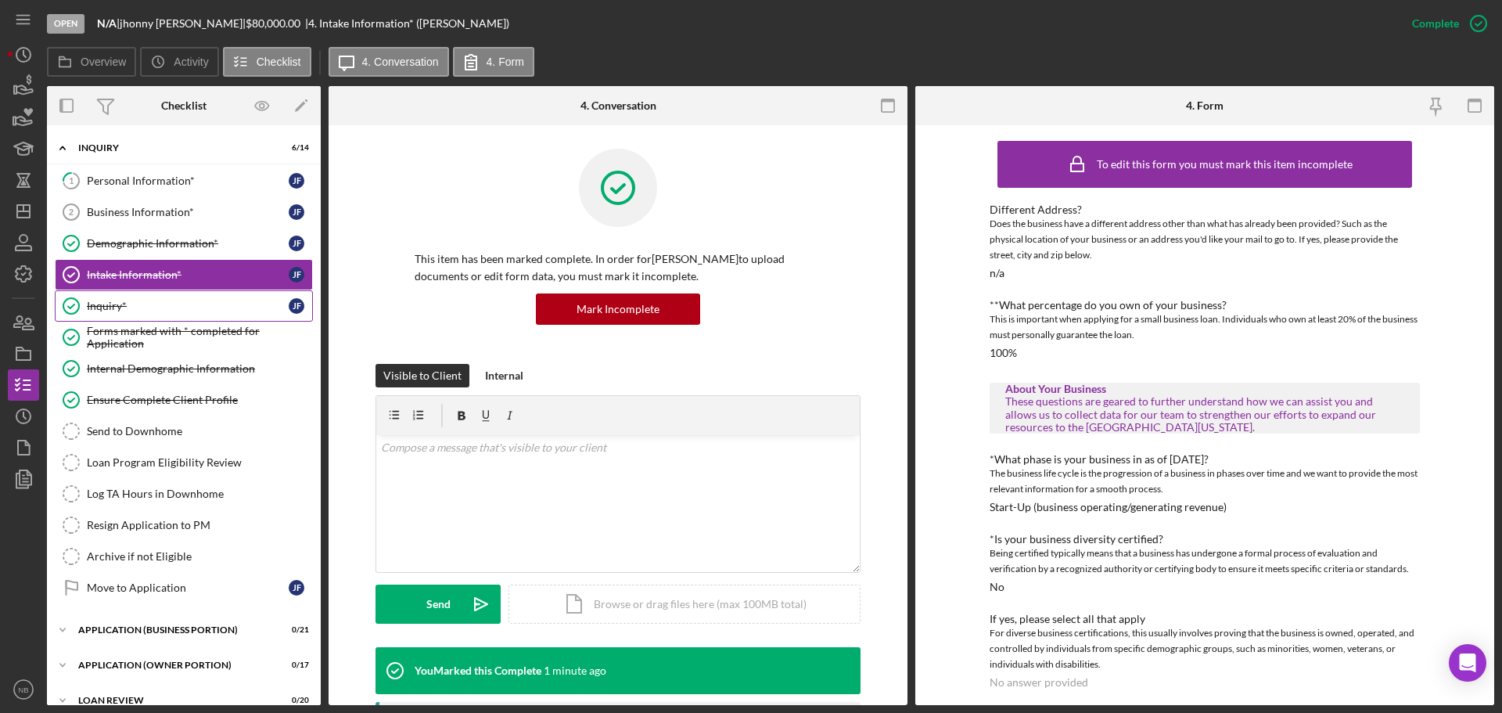
click at [164, 317] on link "Inquiry* Inquiry* [PERSON_NAME]" at bounding box center [184, 305] width 258 height 31
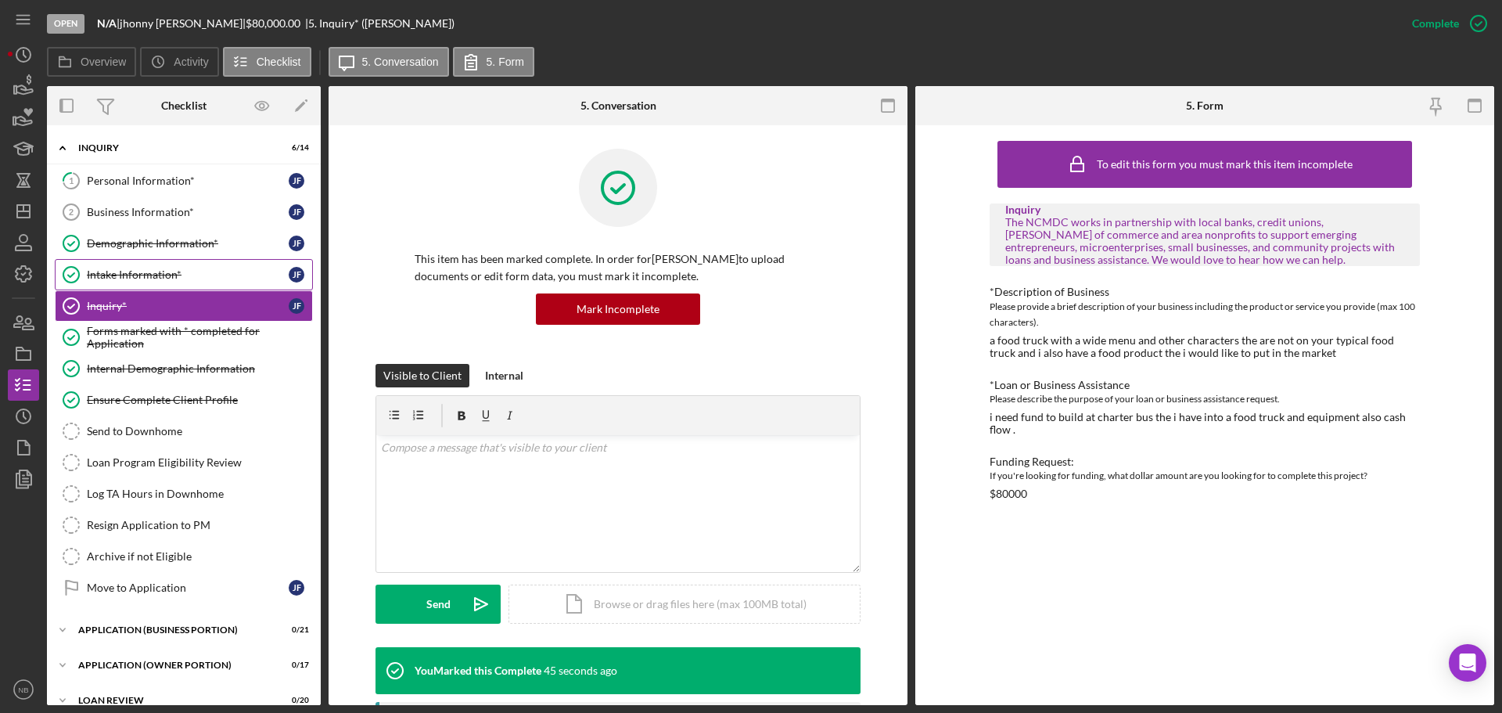
click at [183, 276] on div "Intake Information*" at bounding box center [188, 274] width 202 height 13
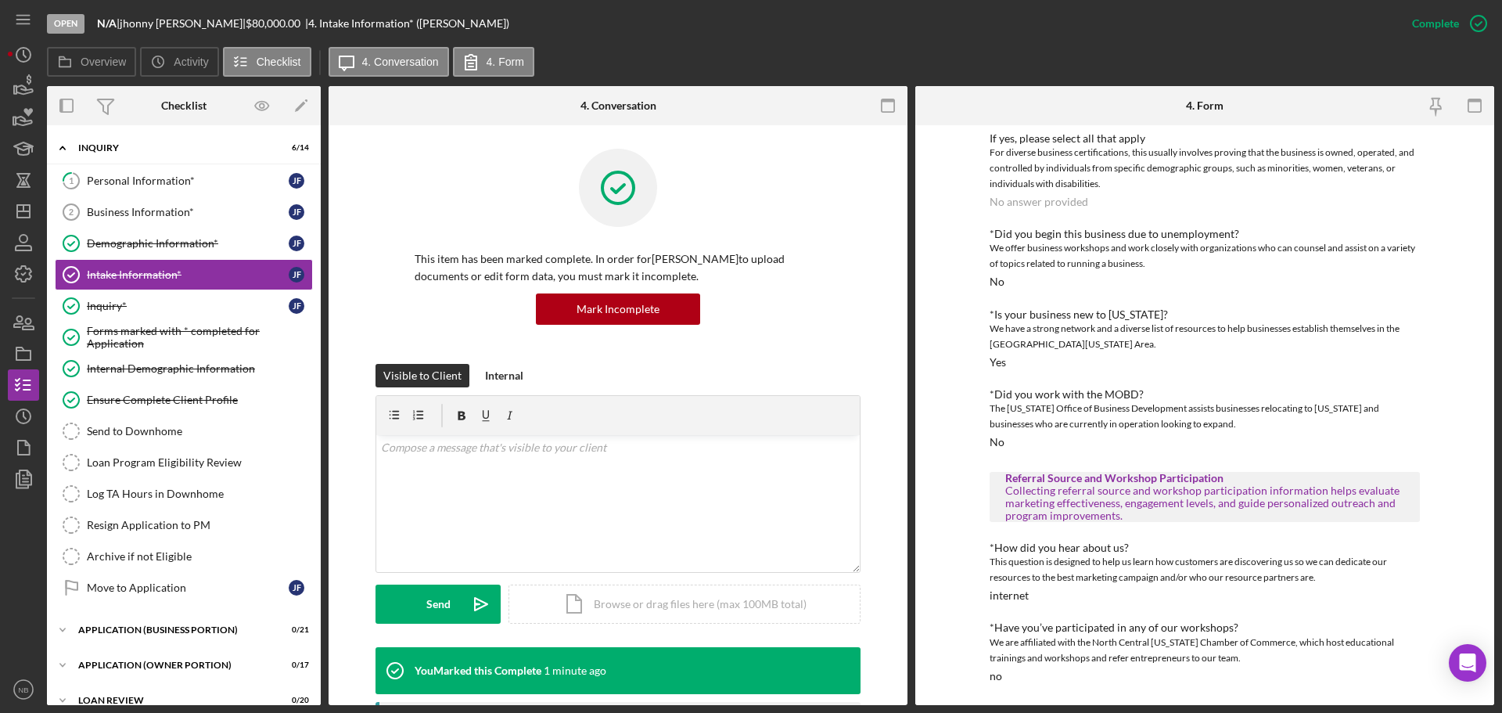
scroll to position [481, 0]
click at [213, 250] on div "Demographic Information*" at bounding box center [188, 243] width 202 height 13
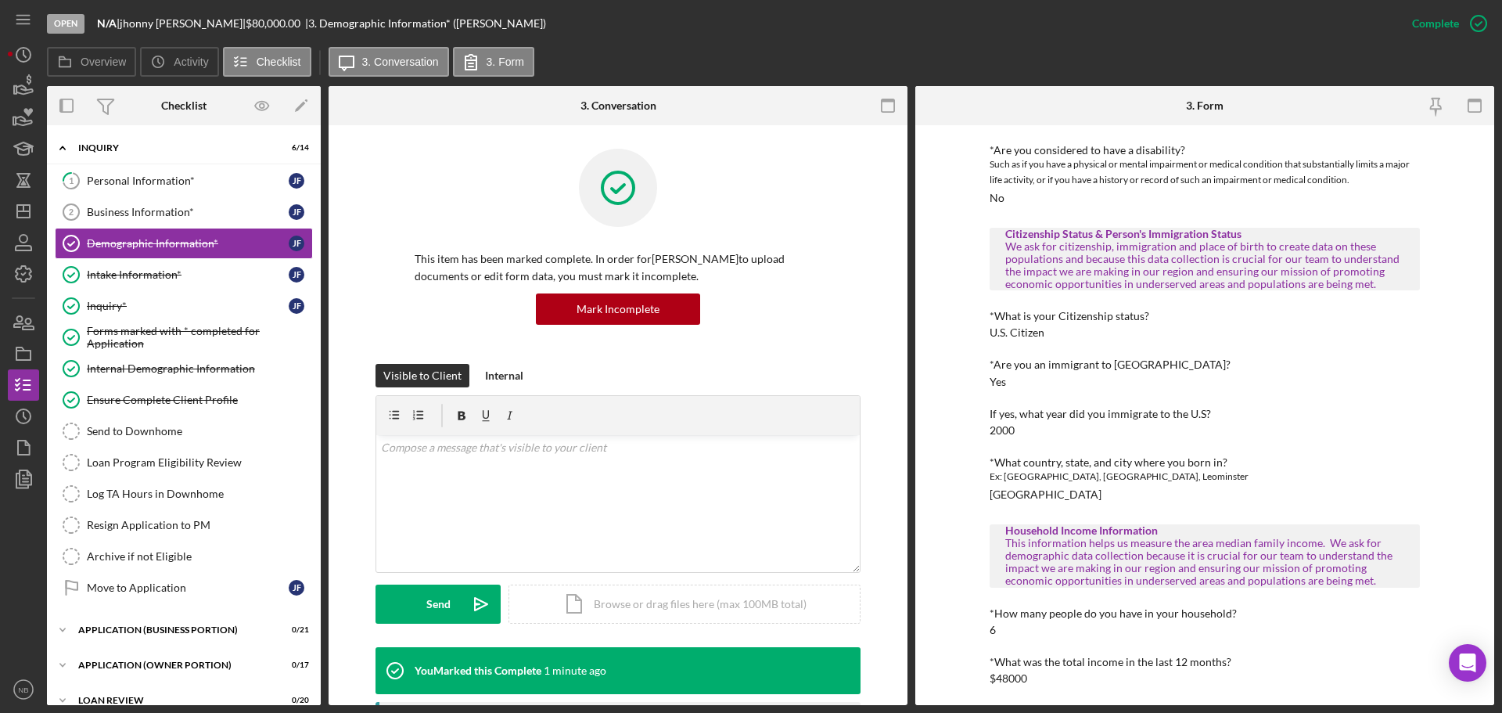
scroll to position [670, 0]
click at [143, 370] on div "Internal Demographic Information" at bounding box center [199, 368] width 225 height 13
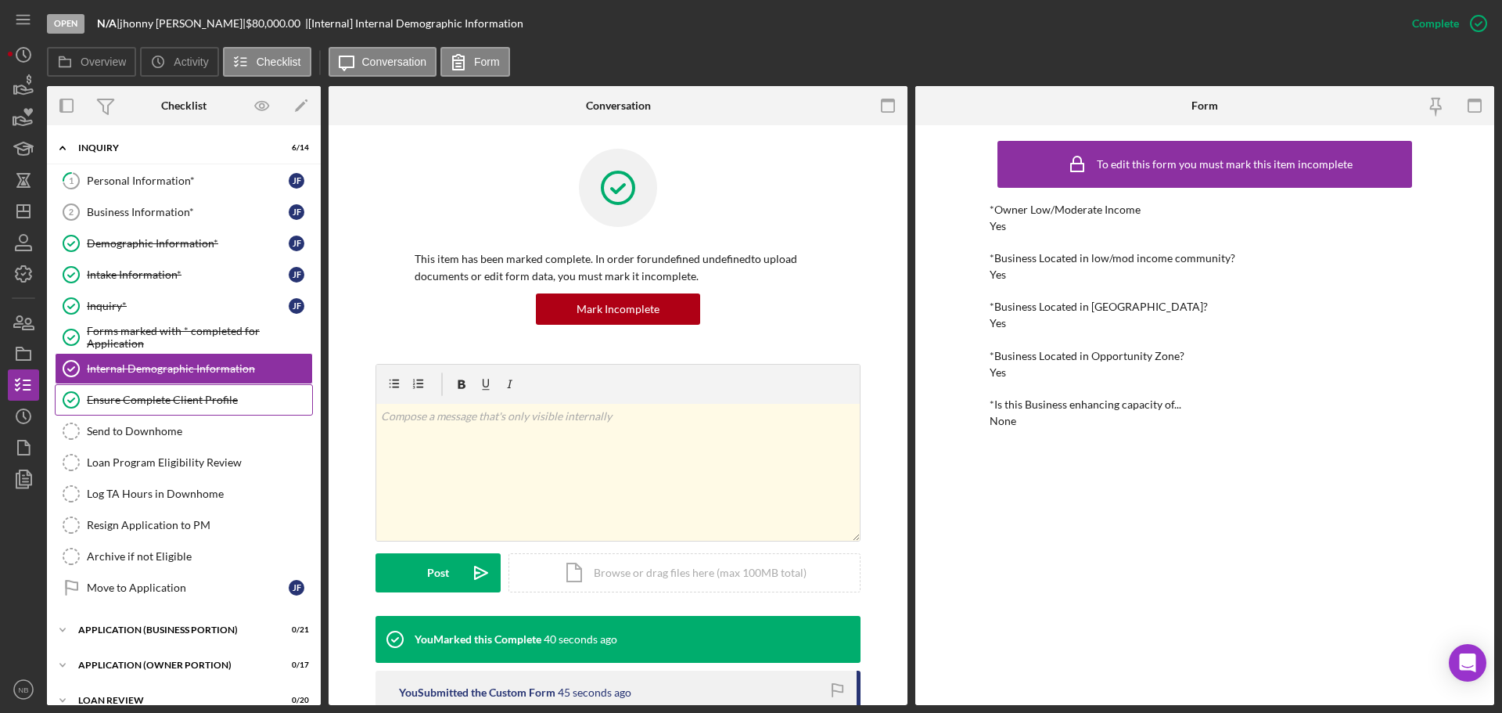
click at [156, 403] on div "Ensure Complete Client Profile" at bounding box center [199, 400] width 225 height 13
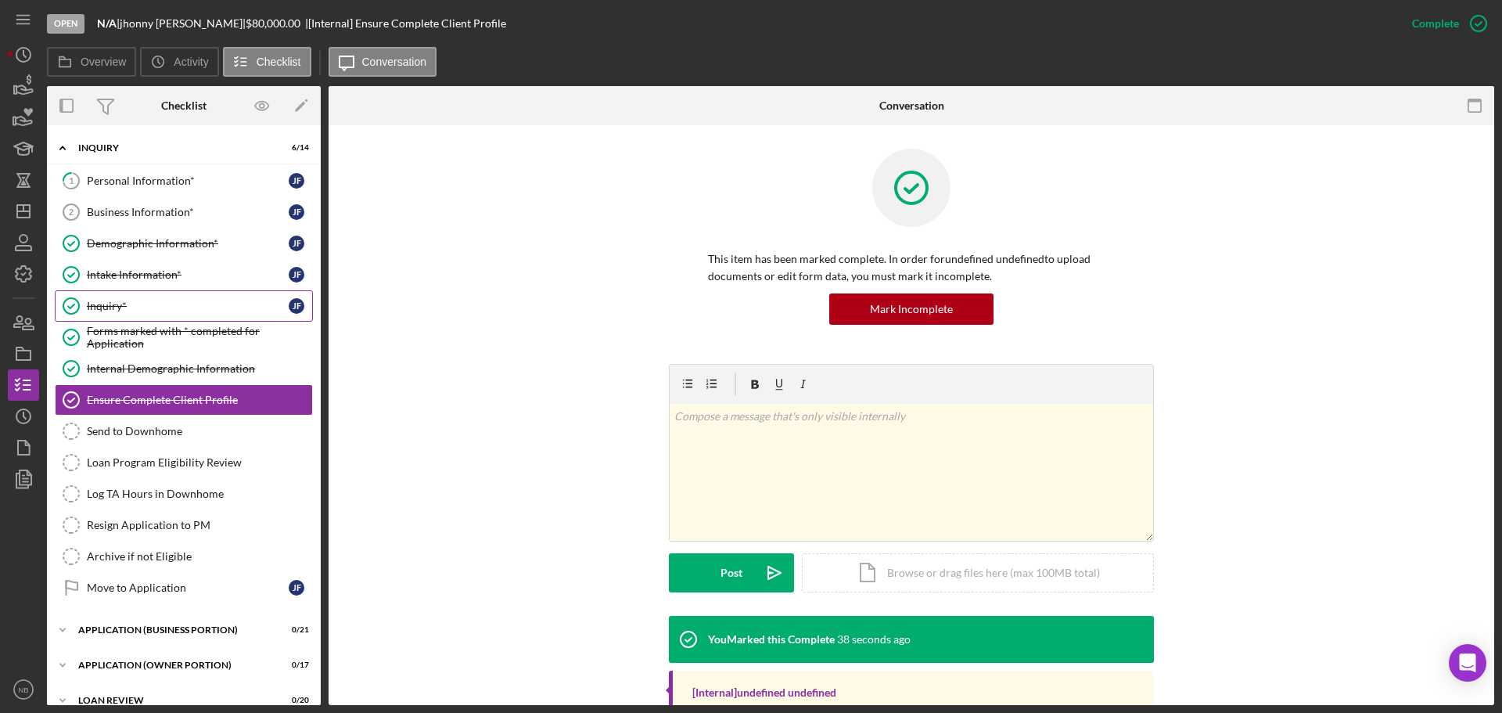
click at [131, 302] on div "Inquiry*" at bounding box center [188, 306] width 202 height 13
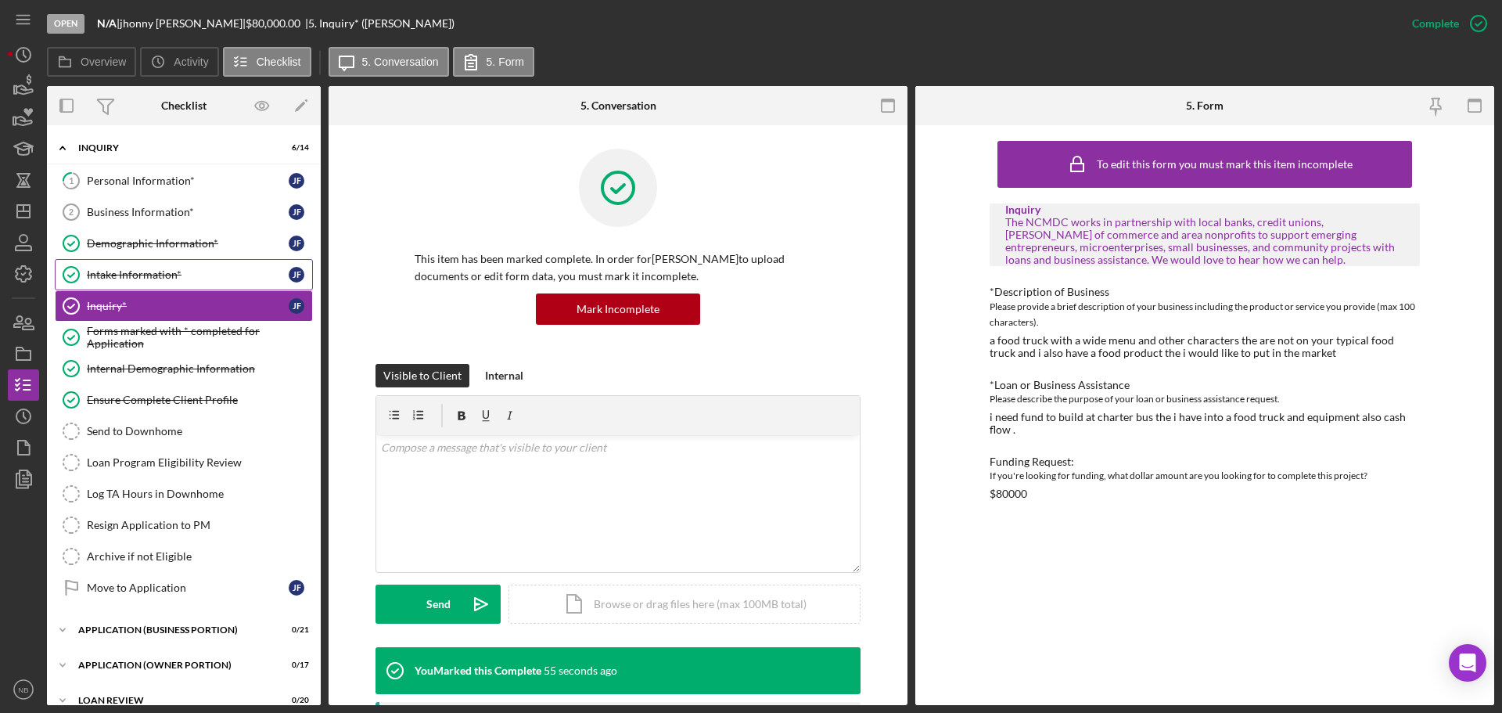
click at [133, 276] on div "Intake Information*" at bounding box center [188, 274] width 202 height 13
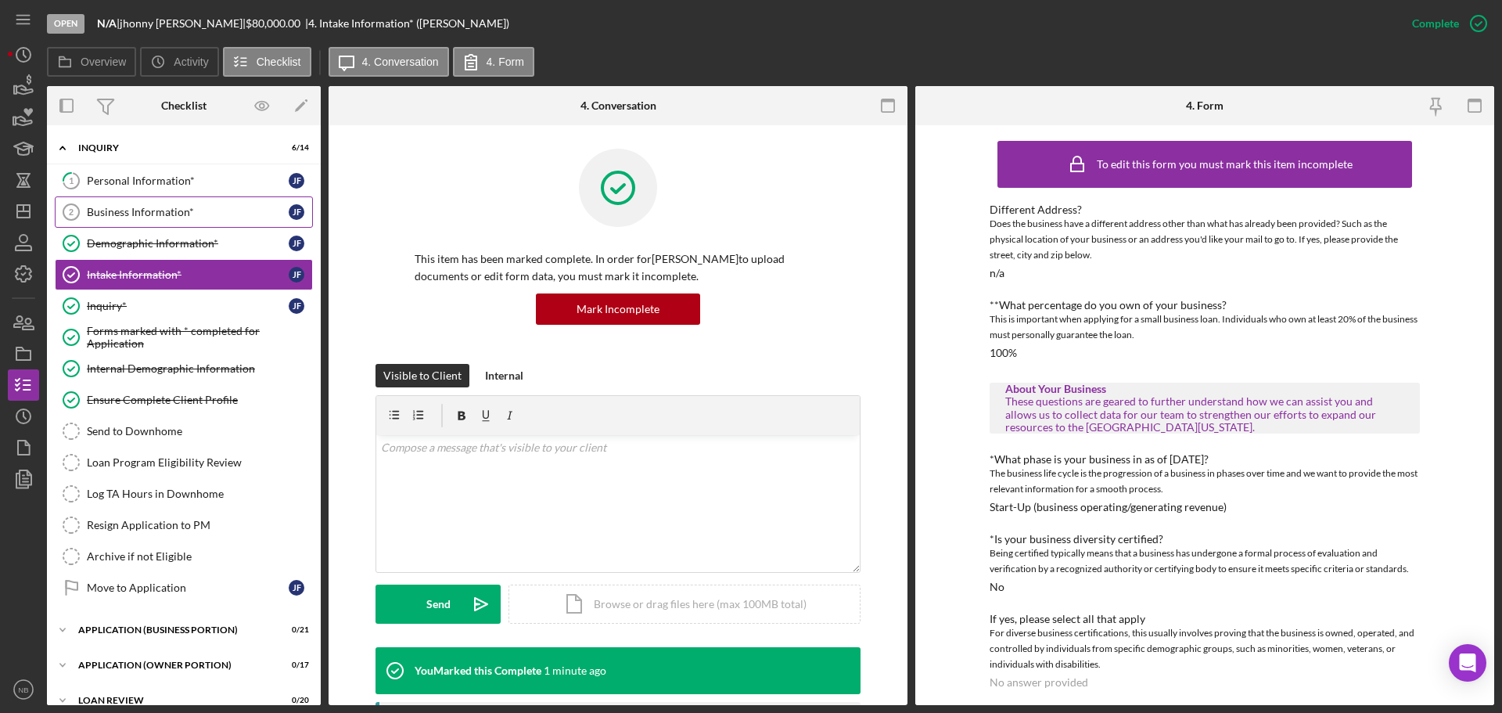
click at [138, 214] on div "Business Information*" at bounding box center [188, 212] width 202 height 13
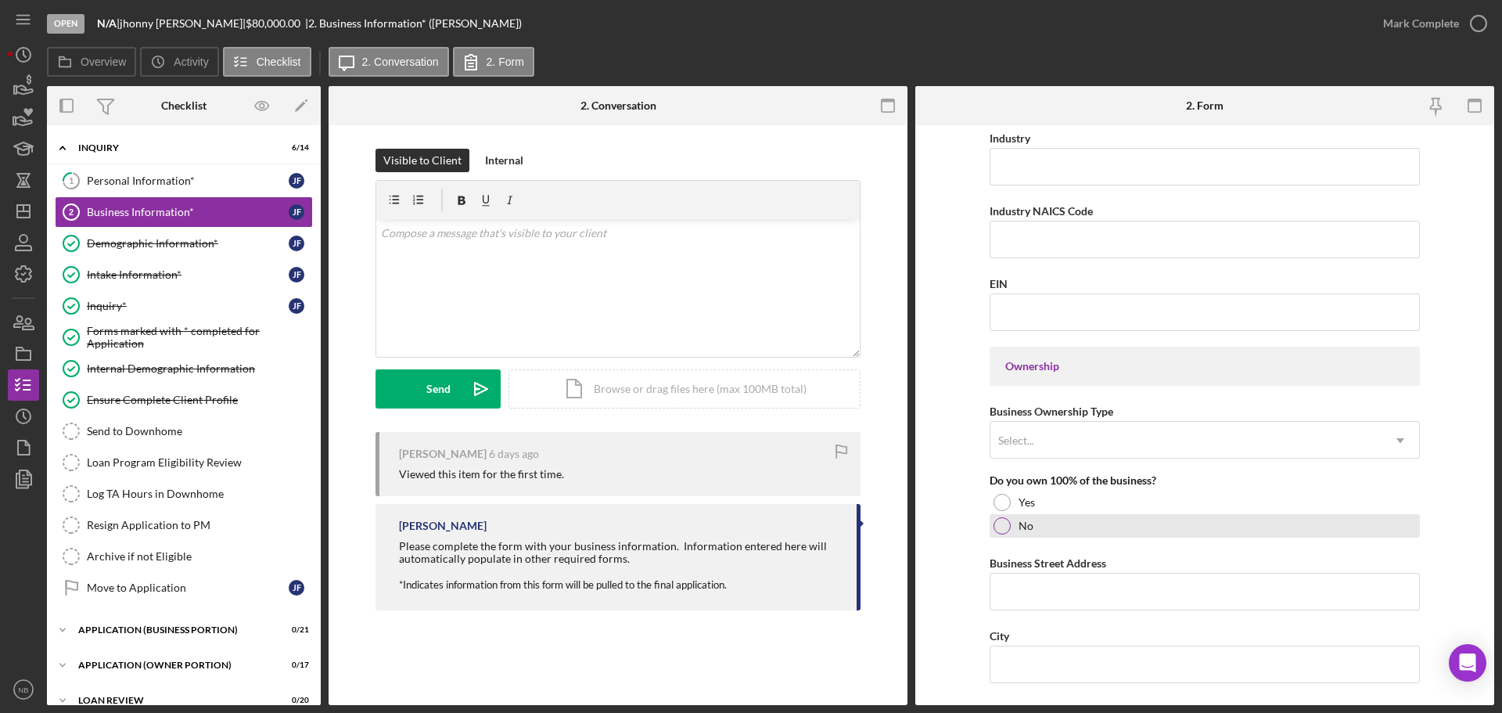
scroll to position [626, 0]
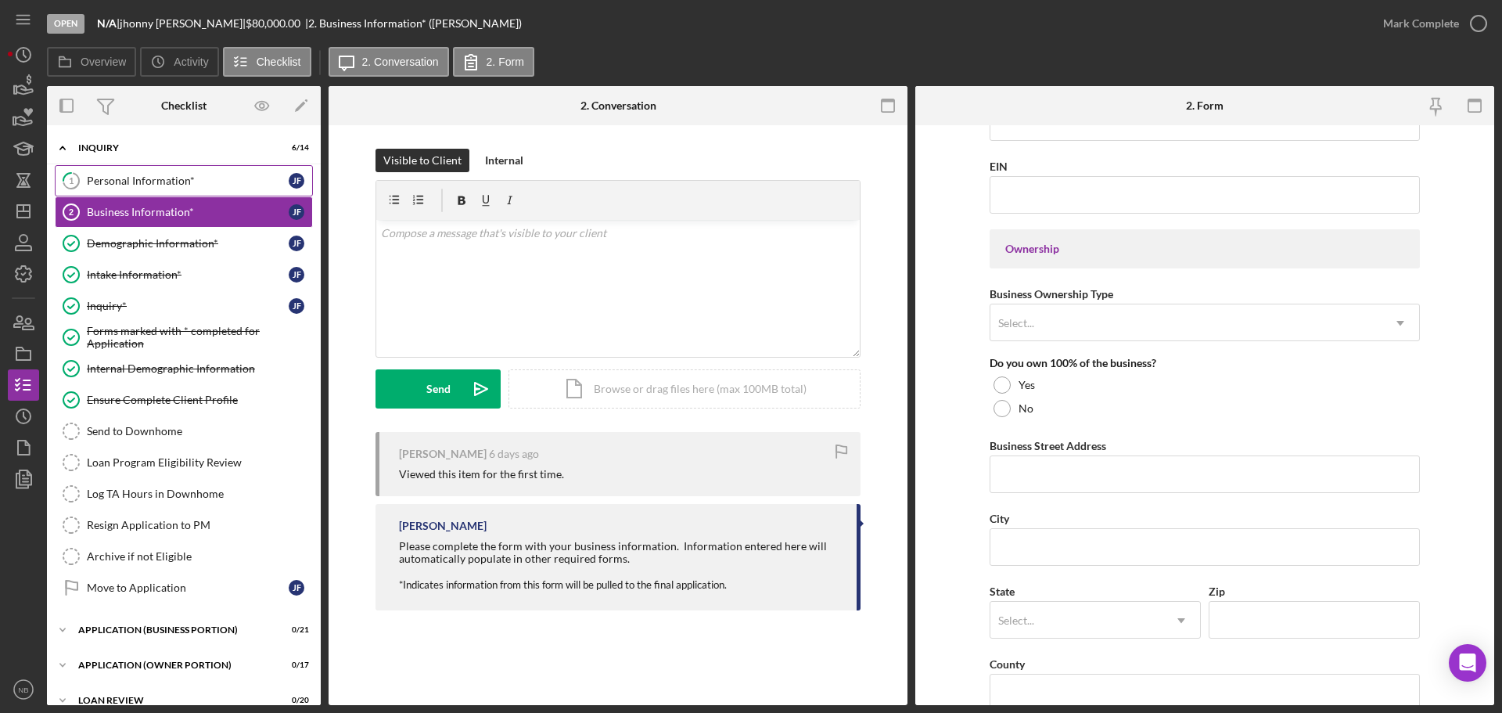
click at [200, 179] on div "Personal Information*" at bounding box center [188, 180] width 202 height 13
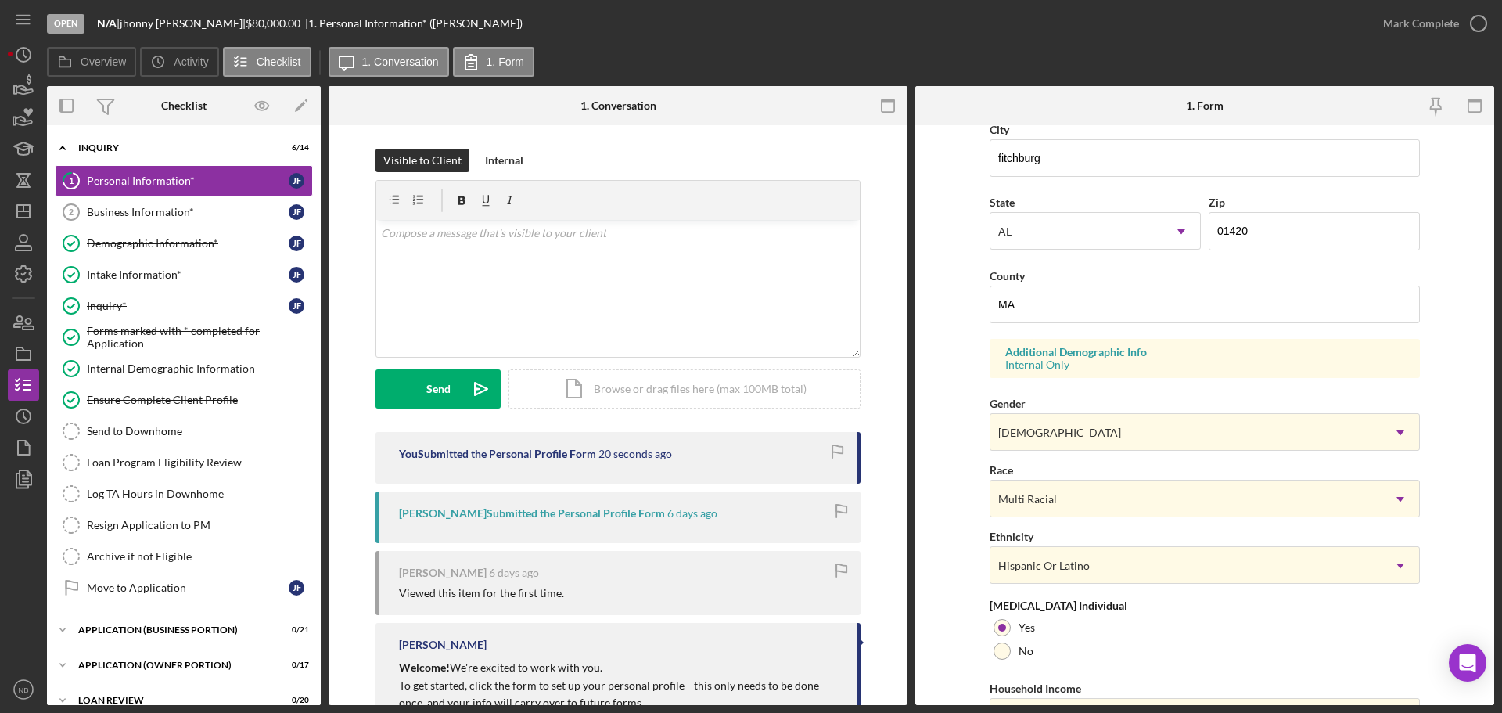
scroll to position [465, 0]
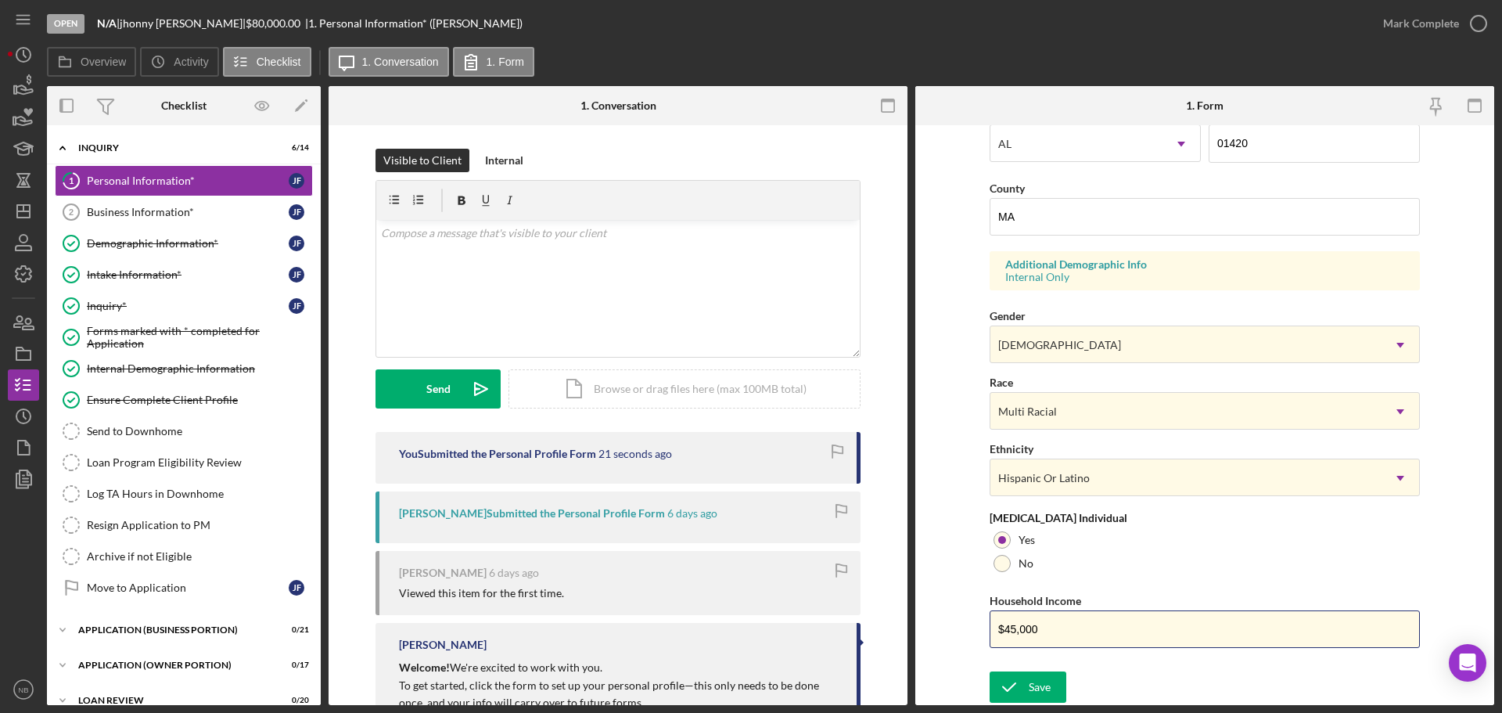
drag, startPoint x: 1065, startPoint y: 626, endPoint x: 966, endPoint y: 626, distance: 99.4
click at [966, 626] on form "First Name [PERSON_NAME] Middle Name [PERSON_NAME] Last Name [PERSON_NAME] Job …" at bounding box center [1204, 415] width 579 height 580
type input "$48,000"
click at [1025, 678] on icon "submit" at bounding box center [1009, 686] width 39 height 39
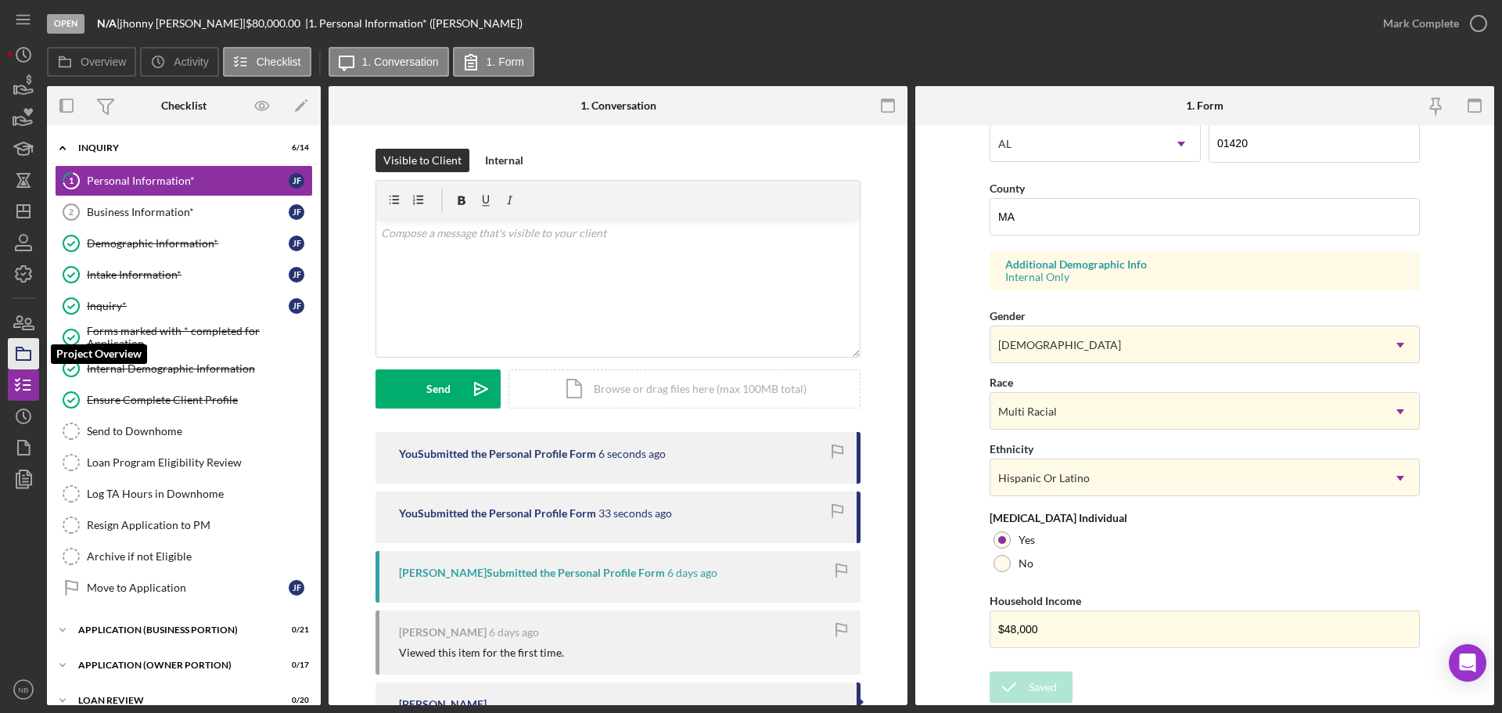
click at [18, 358] on icon "button" at bounding box center [23, 353] width 39 height 39
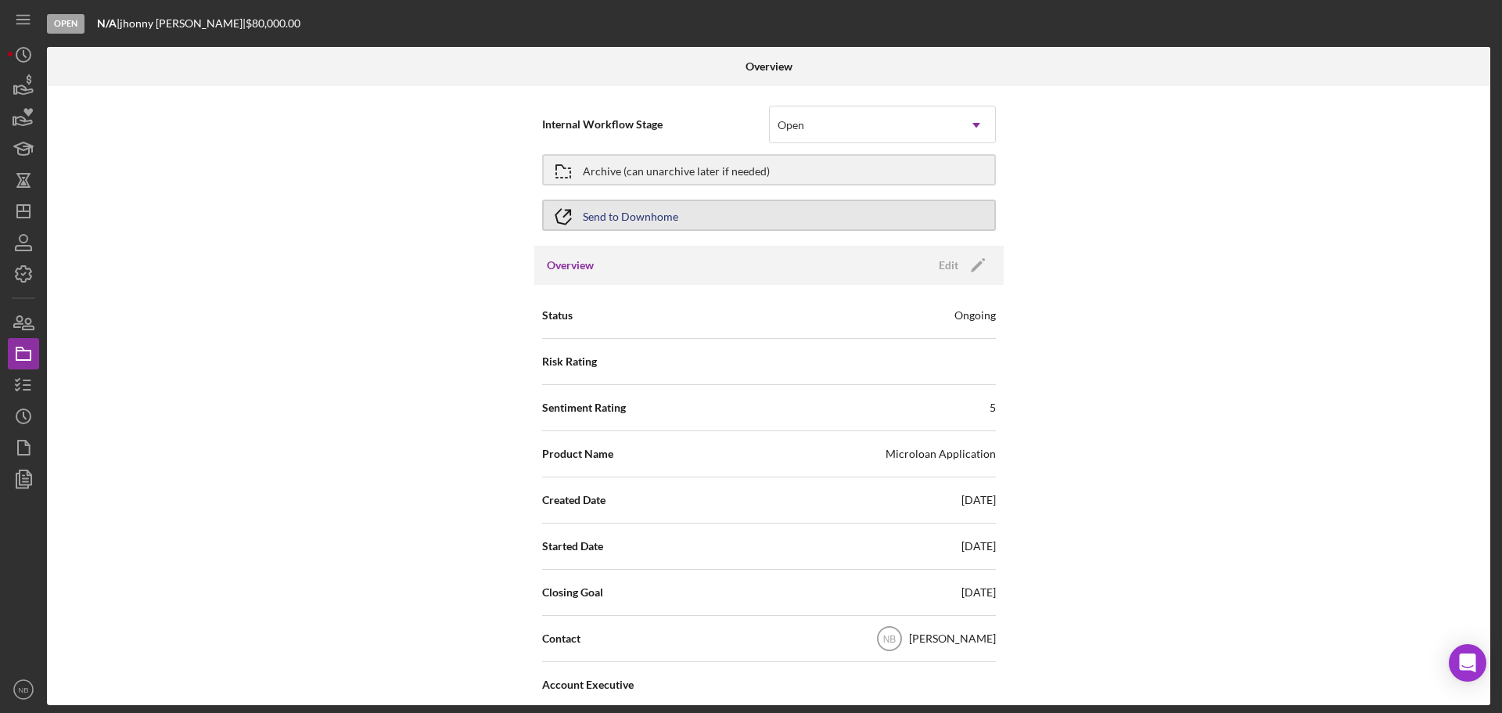
click at [696, 219] on button "Send to Downhome" at bounding box center [769, 215] width 454 height 31
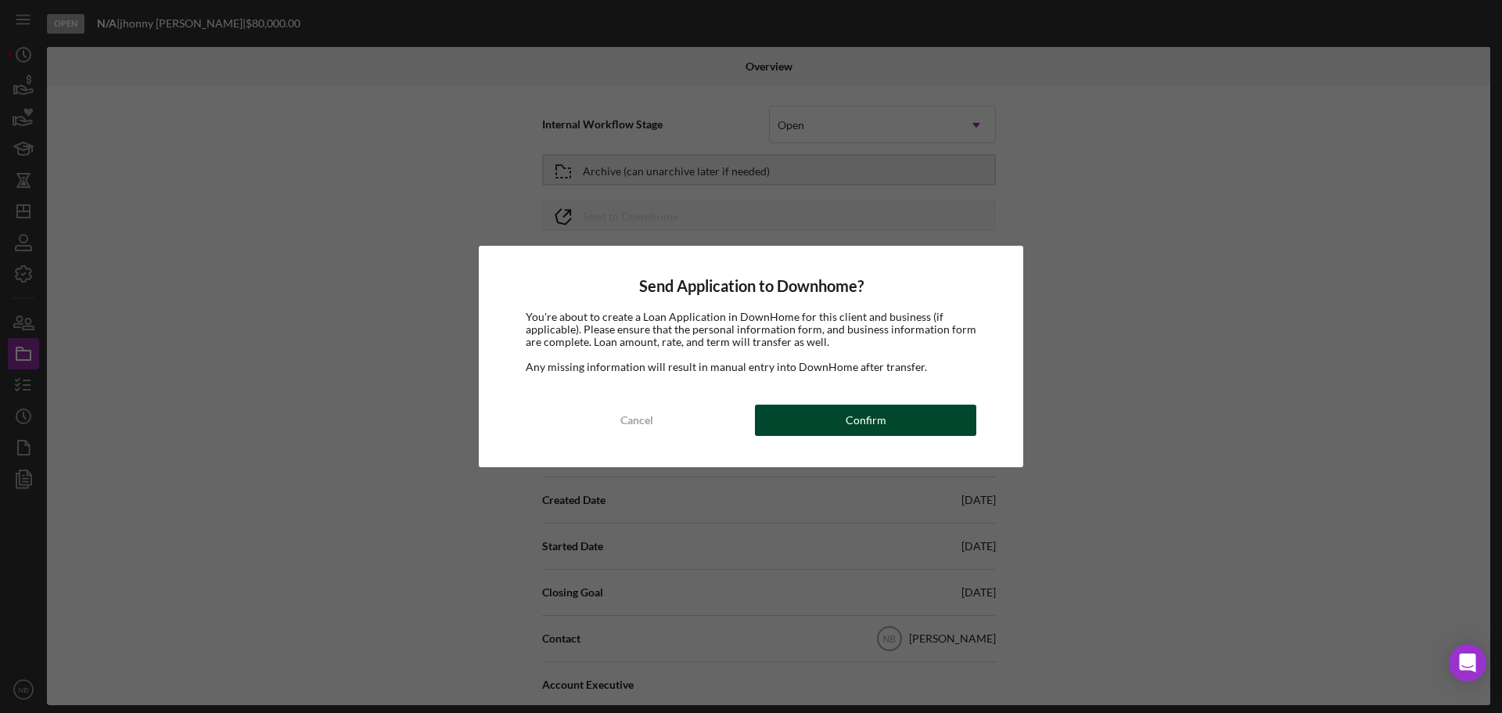
click at [854, 415] on div "Confirm" at bounding box center [866, 420] width 41 height 31
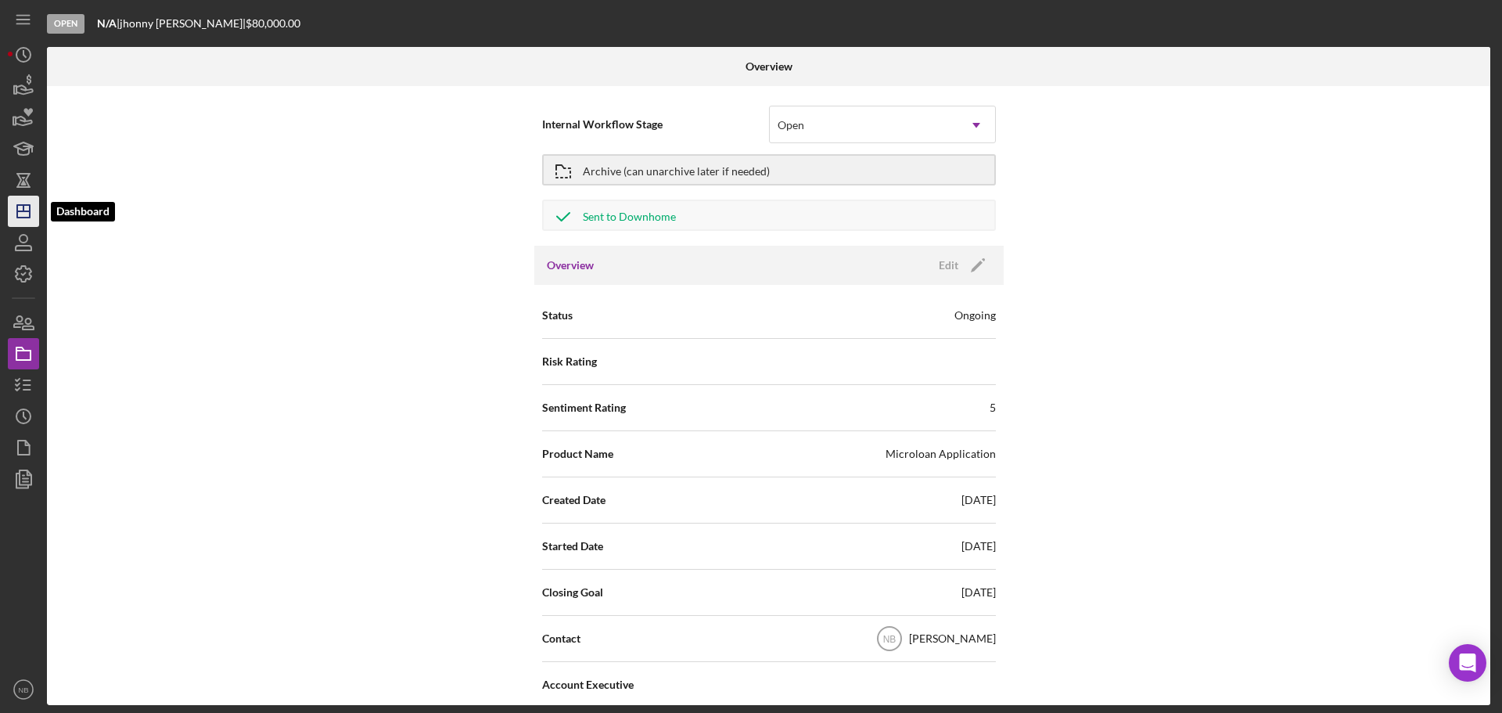
click at [26, 220] on icon "Icon/Dashboard" at bounding box center [23, 211] width 39 height 39
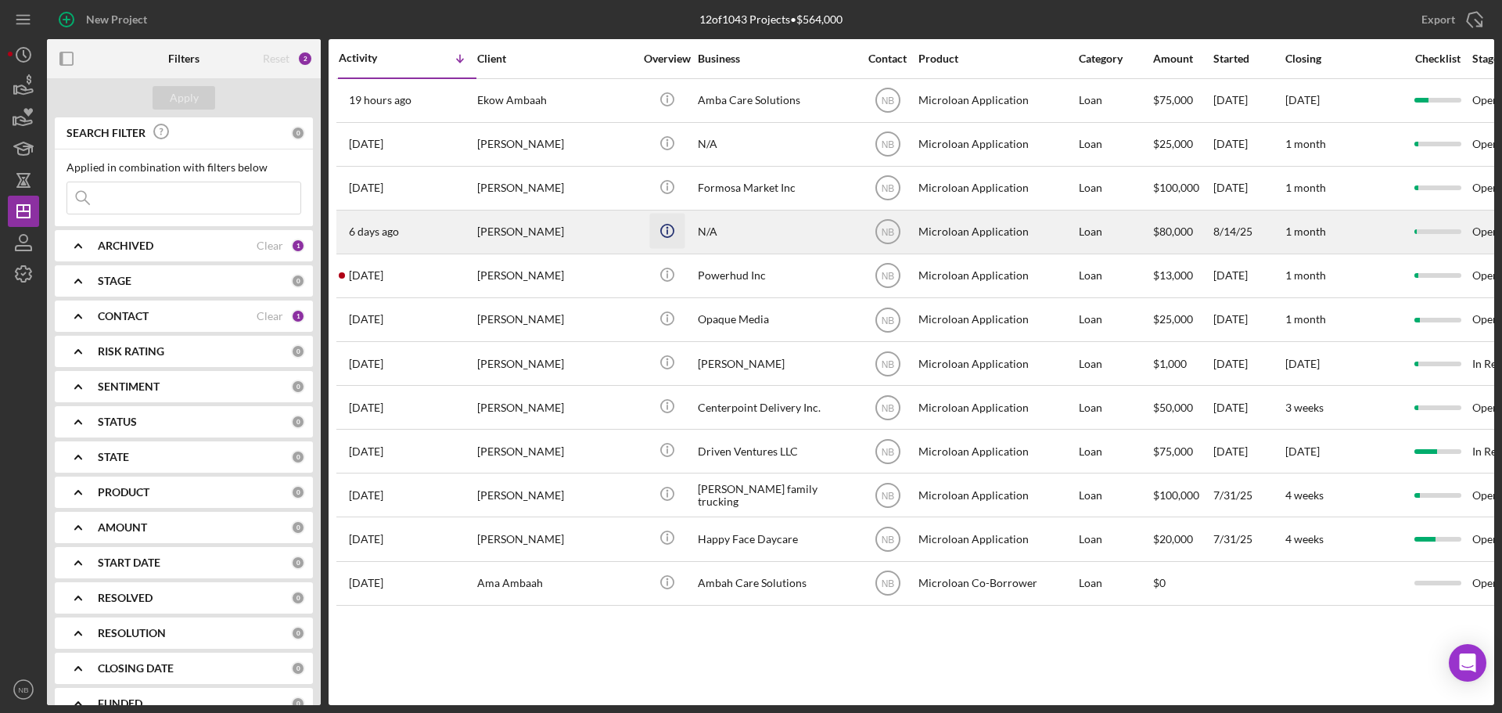
click at [659, 241] on icon "Icon/Info" at bounding box center [666, 230] width 35 height 35
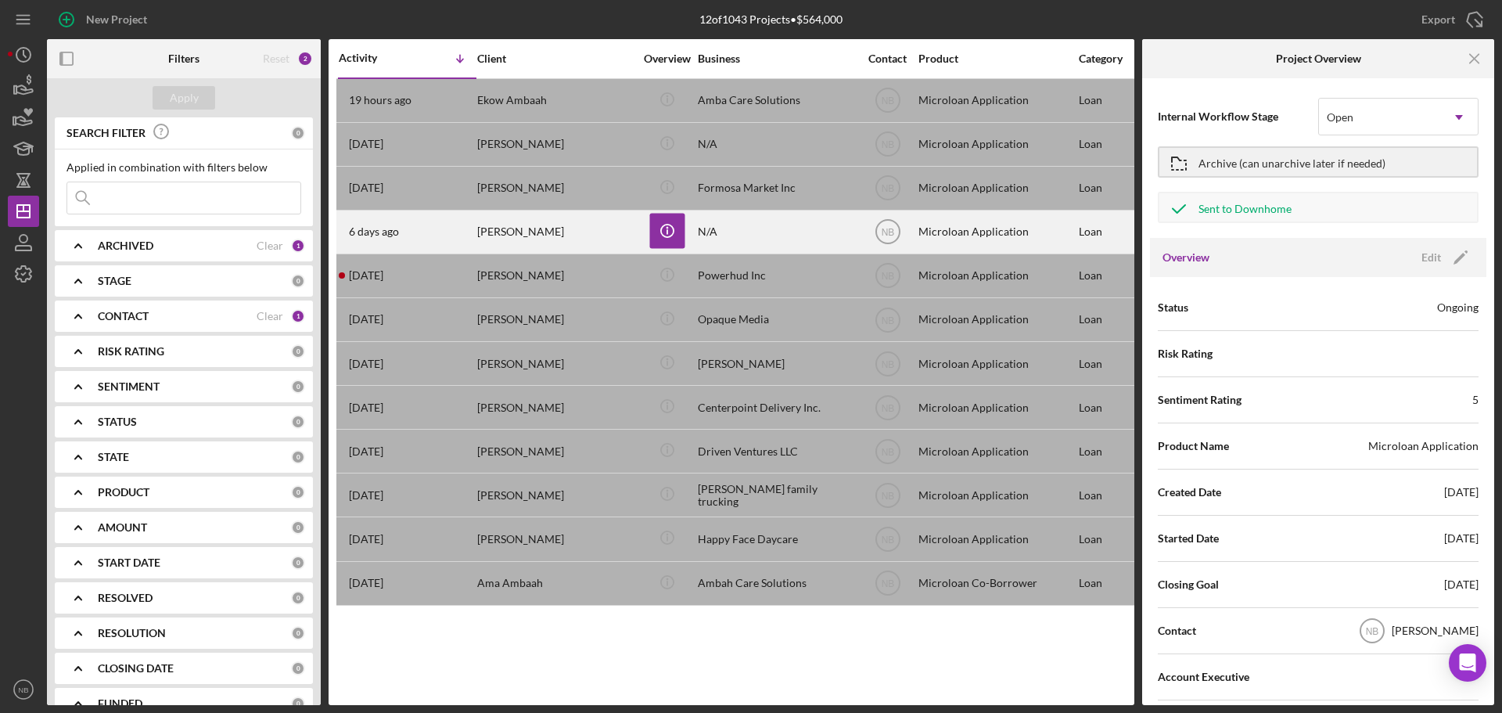
click at [586, 242] on div "[PERSON_NAME]" at bounding box center [555, 231] width 156 height 41
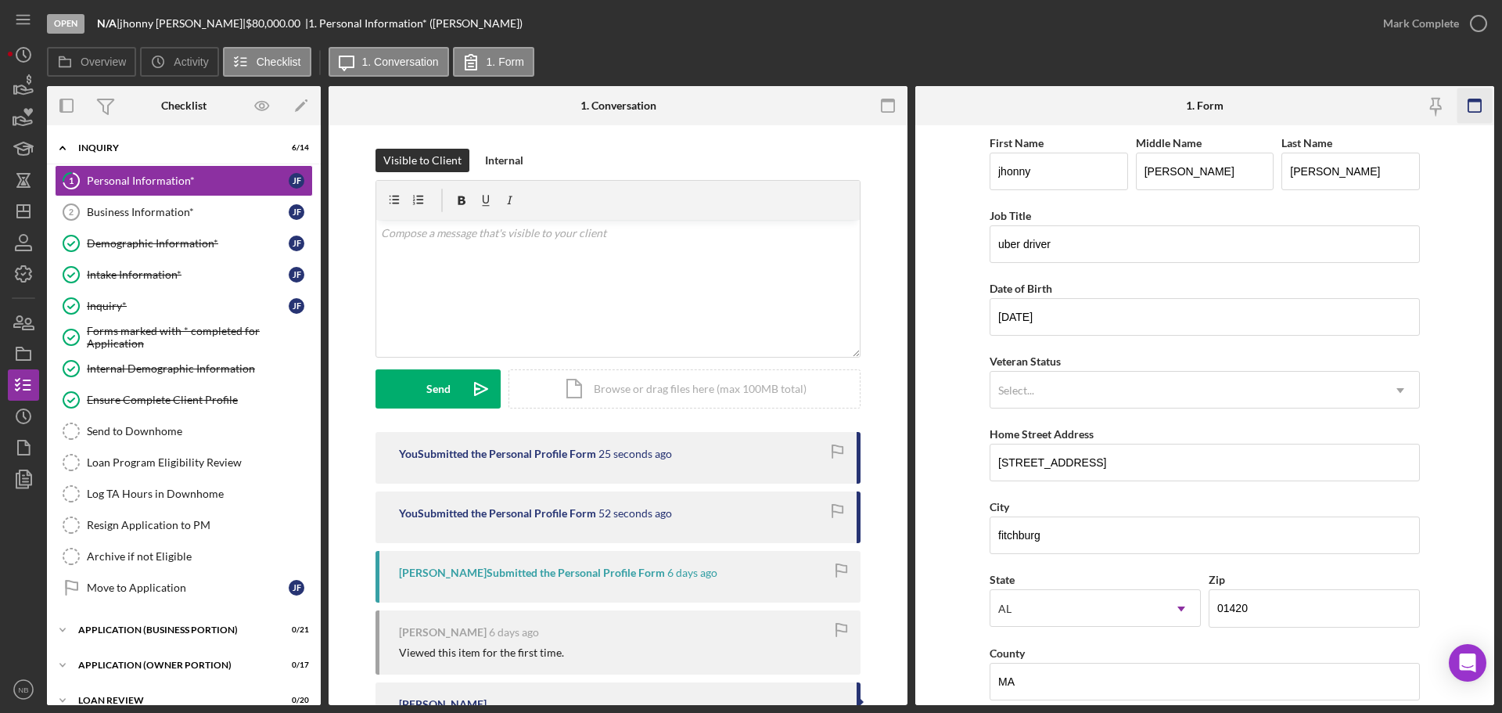
click at [1479, 102] on rect "button" at bounding box center [1475, 100] width 13 height 3
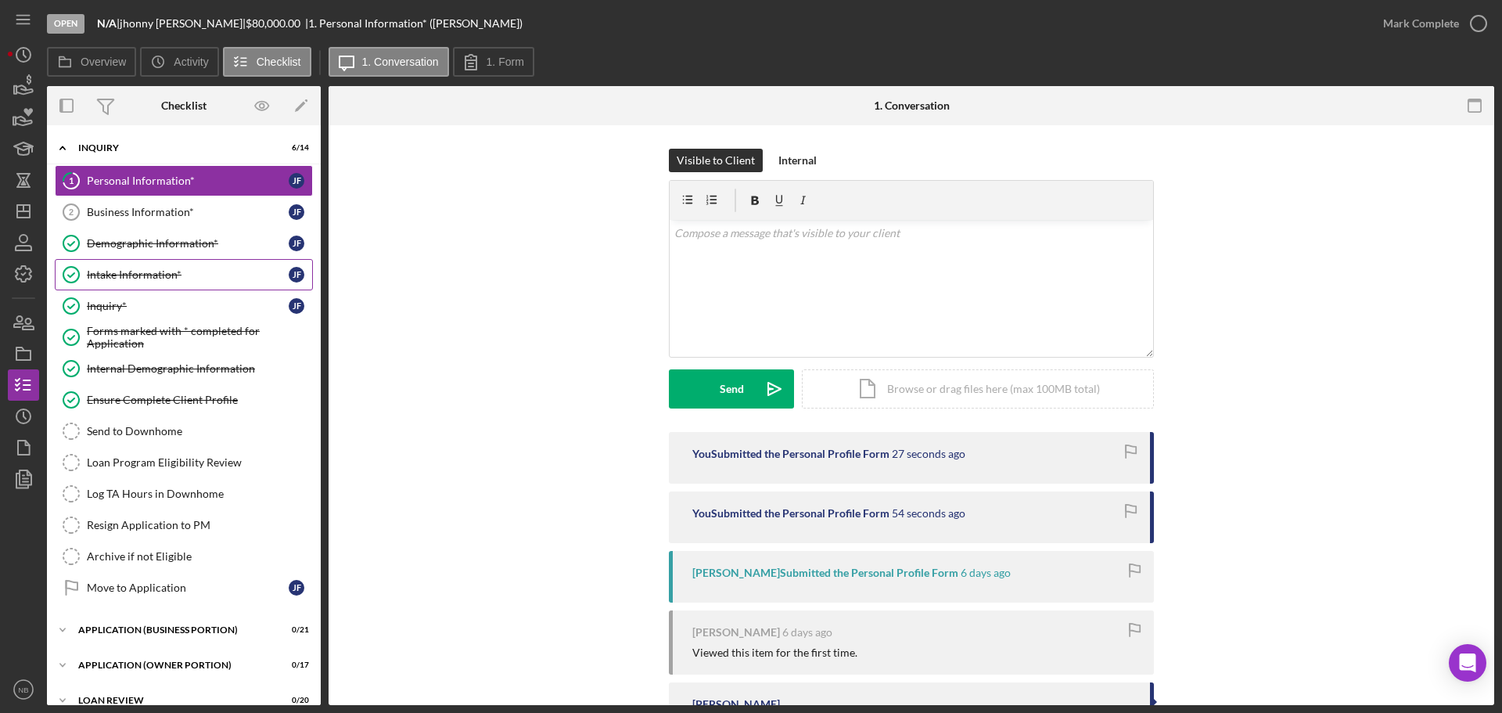
click at [152, 264] on link "Intake Information* Intake Information* [PERSON_NAME]" at bounding box center [184, 274] width 258 height 31
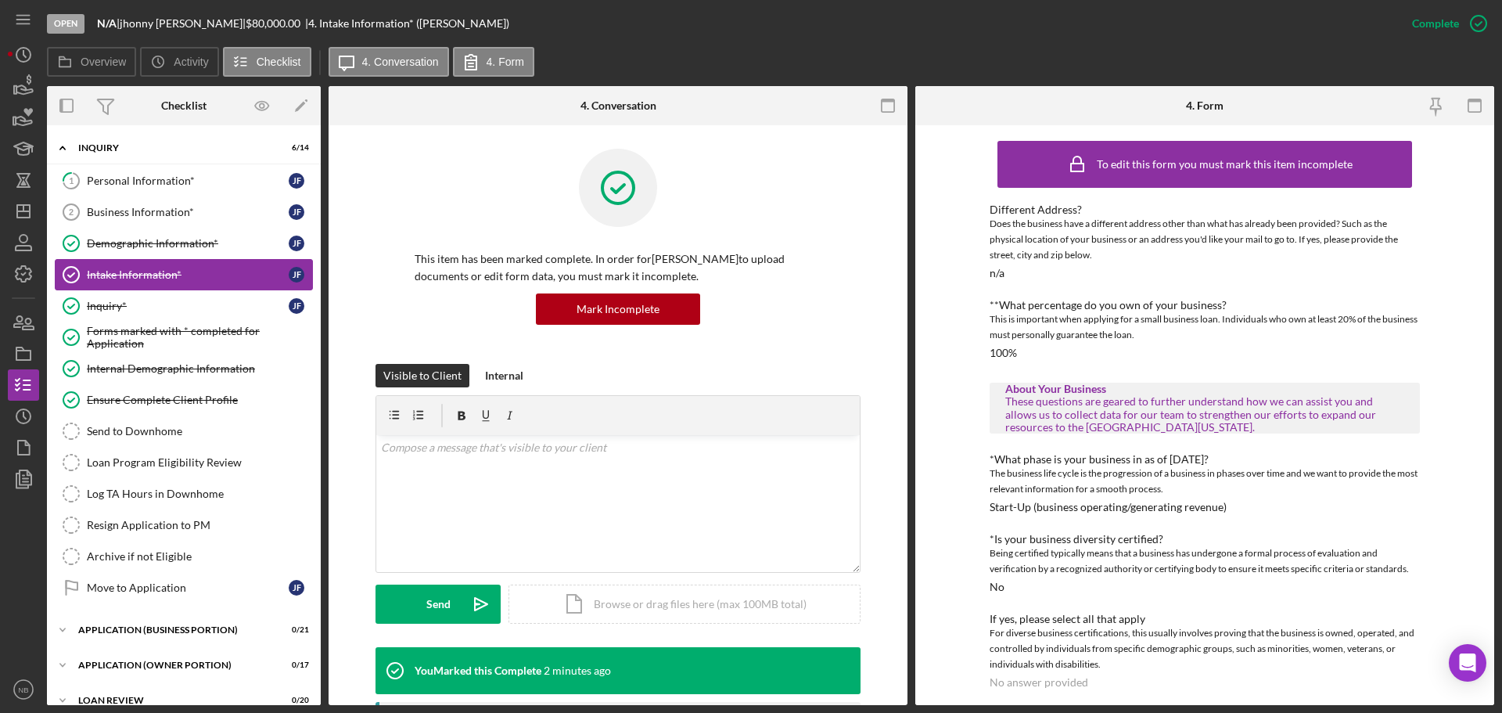
click at [165, 246] on div "Demographic Information*" at bounding box center [188, 243] width 202 height 13
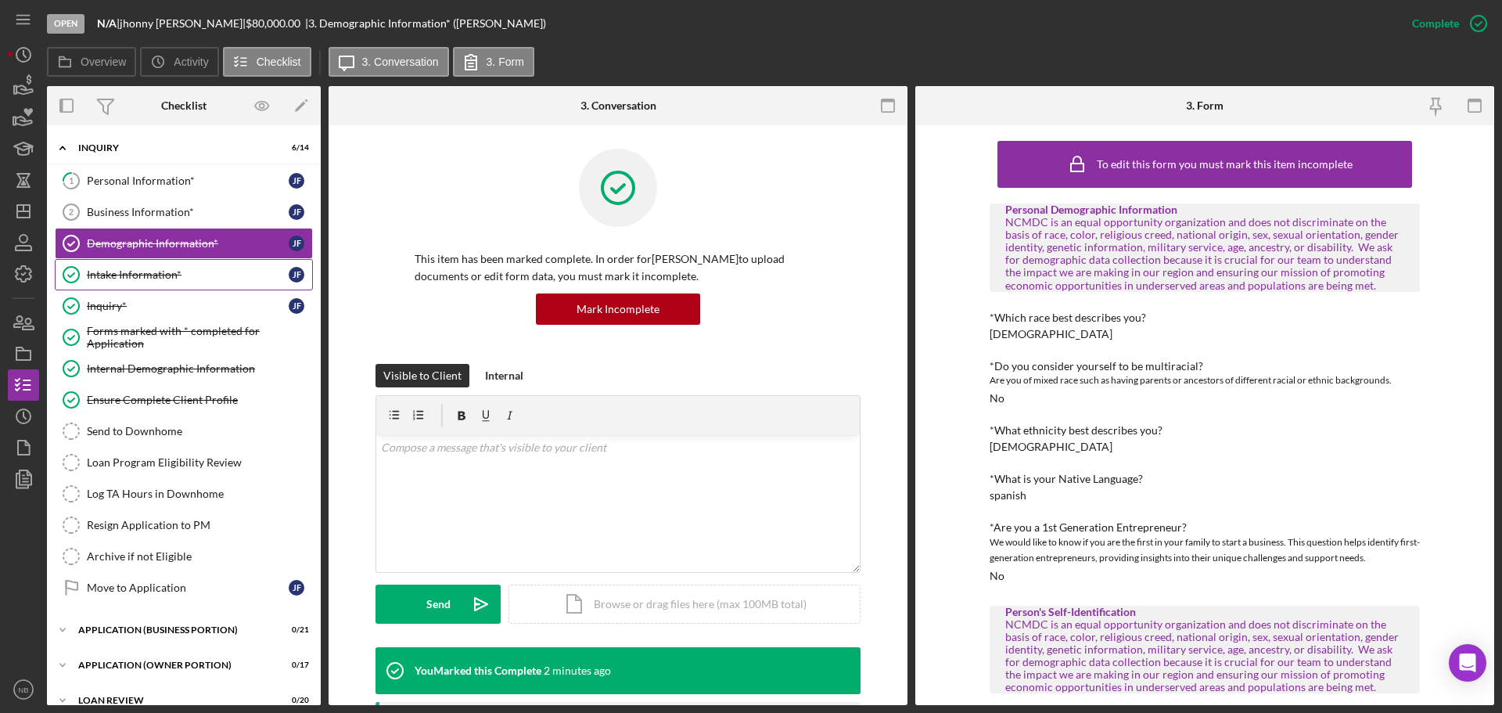
click at [165, 279] on div "Intake Information*" at bounding box center [188, 274] width 202 height 13
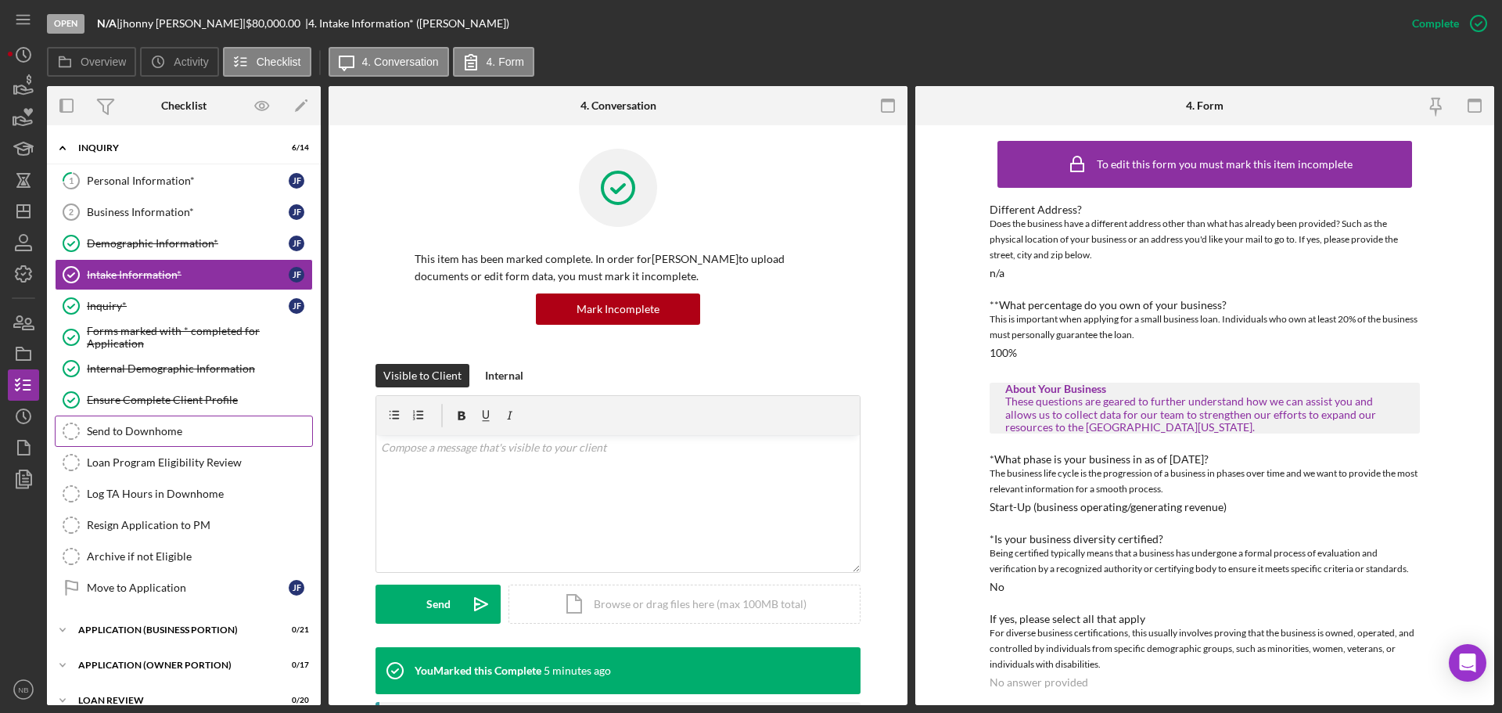
drag, startPoint x: 172, startPoint y: 426, endPoint x: 185, endPoint y: 425, distance: 13.4
click at [172, 426] on div "Send to Downhome" at bounding box center [199, 431] width 225 height 13
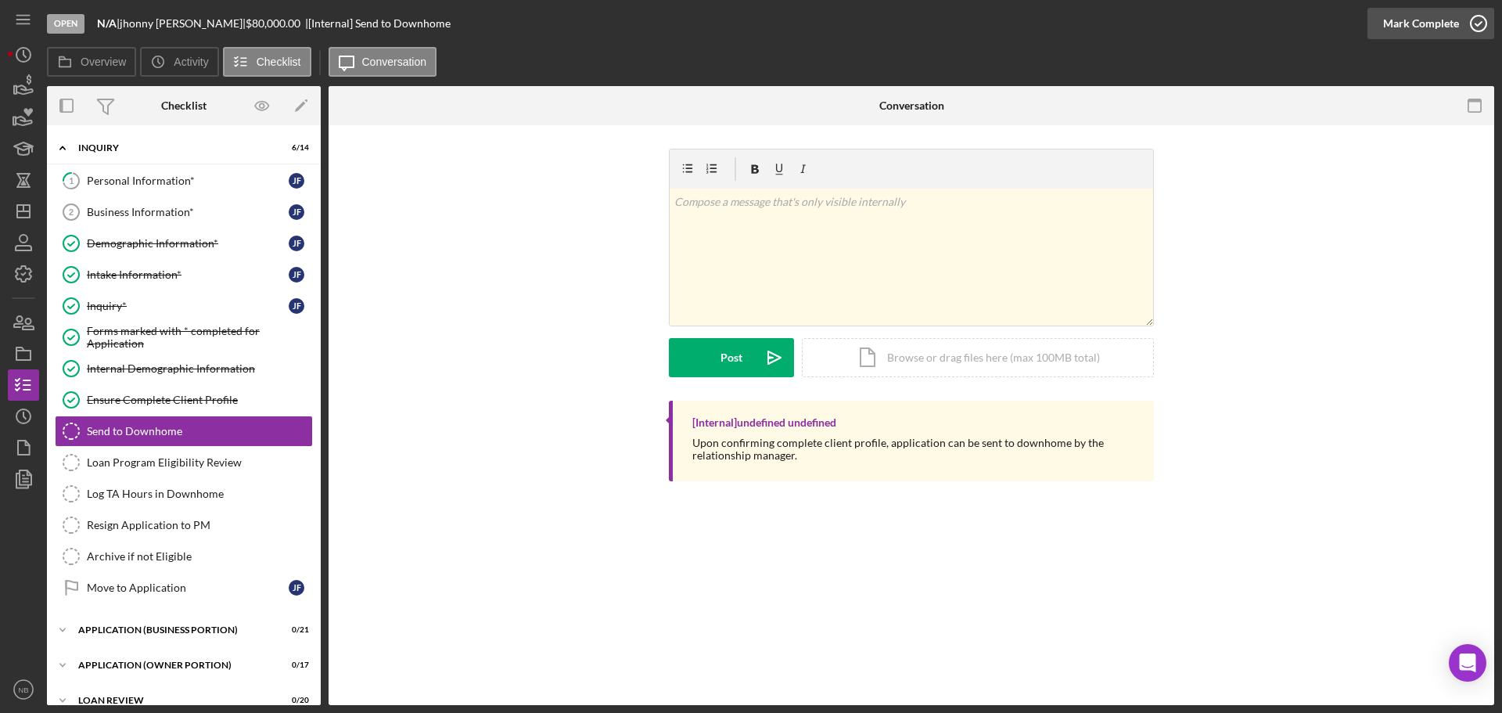
click at [1369, 24] on button "Mark Complete" at bounding box center [1431, 23] width 127 height 31
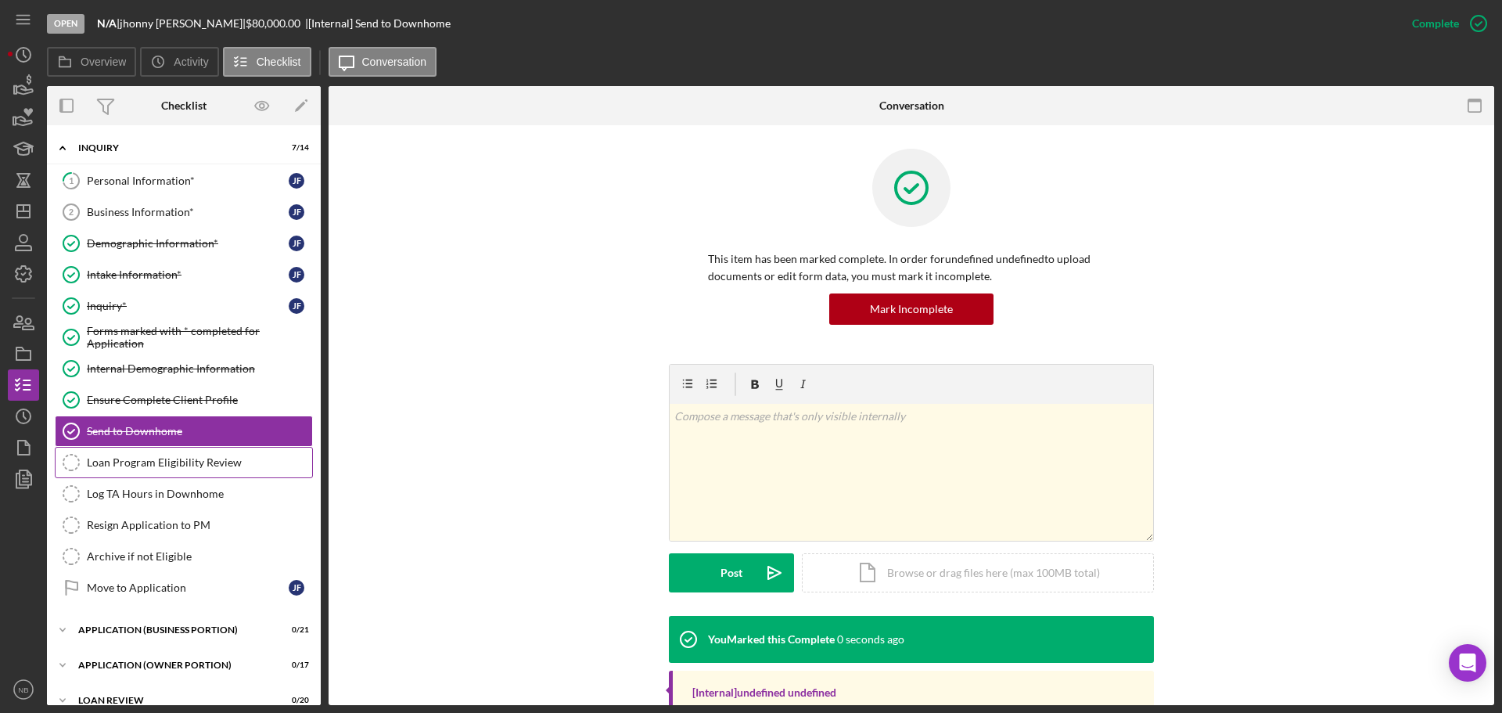
click at [191, 469] on link "Loan Program Eligibility Review Loan Program Eligibility Review" at bounding box center [184, 462] width 258 height 31
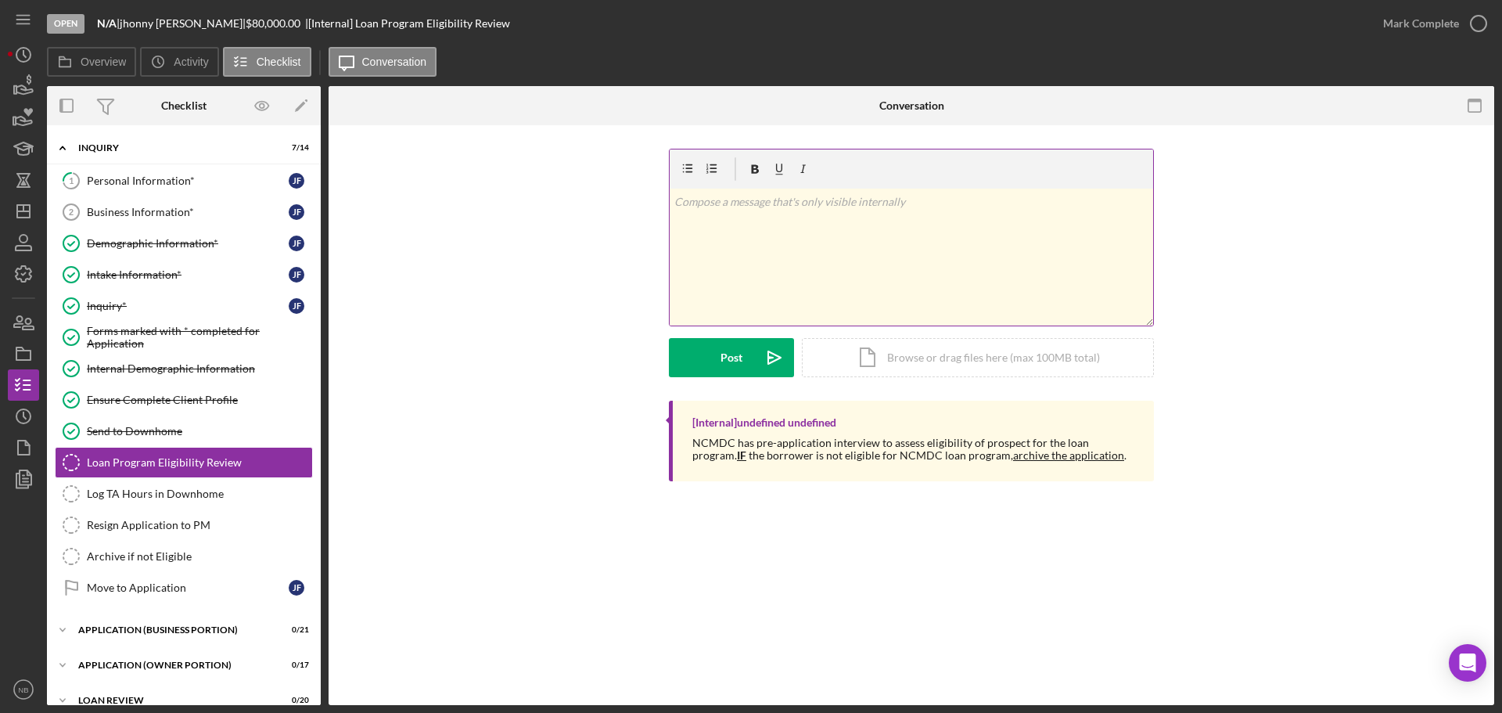
click at [854, 237] on div "v Color teal Color pink Remove color Add row above Add row below Add column bef…" at bounding box center [912, 257] width 484 height 137
click at [723, 373] on div "Post" at bounding box center [732, 357] width 22 height 39
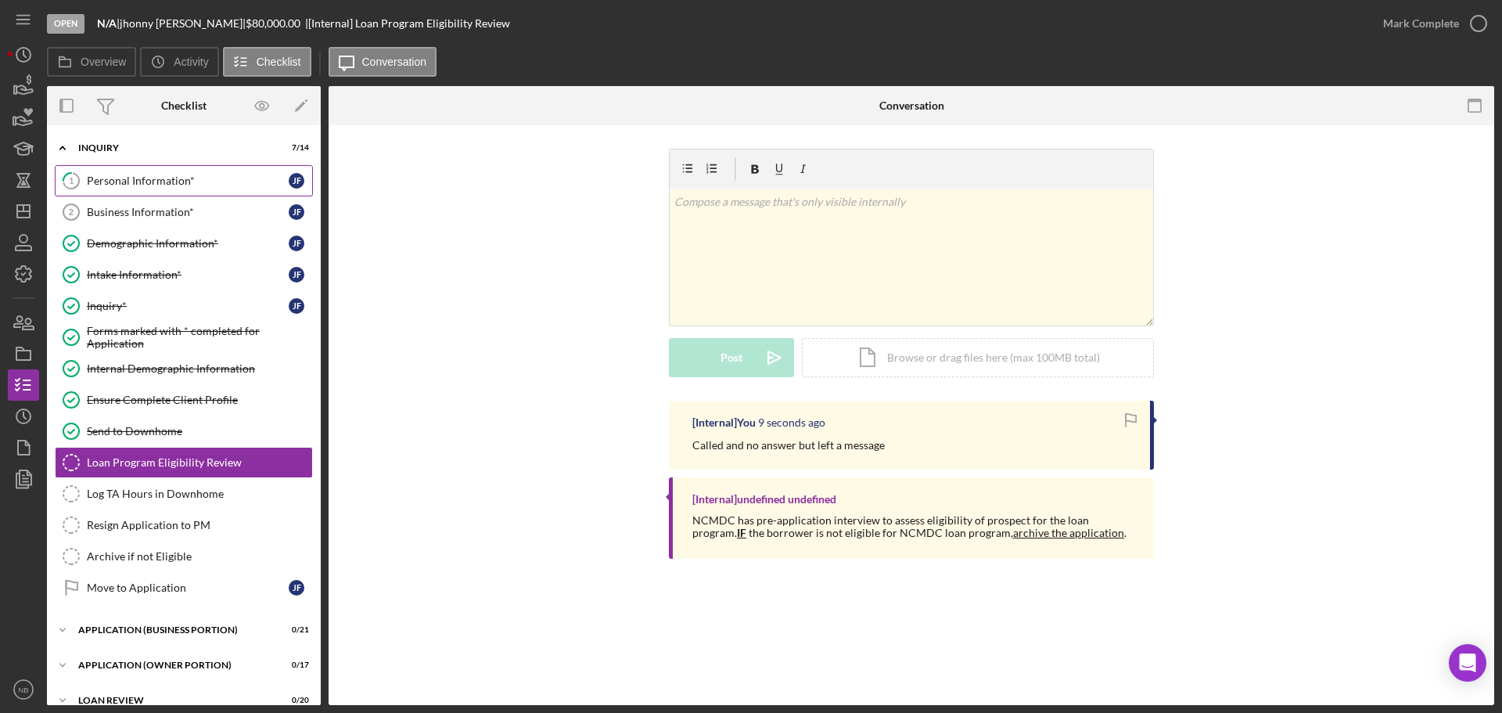
click at [171, 181] on div "Personal Information*" at bounding box center [188, 180] width 202 height 13
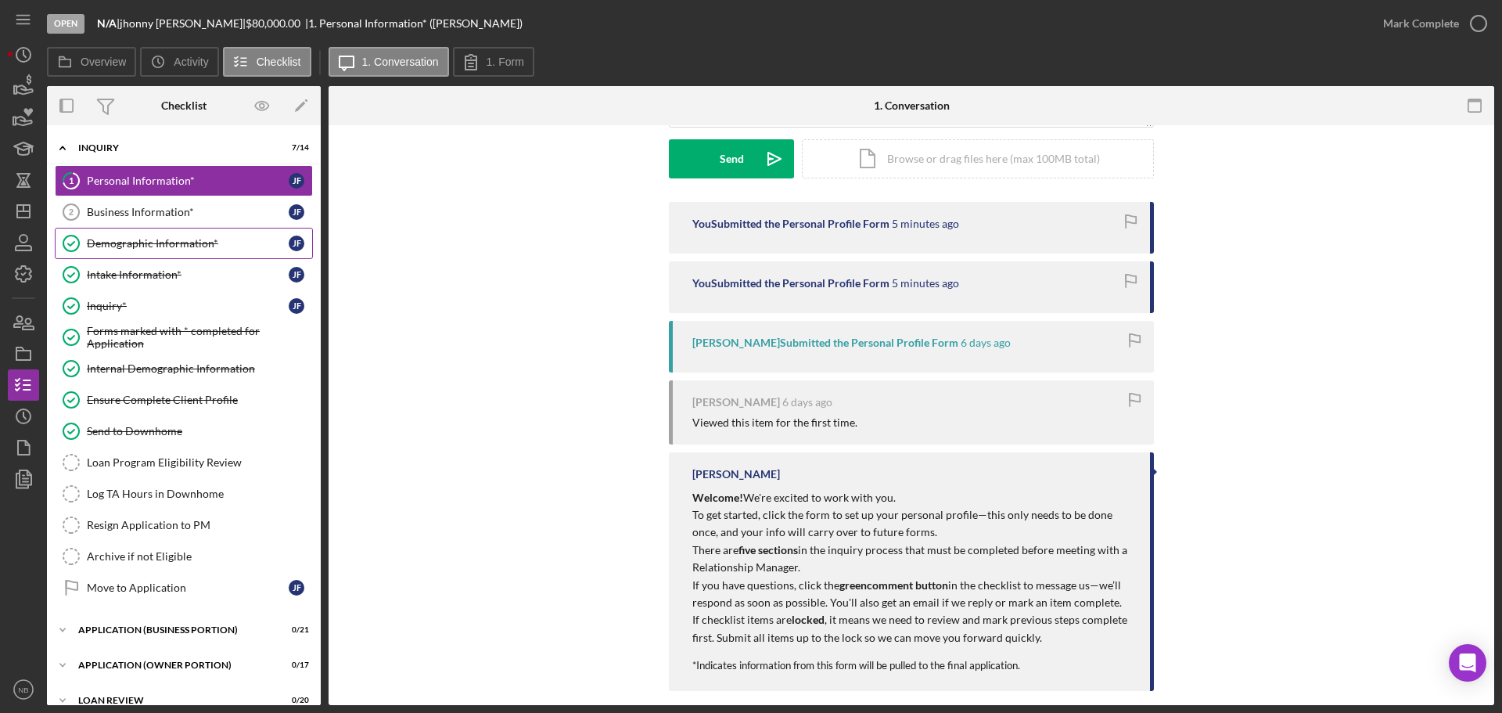
scroll to position [235, 0]
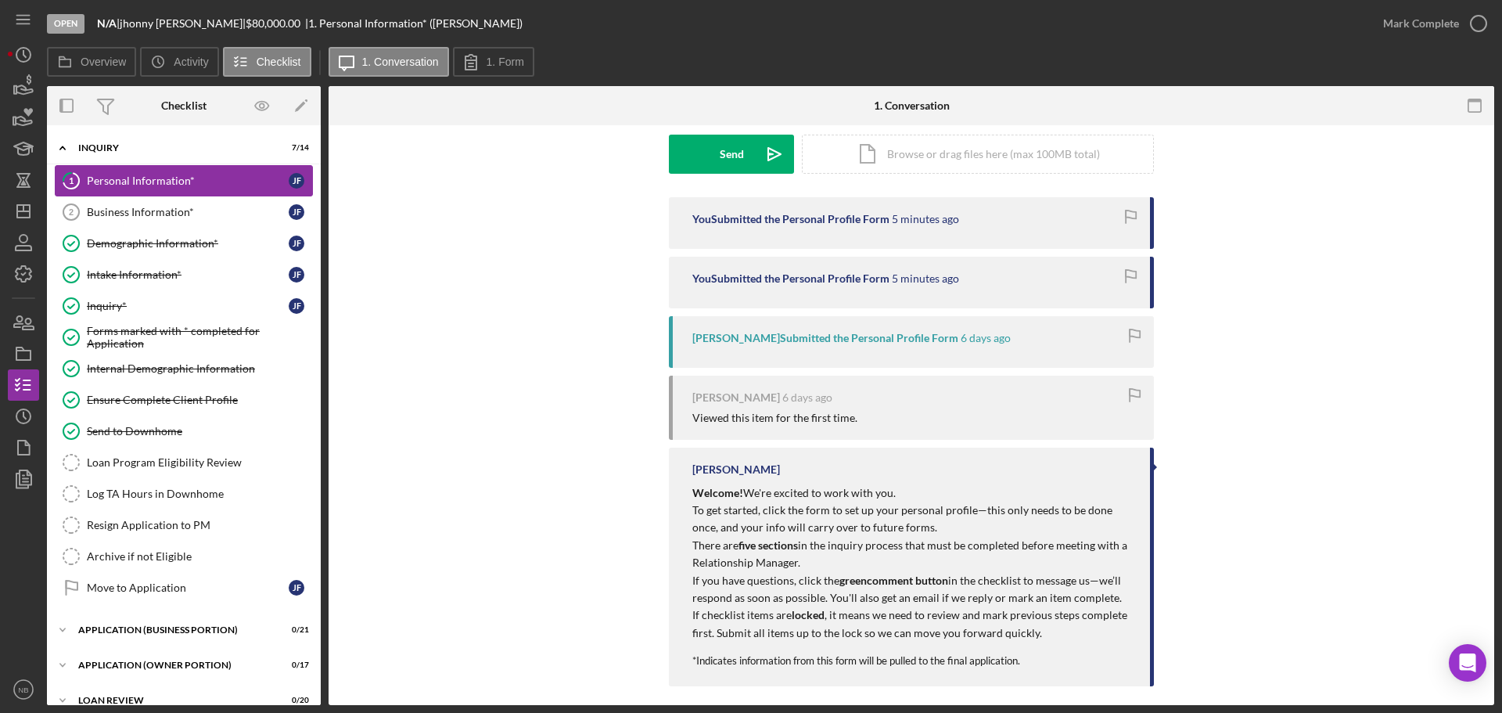
click at [185, 178] on div "Personal Information*" at bounding box center [188, 180] width 202 height 13
click at [1467, 108] on icon "button" at bounding box center [1475, 105] width 35 height 35
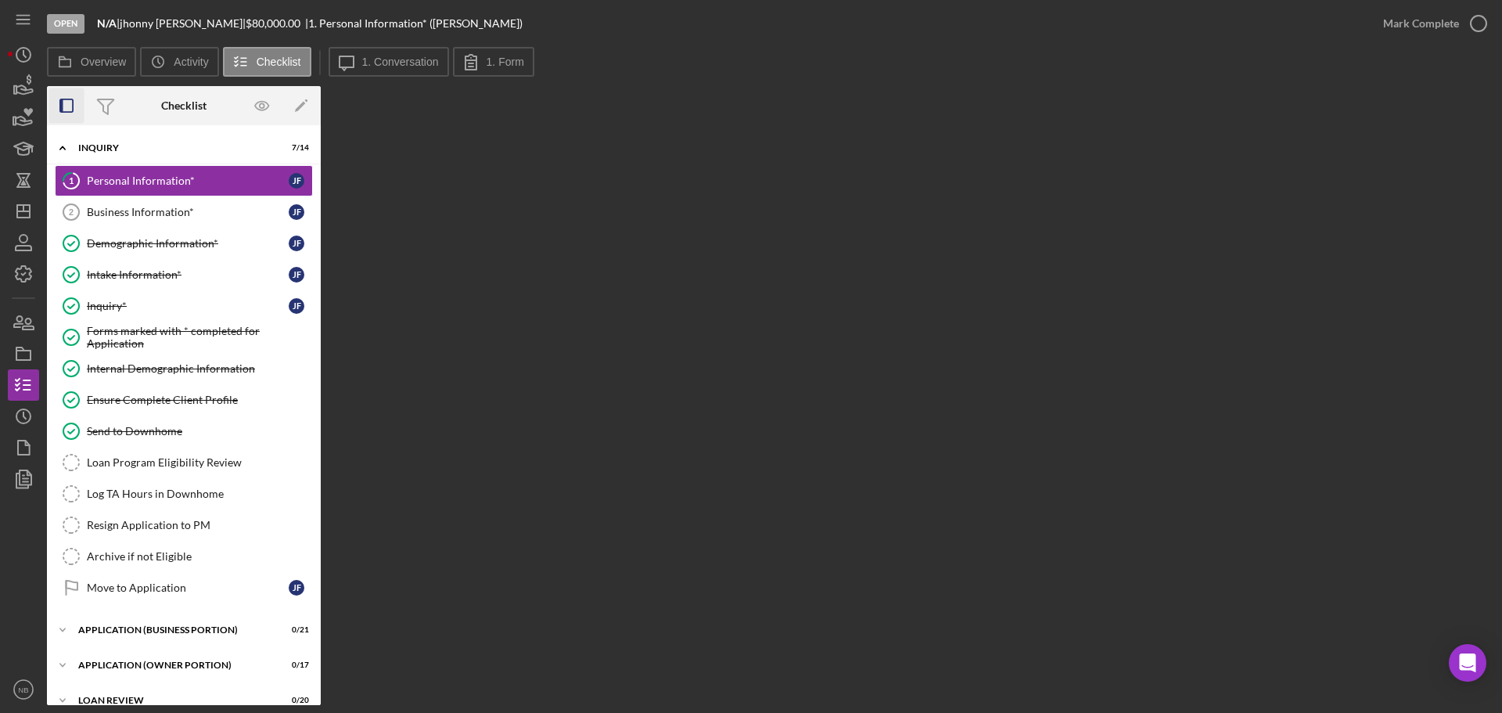
click at [63, 111] on icon "button" at bounding box center [66, 105] width 35 height 35
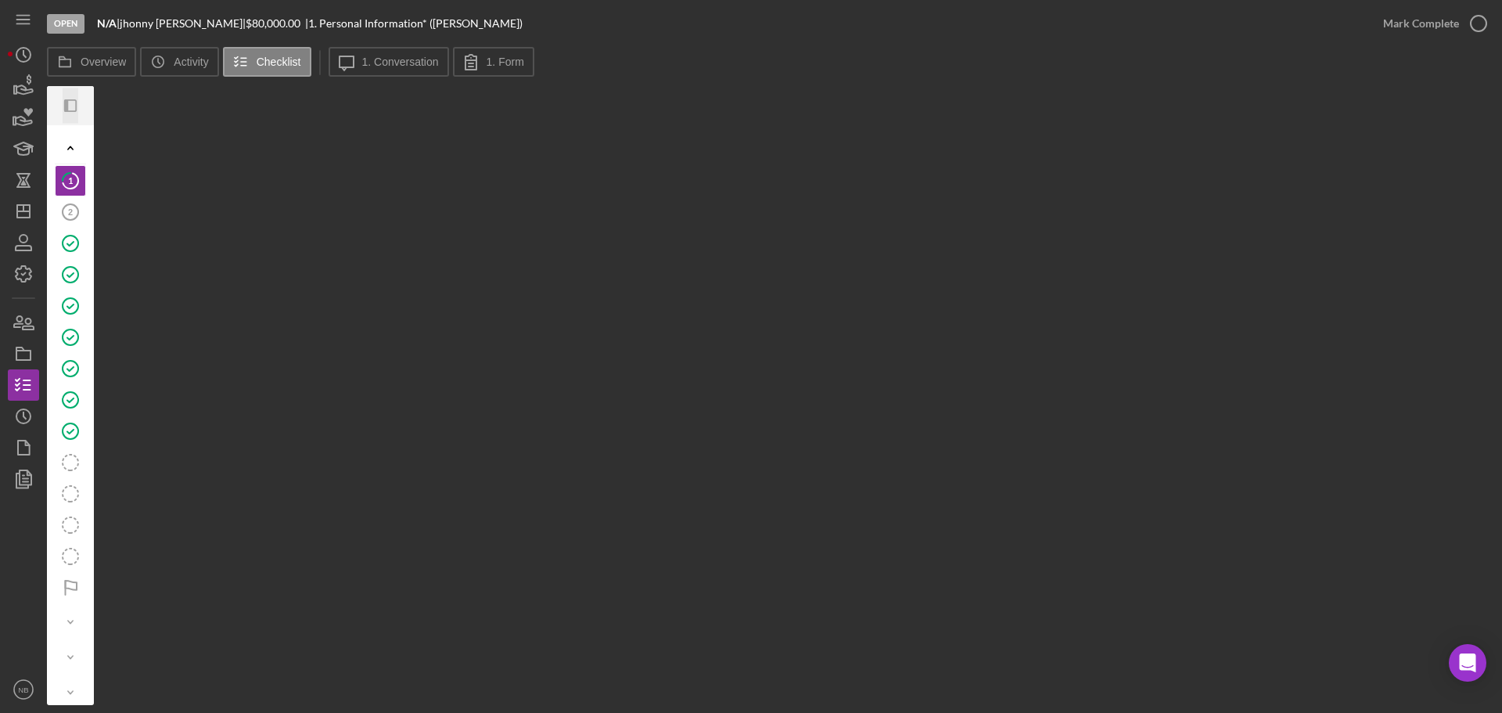
click at [66, 104] on icon "button" at bounding box center [66, 105] width 4 height 13
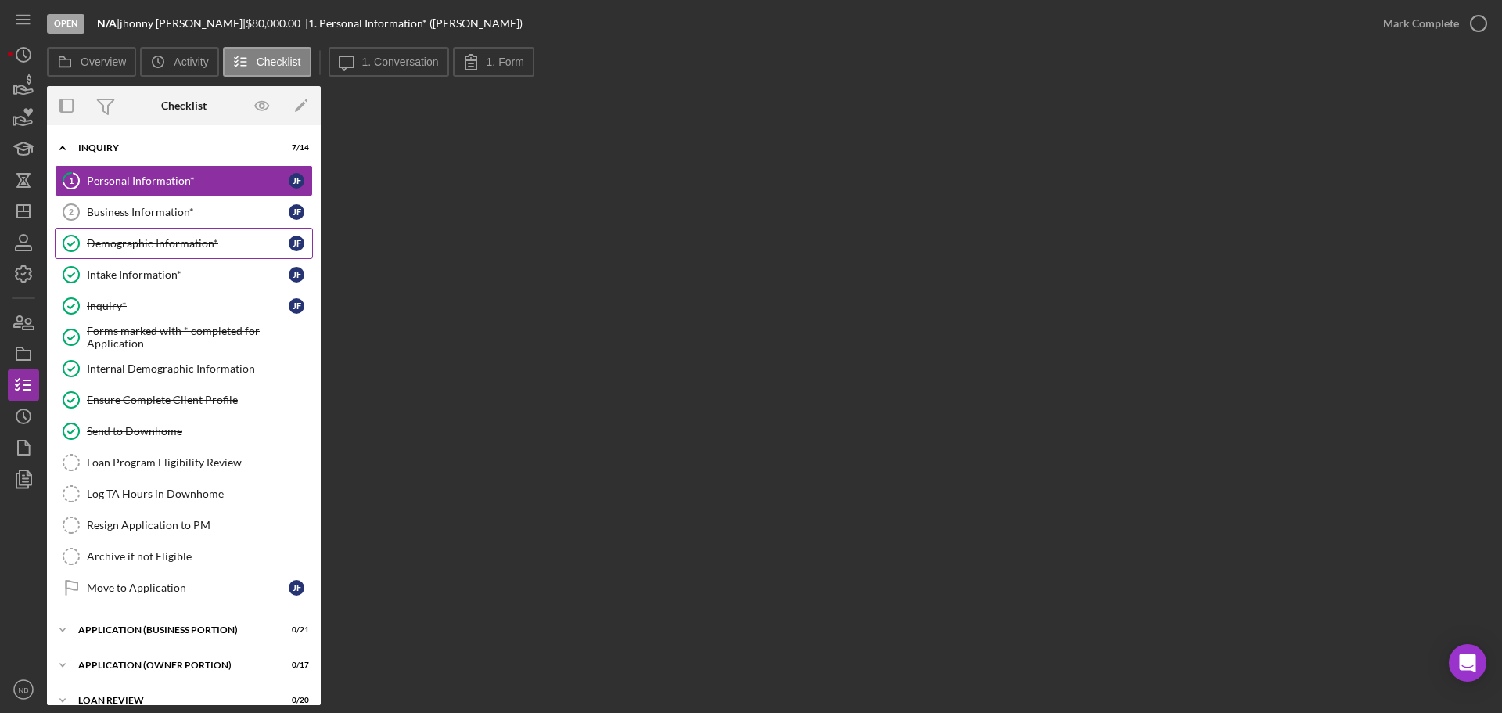
click at [180, 249] on div "Demographic Information*" at bounding box center [188, 243] width 202 height 13
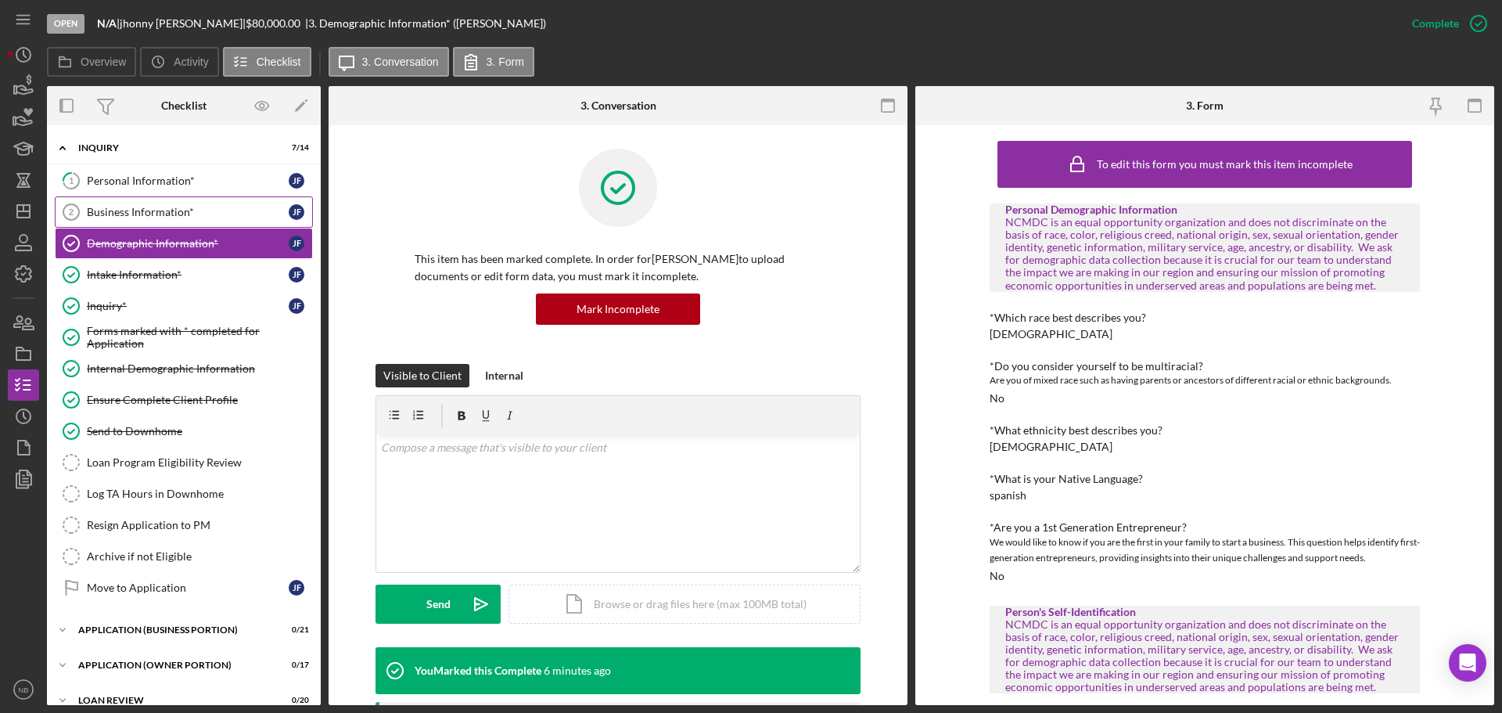
click at [179, 210] on div "Business Information*" at bounding box center [188, 212] width 202 height 13
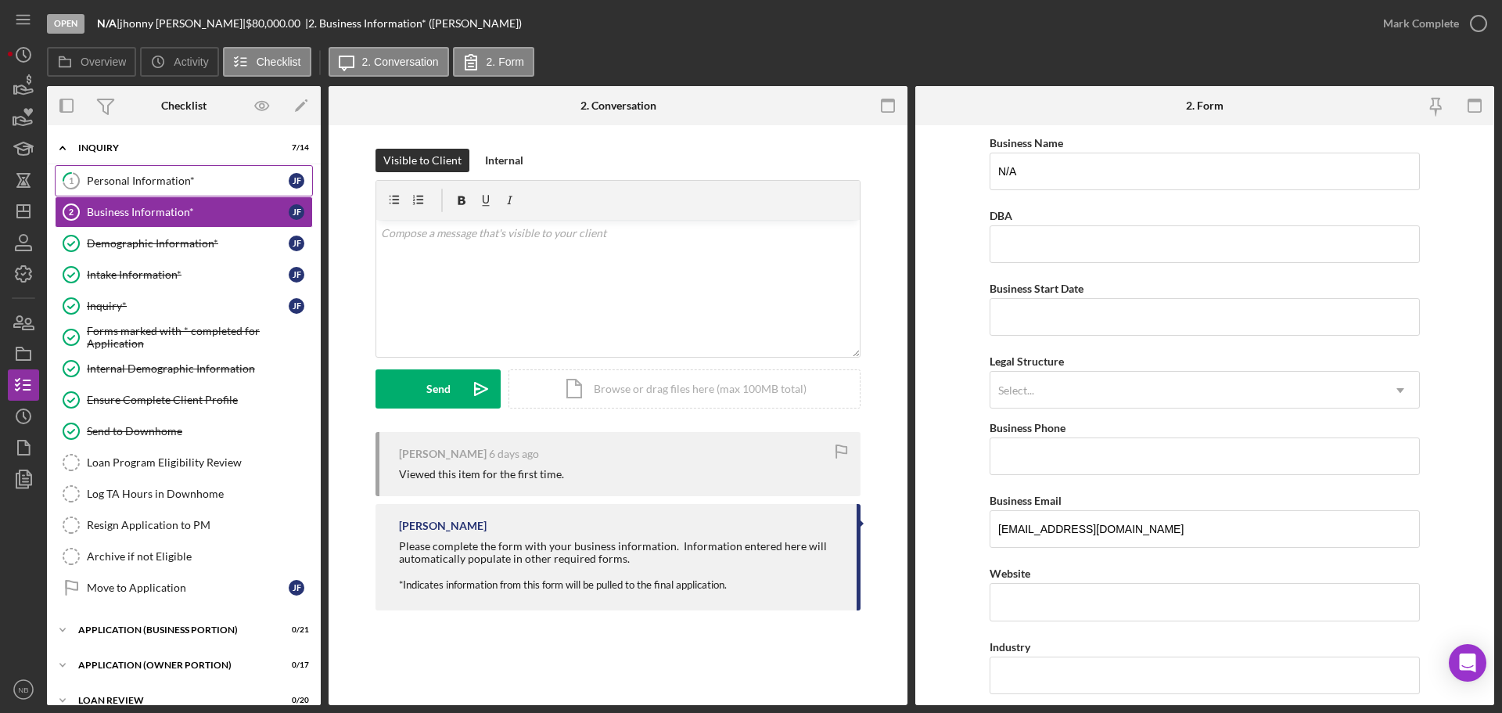
click at [182, 192] on link "1 Personal Information* [PERSON_NAME]" at bounding box center [184, 180] width 258 height 31
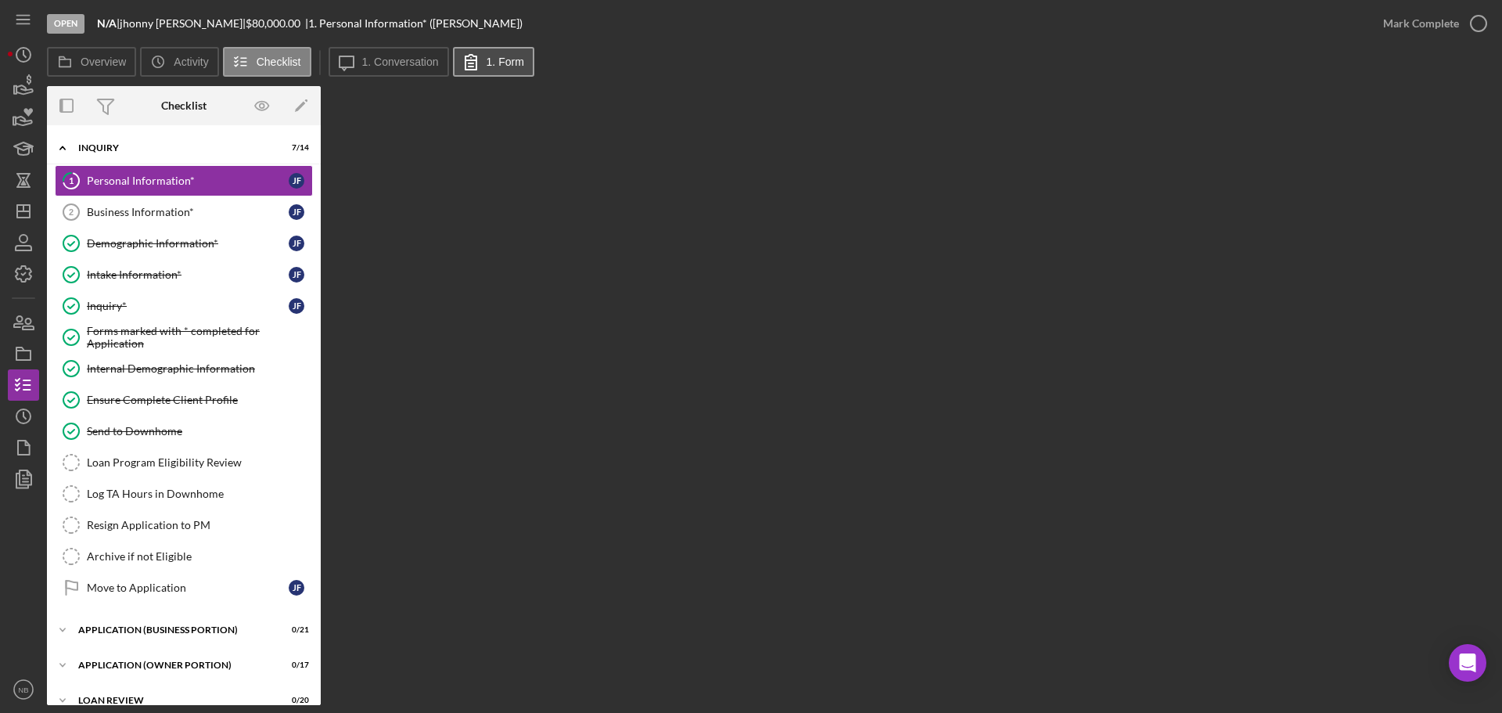
click at [497, 67] on label "1. Form" at bounding box center [506, 62] width 38 height 13
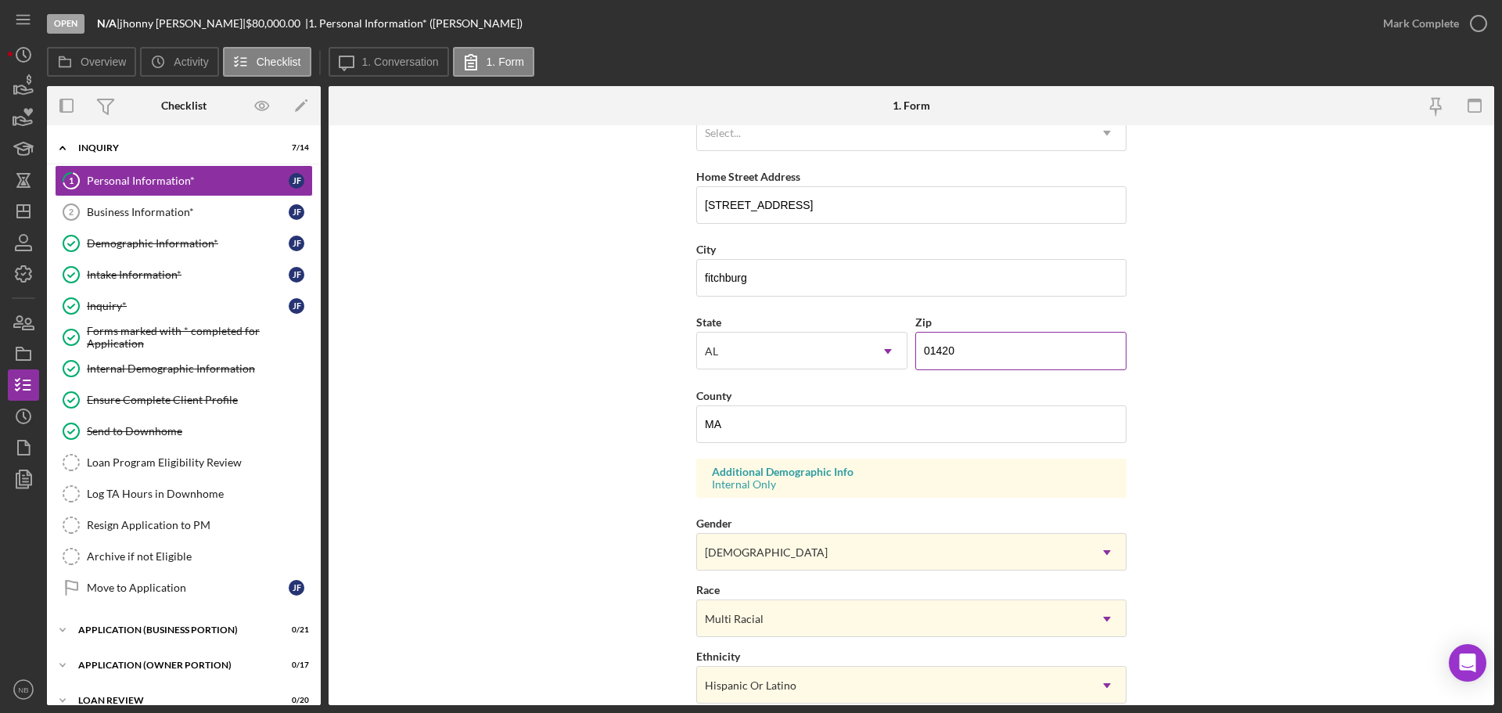
scroll to position [313, 0]
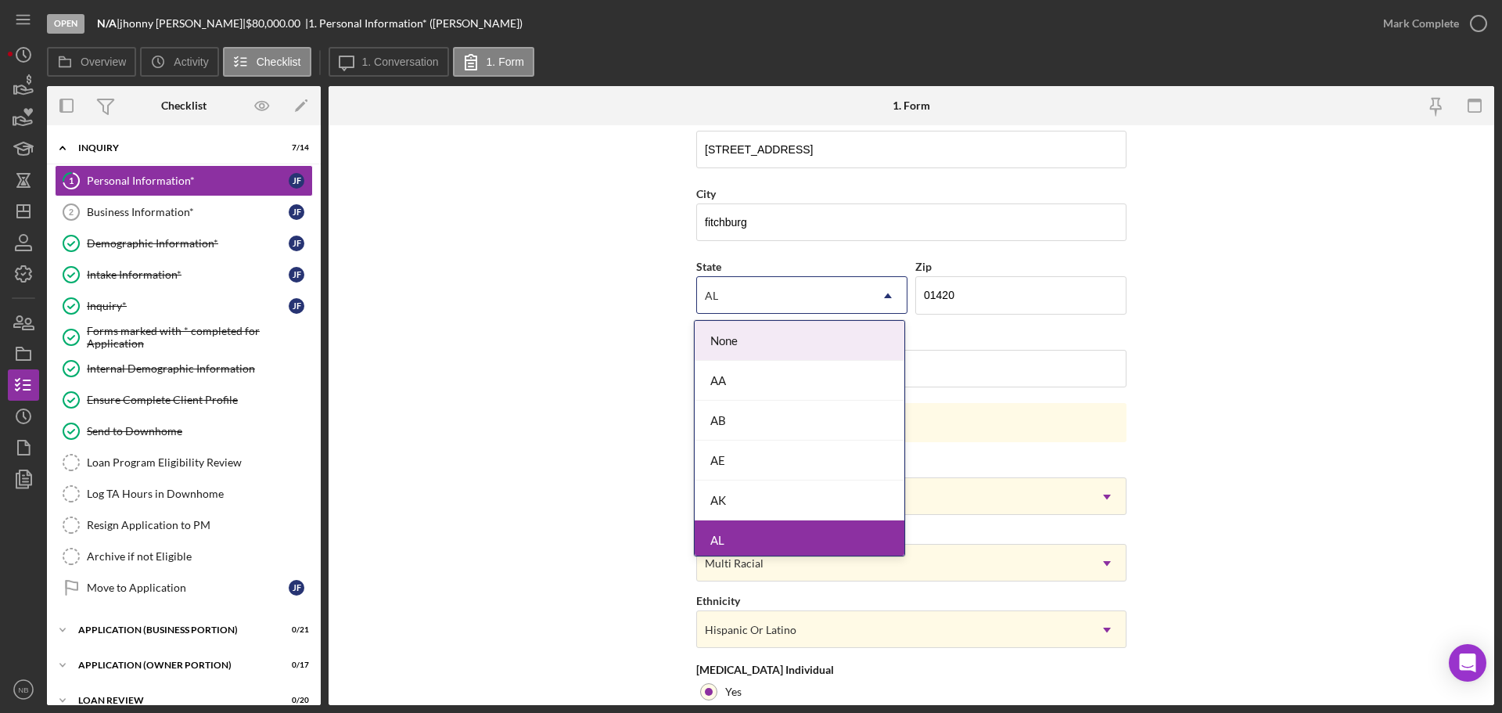
click at [884, 294] on icon "Icon/Dropdown Arrow" at bounding box center [888, 296] width 38 height 38
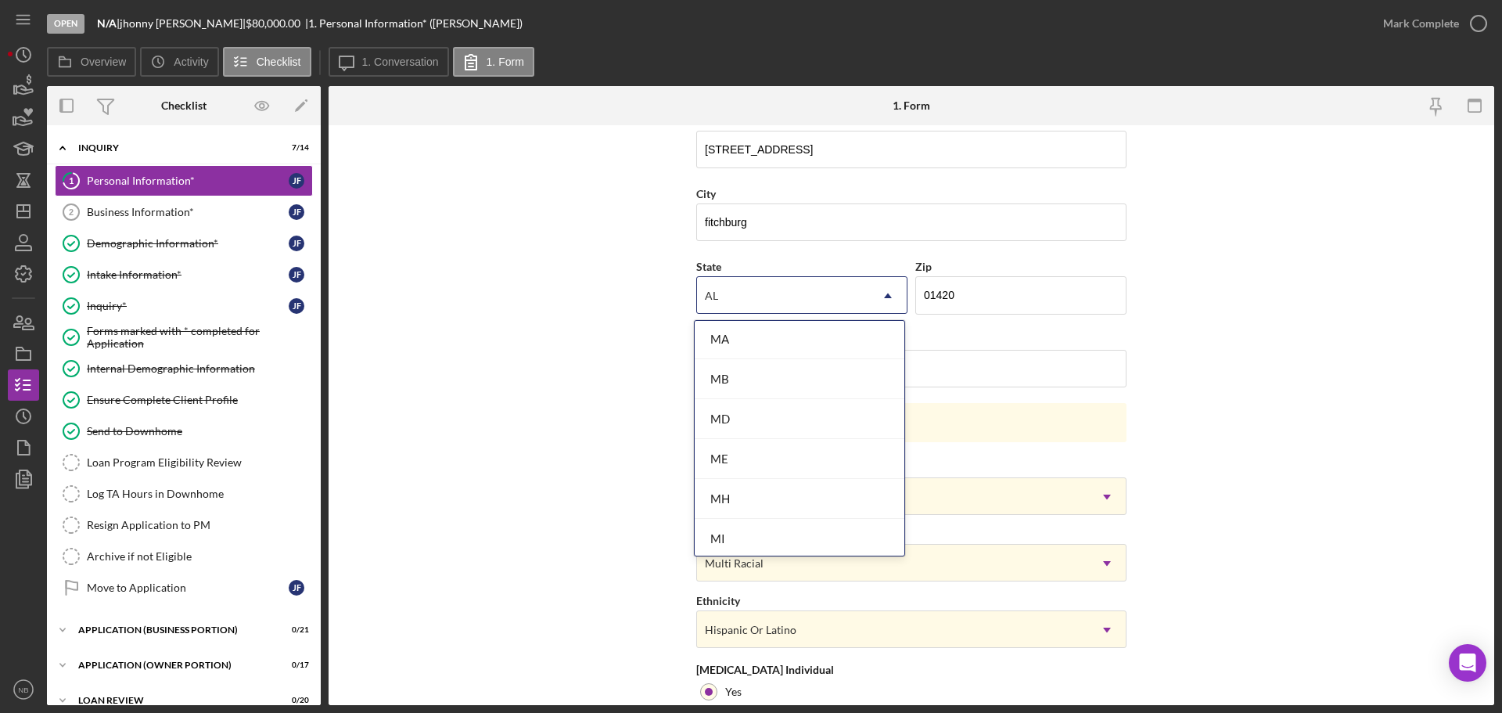
scroll to position [1095, 0]
click at [753, 365] on div "MA" at bounding box center [800, 363] width 210 height 40
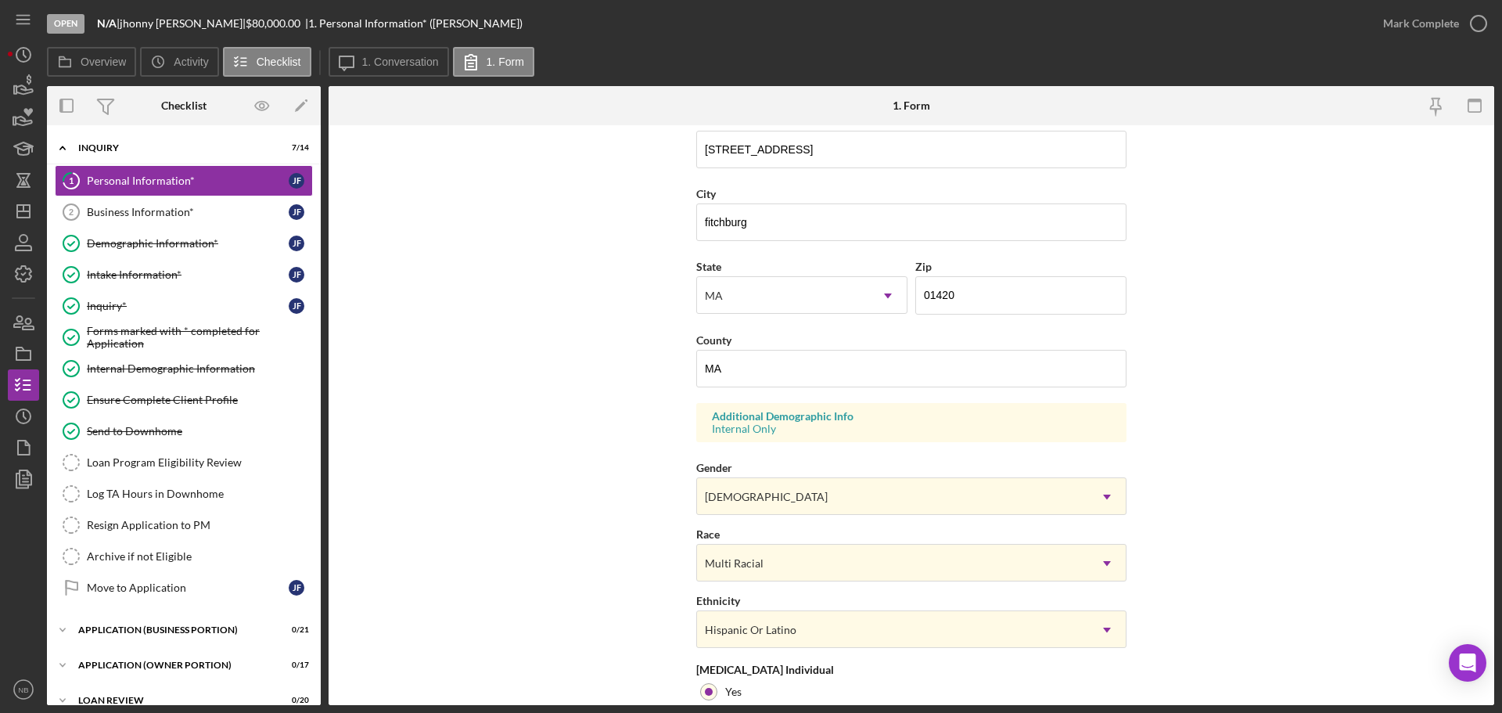
scroll to position [465, 0]
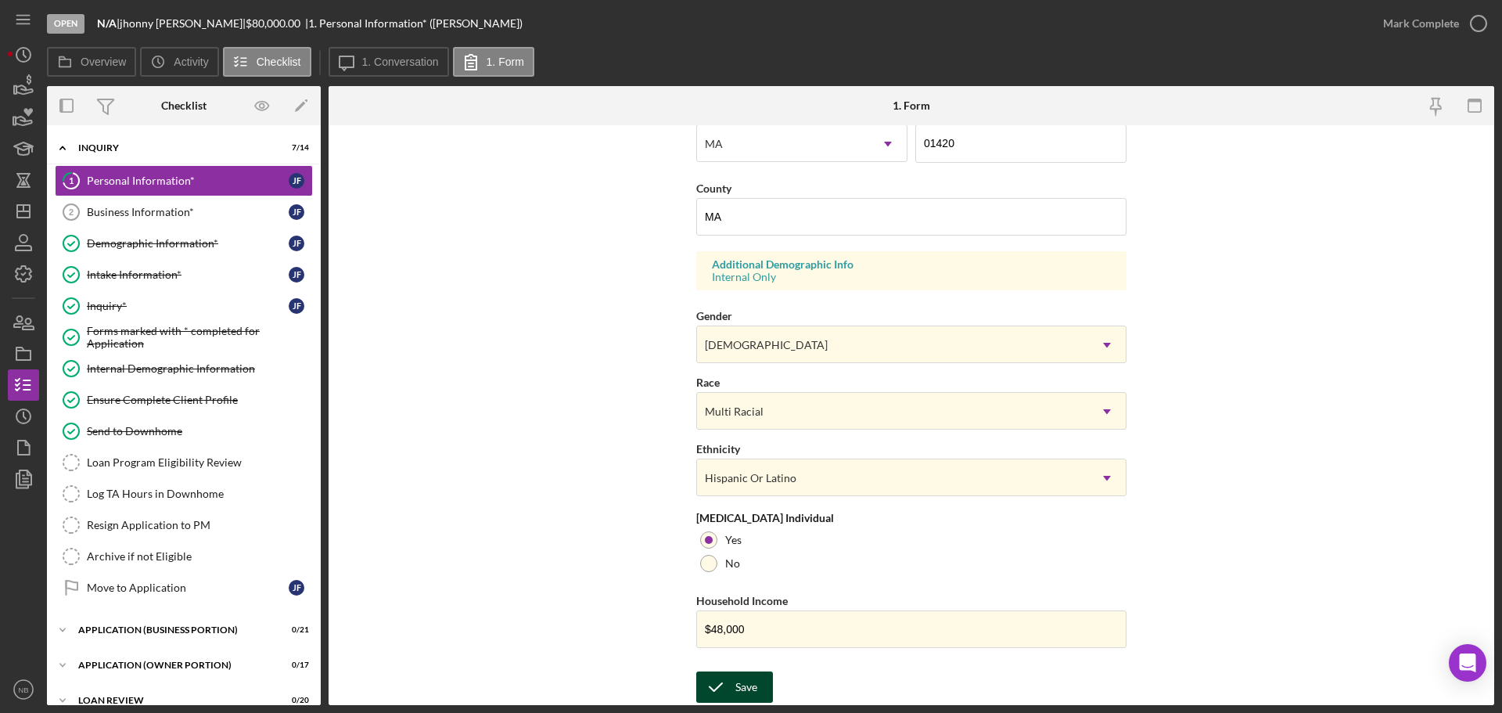
click at [727, 691] on icon "submit" at bounding box center [715, 686] width 39 height 39
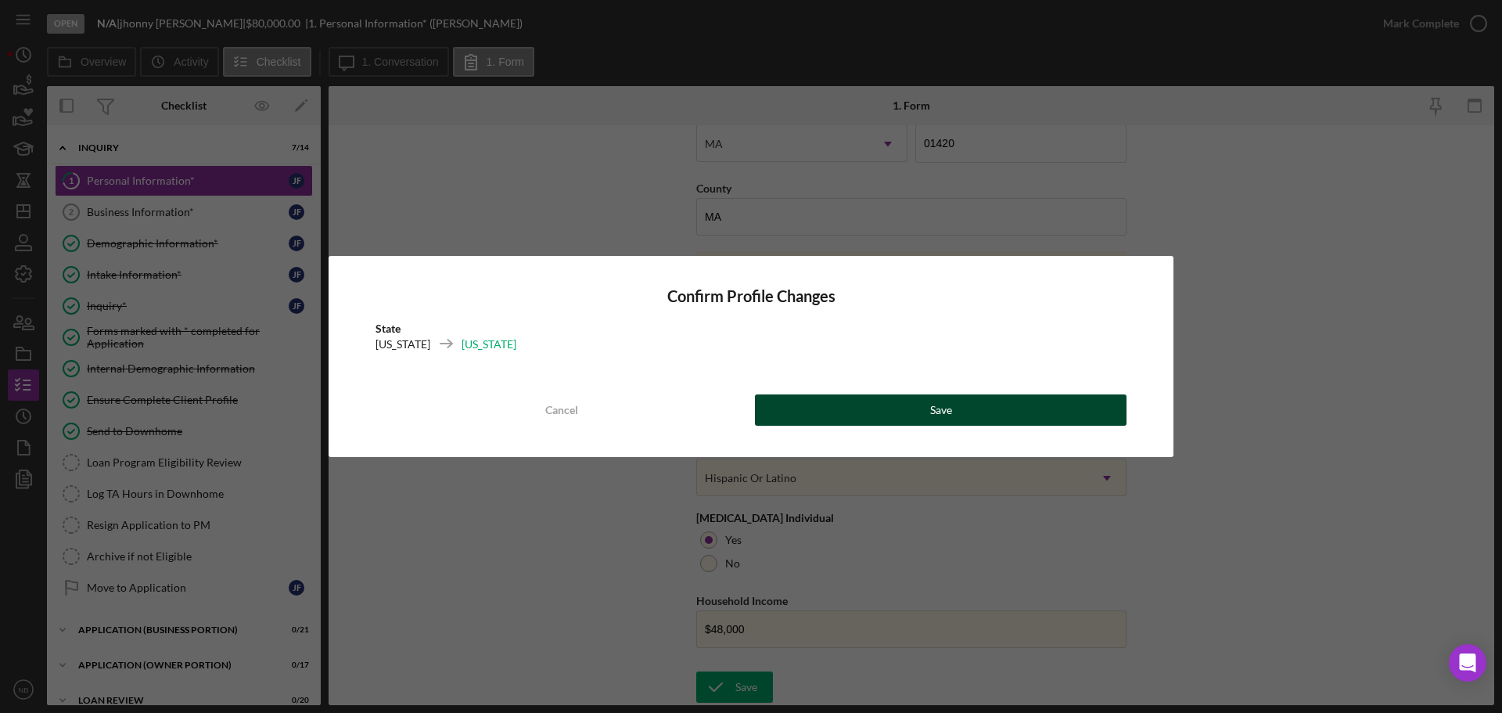
click at [928, 412] on button "Save" at bounding box center [941, 409] width 372 height 31
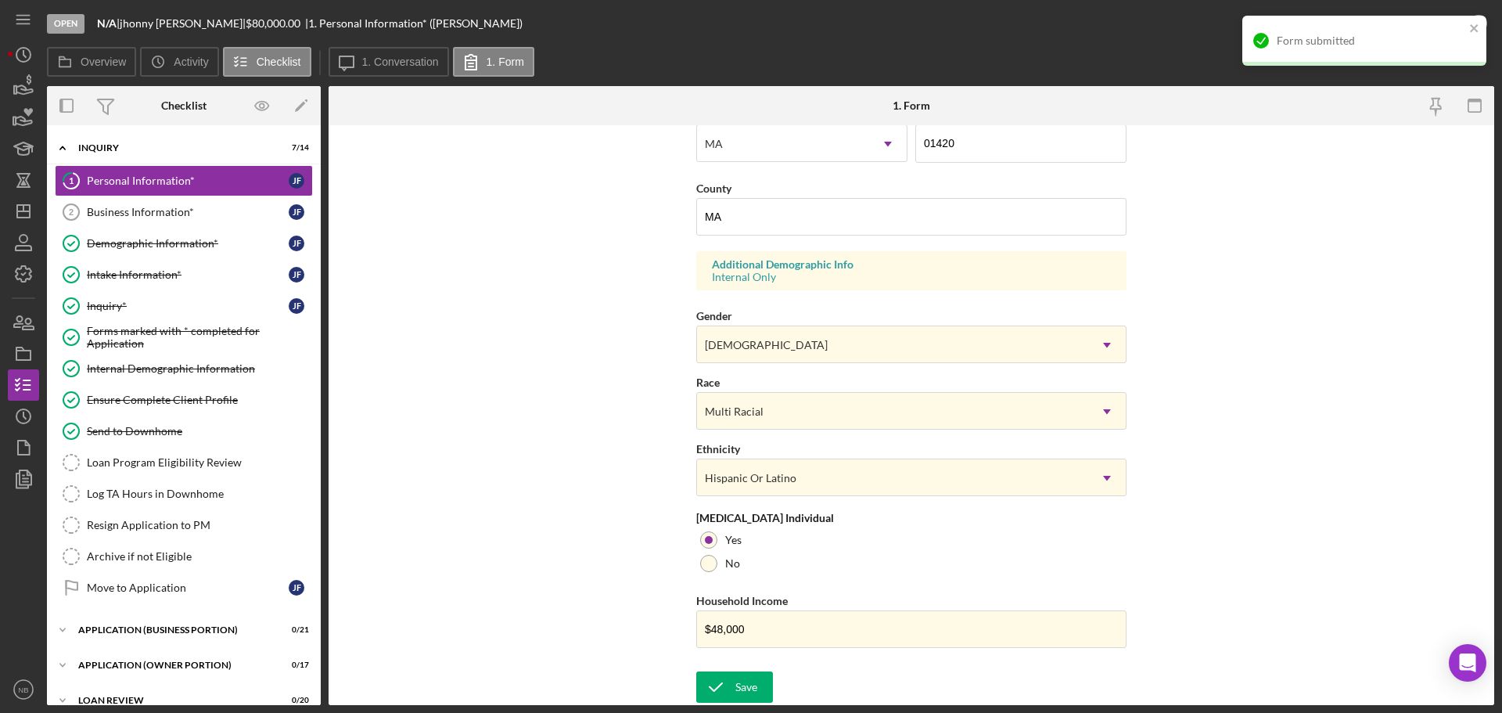
click at [1442, 24] on div "Form submitted" at bounding box center [1365, 41] width 244 height 50
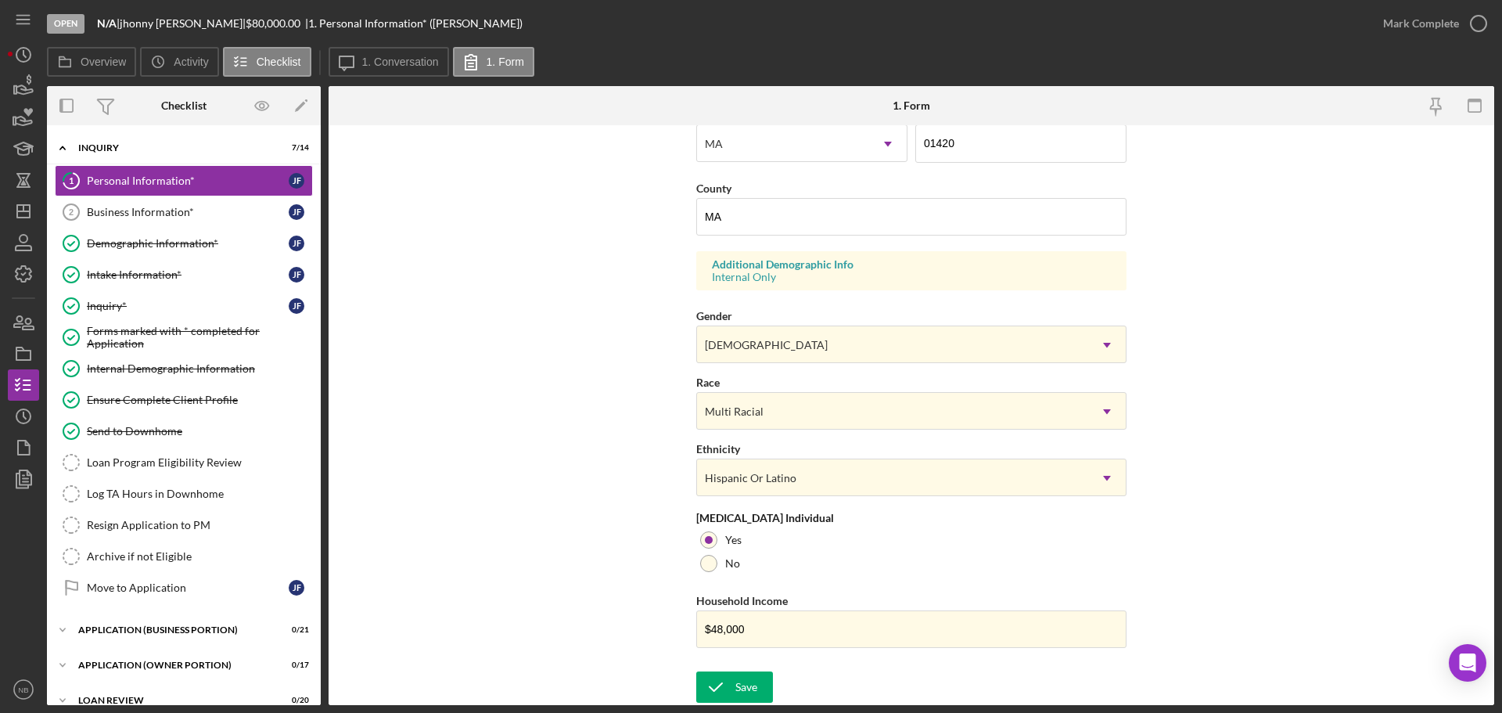
click at [1450, 20] on div "Form submitted" at bounding box center [1364, 47] width 250 height 69
click at [1452, 15] on div "Mark Complete" at bounding box center [1421, 23] width 76 height 31
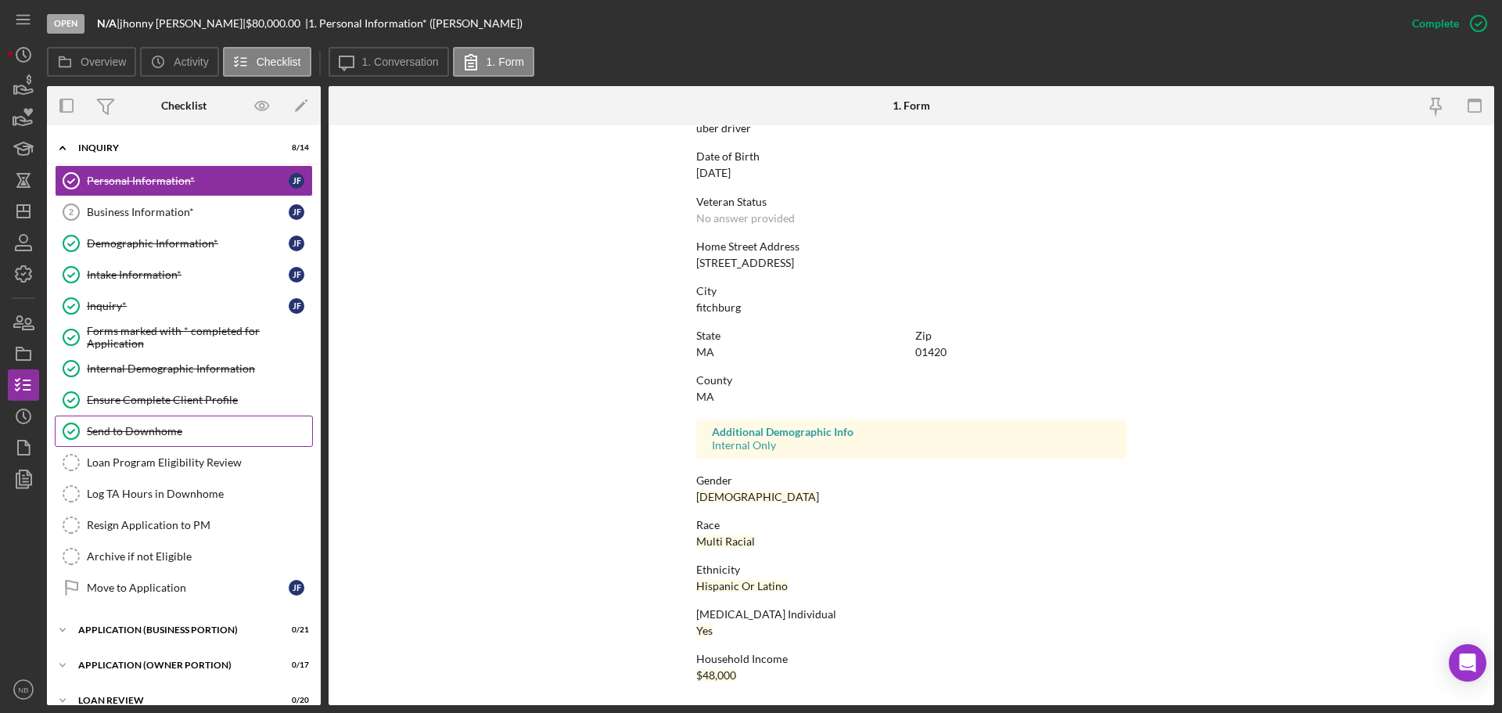
scroll to position [78, 0]
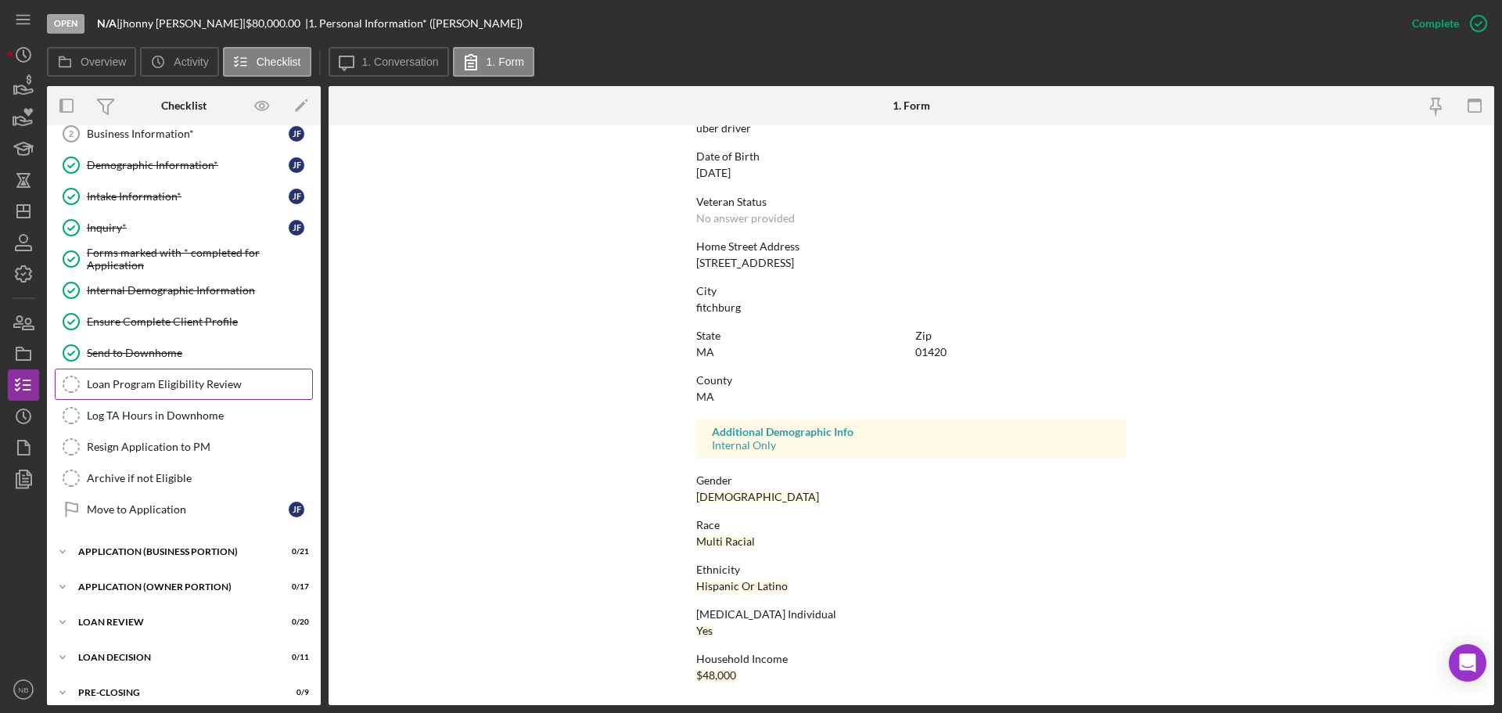
click at [185, 380] on div "Loan Program Eligibility Review" at bounding box center [199, 384] width 225 height 13
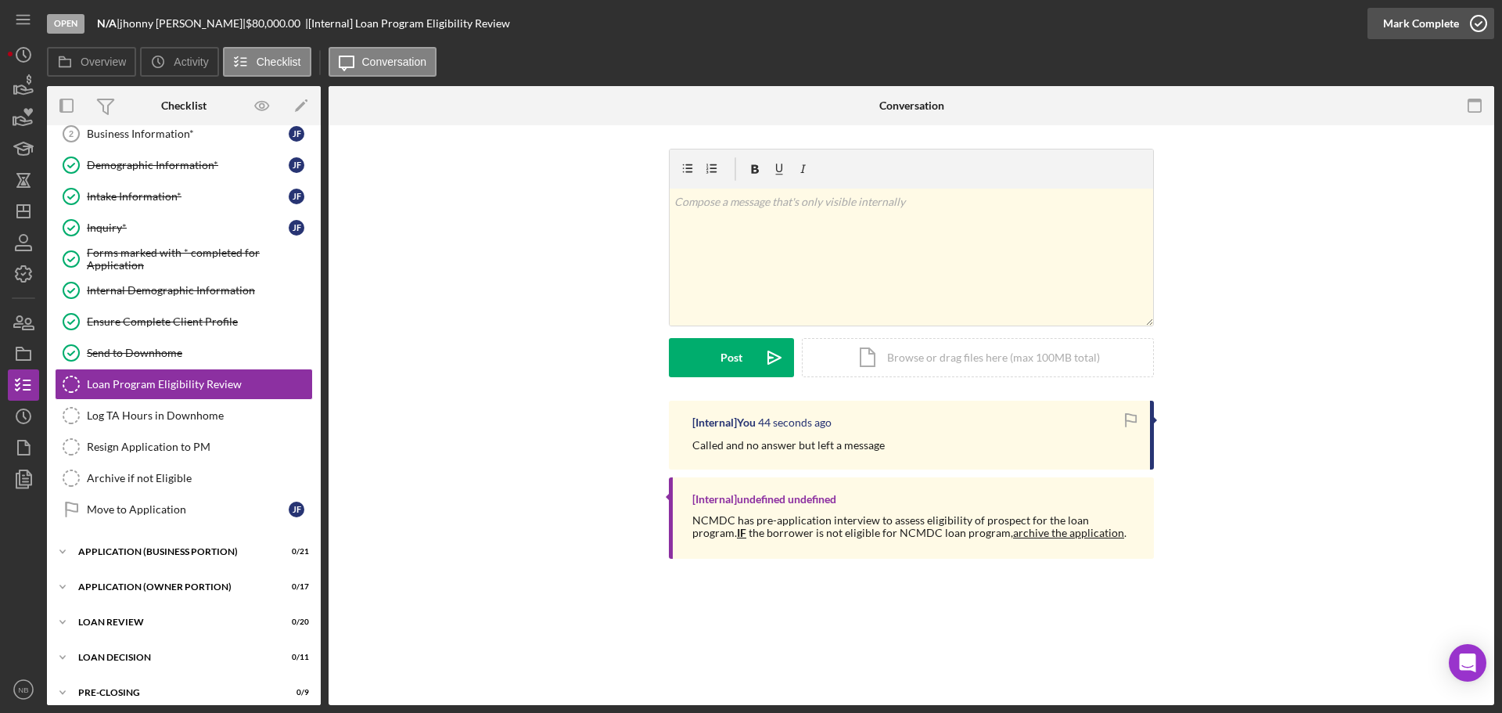
click at [1446, 34] on div "Mark Complete" at bounding box center [1421, 23] width 76 height 31
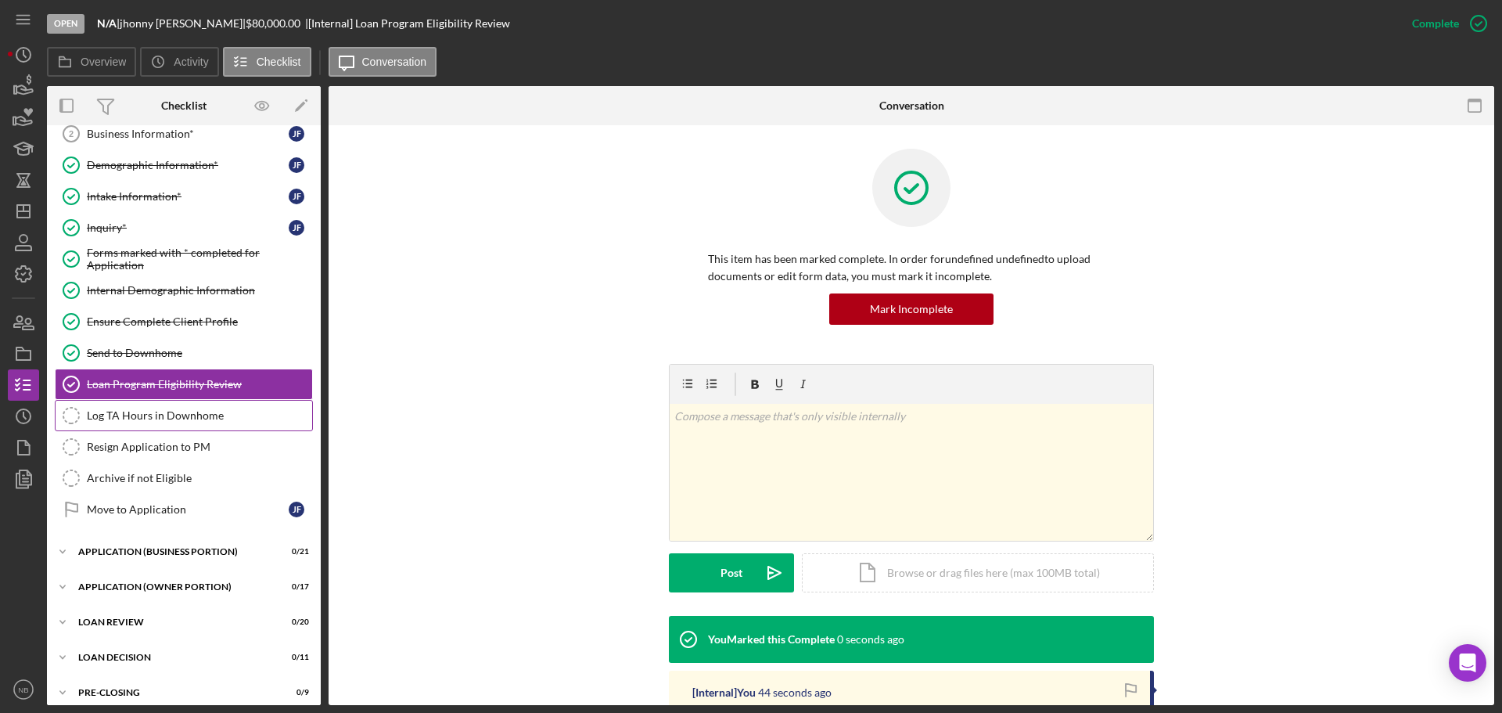
click at [192, 405] on link "Log TA Hours in Downhome Log TA Hours in [GEOGRAPHIC_DATA]" at bounding box center [184, 415] width 258 height 31
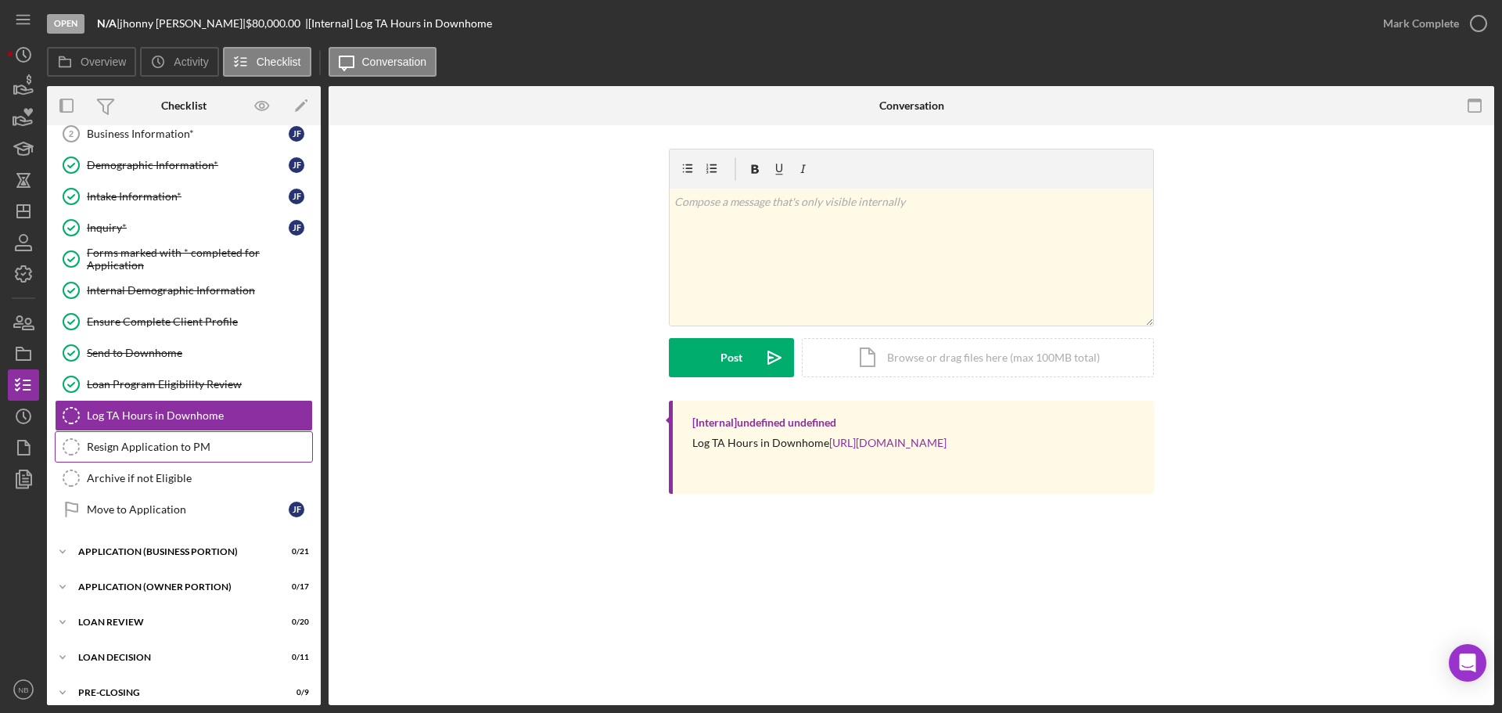
click at [186, 454] on link "Resign Application to PM Resign Application to PM" at bounding box center [184, 446] width 258 height 31
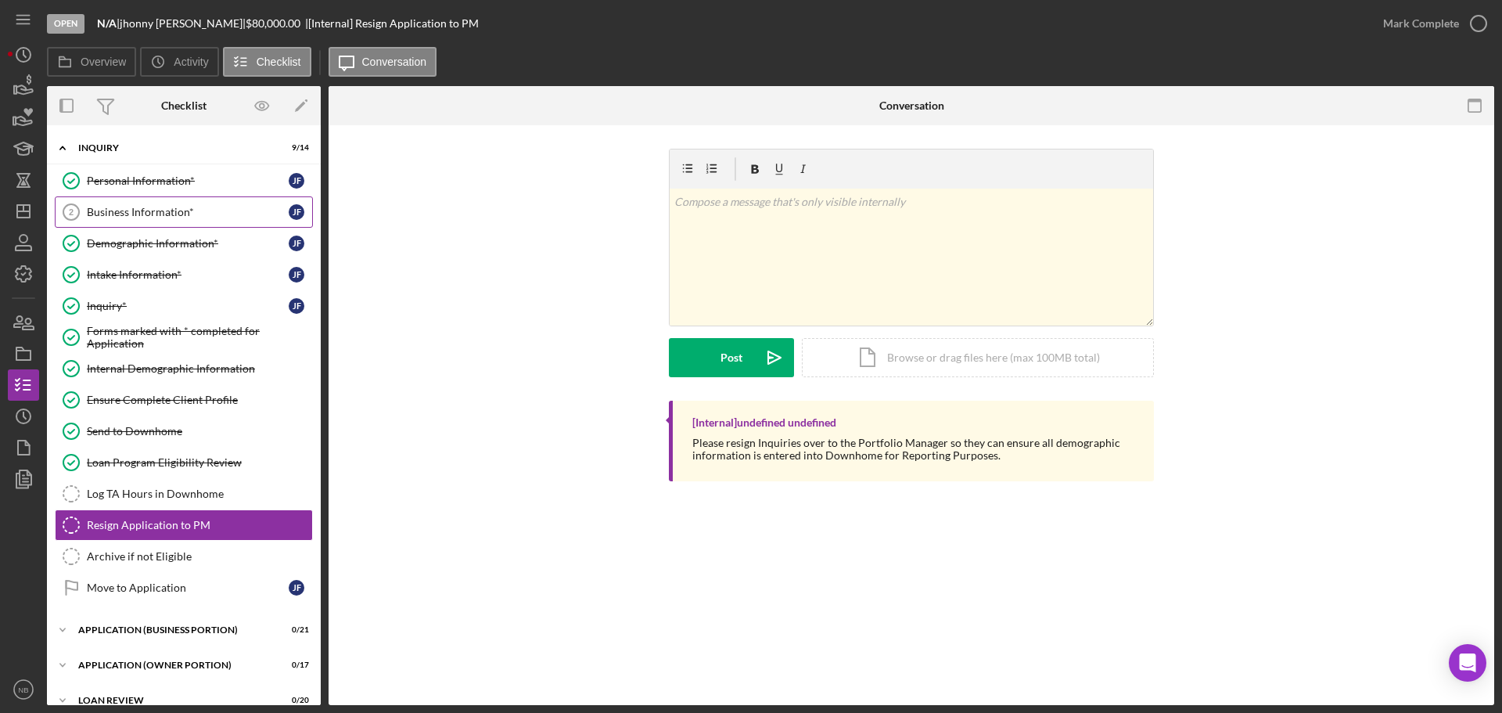
click at [132, 222] on link "Business Information* 2 Business Information* [PERSON_NAME]" at bounding box center [184, 211] width 258 height 31
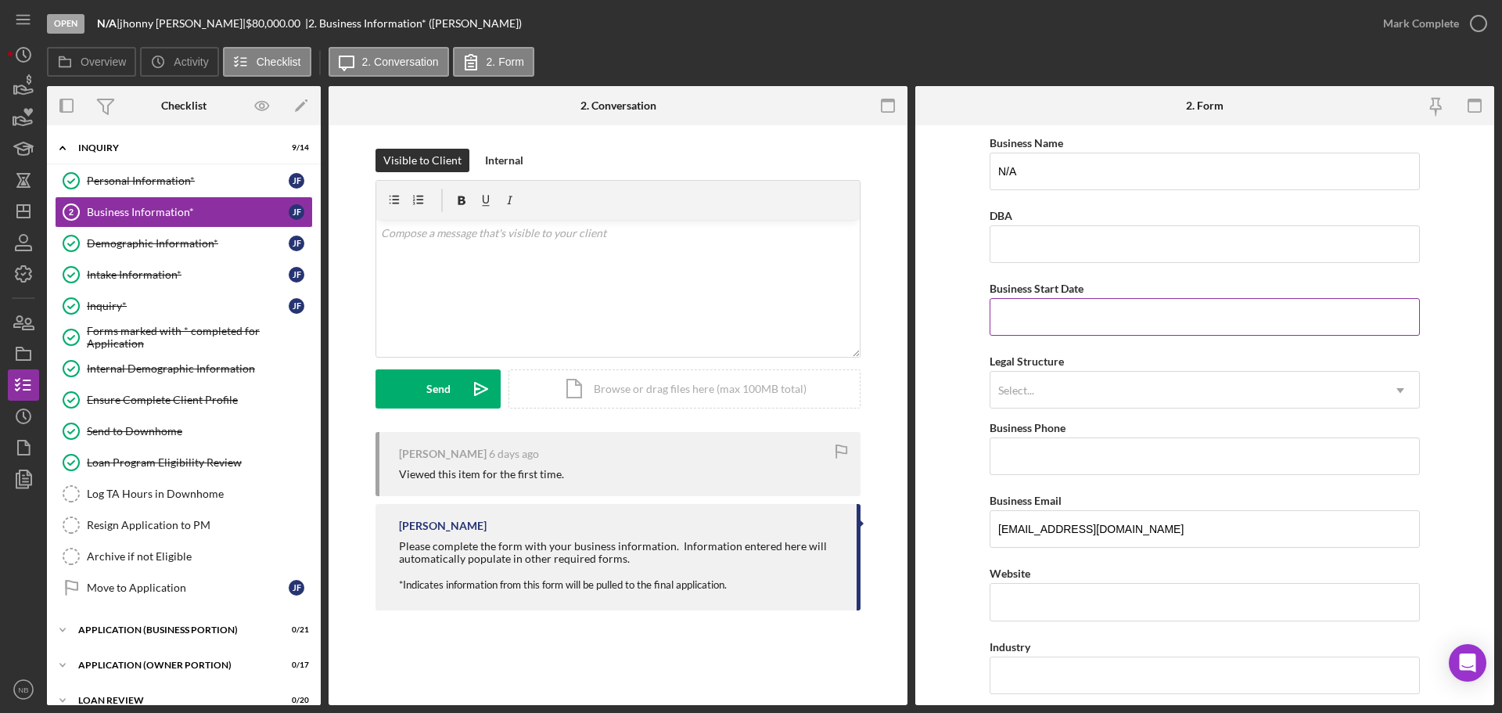
click at [1092, 317] on input "Business Start Date" at bounding box center [1205, 317] width 430 height 38
click at [1407, 462] on input "Business Phone" at bounding box center [1205, 456] width 430 height 38
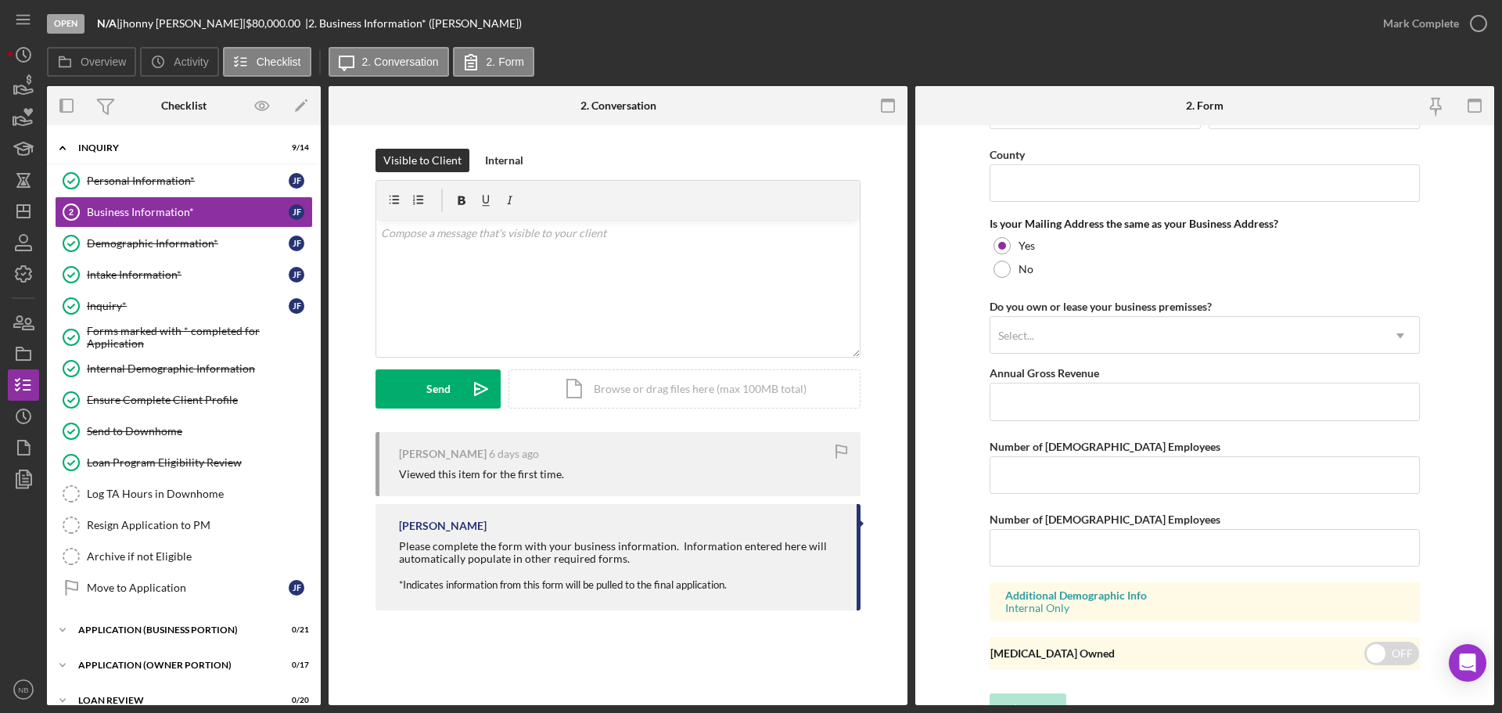
scroll to position [1157, 0]
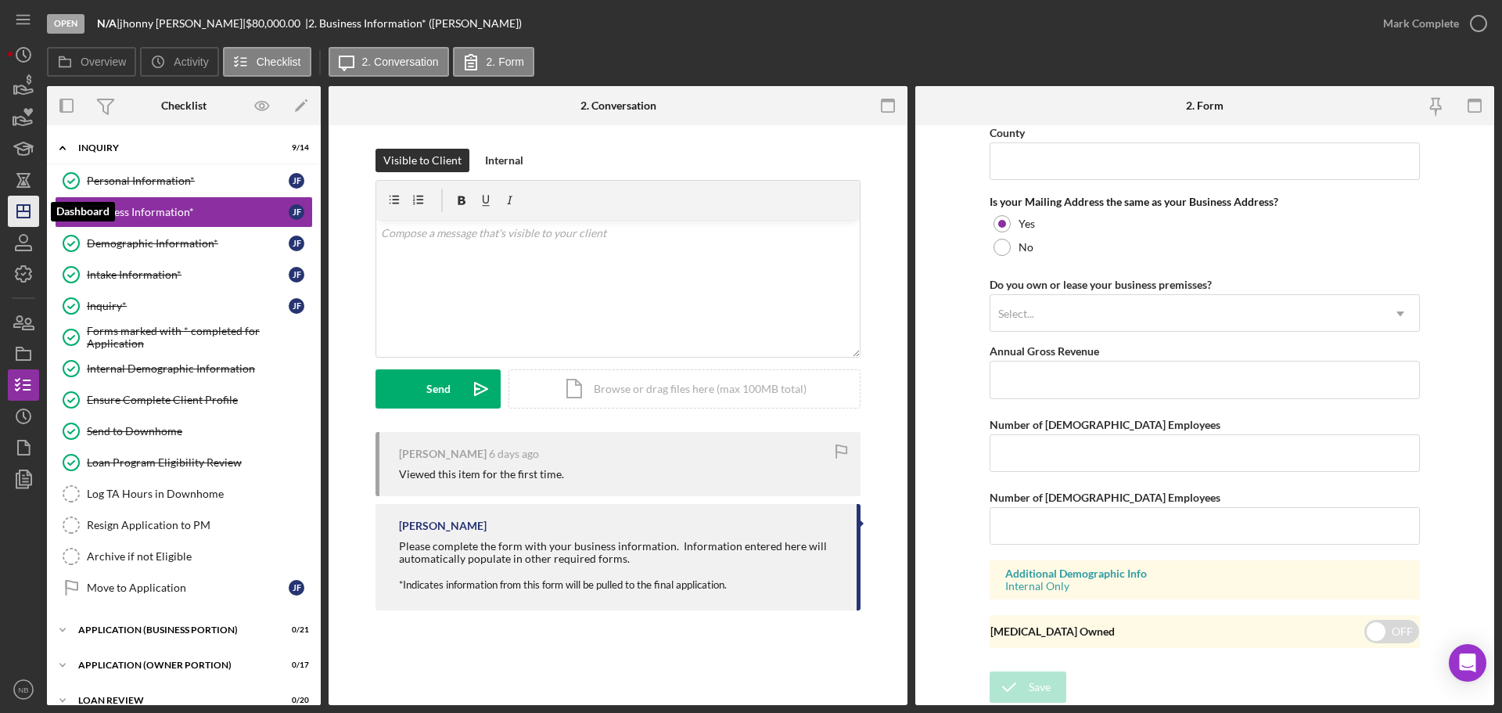
click at [32, 204] on icon "Icon/Dashboard" at bounding box center [23, 211] width 39 height 39
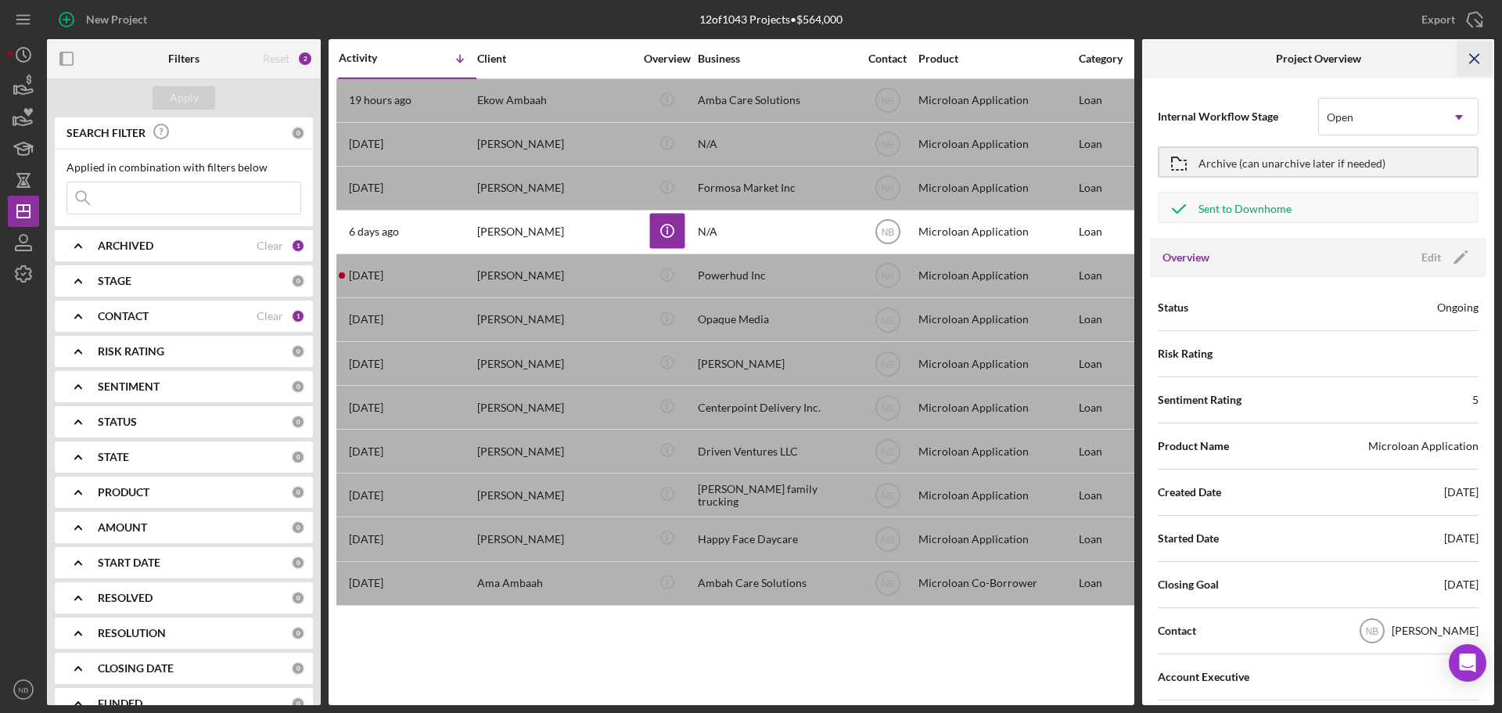
click at [1473, 50] on icon "Icon/Menu Close" at bounding box center [1475, 58] width 35 height 35
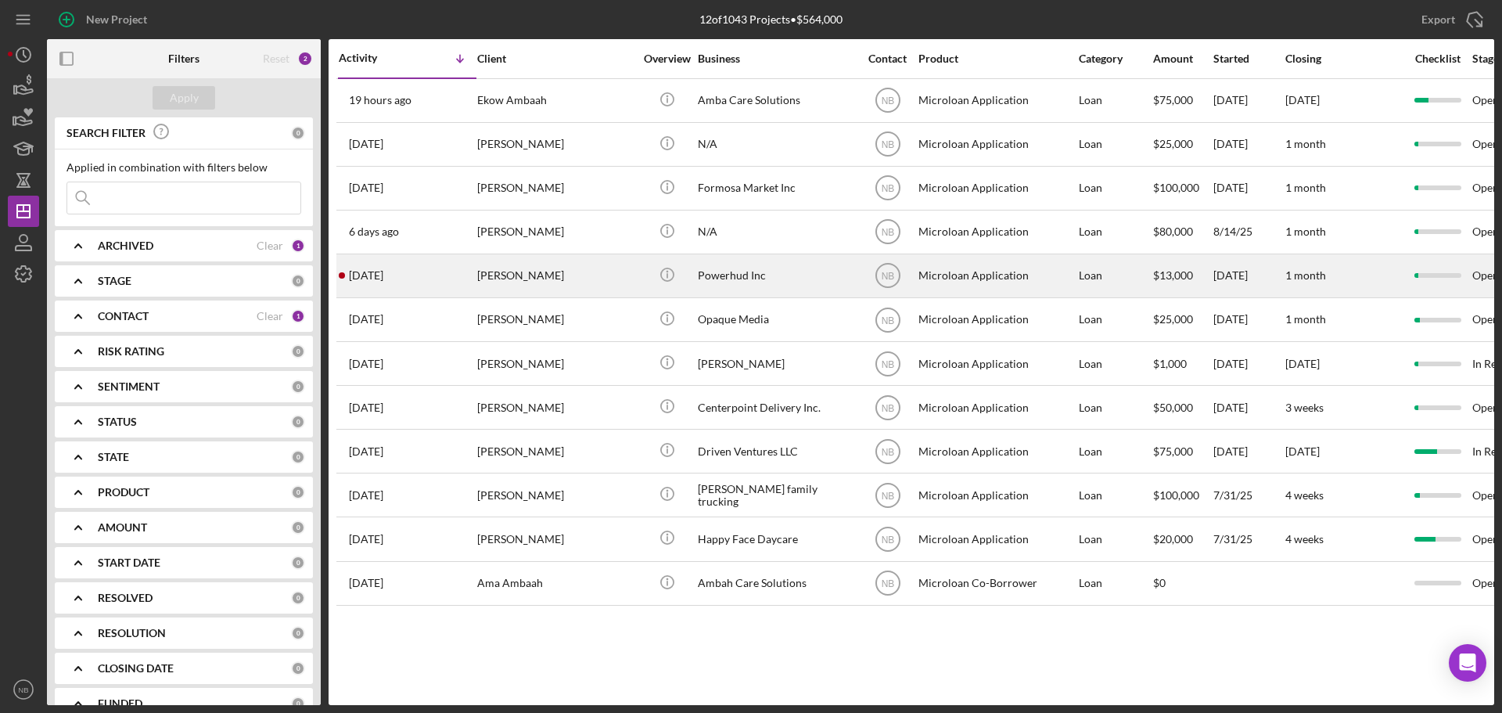
click at [525, 276] on div "[PERSON_NAME]" at bounding box center [555, 275] width 156 height 41
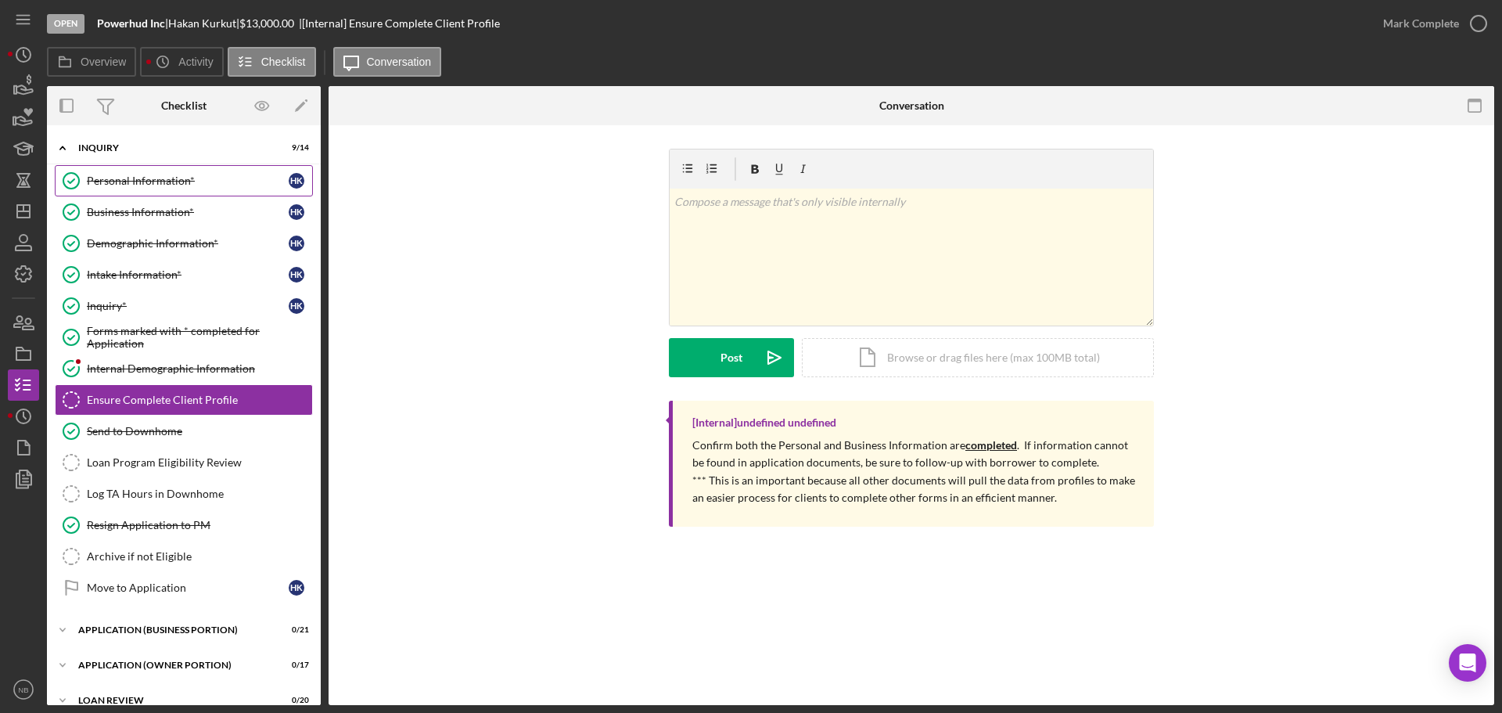
click at [131, 192] on link "Personal Information* Personal Information* H K" at bounding box center [184, 180] width 258 height 31
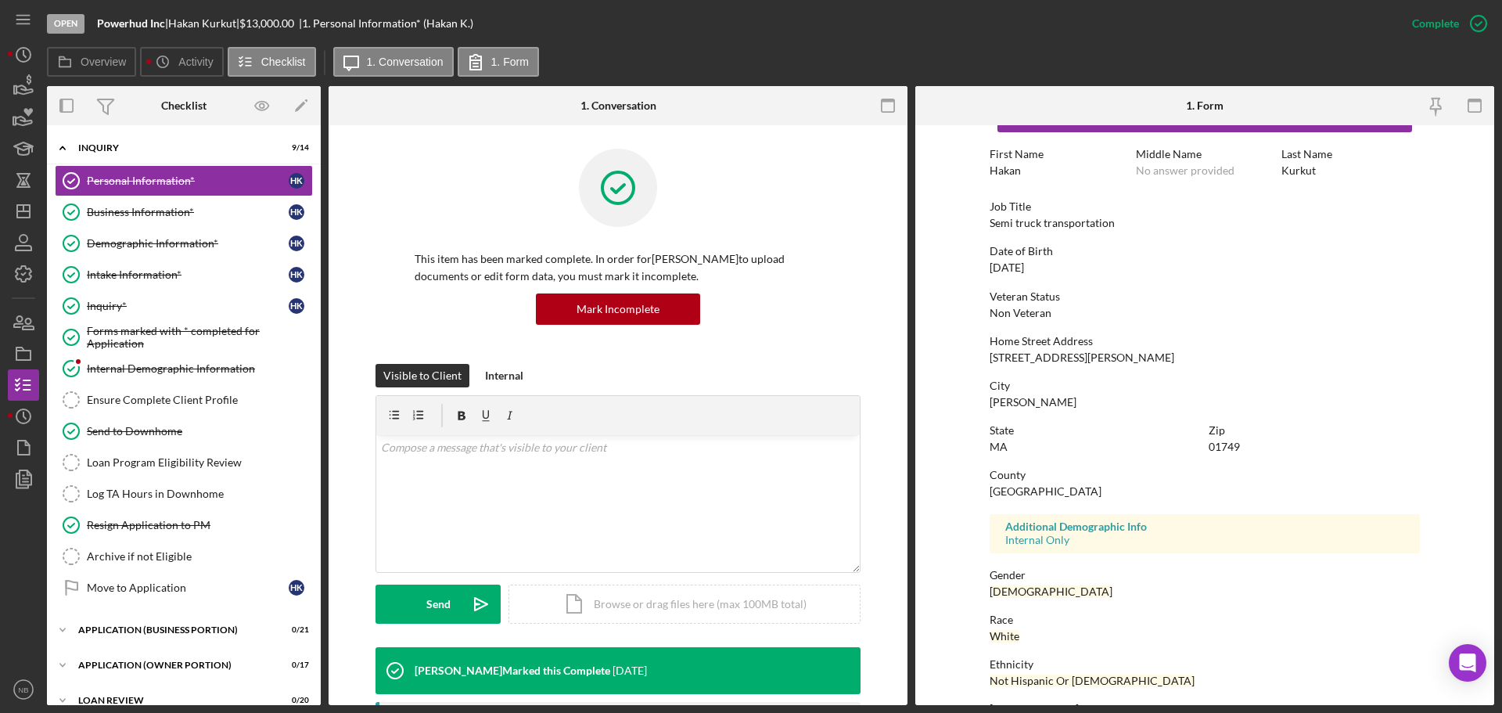
scroll to position [150, 0]
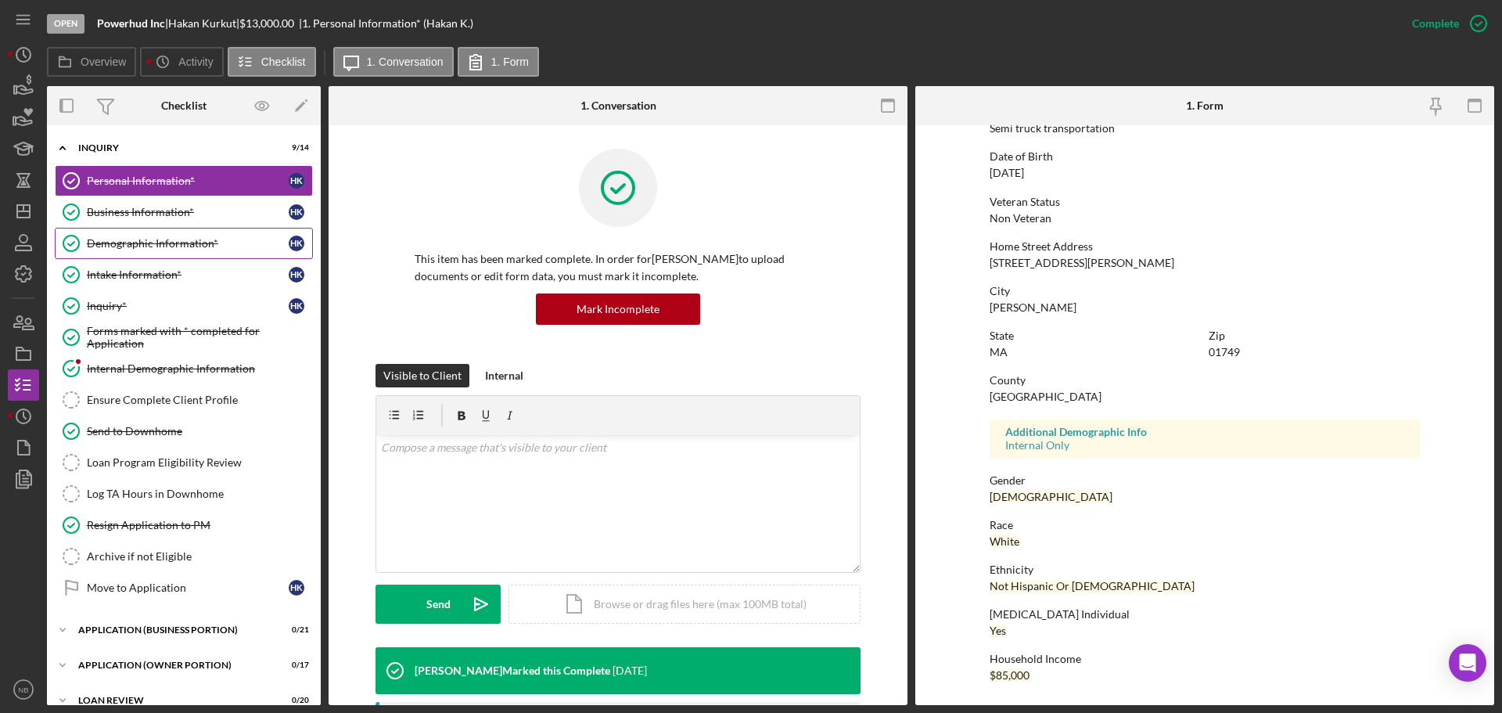
click at [201, 229] on link "Demographic Information* Demographic Information* H K" at bounding box center [184, 243] width 258 height 31
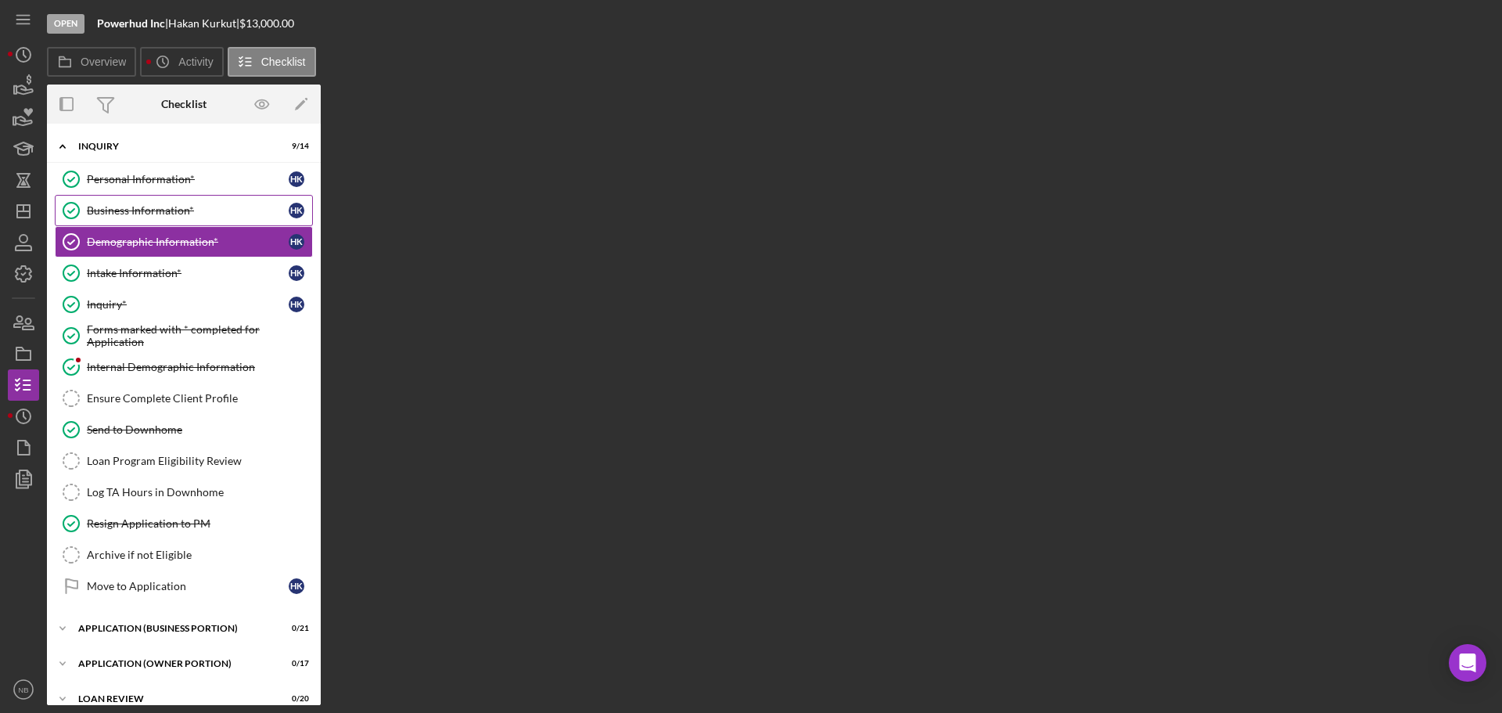
click at [200, 203] on link "Business Information* Business Information* H K" at bounding box center [184, 210] width 258 height 31
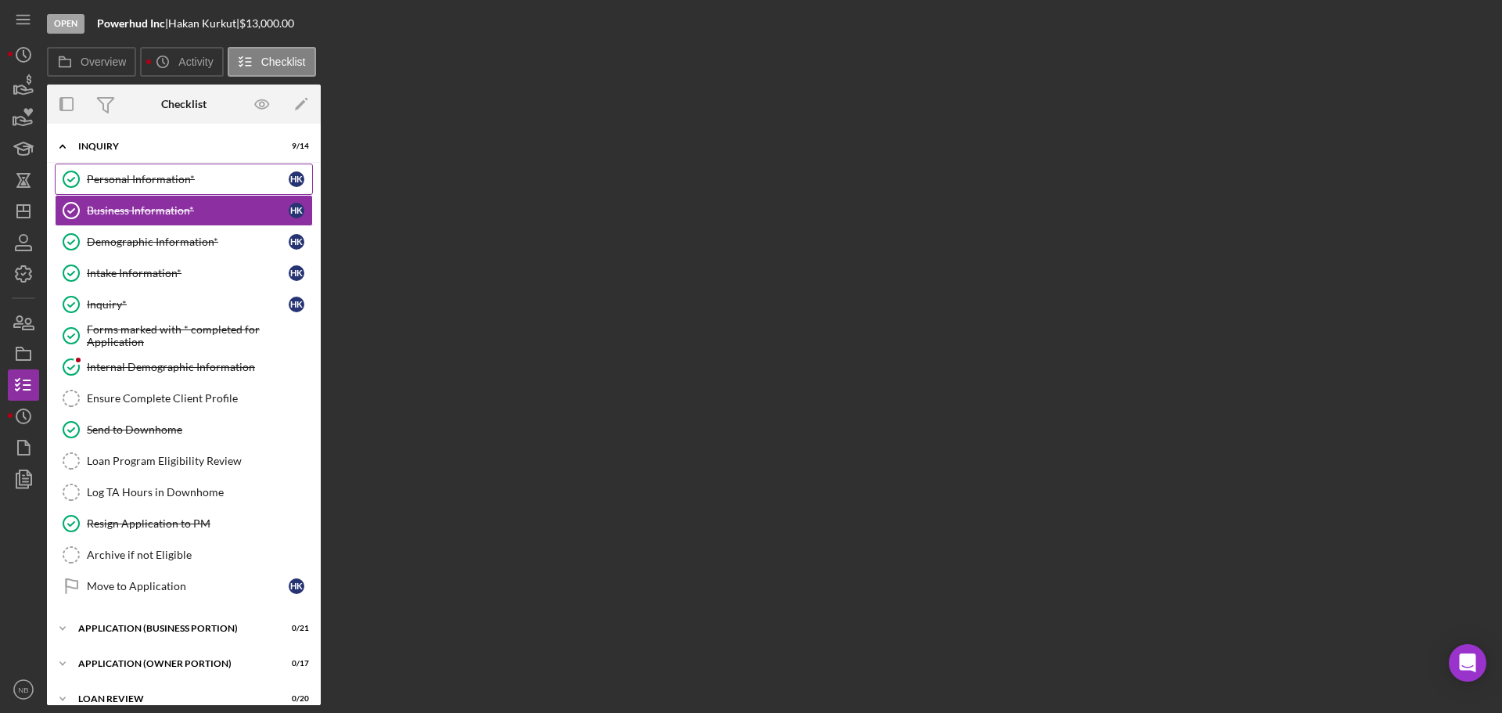
click at [199, 175] on div "Personal Information*" at bounding box center [188, 179] width 202 height 13
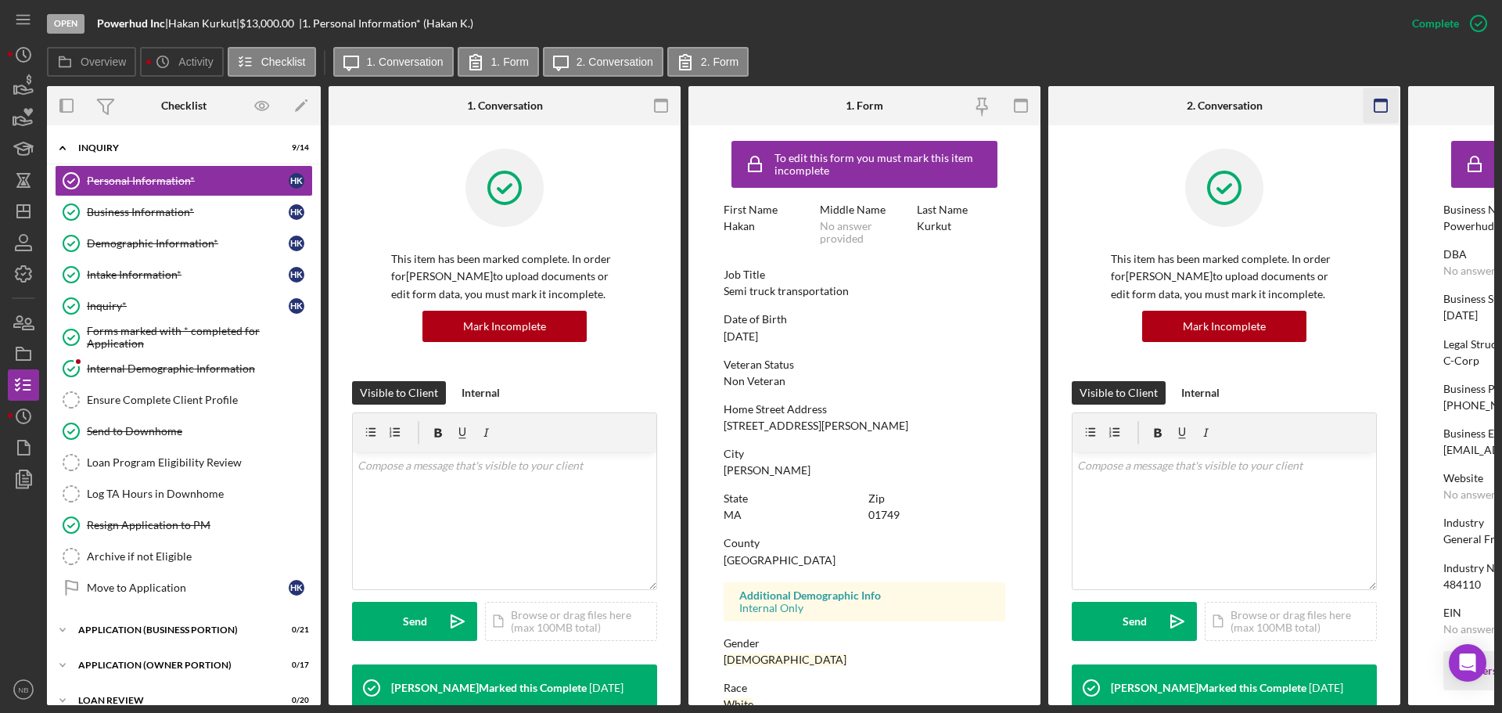
click at [1378, 98] on icon "button" at bounding box center [1381, 105] width 35 height 35
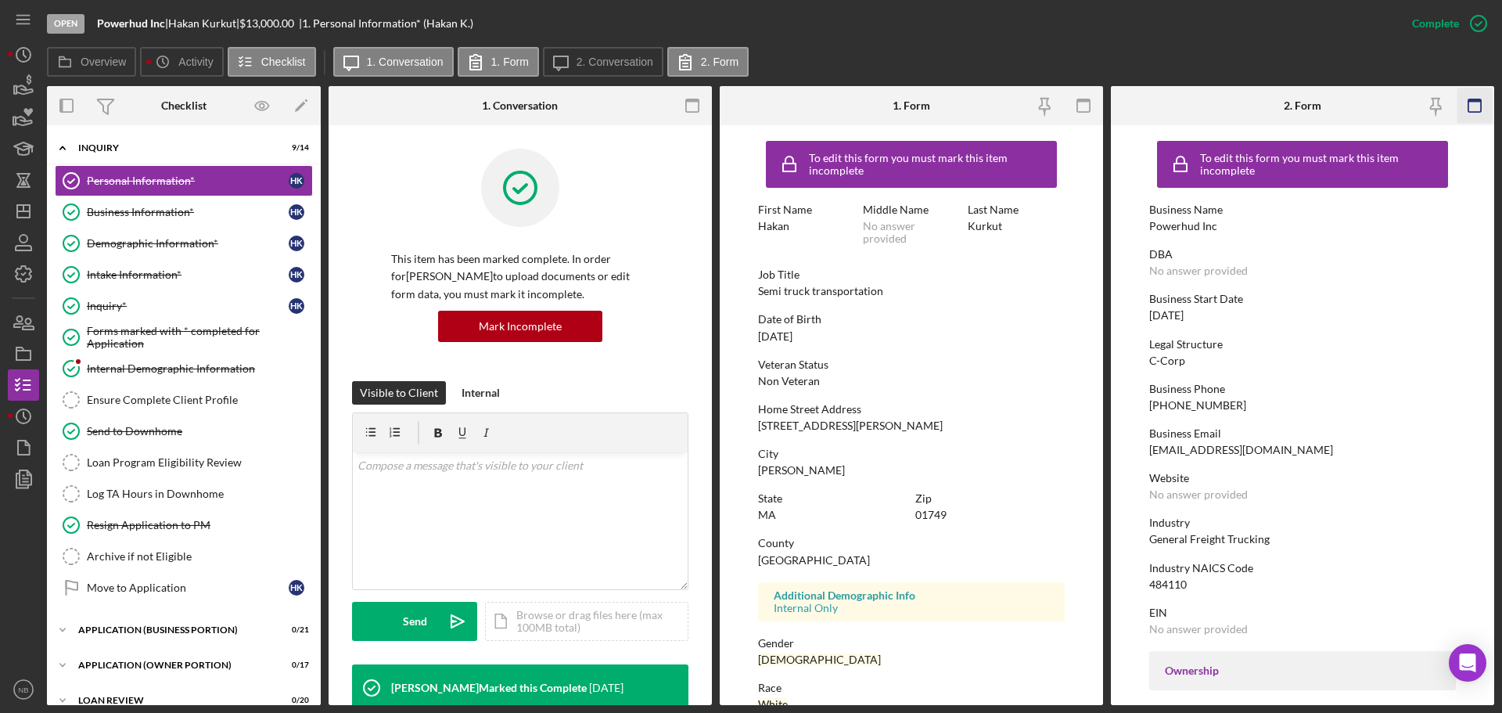
click at [1488, 110] on icon "button" at bounding box center [1474, 105] width 35 height 35
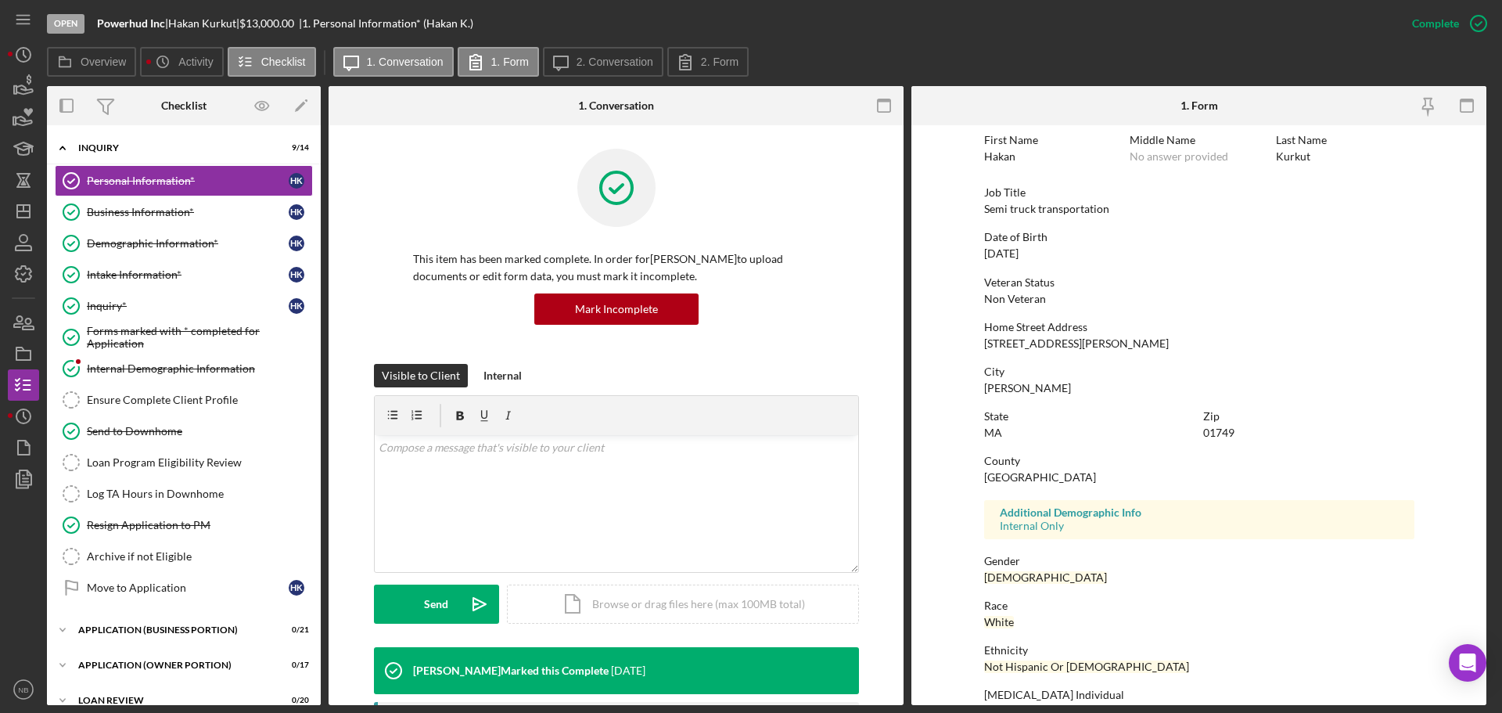
scroll to position [150, 0]
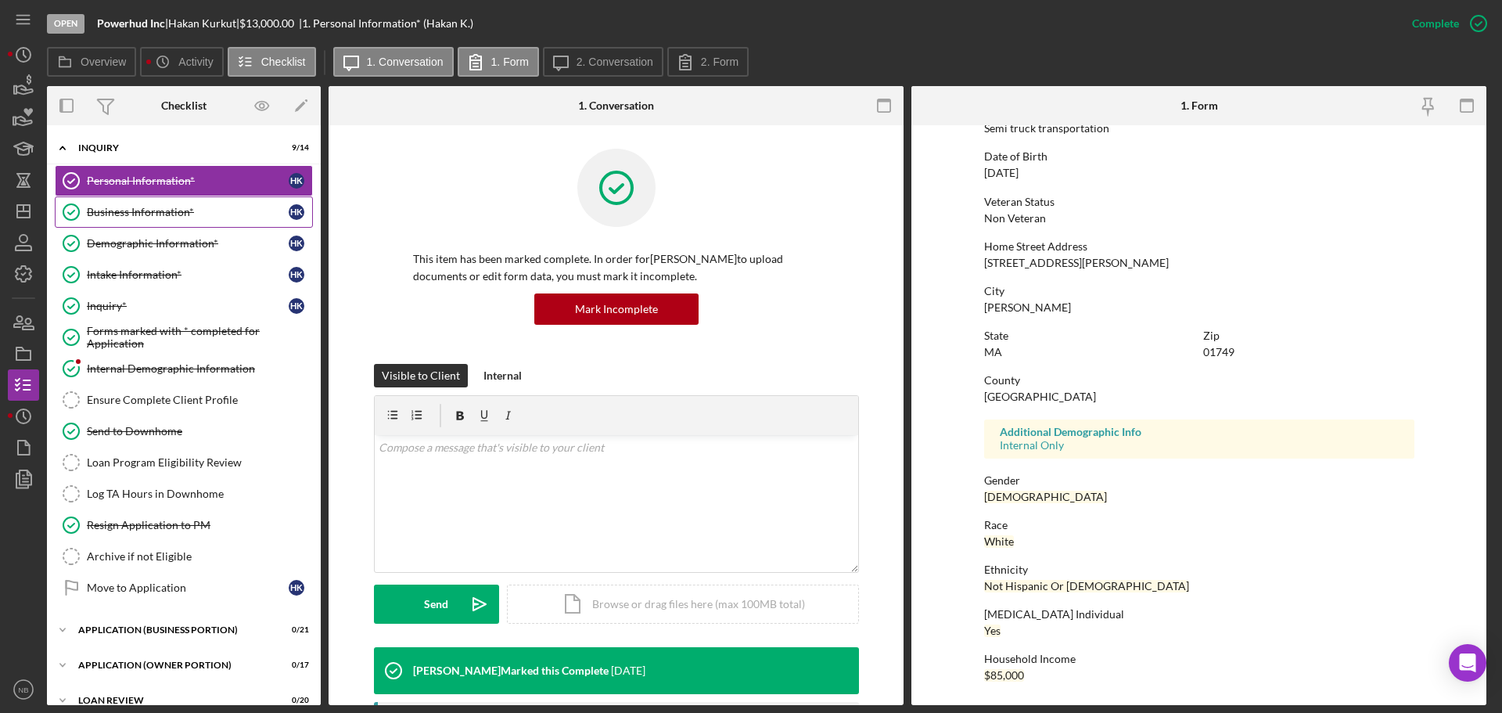
click at [201, 218] on div "Business Information*" at bounding box center [188, 212] width 202 height 13
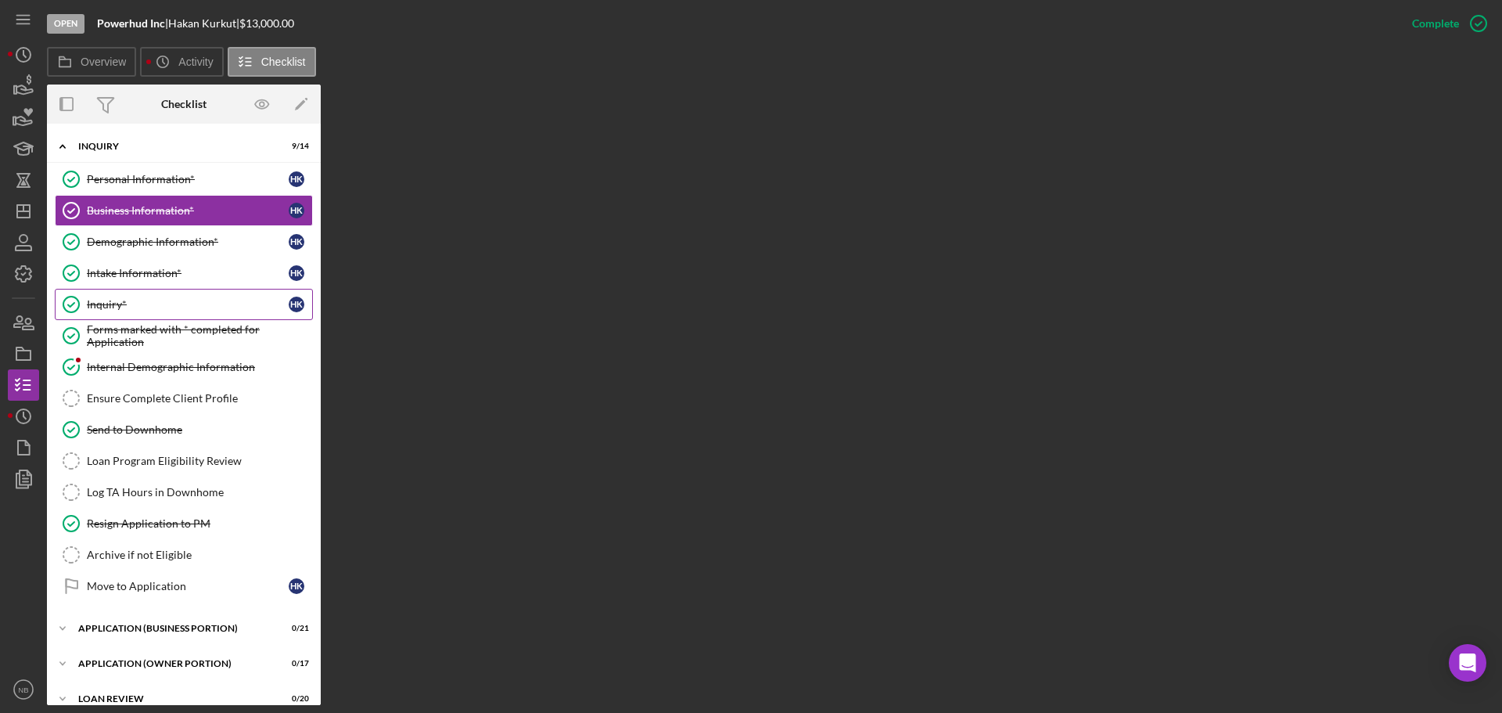
click at [144, 298] on div "Inquiry*" at bounding box center [188, 304] width 202 height 13
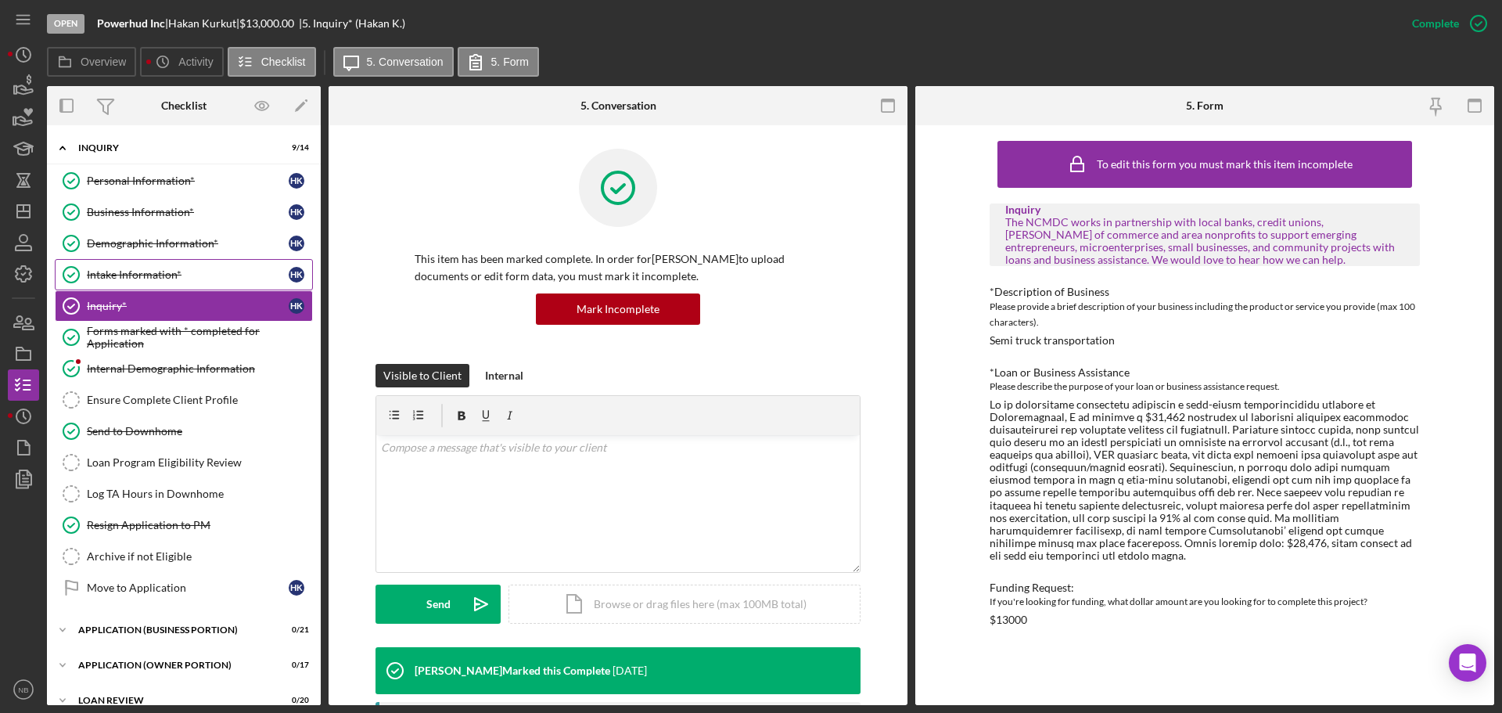
click at [152, 267] on link "Intake Information* Intake Information* H K" at bounding box center [184, 274] width 258 height 31
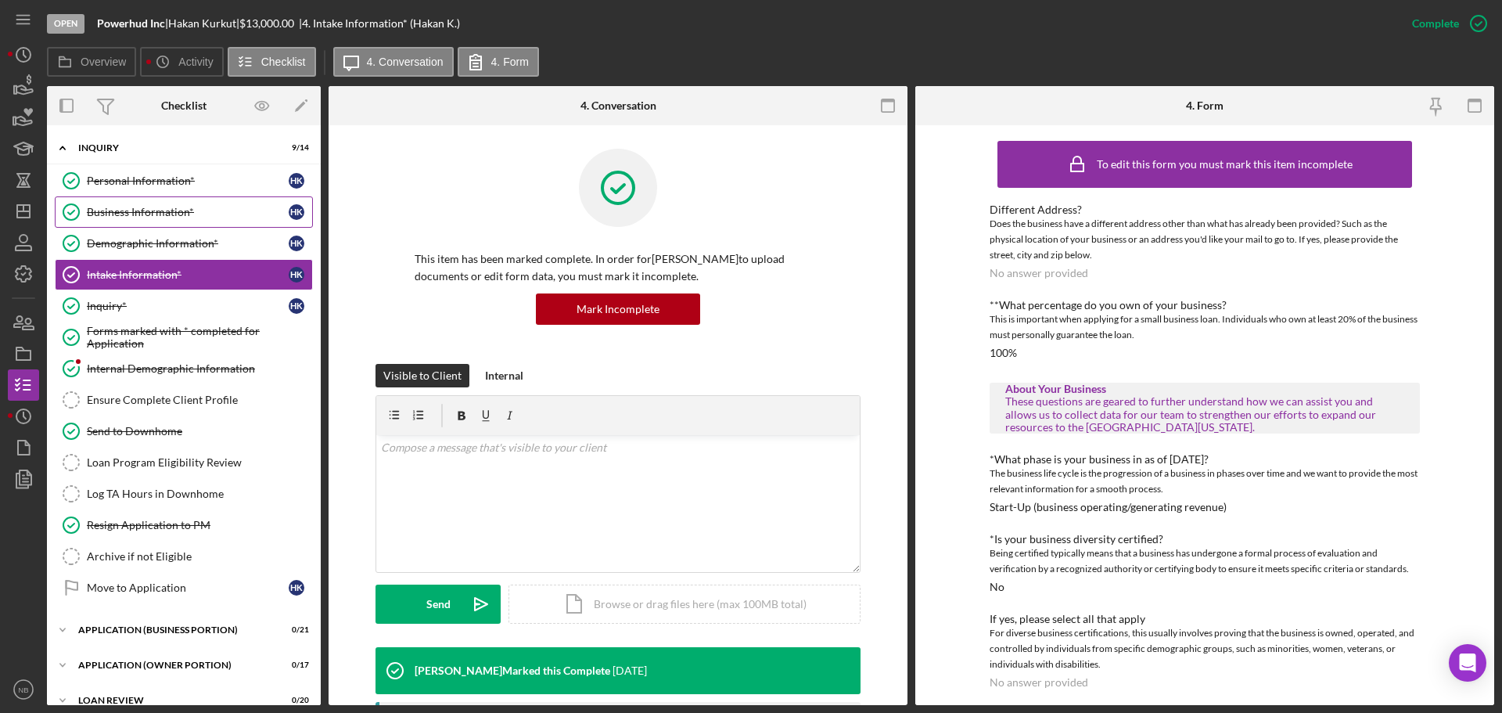
click at [163, 214] on div "Business Information*" at bounding box center [188, 212] width 202 height 13
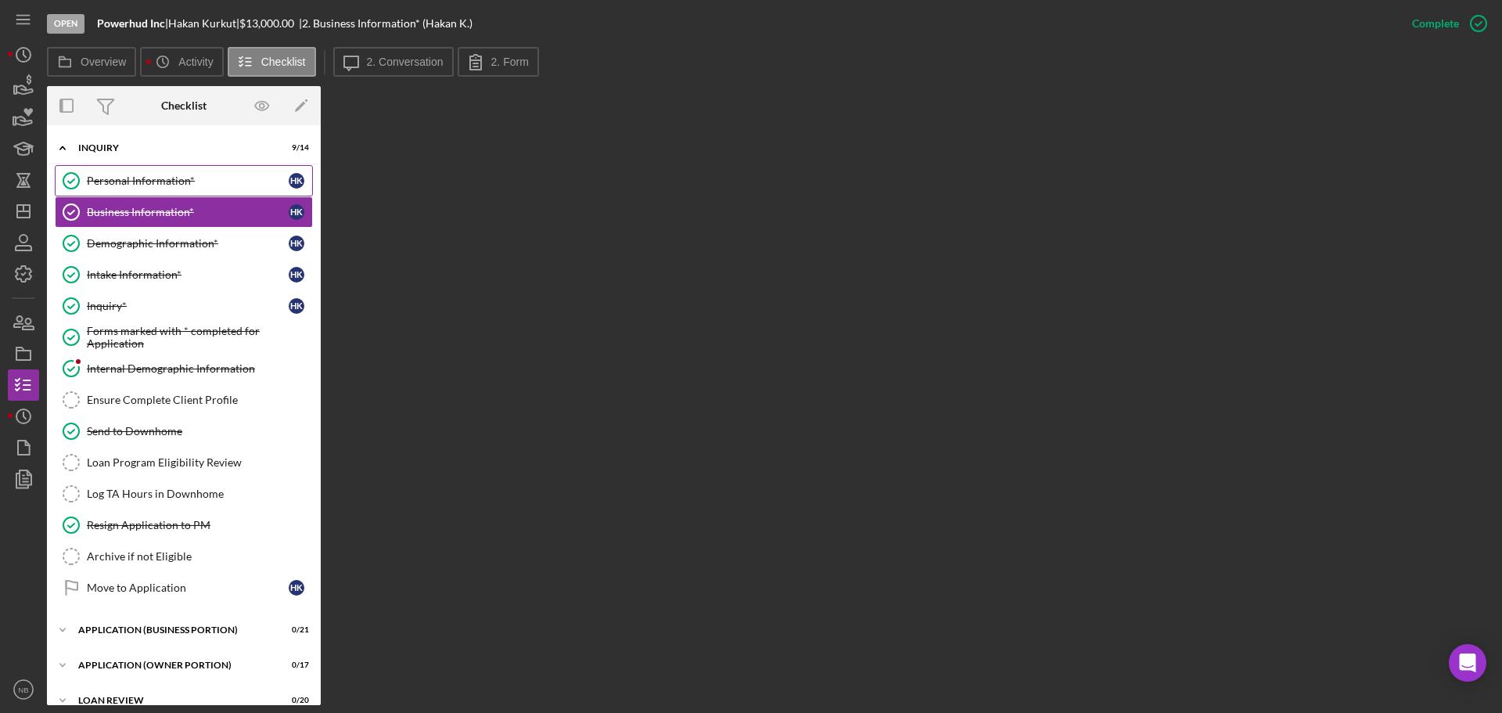
click at [129, 177] on div "Personal Information*" at bounding box center [188, 180] width 202 height 13
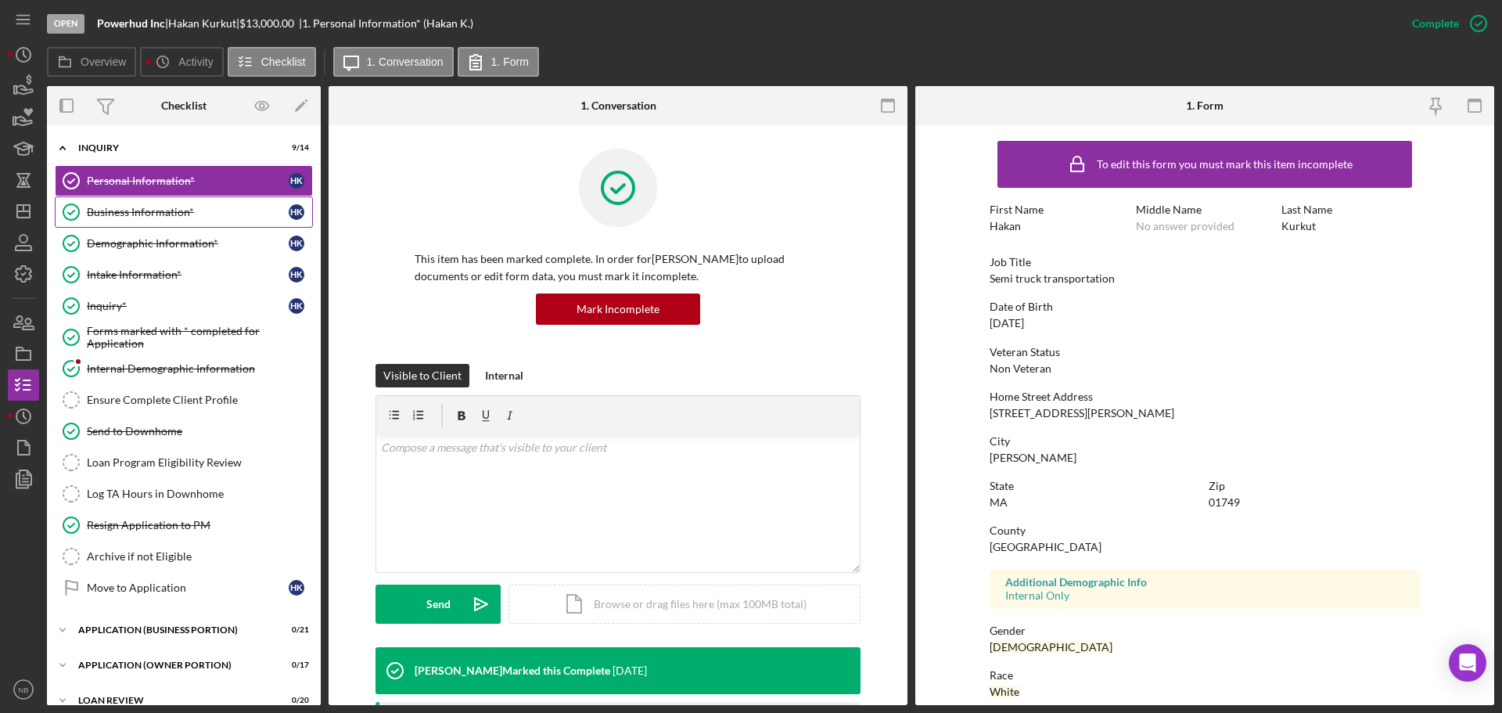
click at [128, 217] on div "Business Information*" at bounding box center [188, 212] width 202 height 13
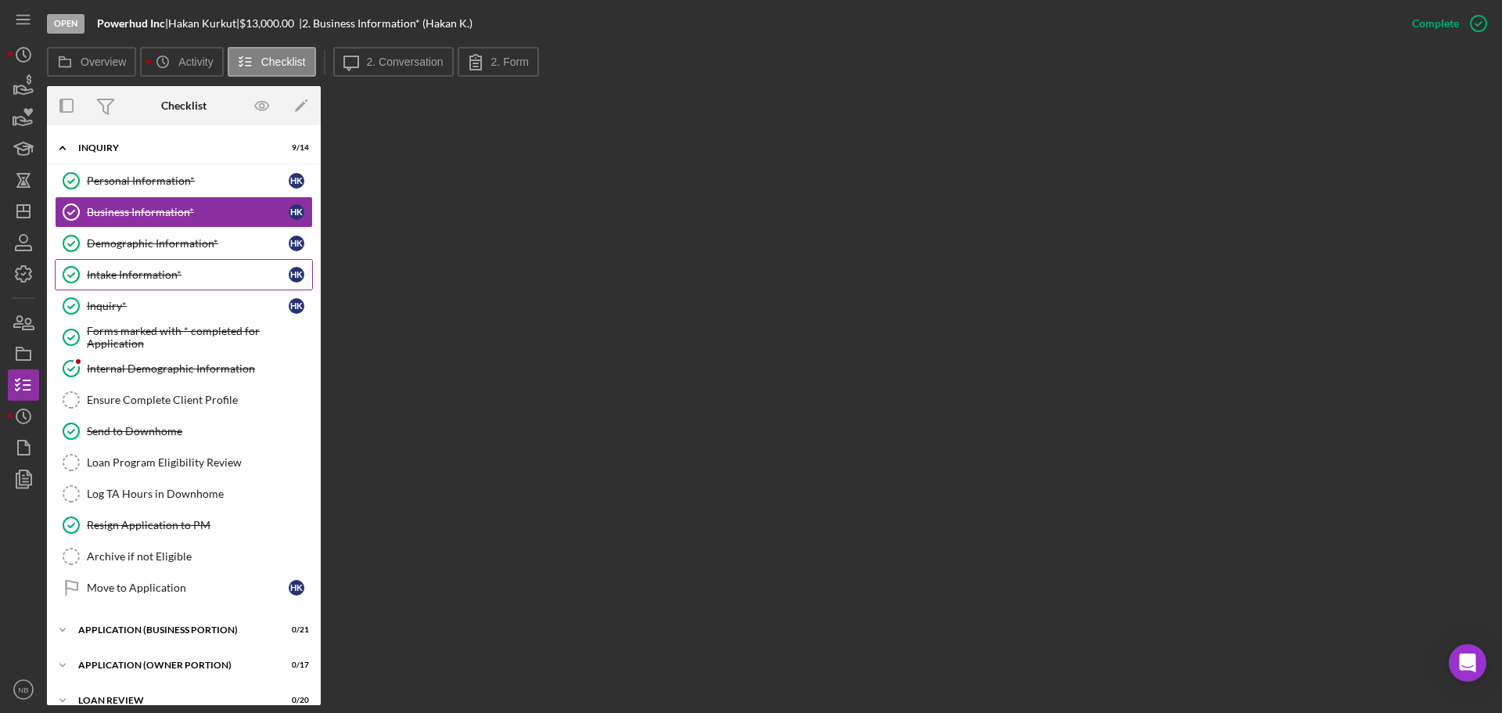
click at [138, 265] on link "Intake Information* Intake Information* H K" at bounding box center [184, 274] width 258 height 31
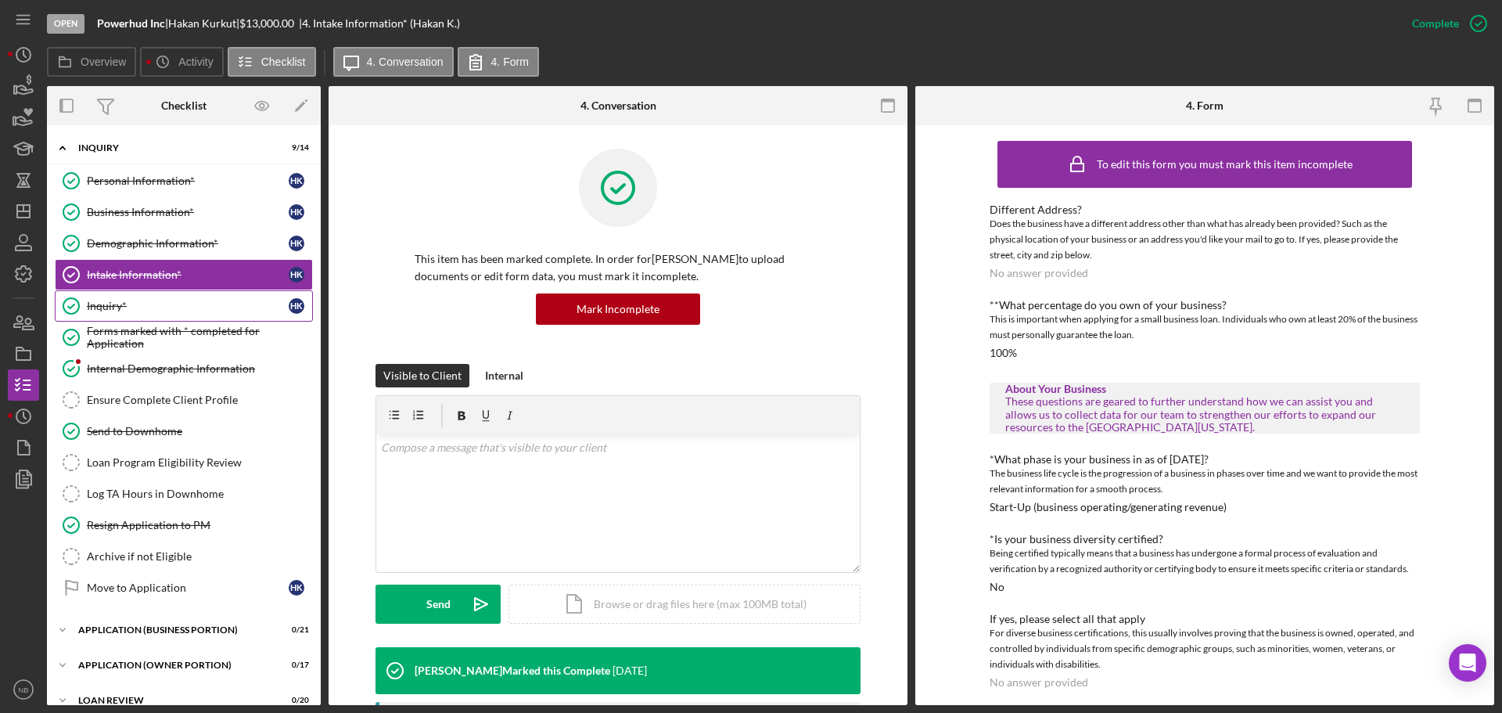
click at [125, 300] on div "Inquiry*" at bounding box center [188, 306] width 202 height 13
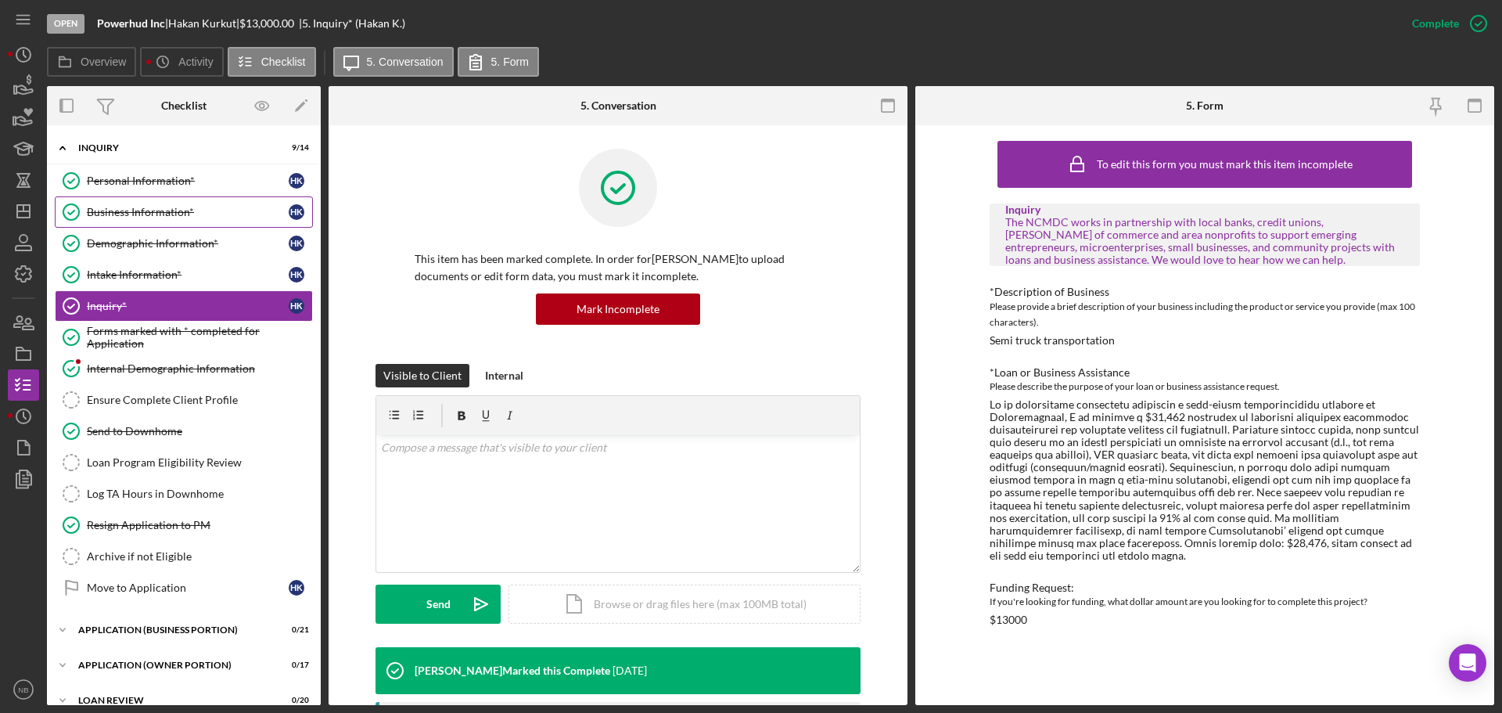
click at [134, 212] on div "Business Information*" at bounding box center [188, 212] width 202 height 13
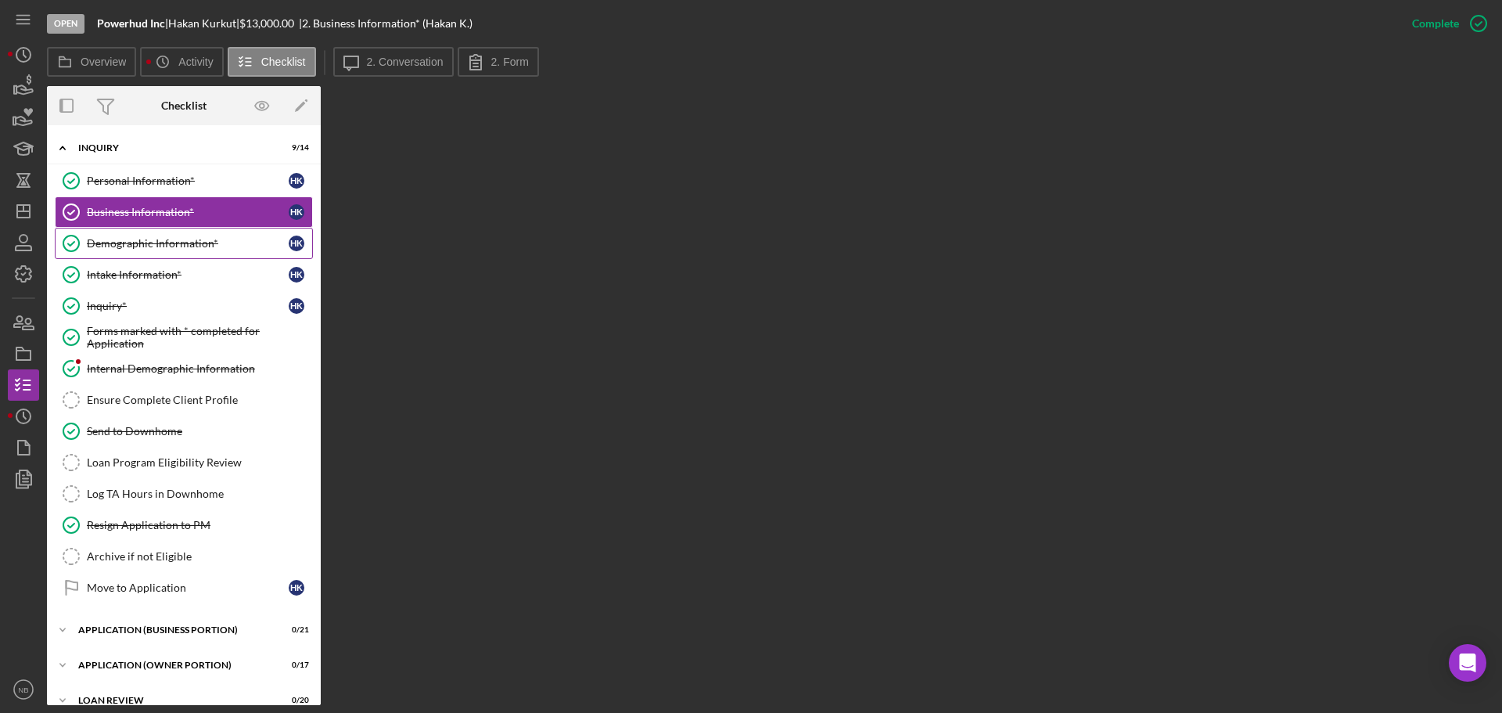
click at [206, 246] on div "Demographic Information*" at bounding box center [188, 243] width 202 height 13
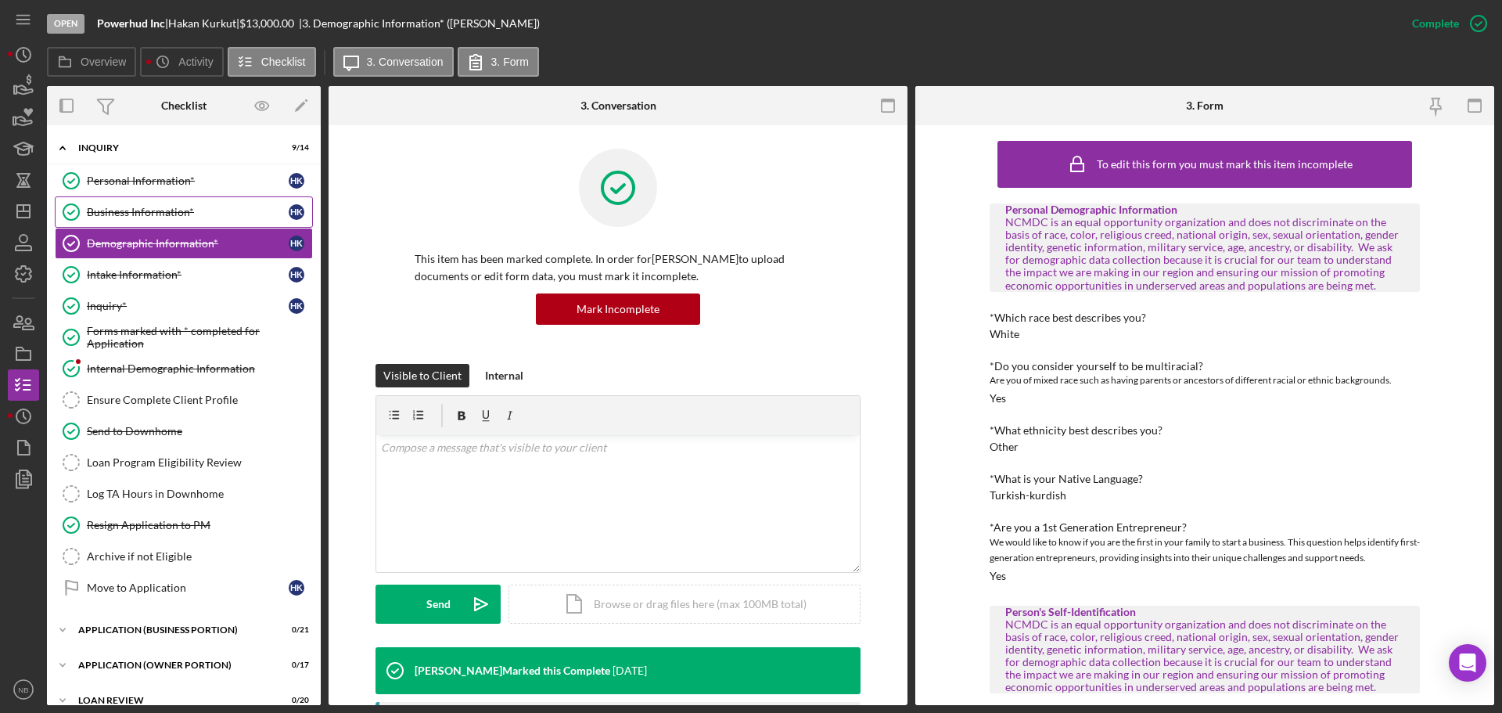
click at [172, 216] on div "Business Information*" at bounding box center [188, 212] width 202 height 13
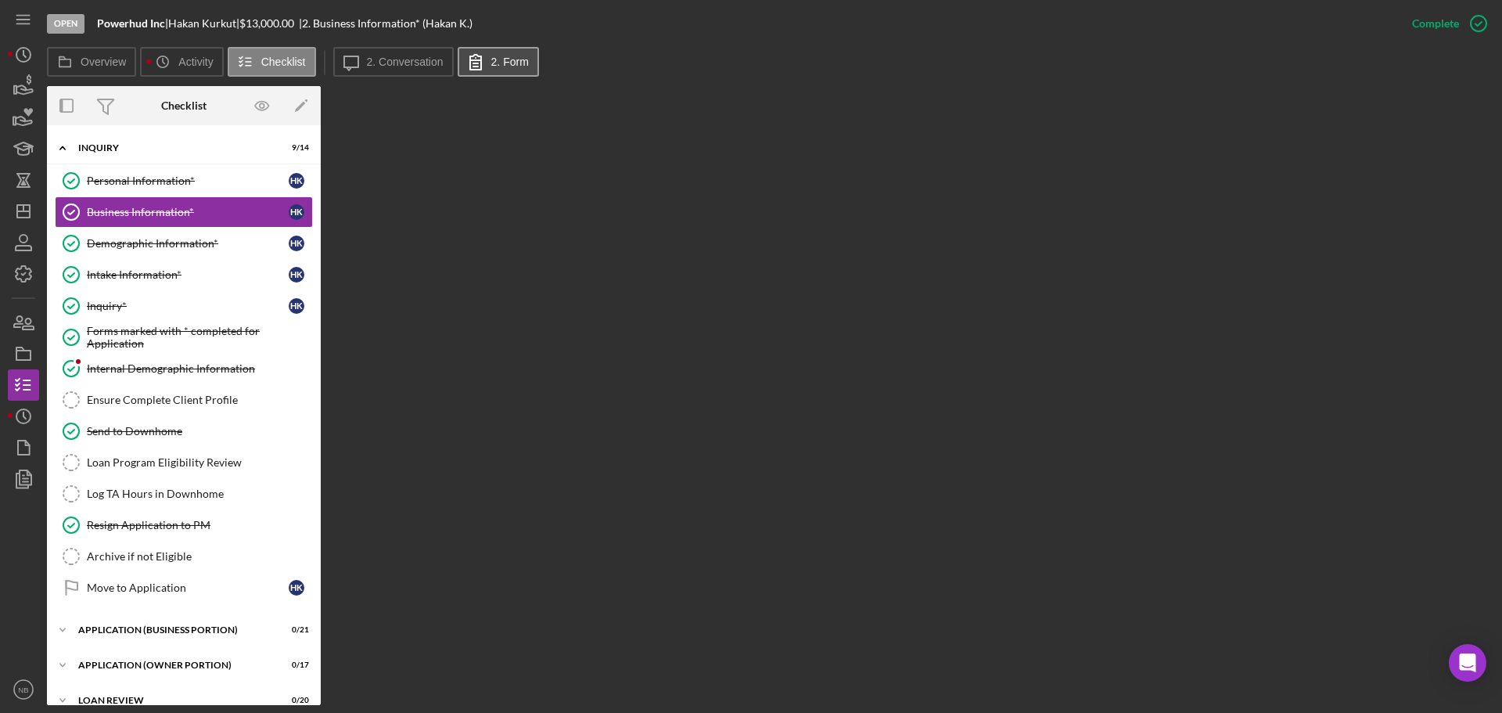
click at [487, 56] on icon at bounding box center [475, 61] width 39 height 39
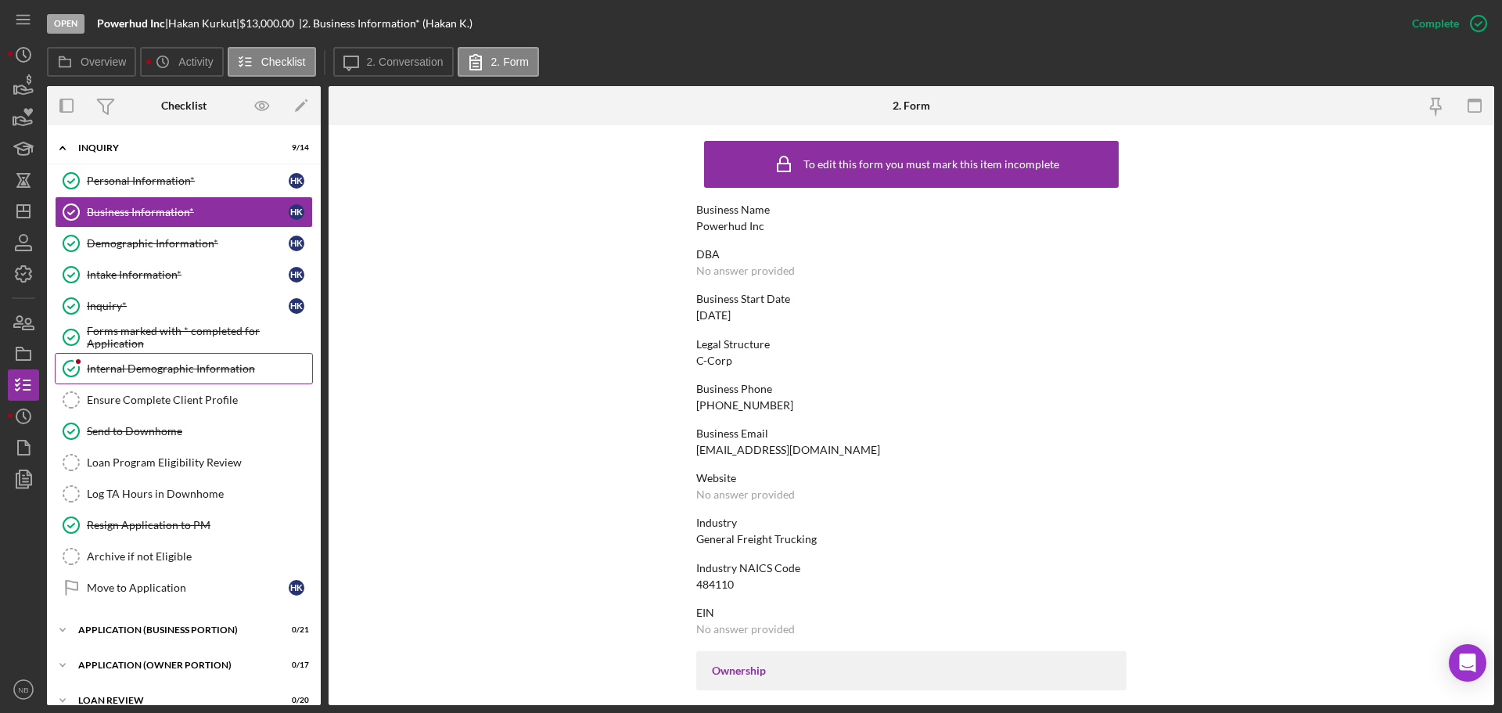
click at [131, 375] on div "Internal Demographic Information" at bounding box center [199, 368] width 225 height 13
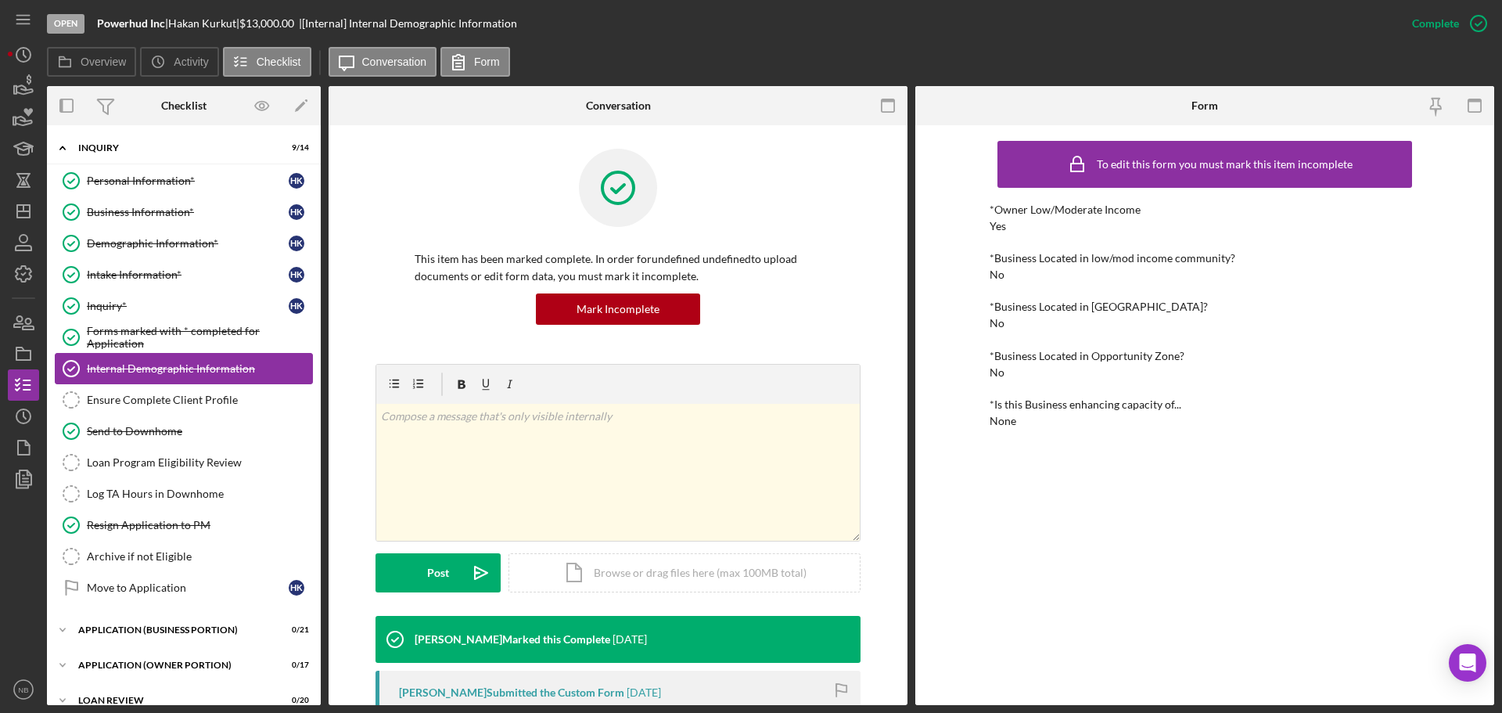
click at [141, 375] on div "Internal Demographic Information" at bounding box center [199, 368] width 225 height 13
click at [145, 394] on div "Ensure Complete Client Profile" at bounding box center [199, 400] width 225 height 13
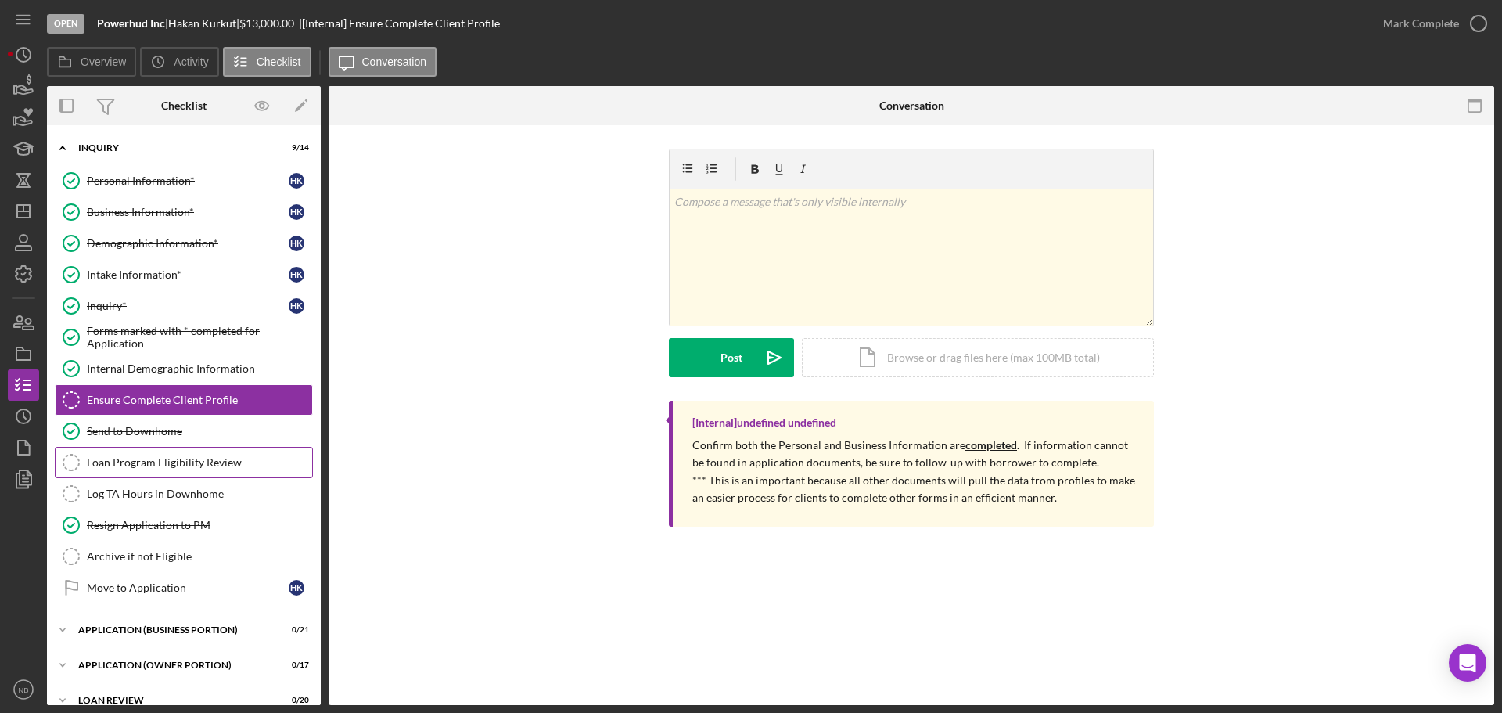
click at [204, 473] on link "Loan Program Eligibility Review Loan Program Eligibility Review" at bounding box center [184, 462] width 258 height 31
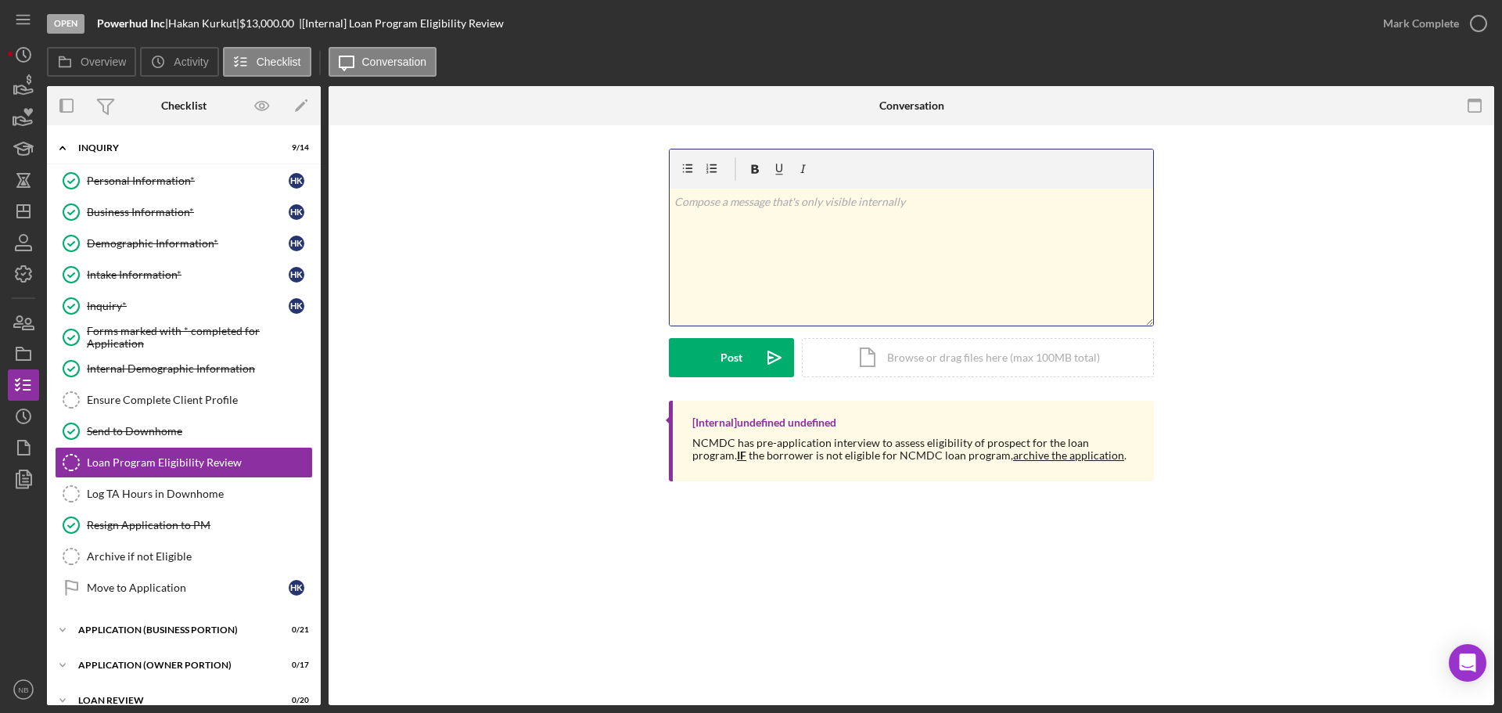
click at [926, 264] on div "v Color teal Color pink Remove color Add row above Add row below Add column bef…" at bounding box center [912, 257] width 484 height 137
click at [860, 209] on p "spoke to client and going to reccomend to SBDC" at bounding box center [911, 201] width 475 height 17
click at [938, 201] on p "spoke to client and going to recommend to SBDC" at bounding box center [911, 201] width 475 height 17
click at [700, 374] on button "Post Icon/icon-invite-send" at bounding box center [731, 357] width 125 height 39
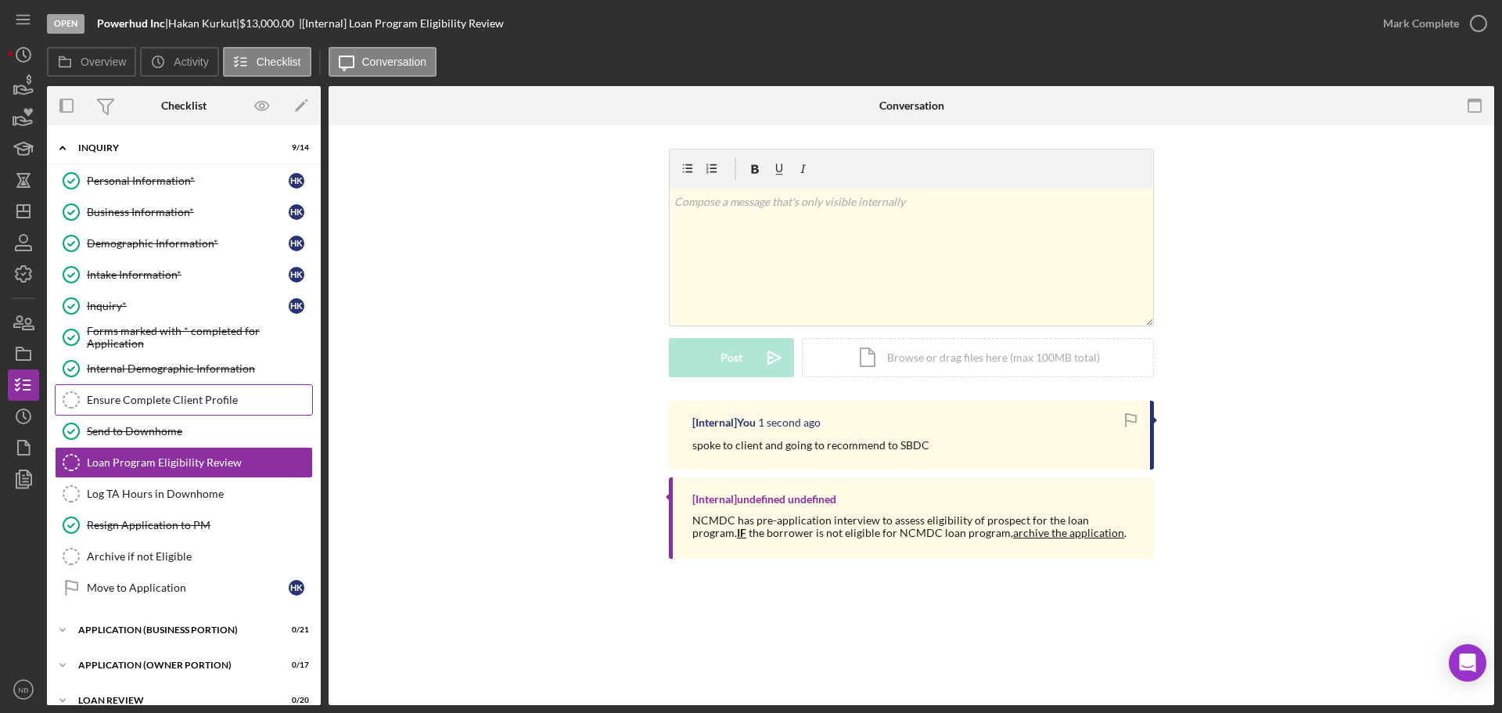
click at [192, 404] on div "Ensure Complete Client Profile" at bounding box center [199, 400] width 225 height 13
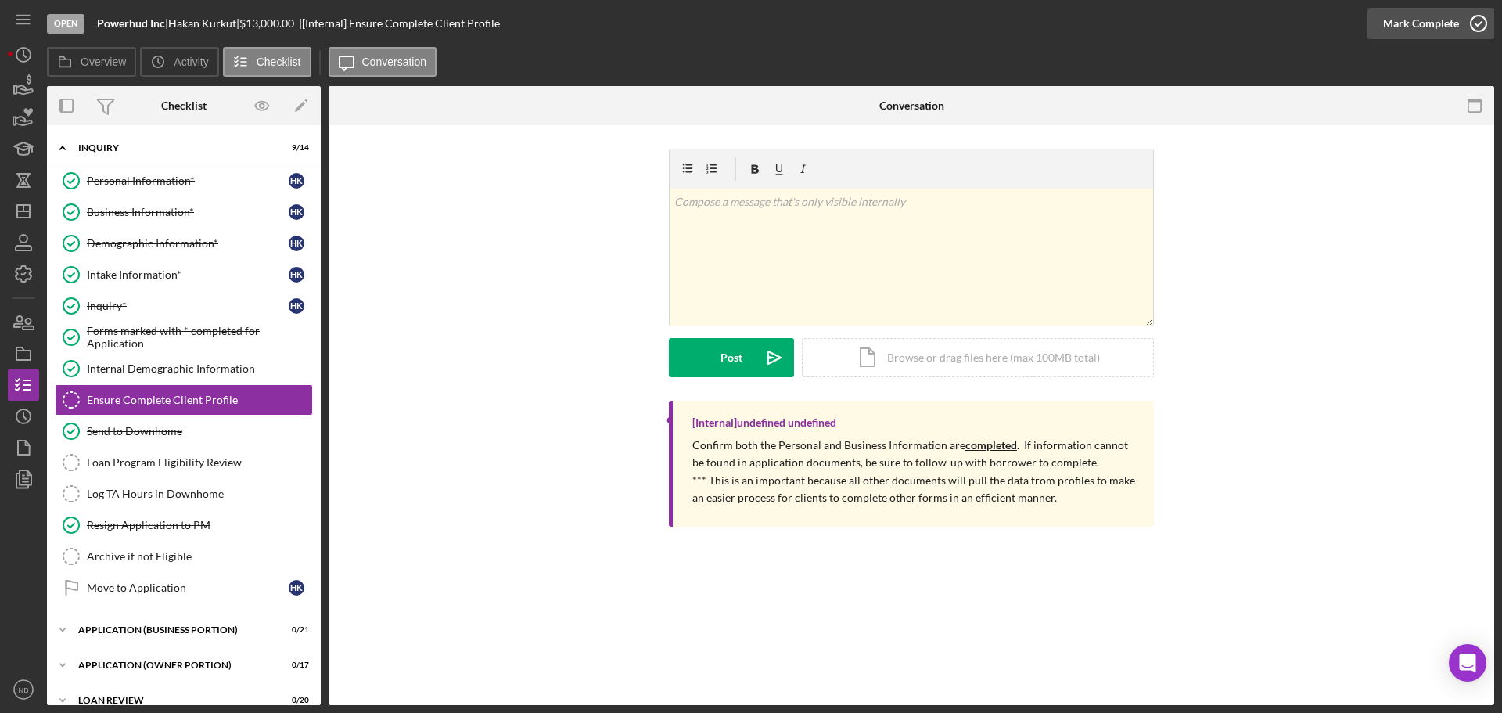
click at [1437, 27] on div "Mark Complete" at bounding box center [1421, 23] width 76 height 31
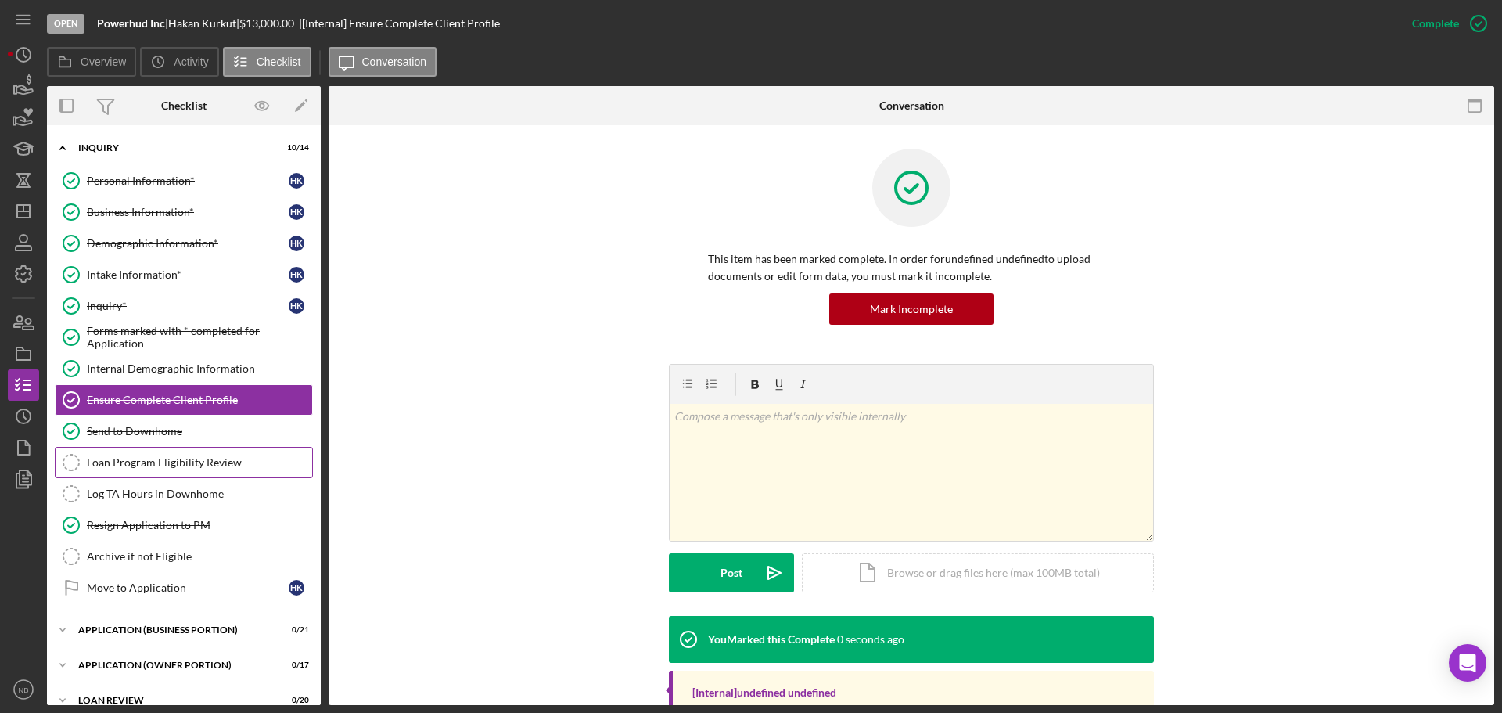
click at [164, 469] on link "Loan Program Eligibility Review Loan Program Eligibility Review" at bounding box center [184, 462] width 258 height 31
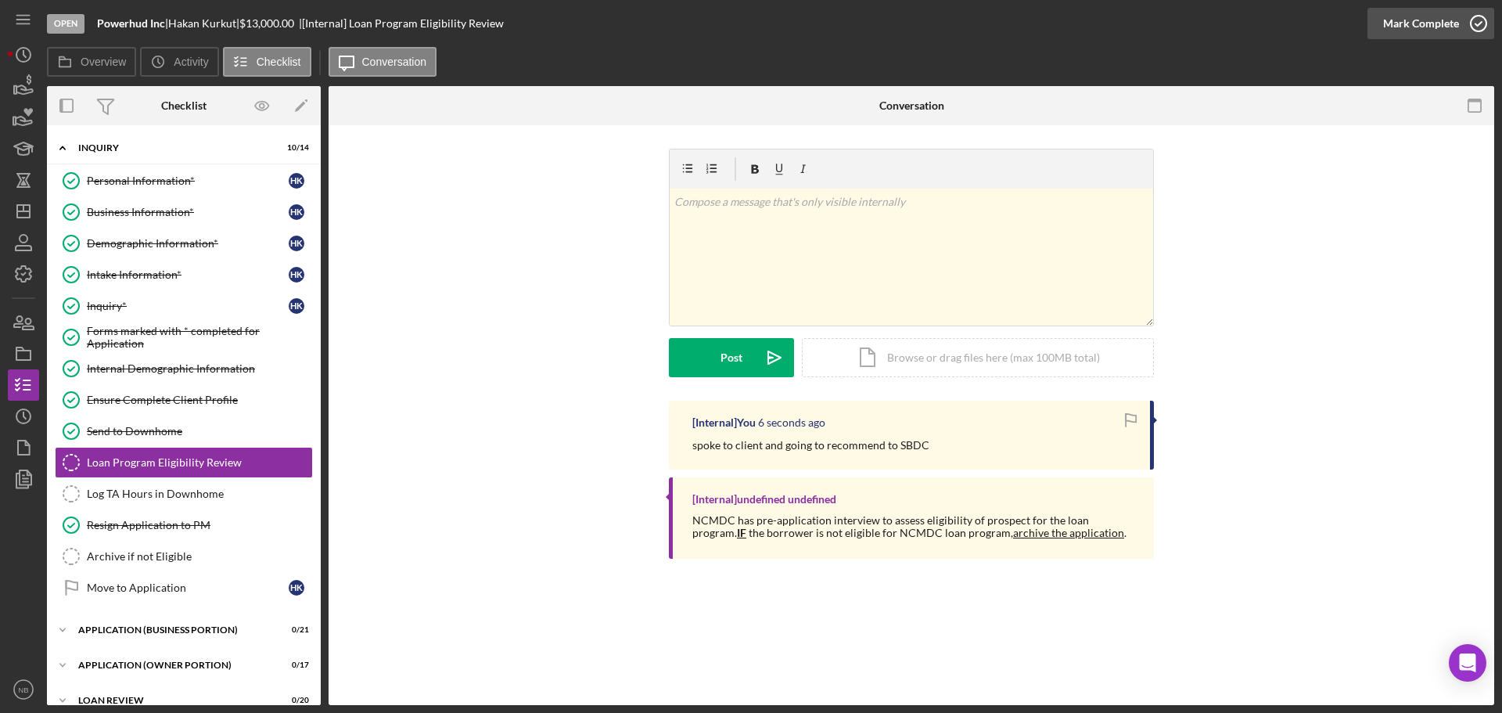
click at [1446, 31] on div "Mark Complete" at bounding box center [1421, 23] width 76 height 31
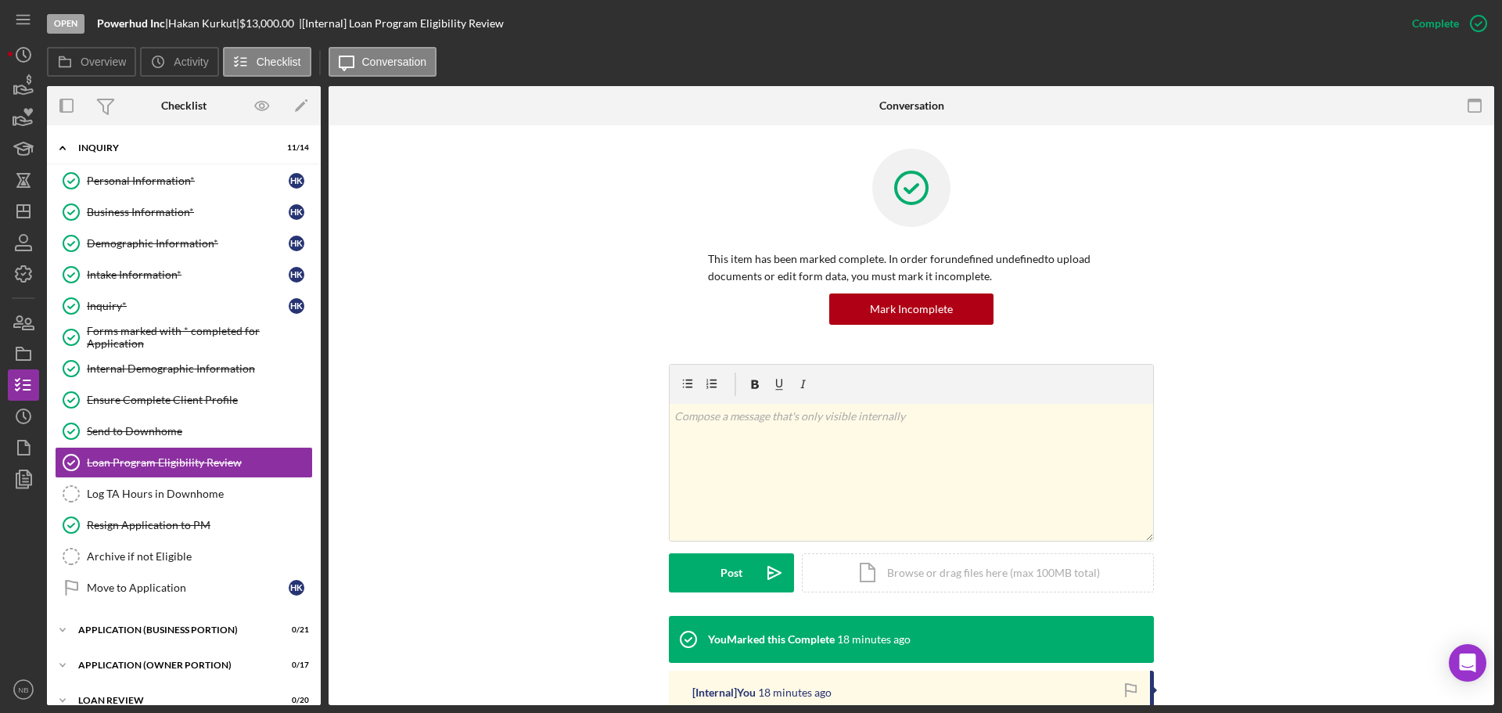
click at [1426, 194] on div "This item has been marked complete. In order for undefined undefined to upload …" at bounding box center [911, 256] width 1119 height 215
click at [30, 217] on polygon "button" at bounding box center [23, 211] width 13 height 13
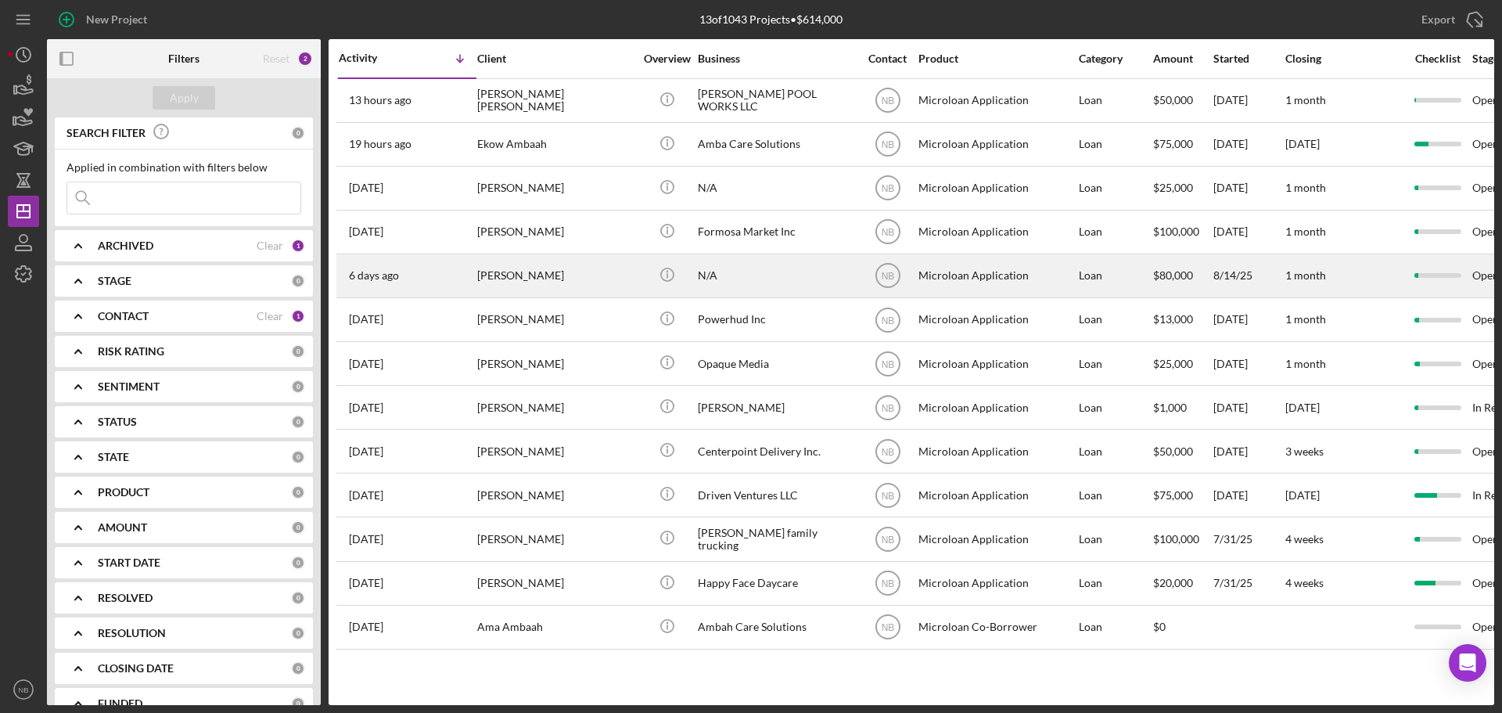
click at [536, 275] on div "[PERSON_NAME]" at bounding box center [555, 275] width 156 height 41
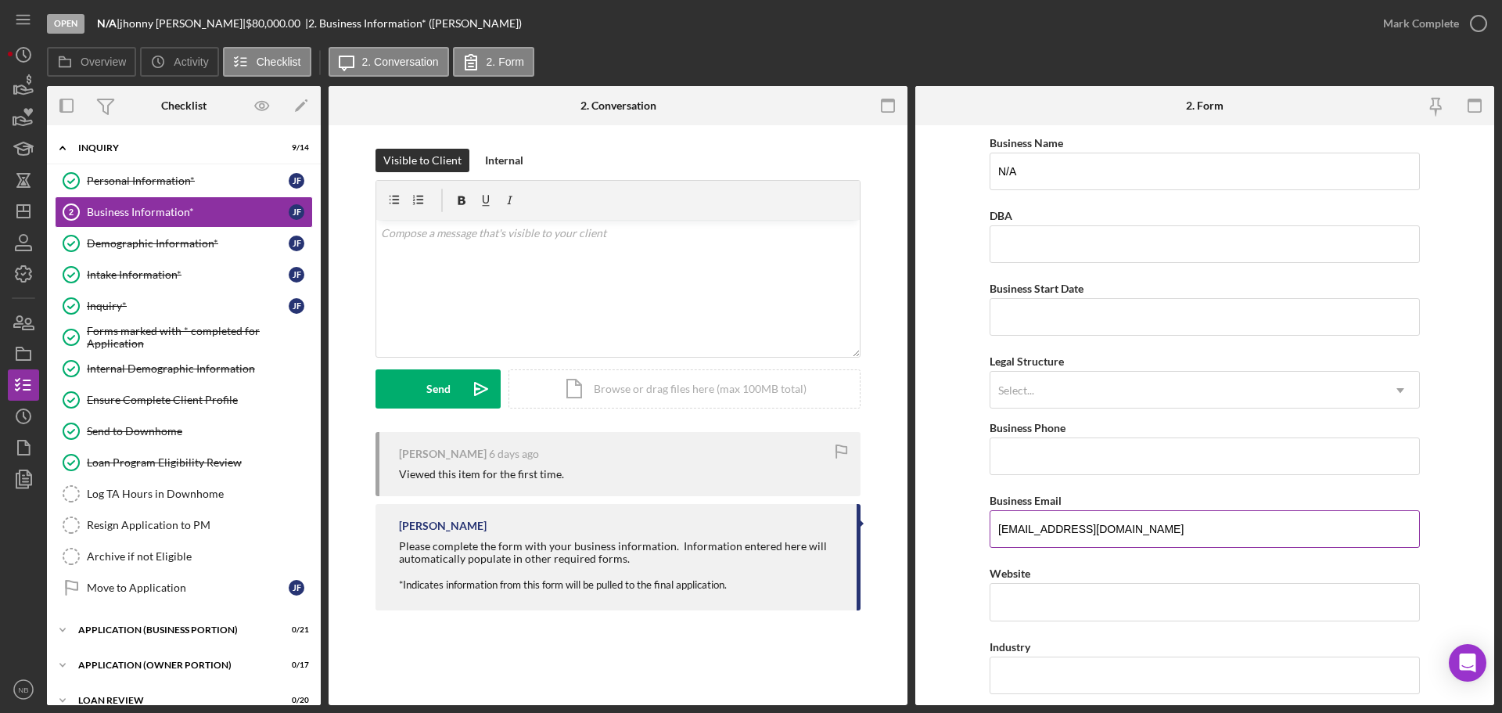
click at [1289, 546] on input "[EMAIL_ADDRESS][DOMAIN_NAME]" at bounding box center [1205, 529] width 430 height 38
drag, startPoint x: 1169, startPoint y: 523, endPoint x: 879, endPoint y: 526, distance: 289.5
click at [879, 526] on div "Overview Internal Workflow Stage Open Icon/Dropdown Arrow Archive (can unarchiv…" at bounding box center [771, 395] width 1448 height 619
click at [21, 210] on icon "Icon/Dashboard" at bounding box center [23, 211] width 39 height 39
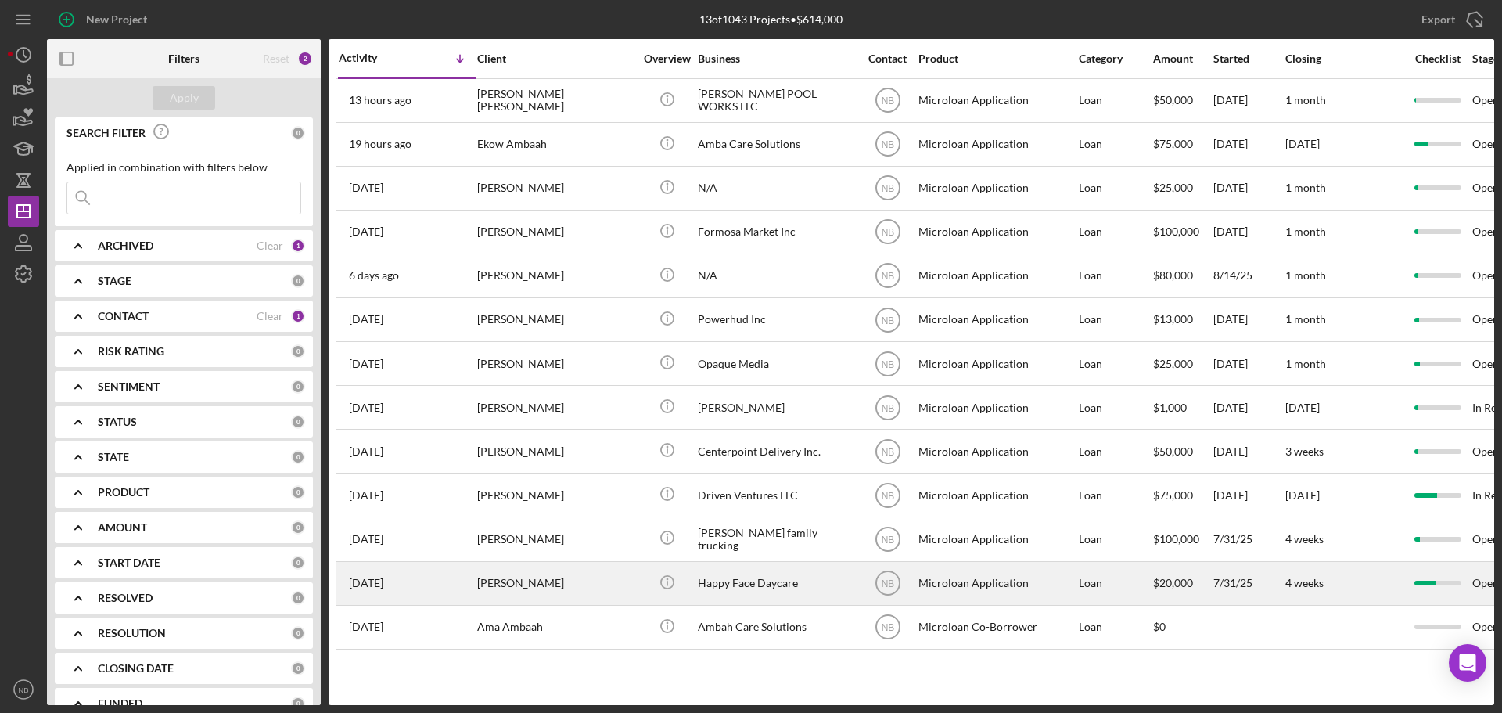
click at [570, 583] on div "[PERSON_NAME]" at bounding box center [555, 583] width 156 height 41
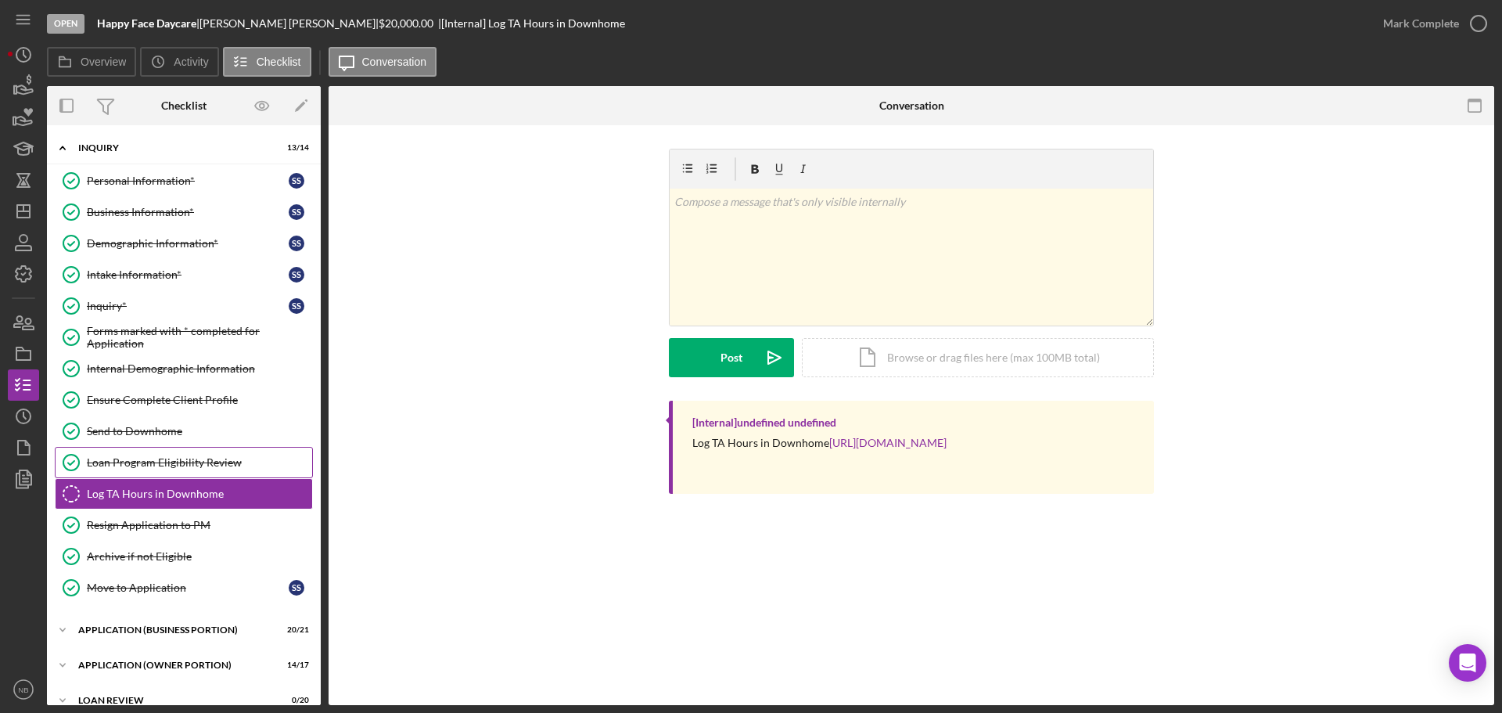
scroll to position [79, 0]
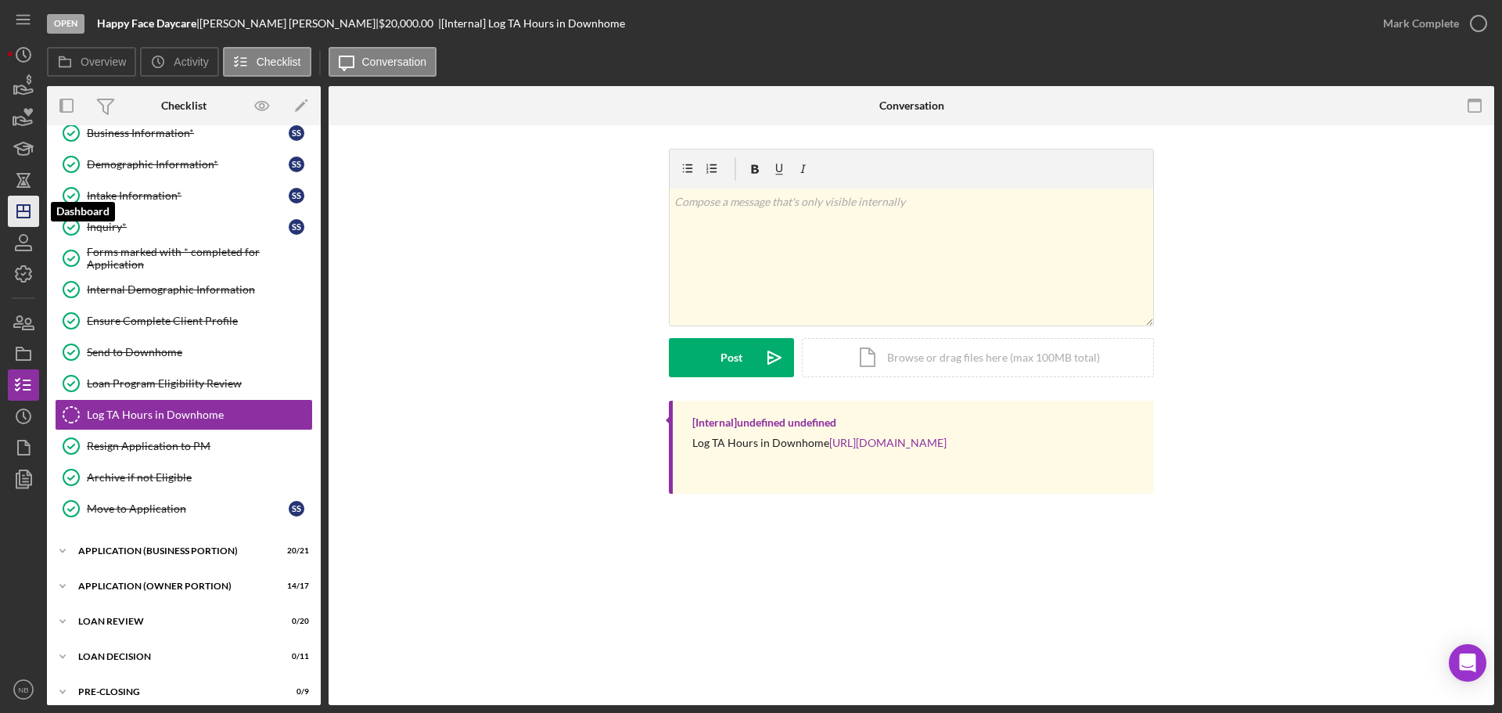
click at [26, 211] on line "button" at bounding box center [23, 211] width 13 height 0
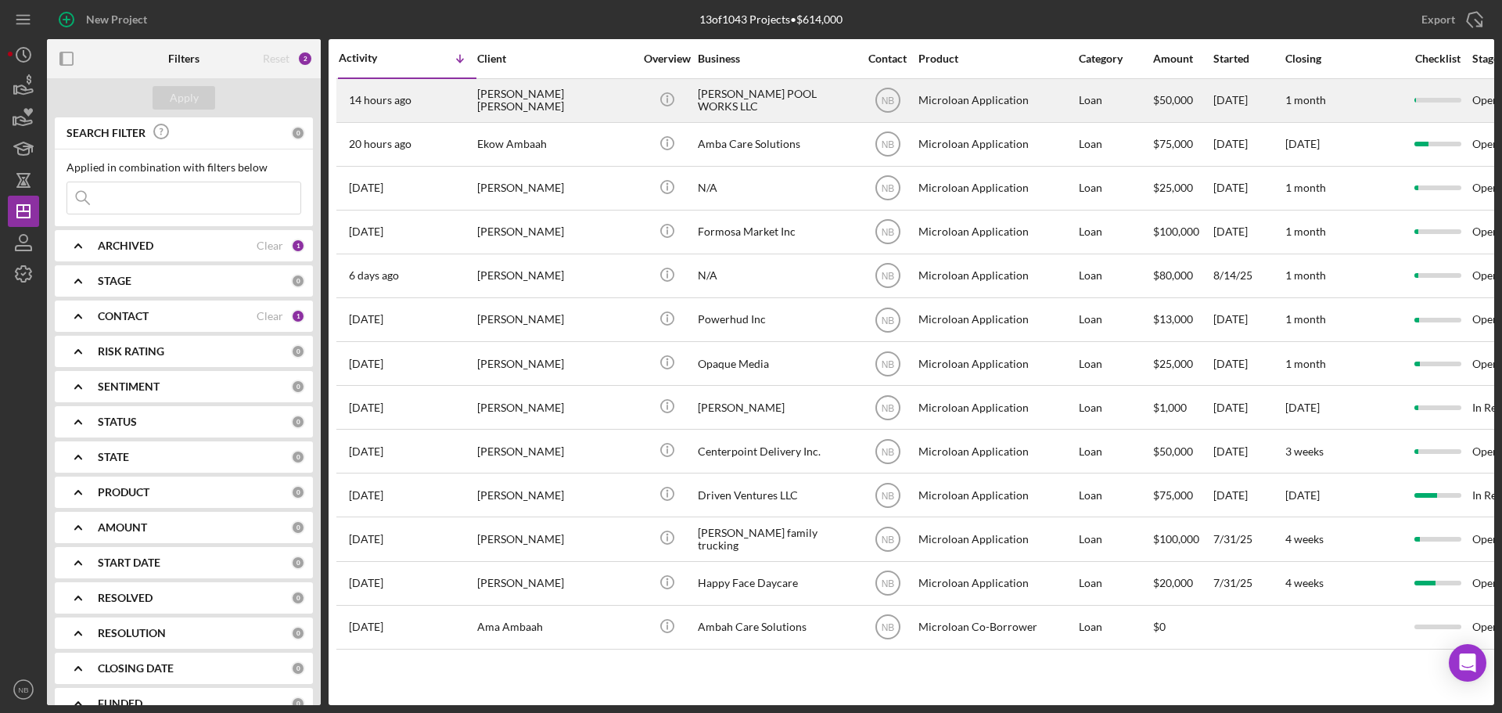
click at [735, 106] on div "[PERSON_NAME] POOL WORKS LLC" at bounding box center [776, 100] width 156 height 41
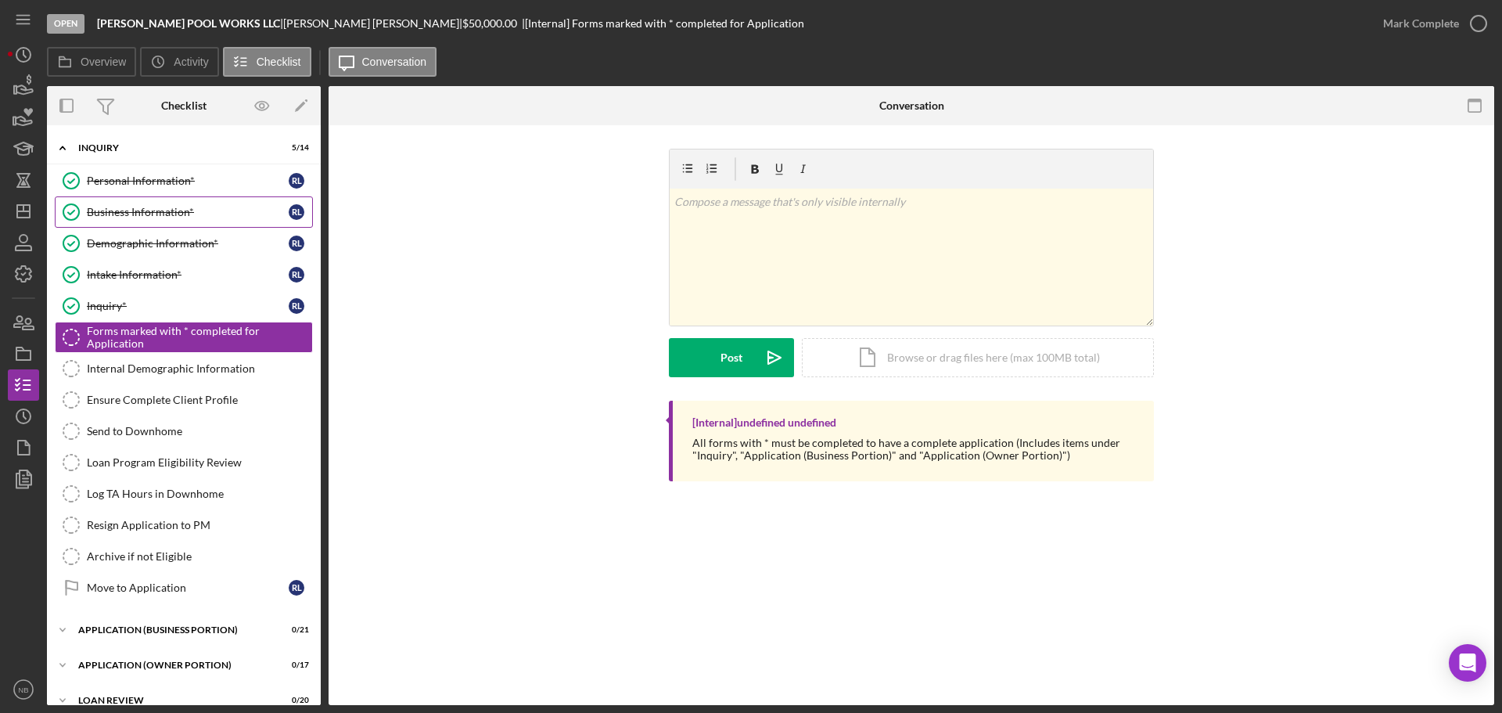
click at [185, 218] on div "Business Information*" at bounding box center [188, 212] width 202 height 13
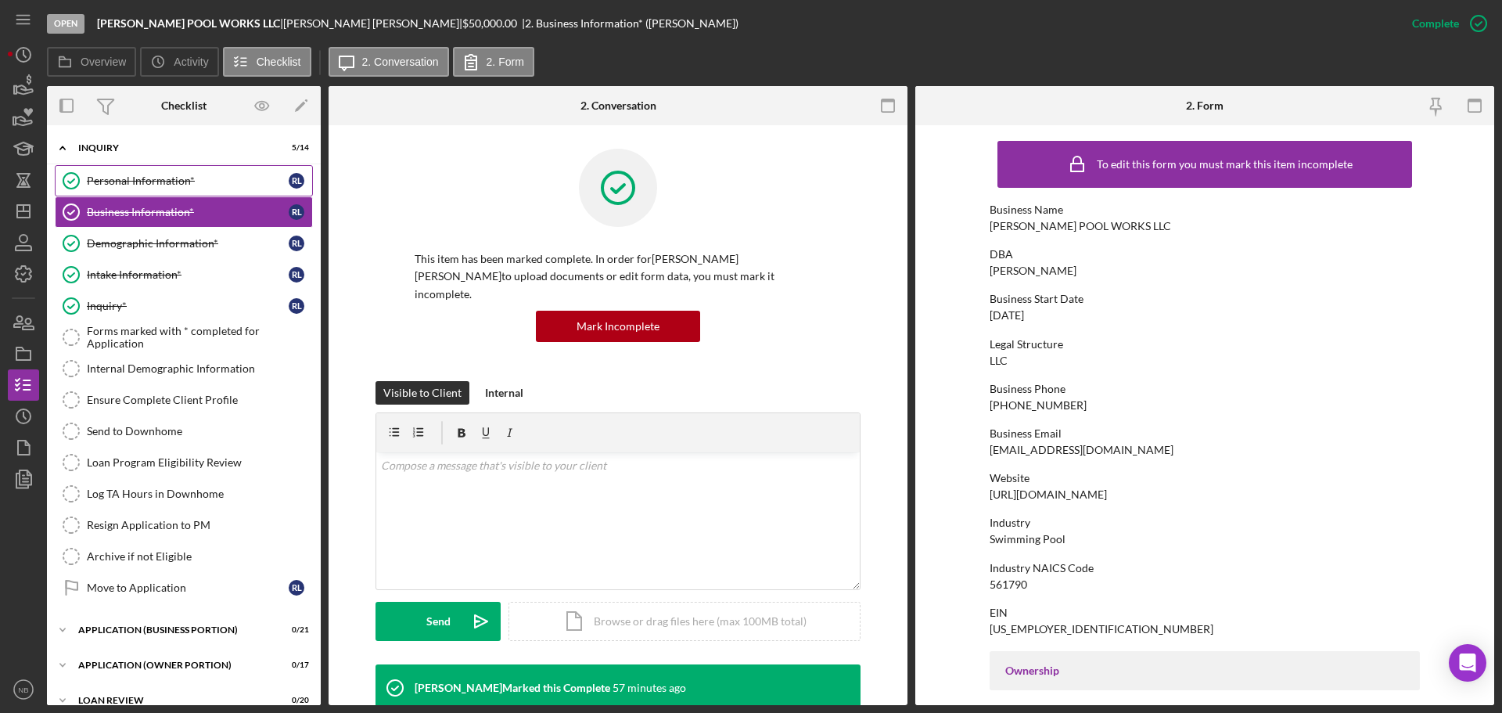
click at [178, 188] on link "Personal Information* Personal Information* [PERSON_NAME]" at bounding box center [184, 180] width 258 height 31
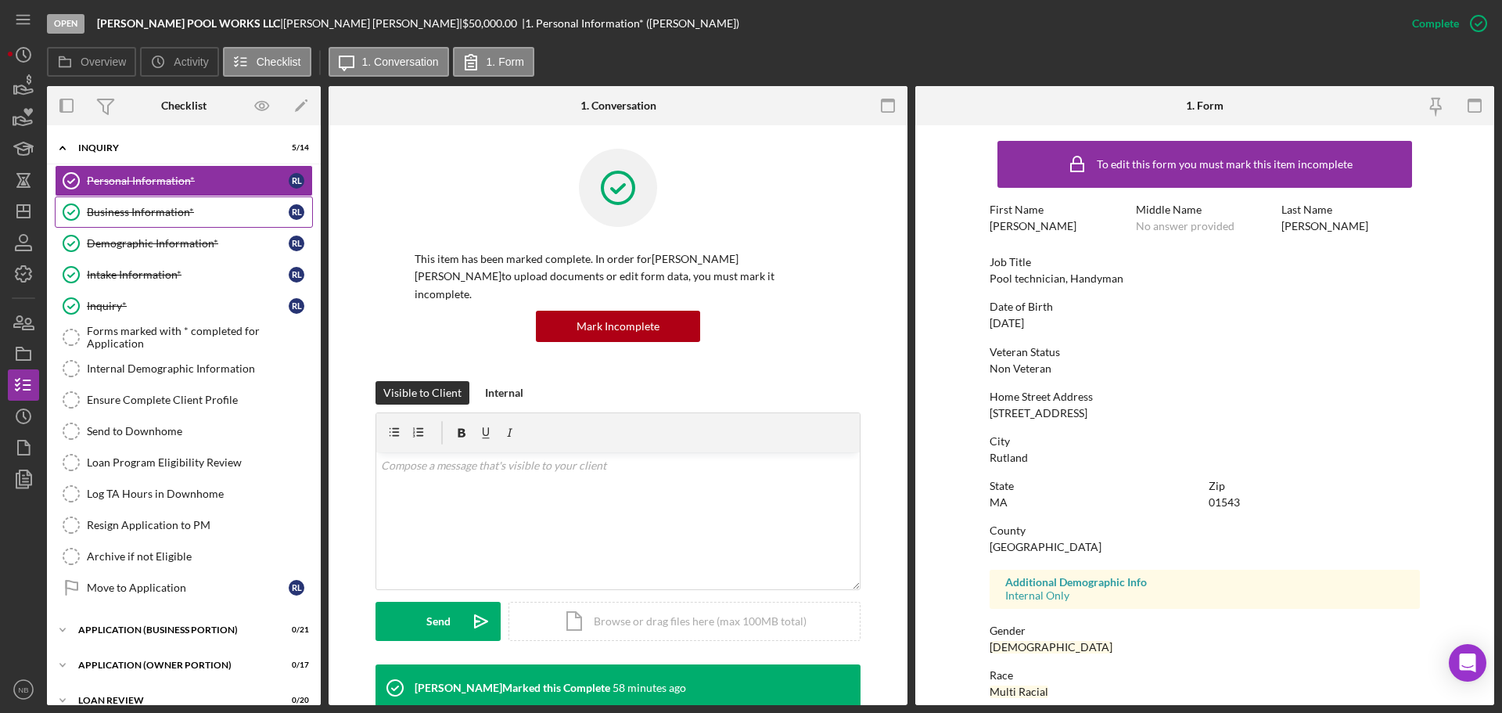
click at [176, 201] on link "Business Information* Business Information* [PERSON_NAME]" at bounding box center [184, 211] width 258 height 31
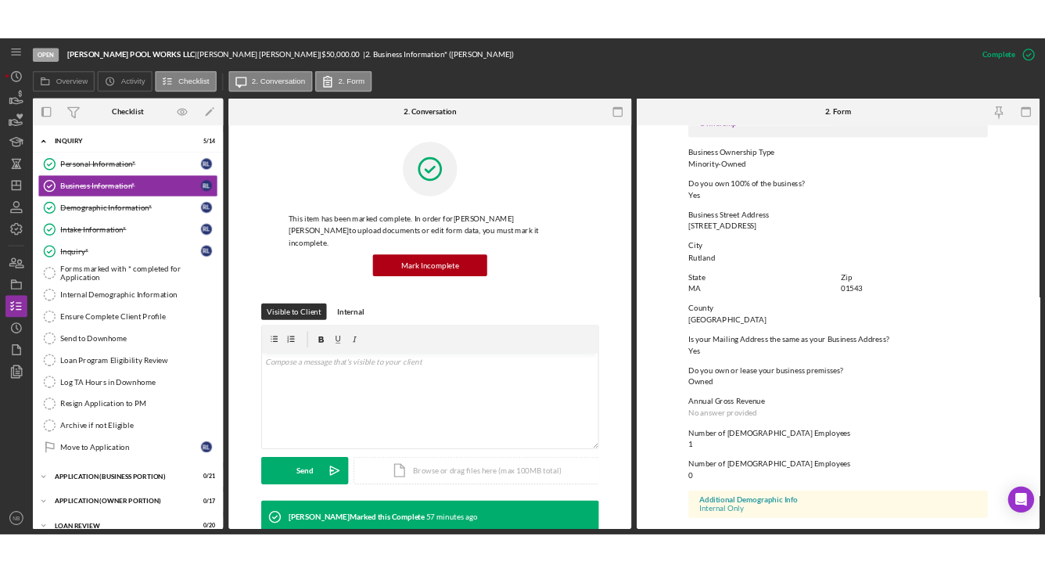
scroll to position [600, 0]
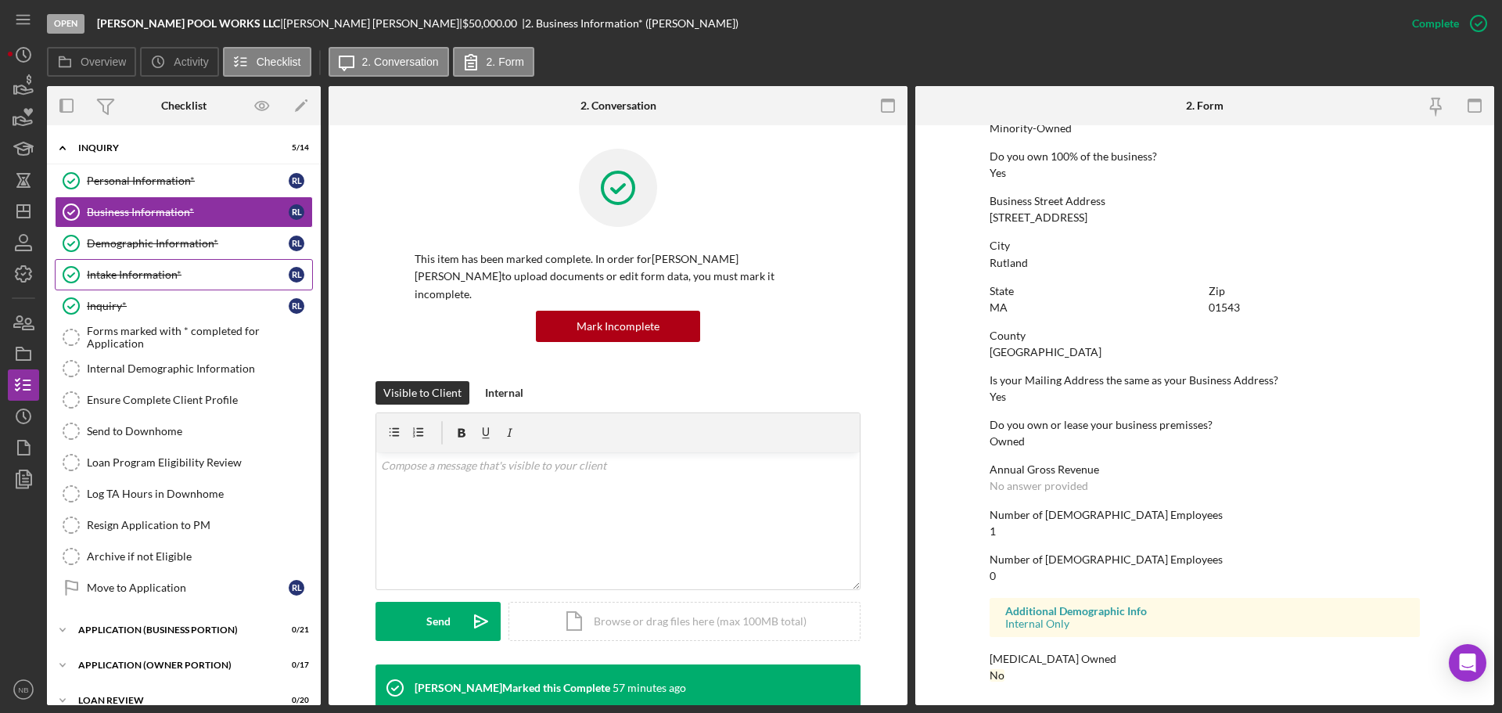
click at [148, 281] on div "Intake Information*" at bounding box center [188, 274] width 202 height 13
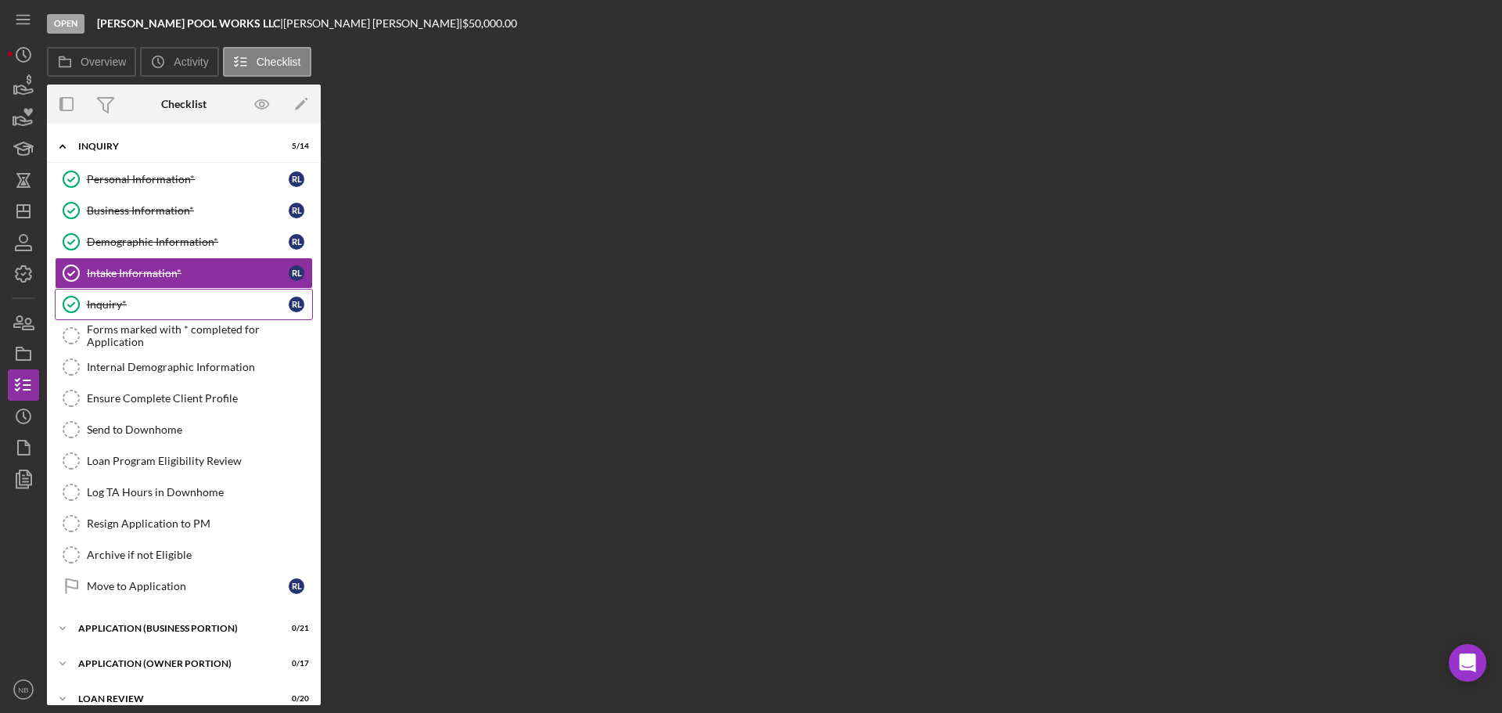
click at [137, 308] on div "Inquiry*" at bounding box center [188, 304] width 202 height 13
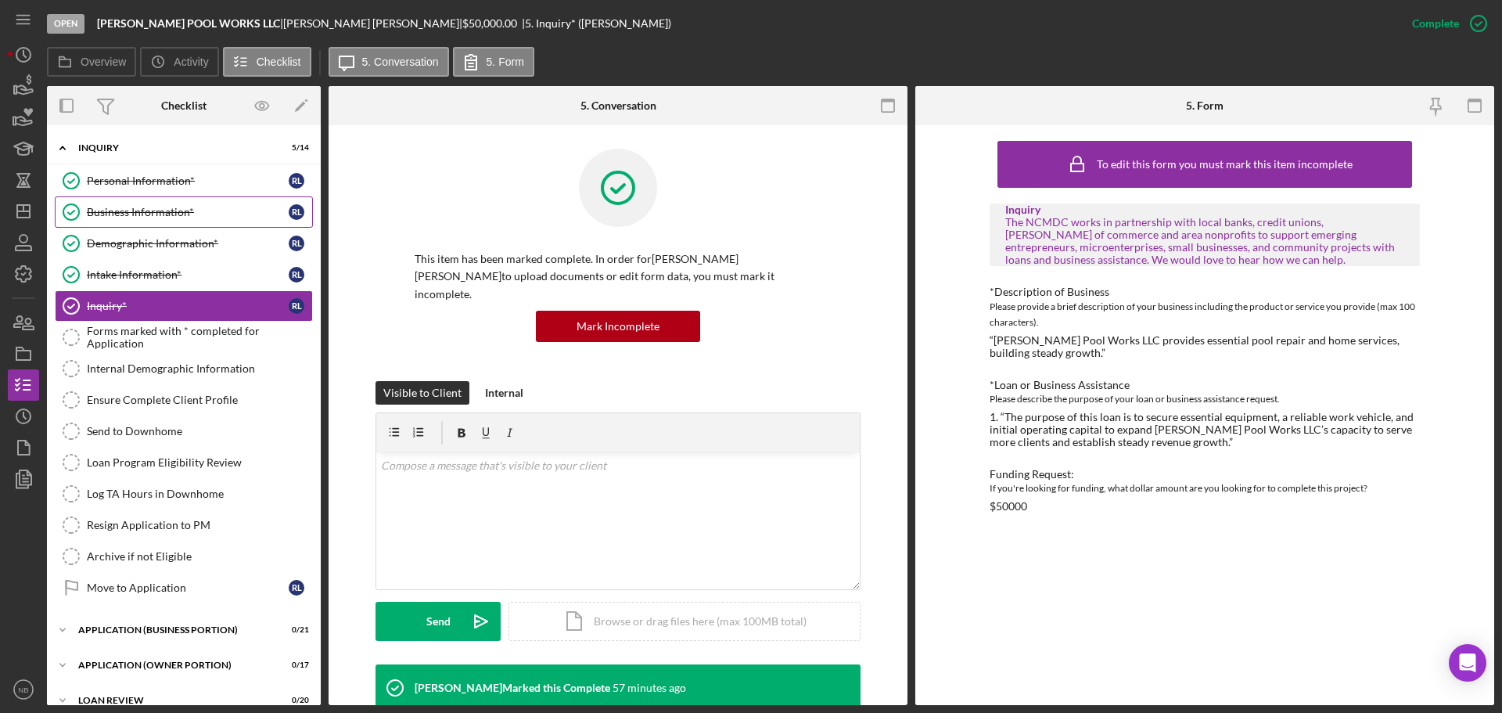
click at [125, 201] on link "Business Information* Business Information* [PERSON_NAME]" at bounding box center [184, 211] width 258 height 31
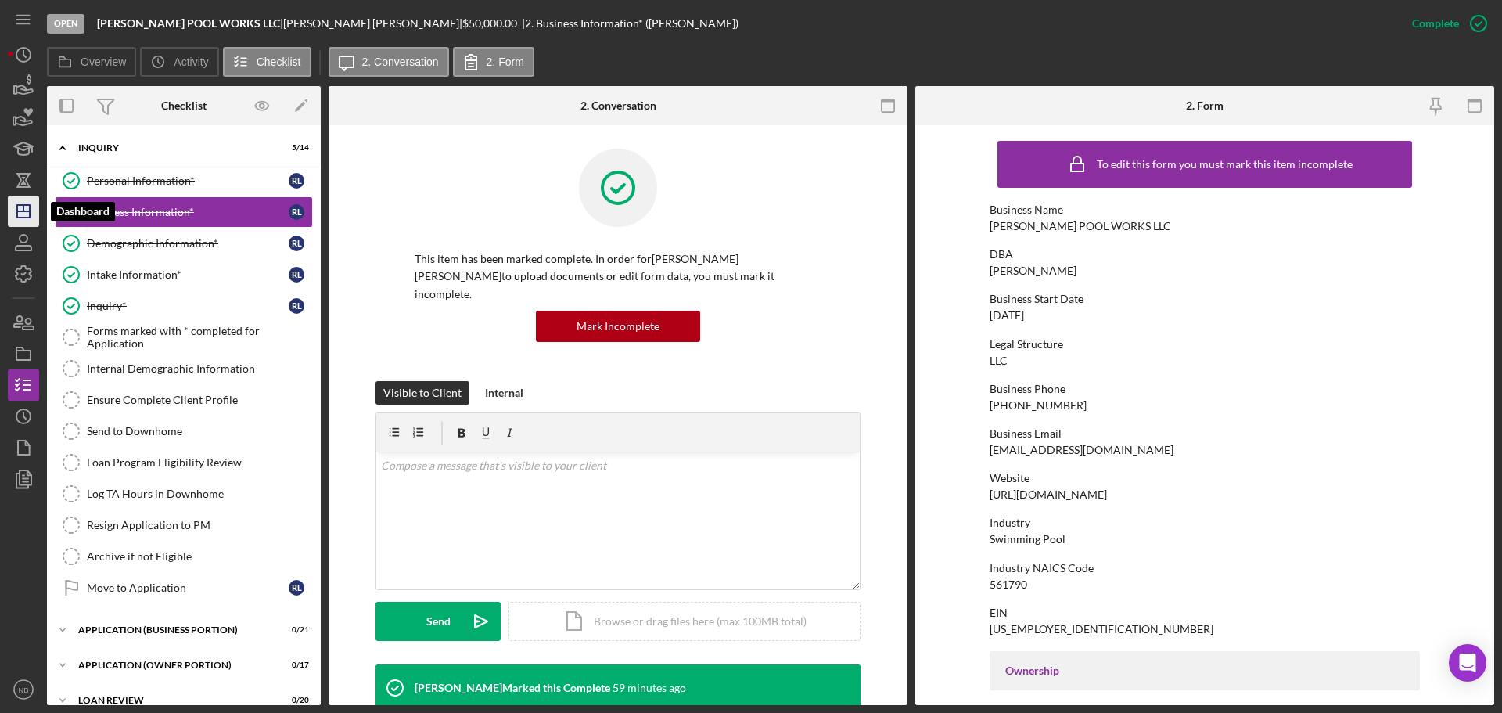
click at [25, 210] on icon "Icon/Dashboard" at bounding box center [23, 211] width 39 height 39
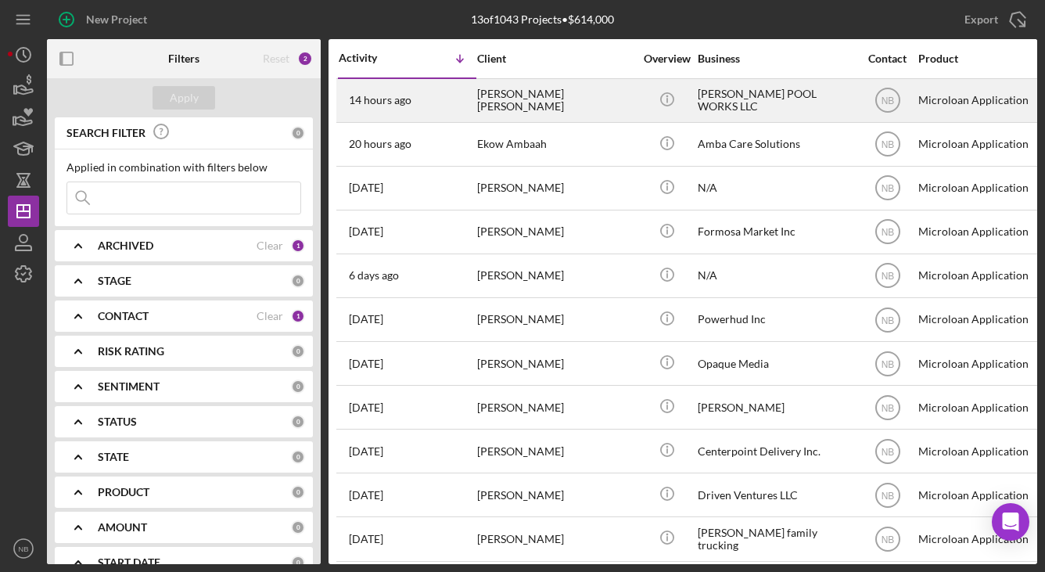
click at [570, 101] on div "[PERSON_NAME] [PERSON_NAME]" at bounding box center [555, 100] width 156 height 41
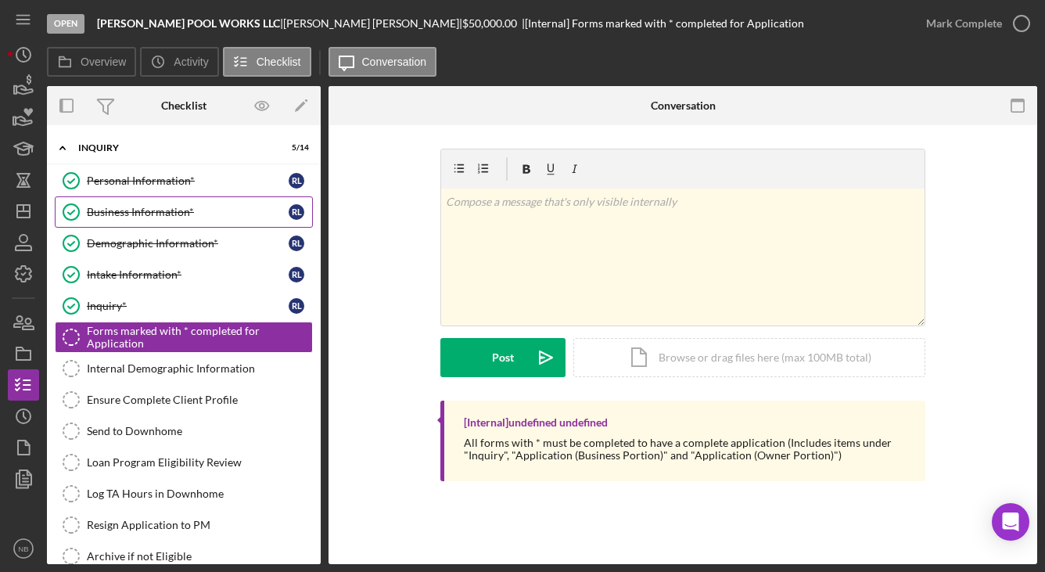
click at [117, 217] on div "Business Information*" at bounding box center [188, 212] width 202 height 13
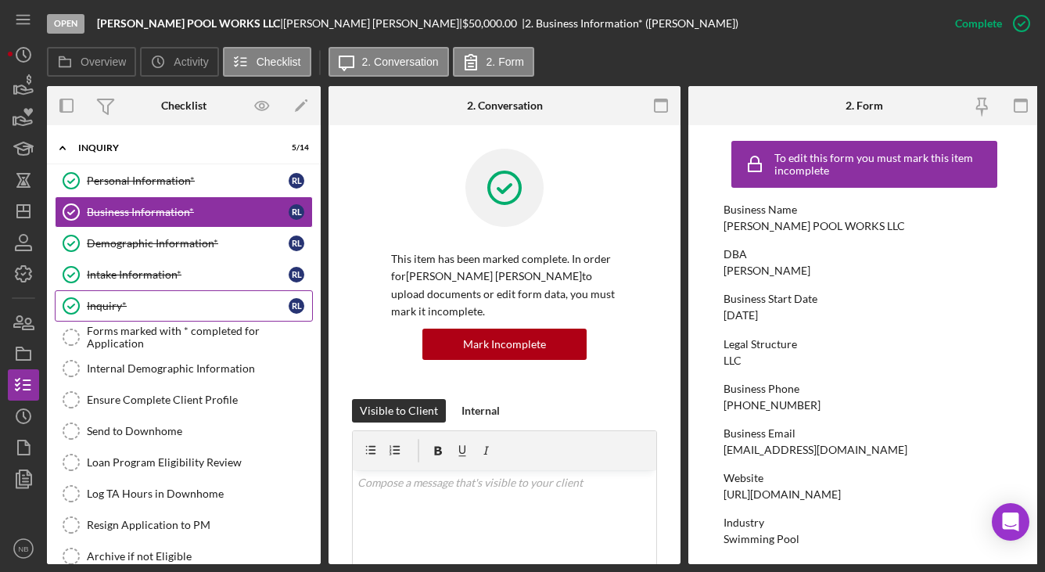
click at [81, 313] on icon "Inquiry*" at bounding box center [71, 305] width 39 height 39
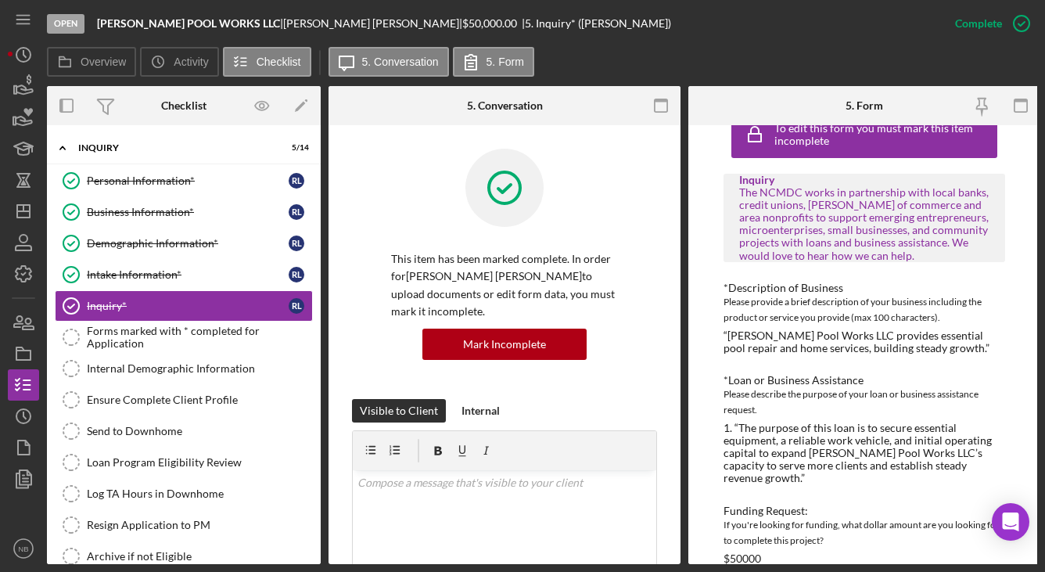
scroll to position [46, 0]
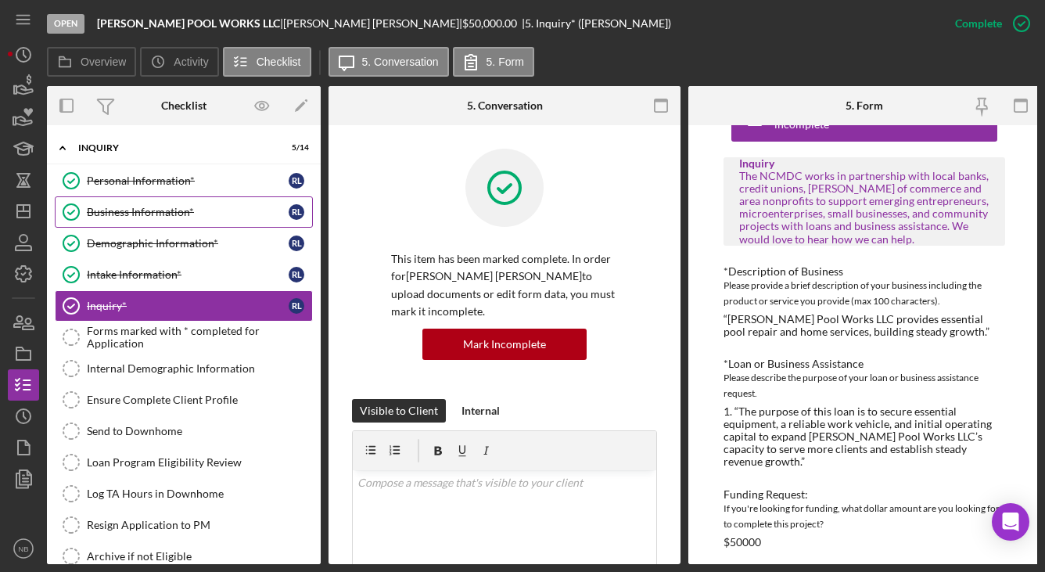
click at [215, 224] on link "Business Information* Business Information* [PERSON_NAME]" at bounding box center [184, 211] width 258 height 31
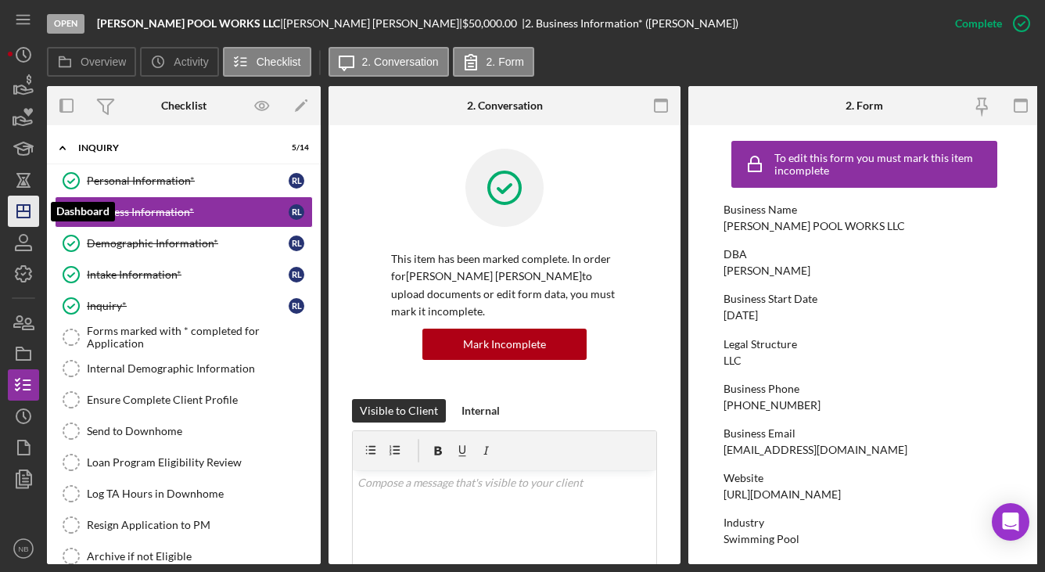
click at [26, 223] on icon "Icon/Dashboard" at bounding box center [23, 211] width 39 height 39
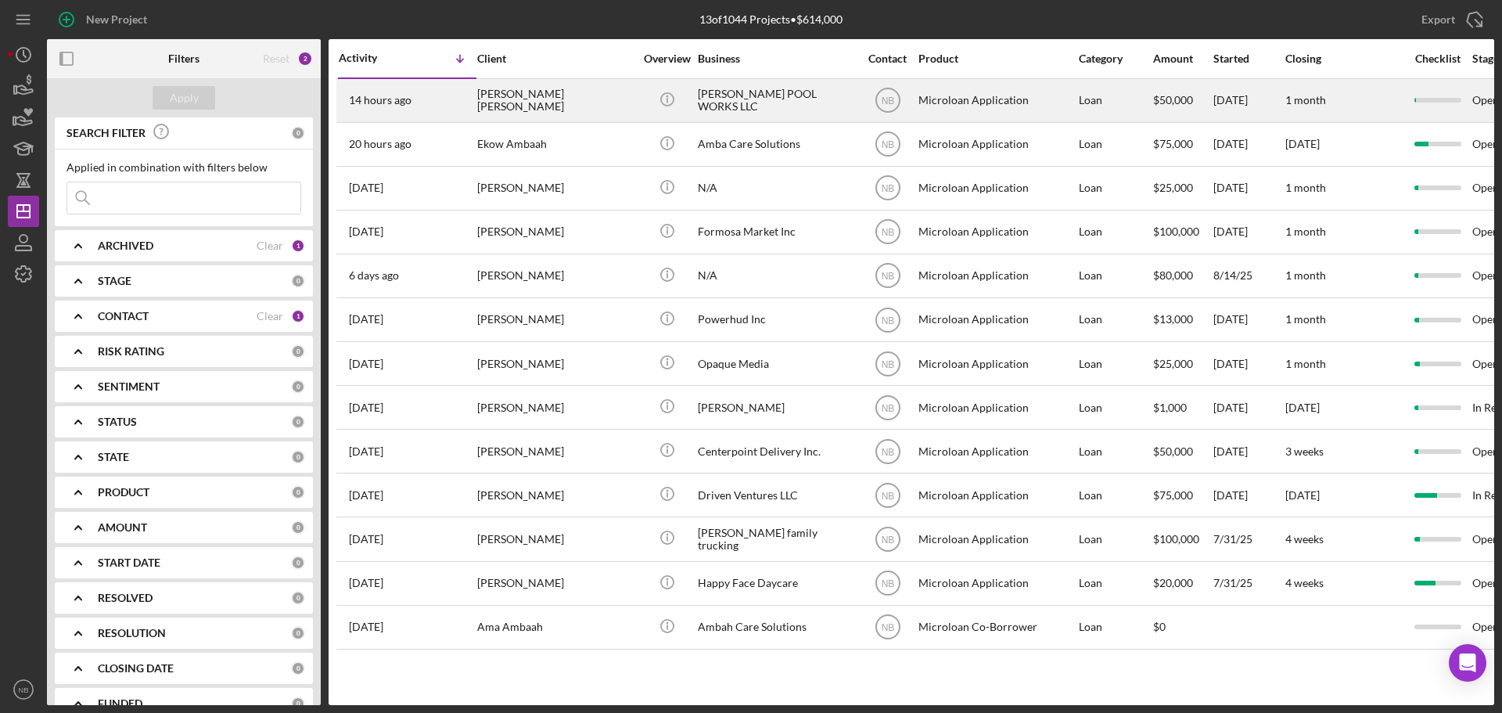
click at [789, 103] on div "[PERSON_NAME] POOL WORKS LLC" at bounding box center [776, 100] width 156 height 41
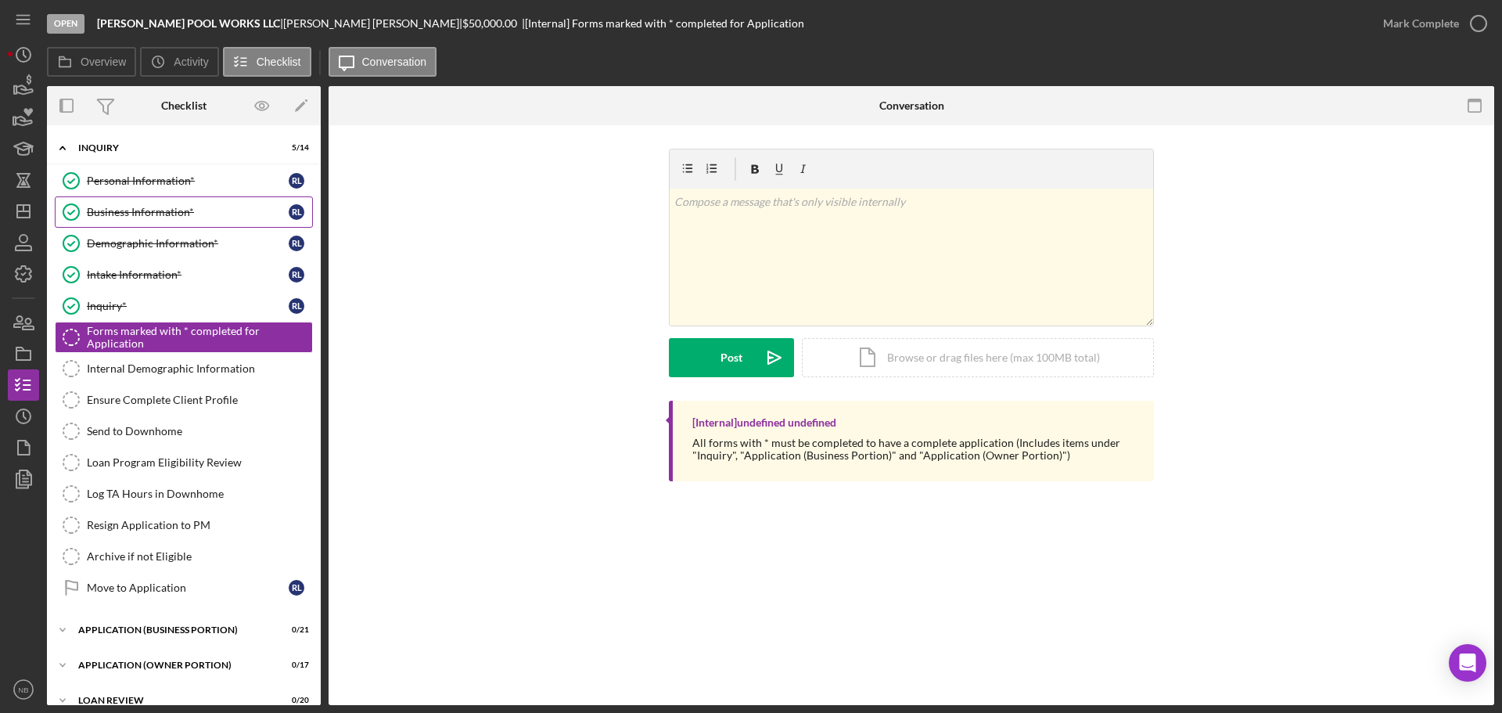
click at [152, 218] on div "Business Information*" at bounding box center [188, 212] width 202 height 13
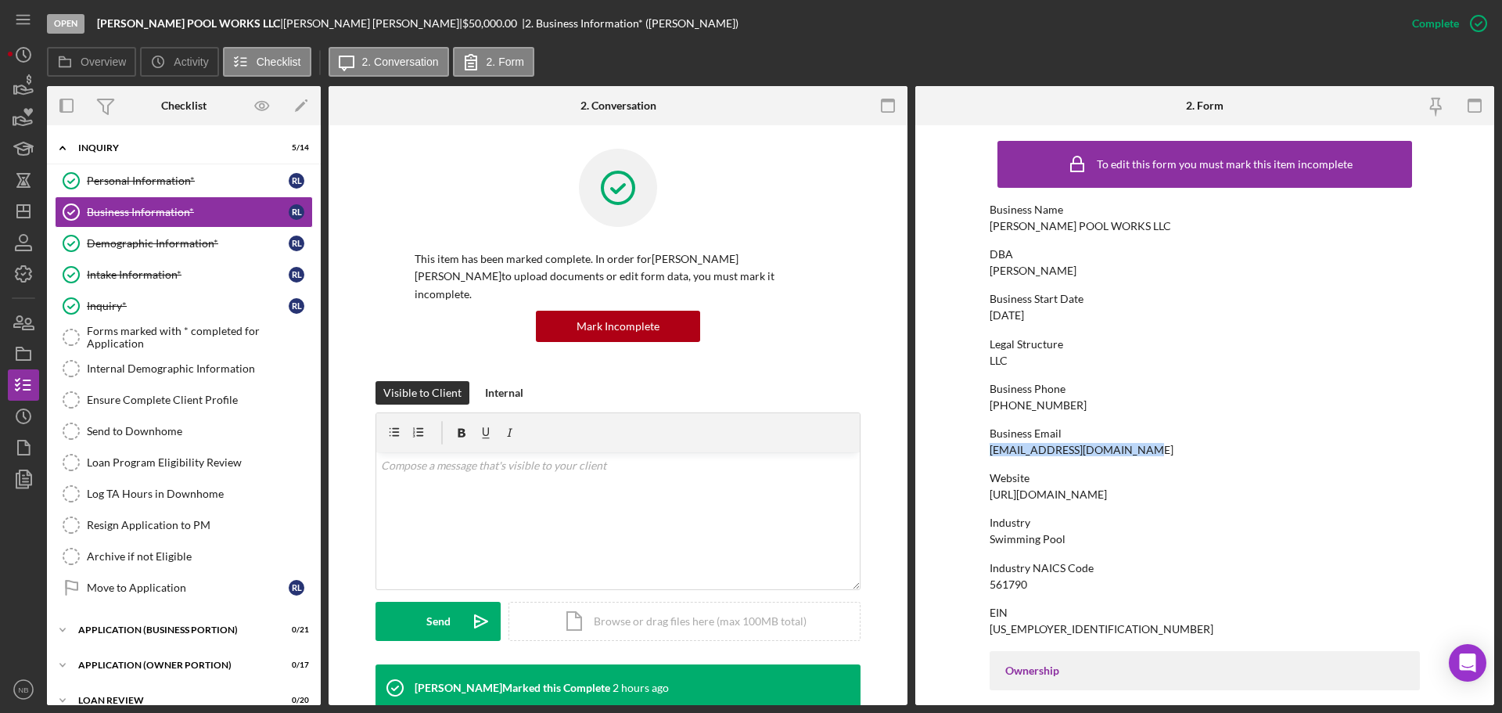
drag, startPoint x: 1138, startPoint y: 448, endPoint x: 988, endPoint y: 453, distance: 149.5
click at [990, 453] on div "Business Email Renelopezcolocho@gmail.com" at bounding box center [1205, 441] width 430 height 29
copy div "[EMAIL_ADDRESS][DOMAIN_NAME]"
click at [1273, 408] on div "Business Phone (781) 296-3345" at bounding box center [1205, 397] width 430 height 29
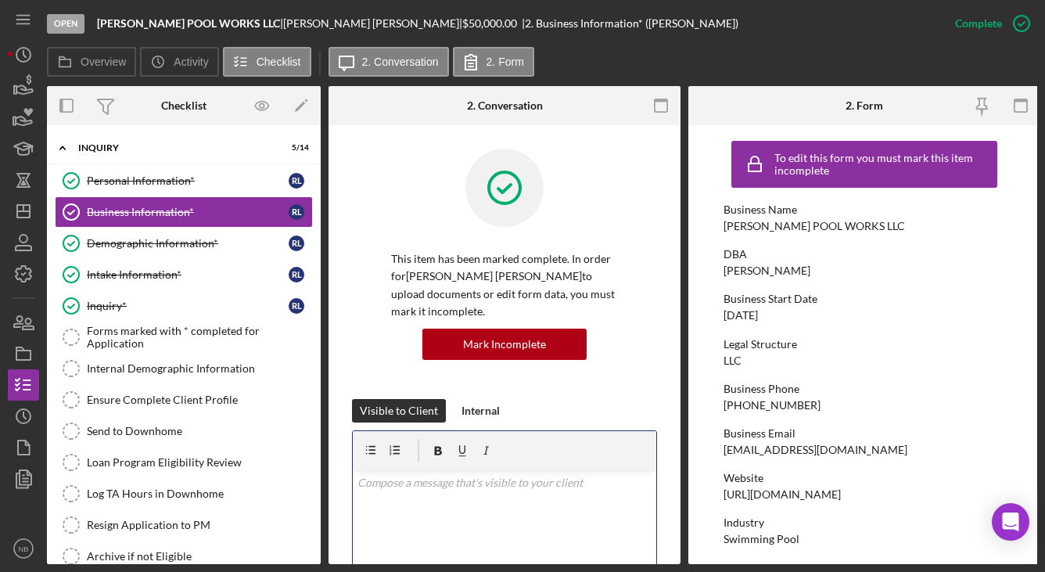
click at [556, 517] on div "v Color teal Color pink Remove color Add row above Add row below Add column bef…" at bounding box center [505, 538] width 304 height 137
click at [27, 218] on polygon "button" at bounding box center [23, 211] width 13 height 13
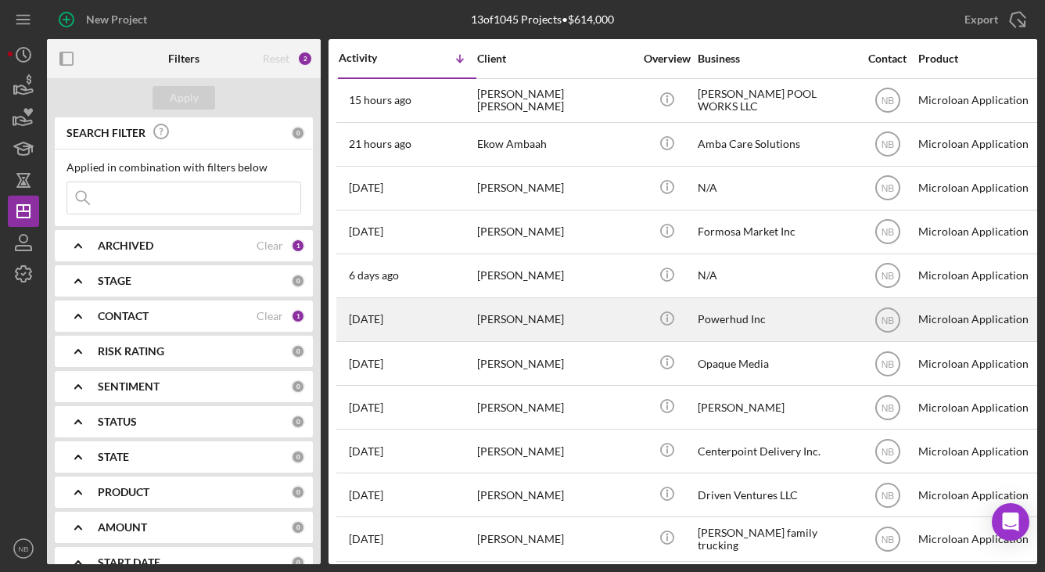
click at [555, 328] on div "[PERSON_NAME]" at bounding box center [555, 319] width 156 height 41
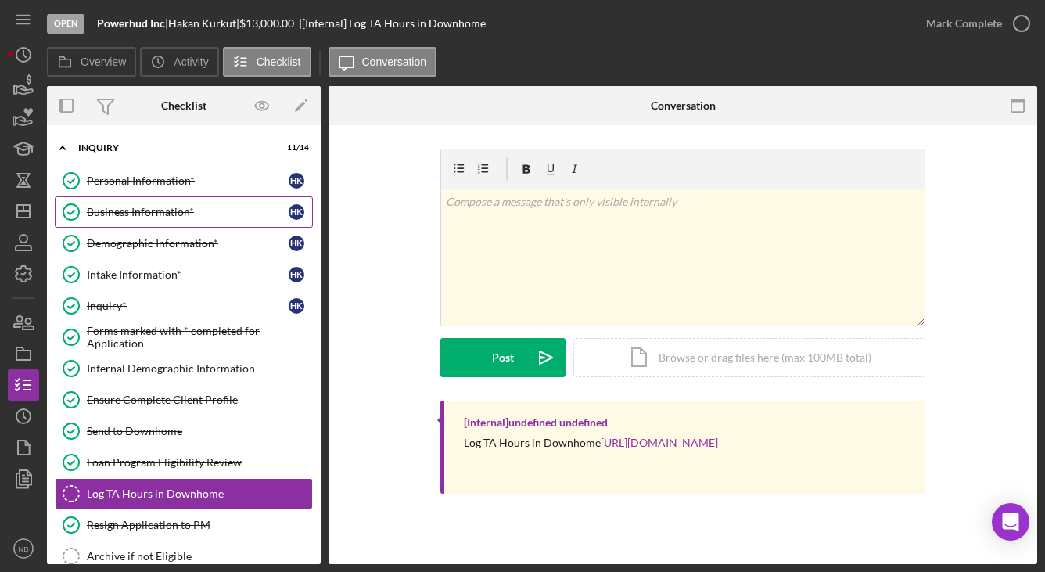
click at [149, 216] on div "Business Information*" at bounding box center [188, 212] width 202 height 13
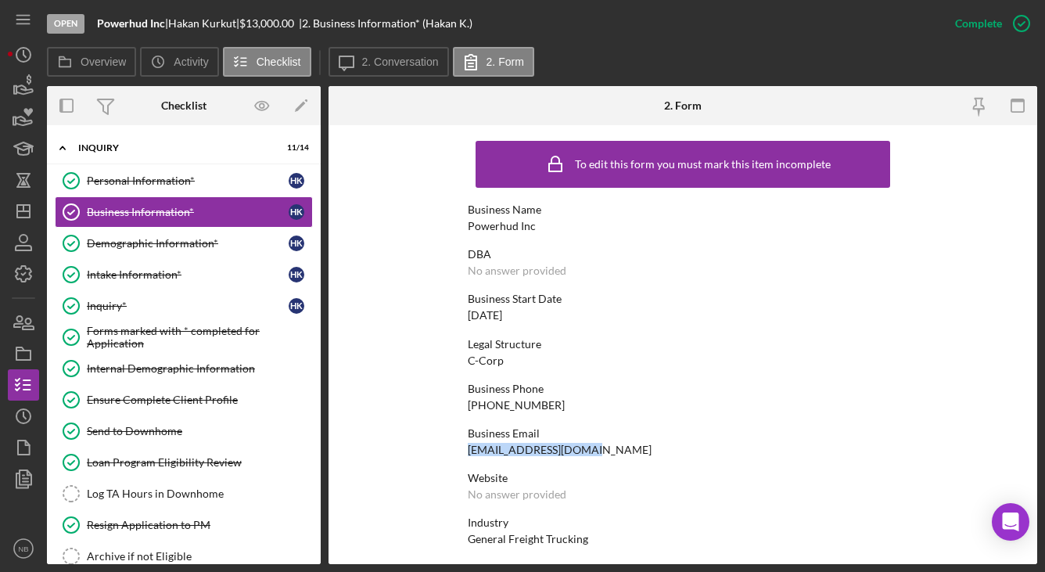
drag, startPoint x: 587, startPoint y: 452, endPoint x: 456, endPoint y: 449, distance: 130.7
click at [456, 449] on form "To edit this form you must mark this item incomplete Business Name Powerhud Inc…" at bounding box center [683, 344] width 709 height 439
copy div "[EMAIL_ADDRESS][DOMAIN_NAME]"
click at [15, 516] on div at bounding box center [23, 514] width 31 height 38
drag, startPoint x: 178, startPoint y: 23, endPoint x: 245, endPoint y: 29, distance: 66.7
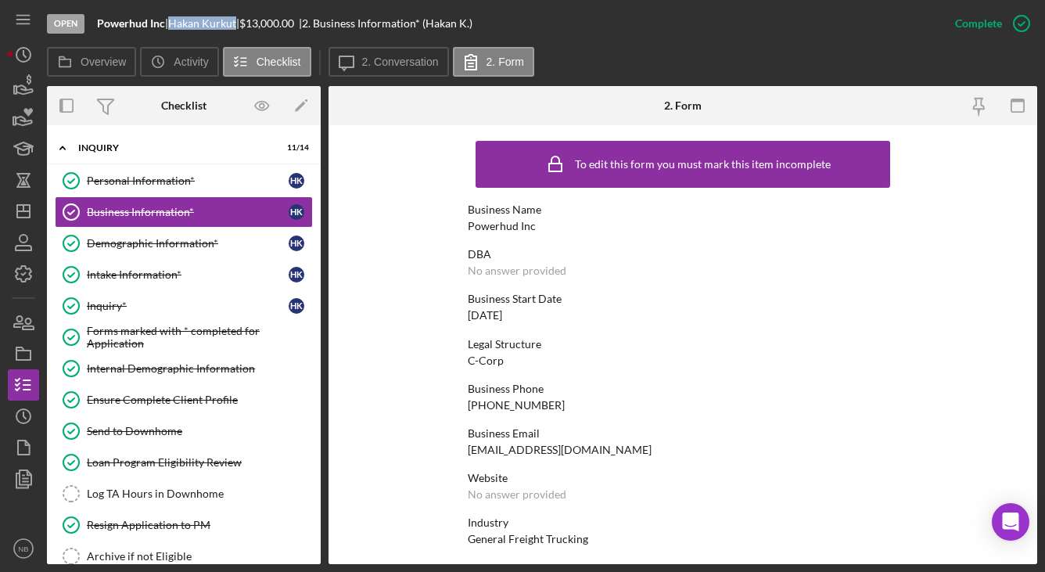
click at [239, 29] on div "Hakan Kurkut |" at bounding box center [203, 23] width 71 height 13
copy div "Hakan Kurkut"
click at [17, 512] on div at bounding box center [23, 514] width 31 height 38
drag, startPoint x: 585, startPoint y: 453, endPoint x: 453, endPoint y: 451, distance: 132.3
click at [453, 451] on form "To edit this form you must mark this item incomplete Business Name Powerhud Inc…" at bounding box center [683, 344] width 709 height 439
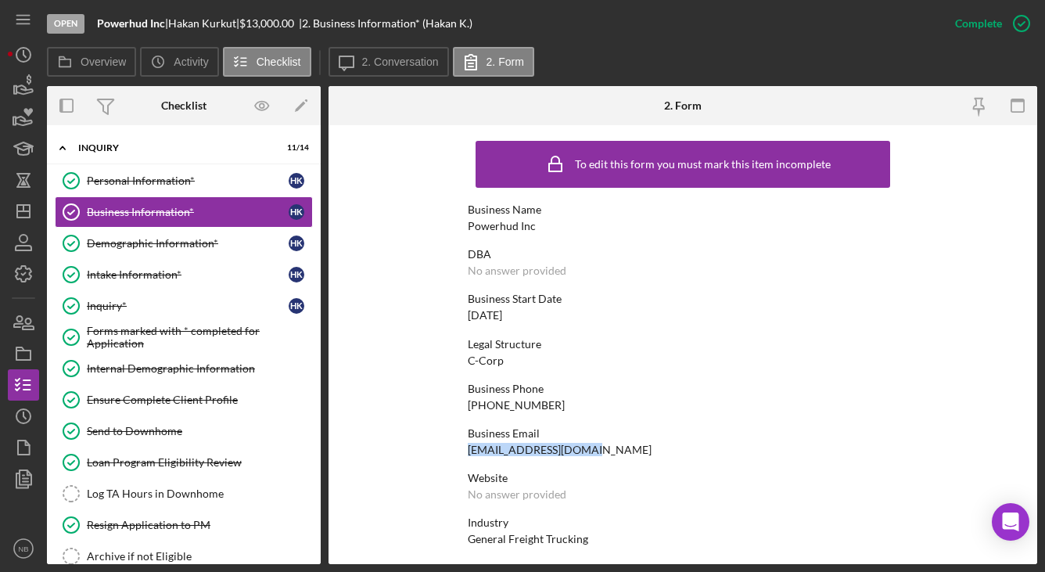
copy div "[EMAIL_ADDRESS][DOMAIN_NAME]"
